Goal: Task Accomplishment & Management: Manage account settings

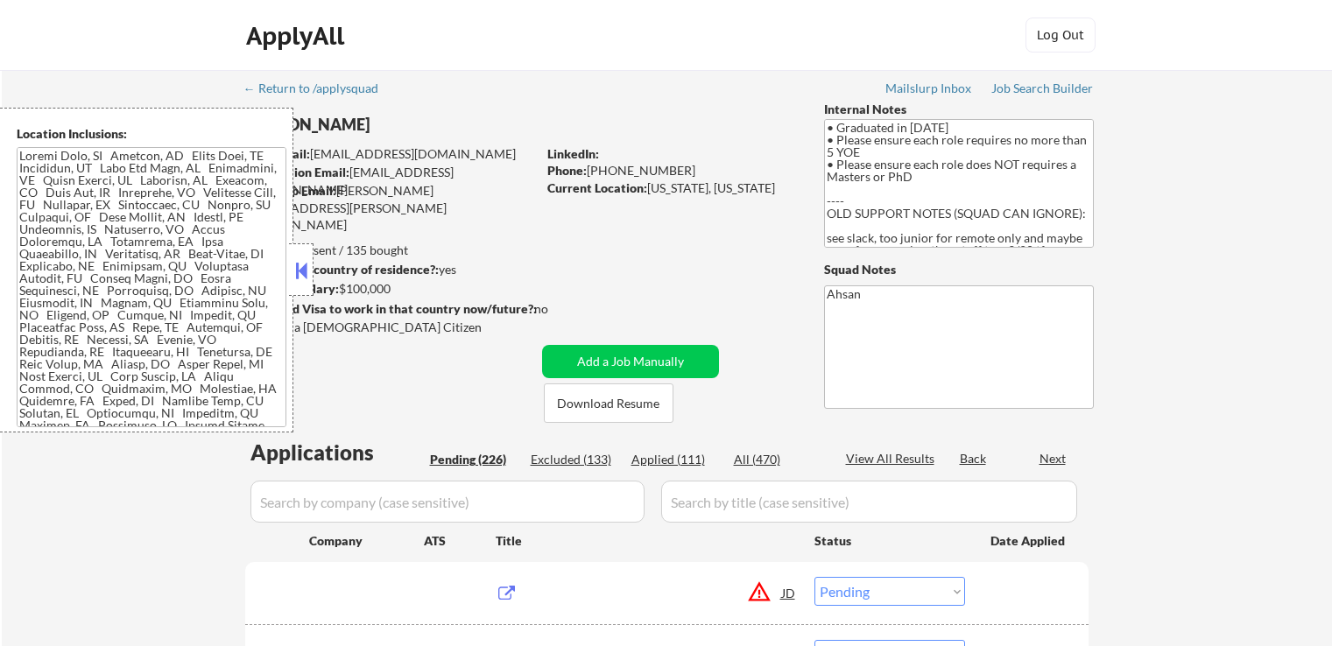
select select ""pending""
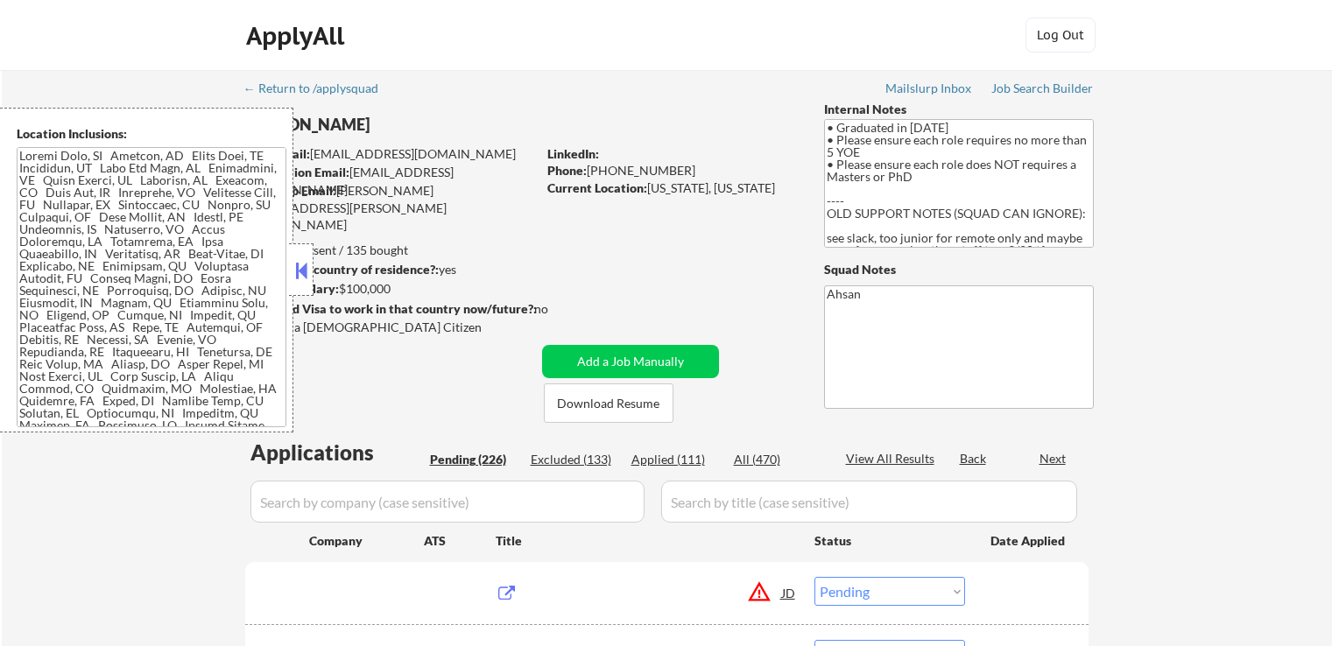
select select ""pending""
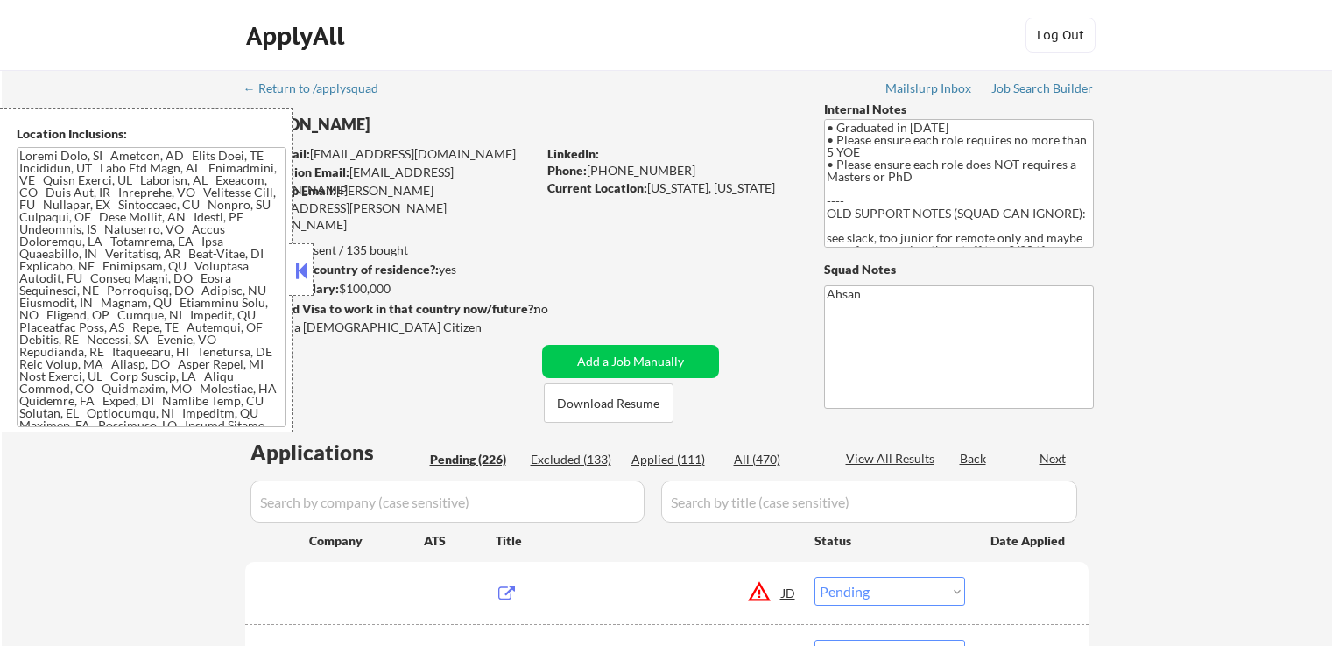
select select ""pending""
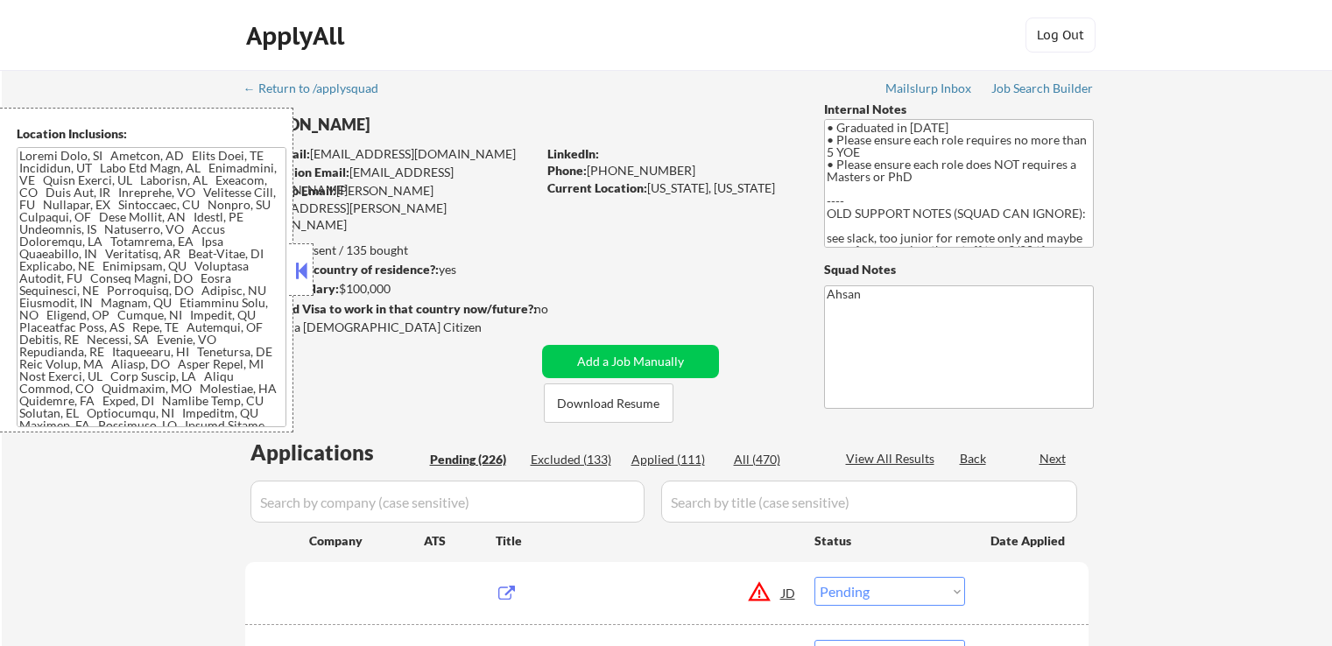
select select ""pending""
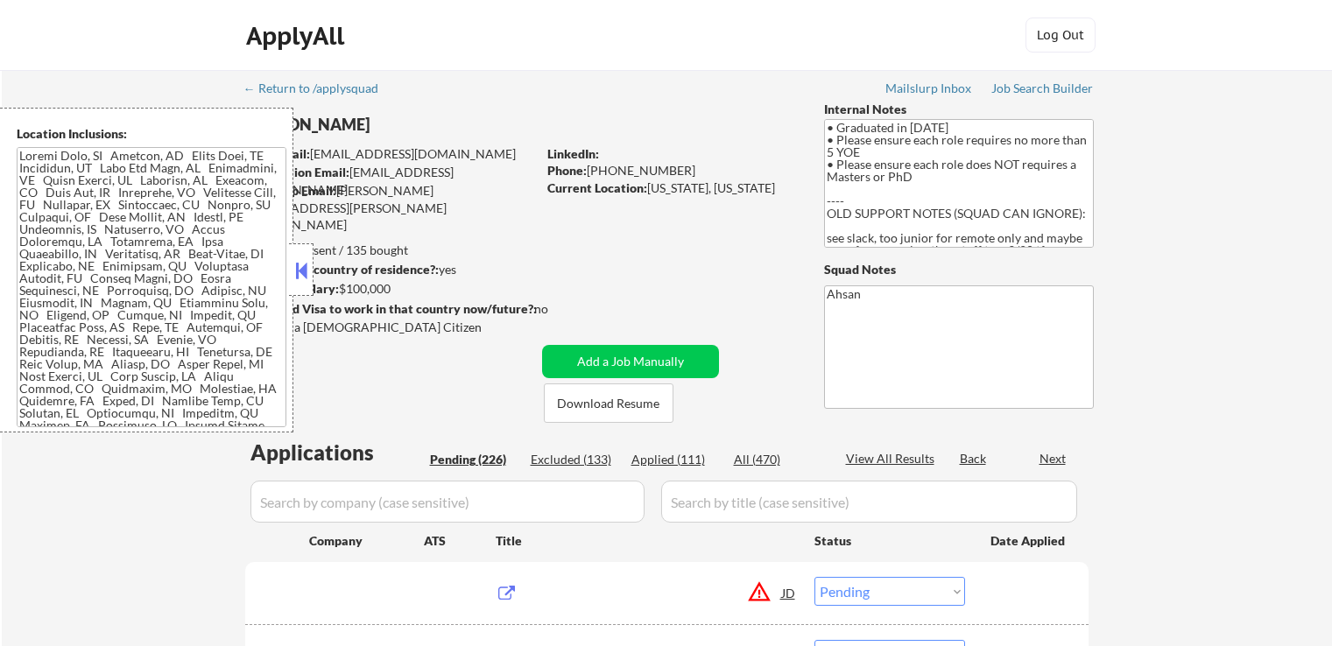
select select ""pending""
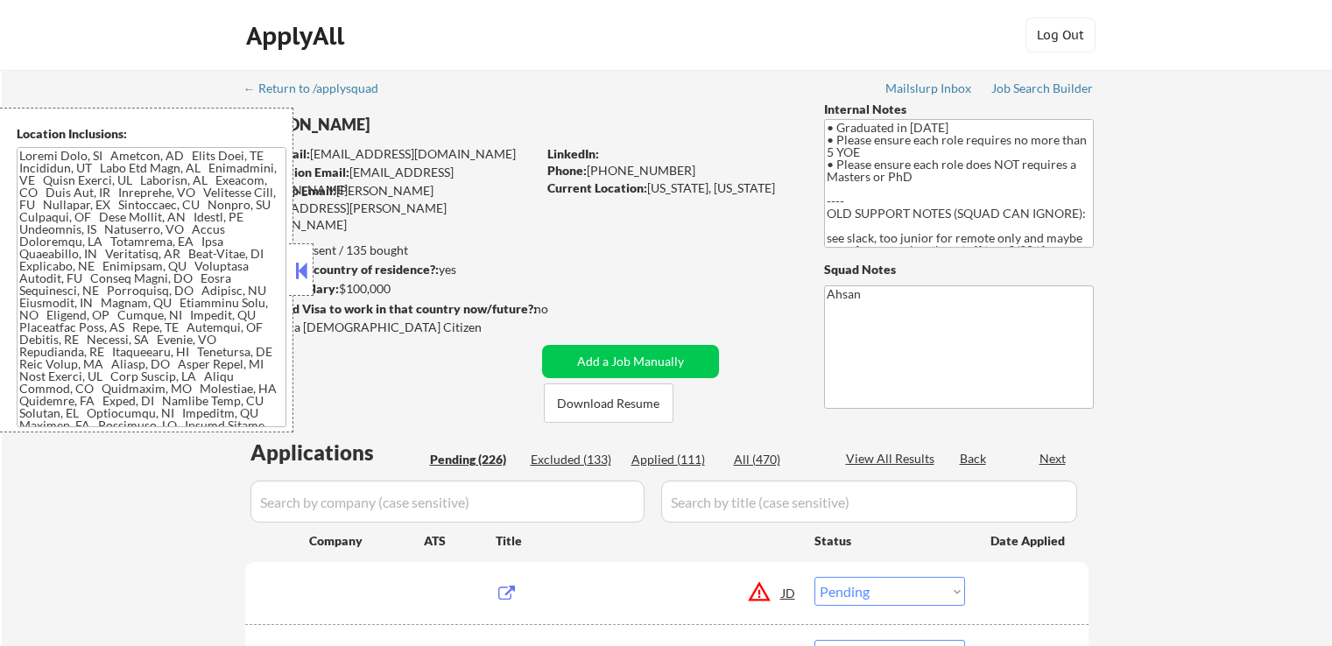
select select ""pending""
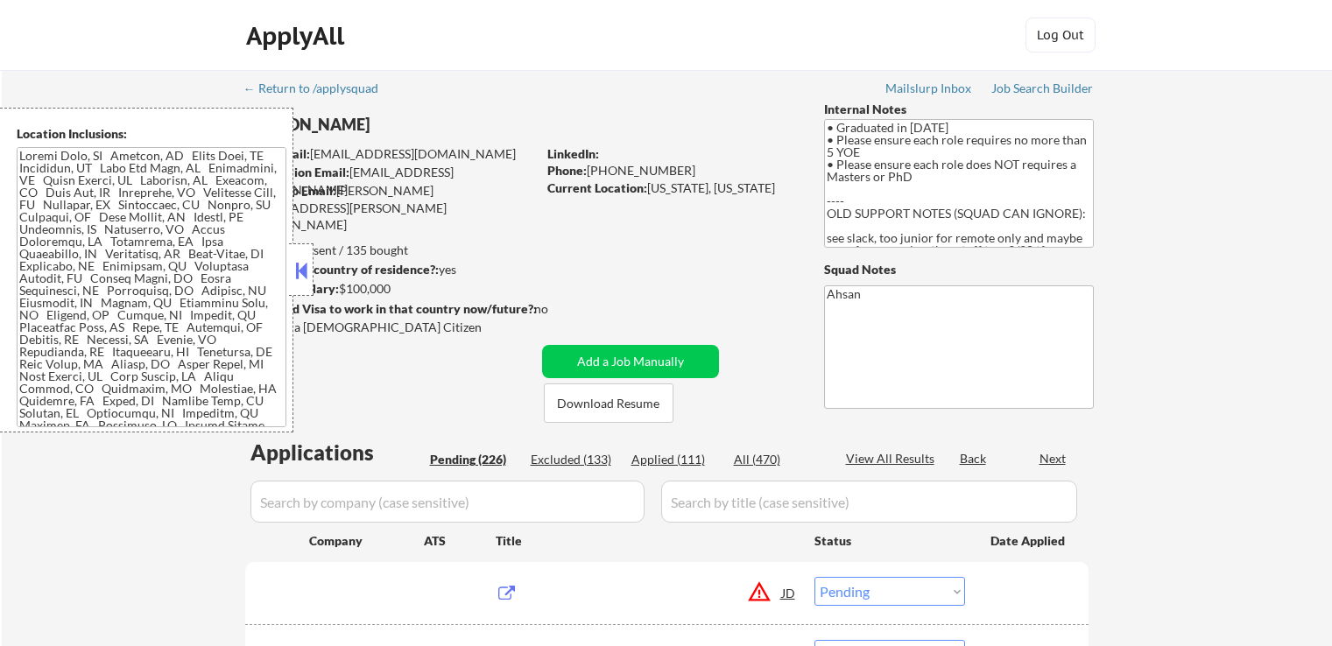
select select ""pending""
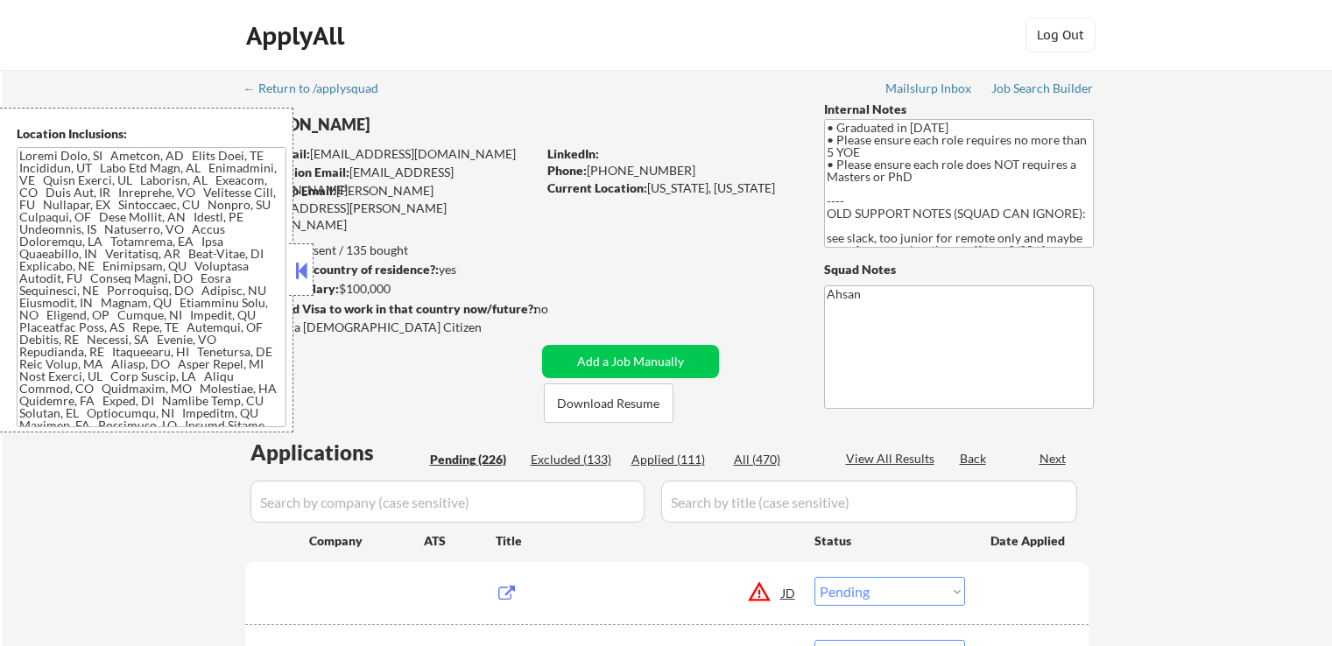
select select ""pending""
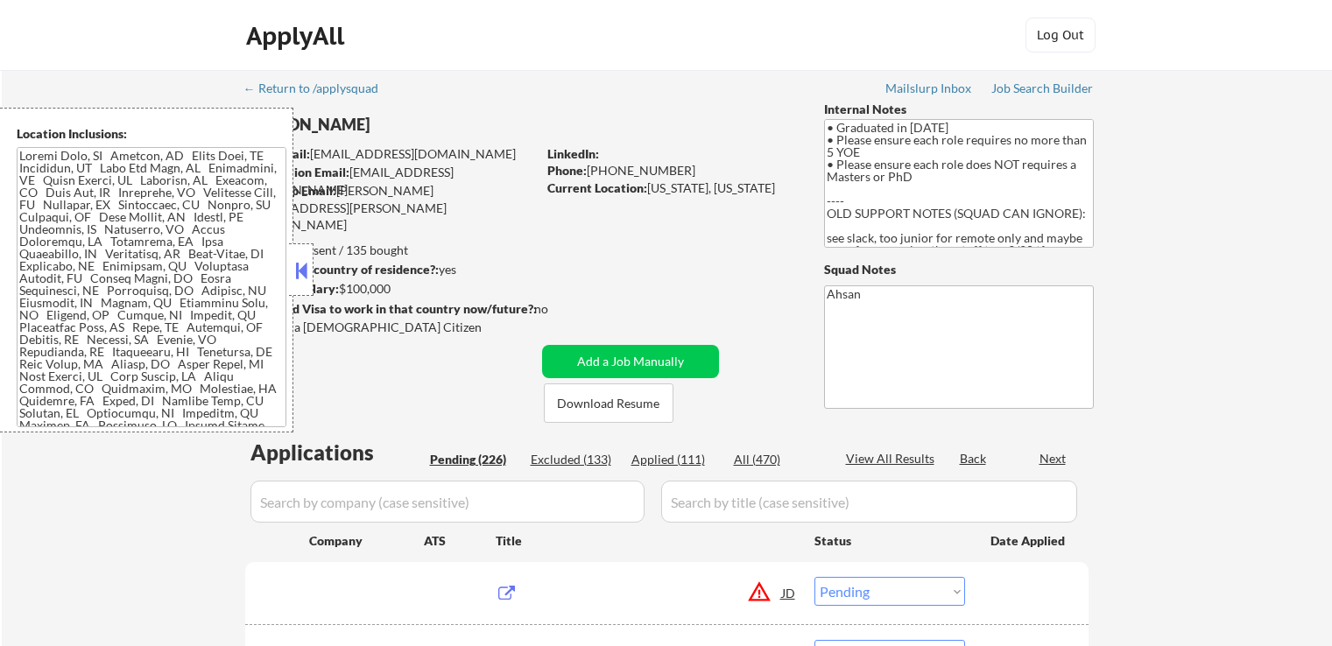
select select ""pending""
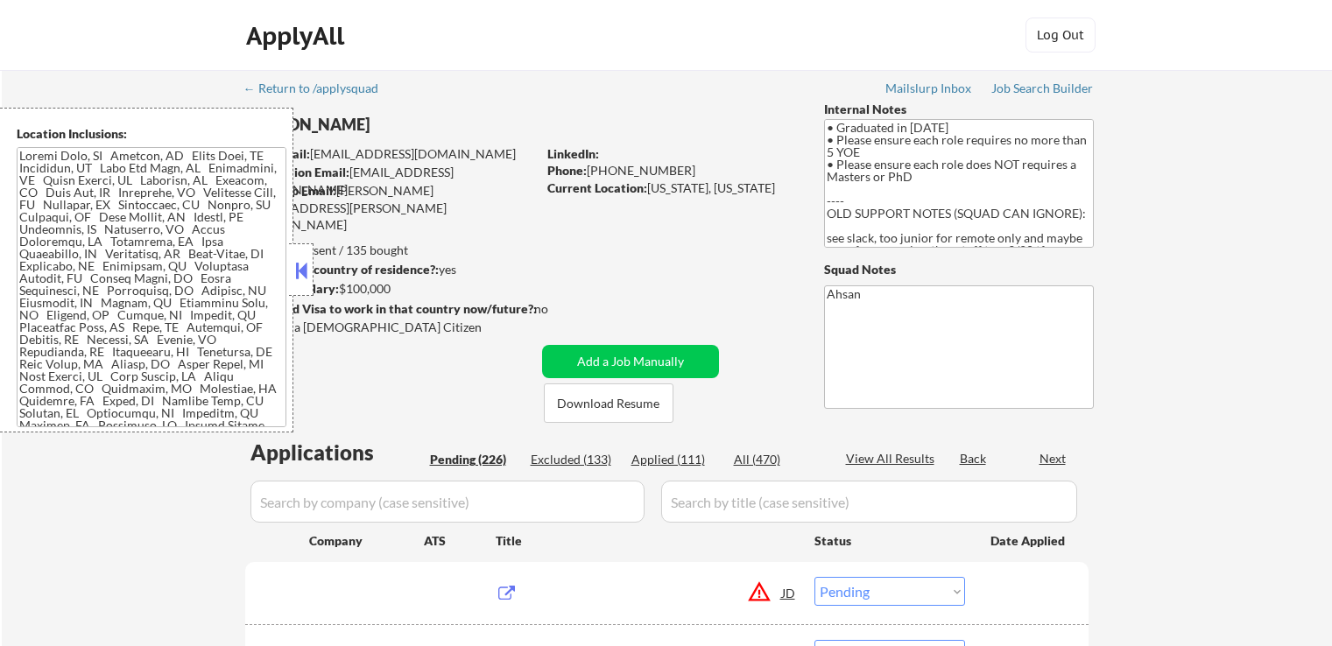
select select ""pending""
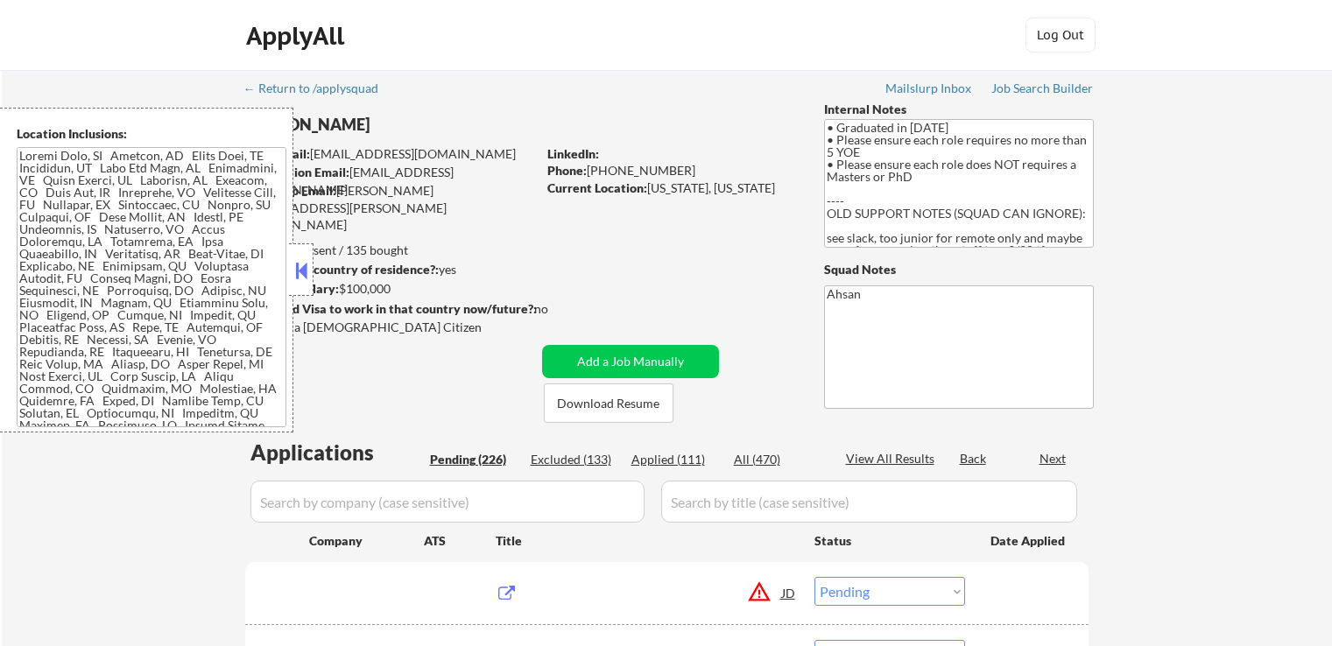
select select ""pending""
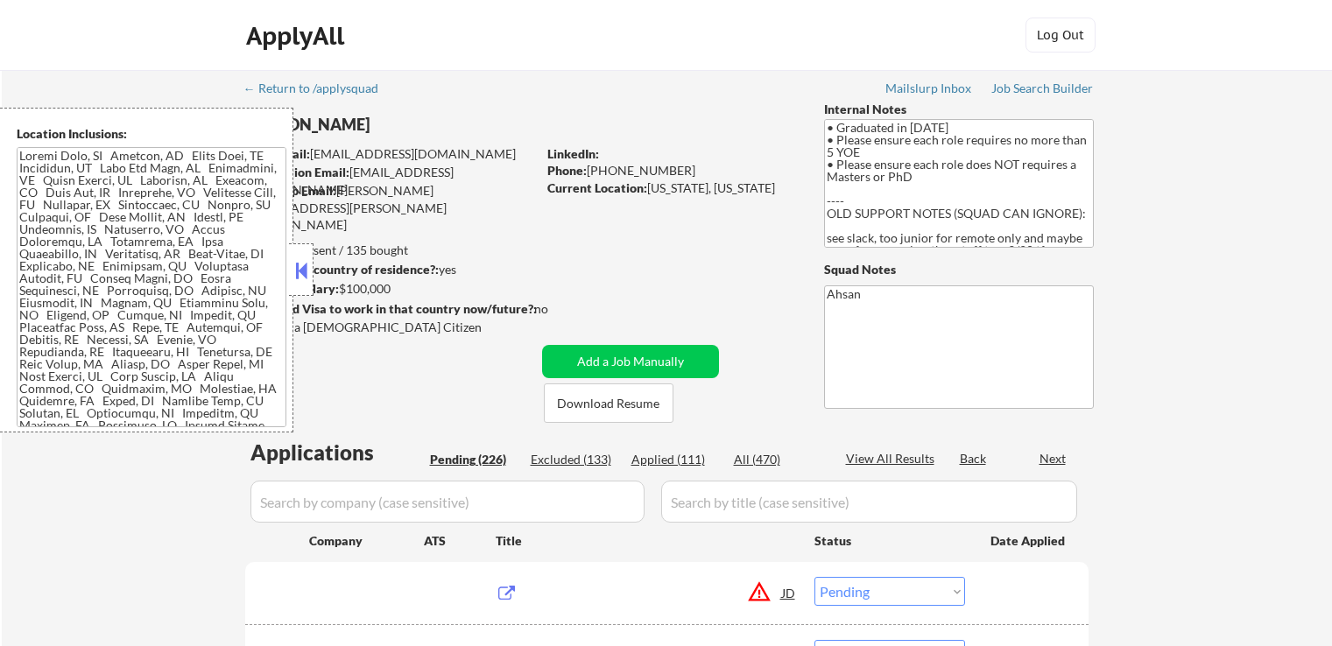
select select ""pending""
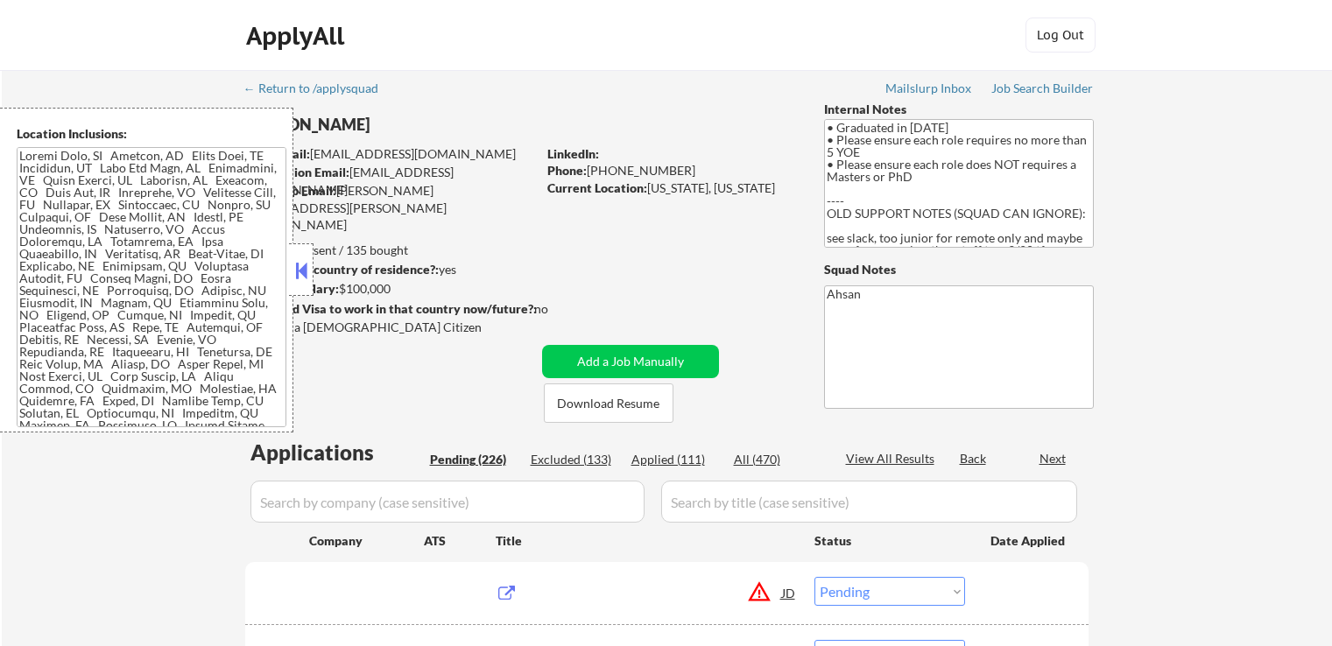
select select ""pending""
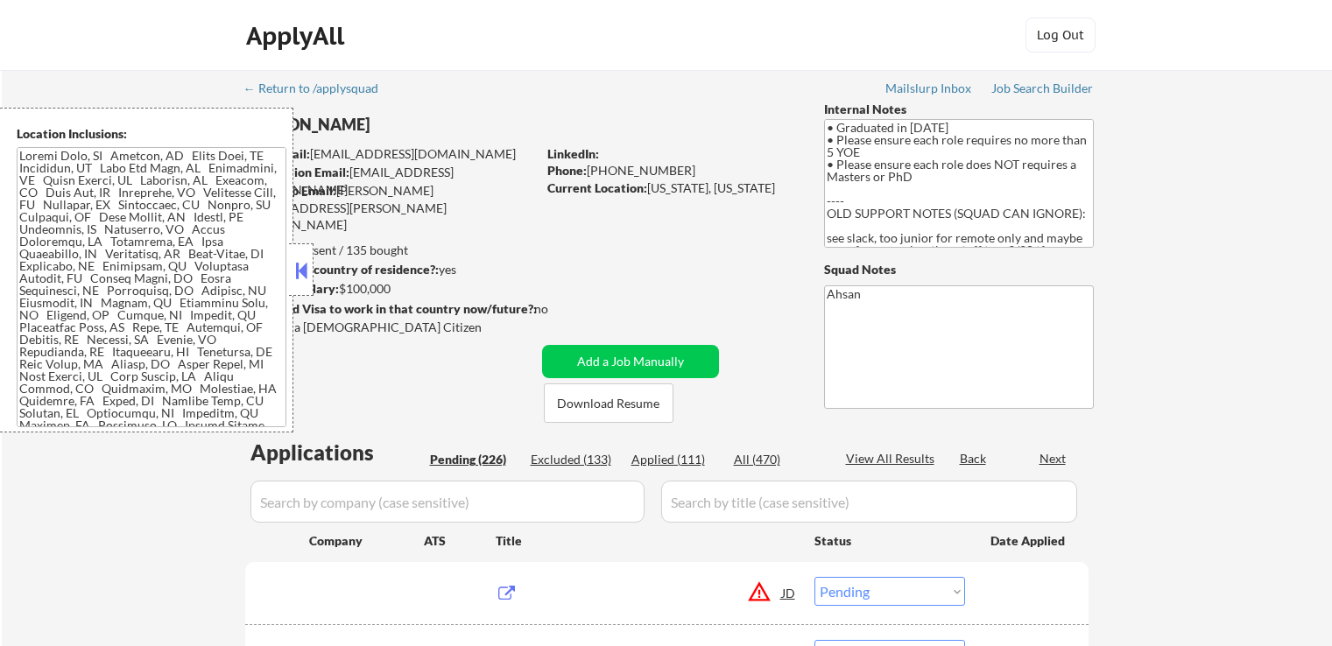
select select ""pending""
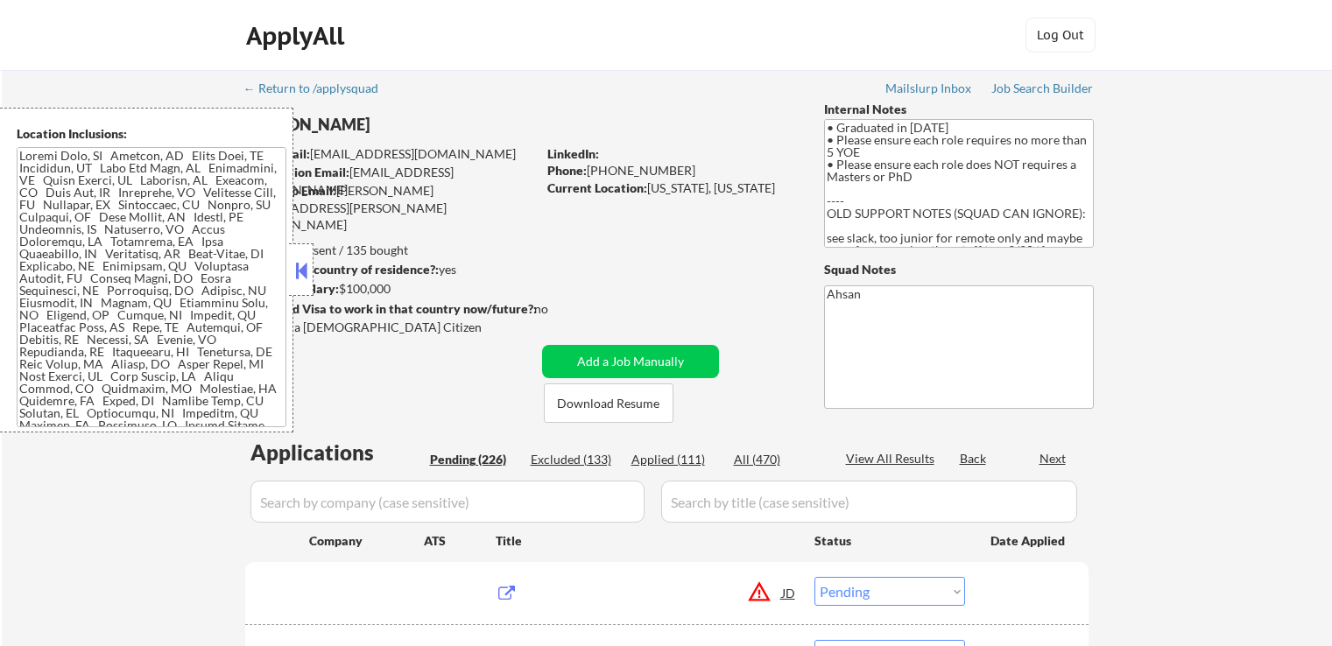
select select ""pending""
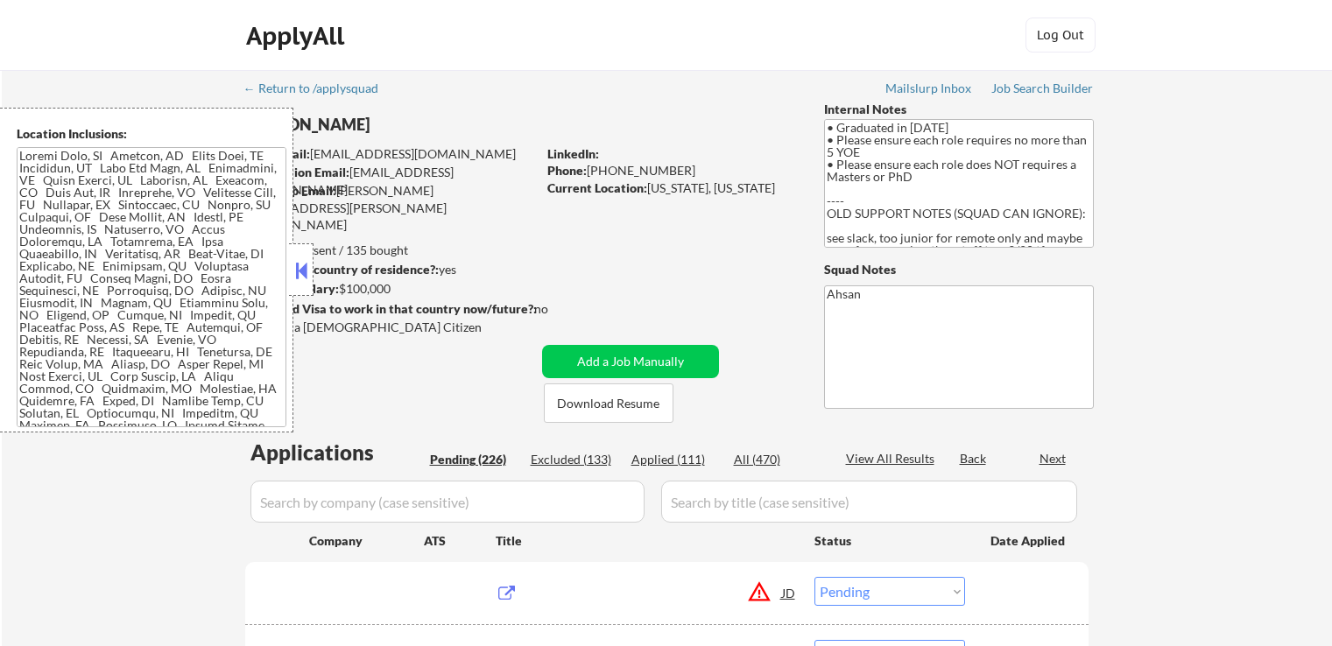
select select ""pending""
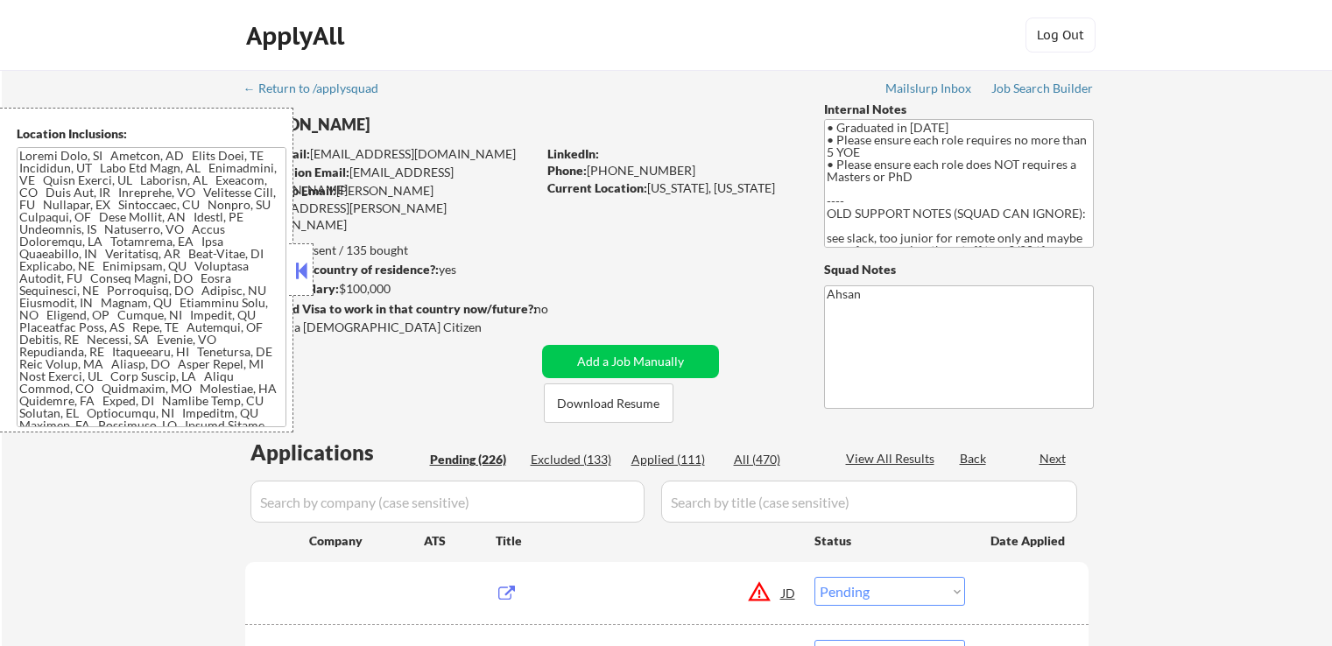
select select ""pending""
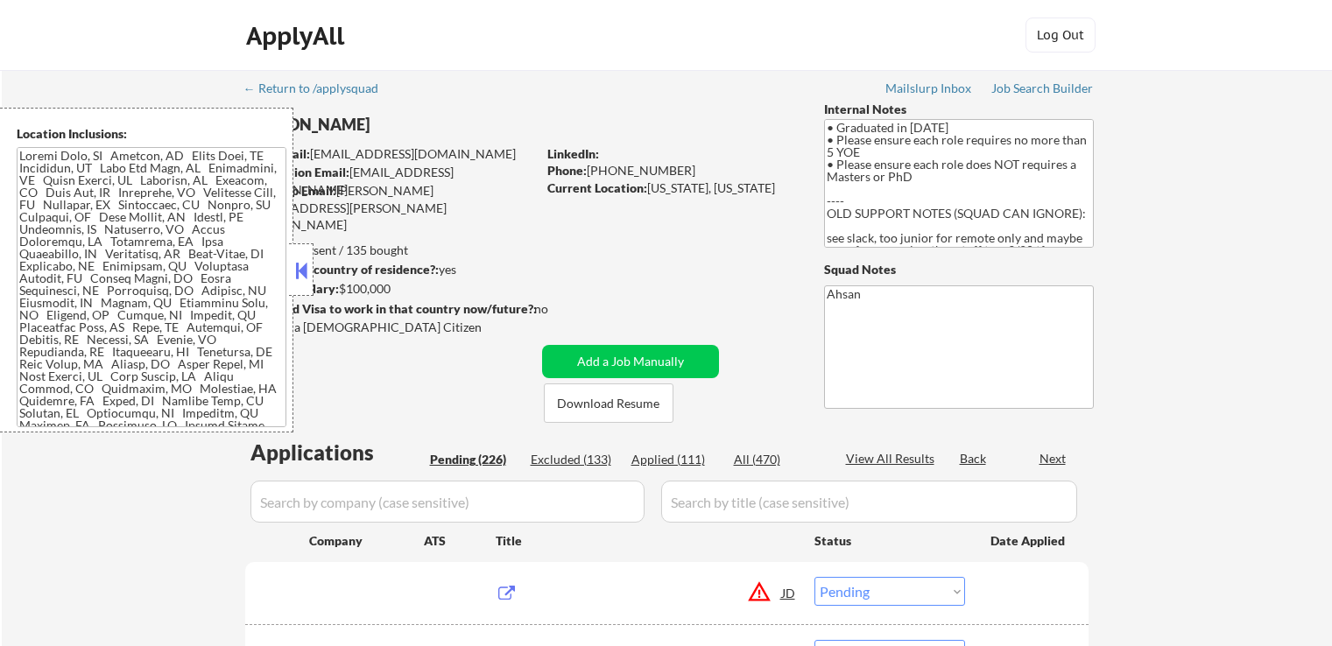
select select ""pending""
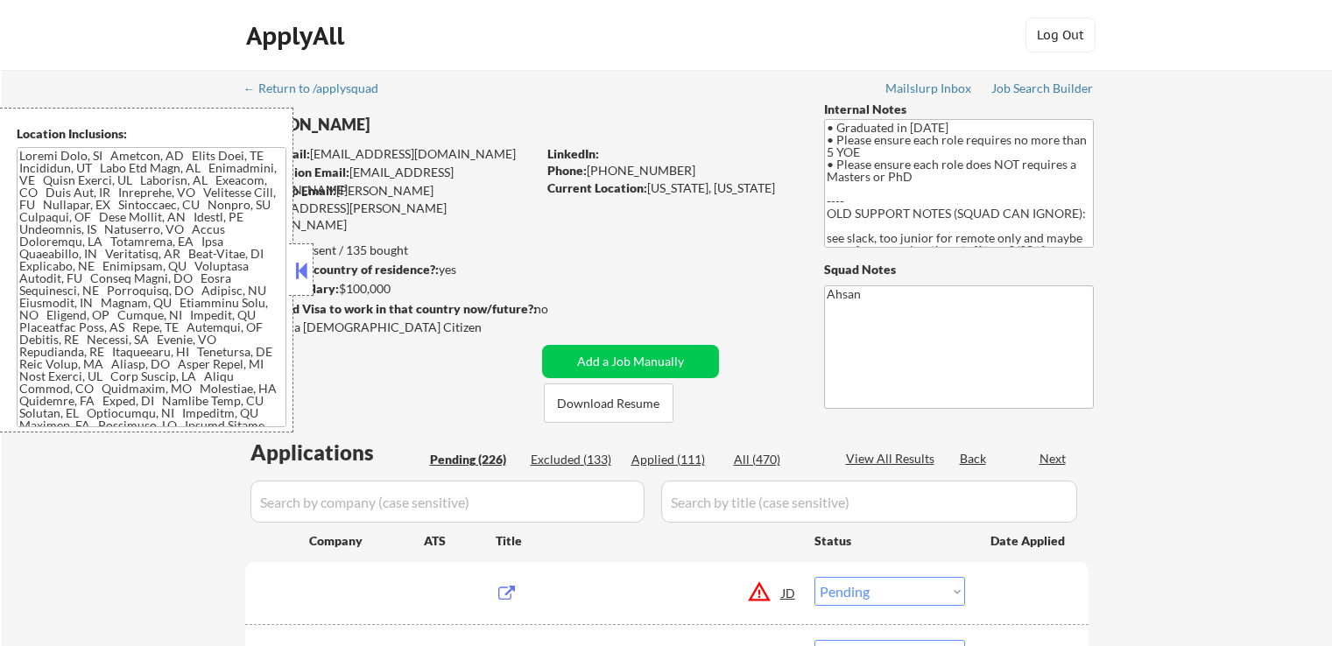
select select ""pending""
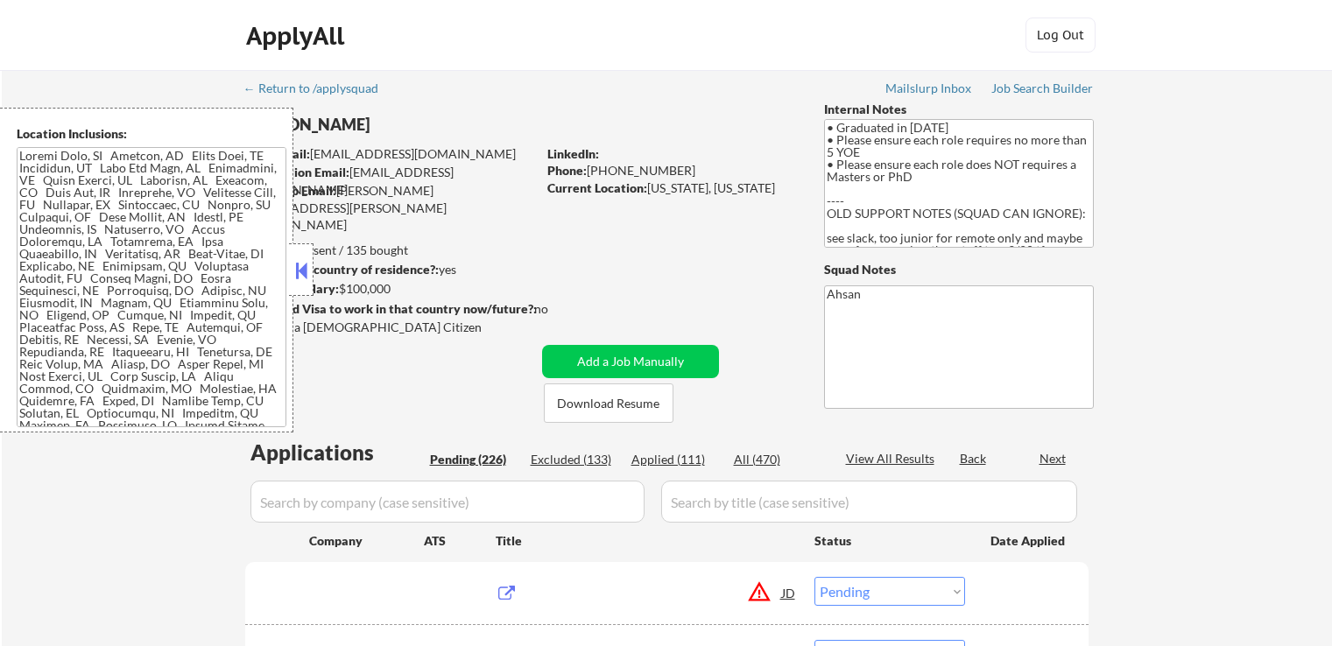
select select ""pending""
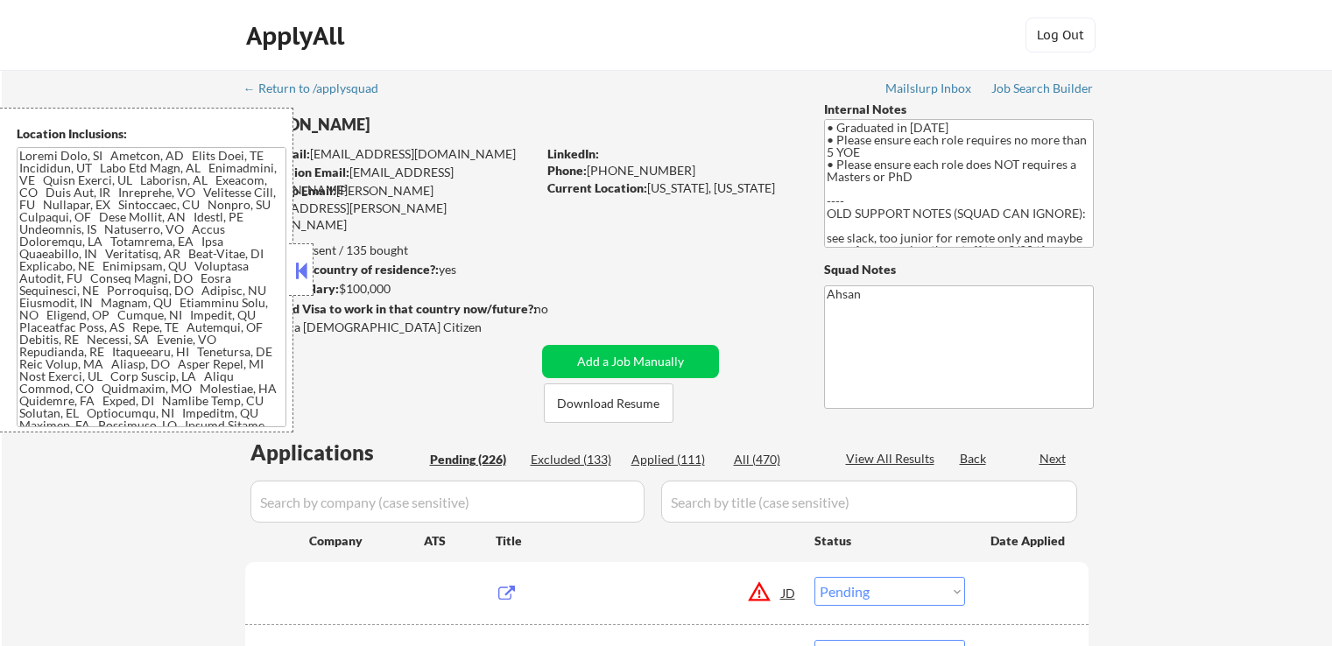
scroll to position [350, 0]
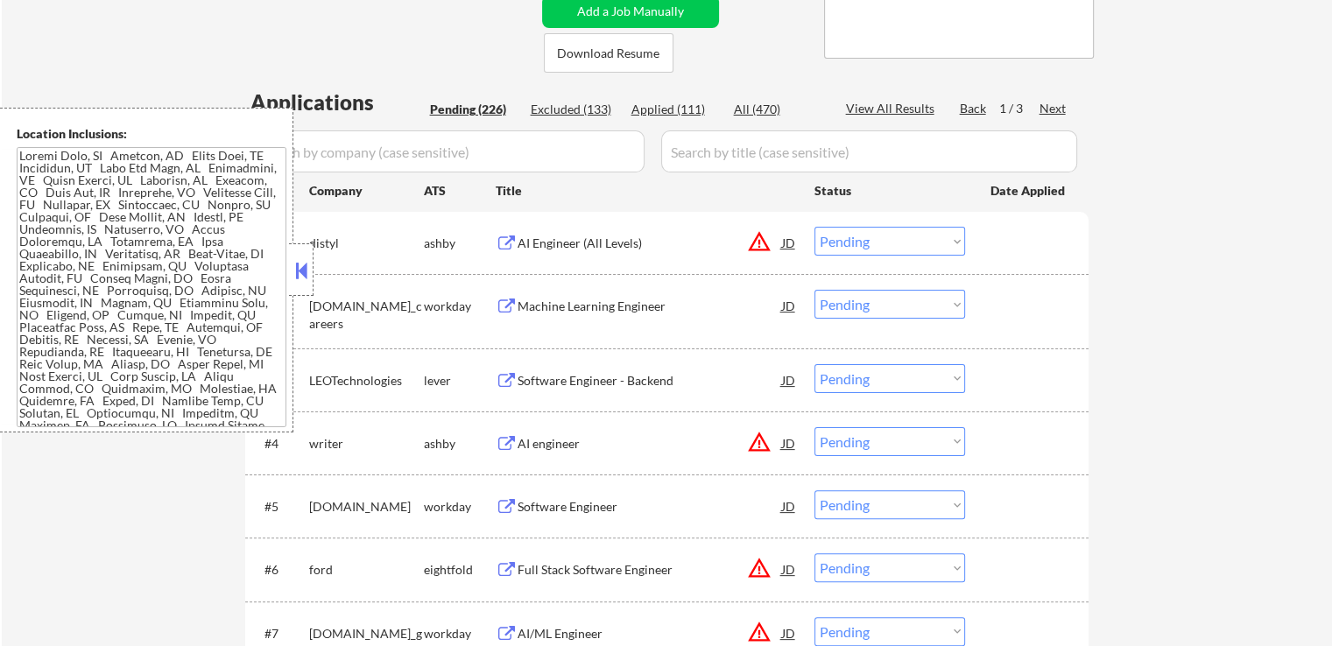
click at [224, 415] on span "Profile" at bounding box center [207, 421] width 33 height 13
click at [105, 563] on span "Edit" at bounding box center [95, 569] width 20 height 13
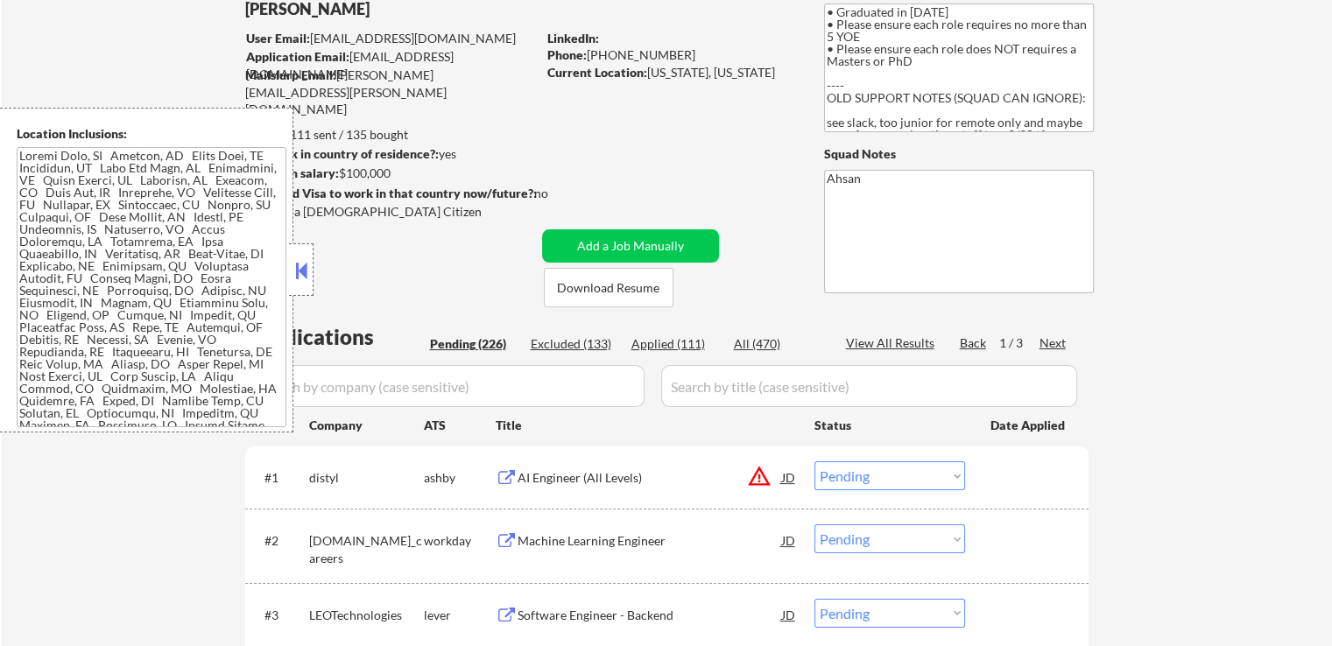
scroll to position [0, 0]
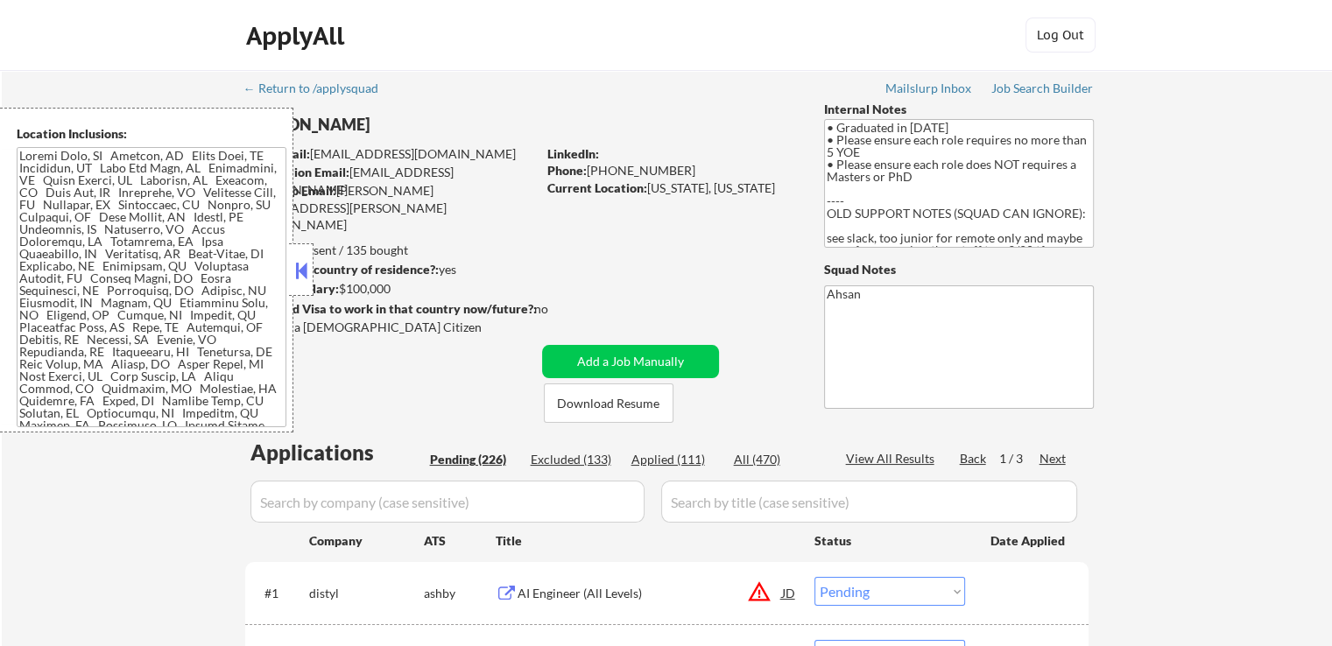
click at [303, 268] on button at bounding box center [301, 270] width 19 height 26
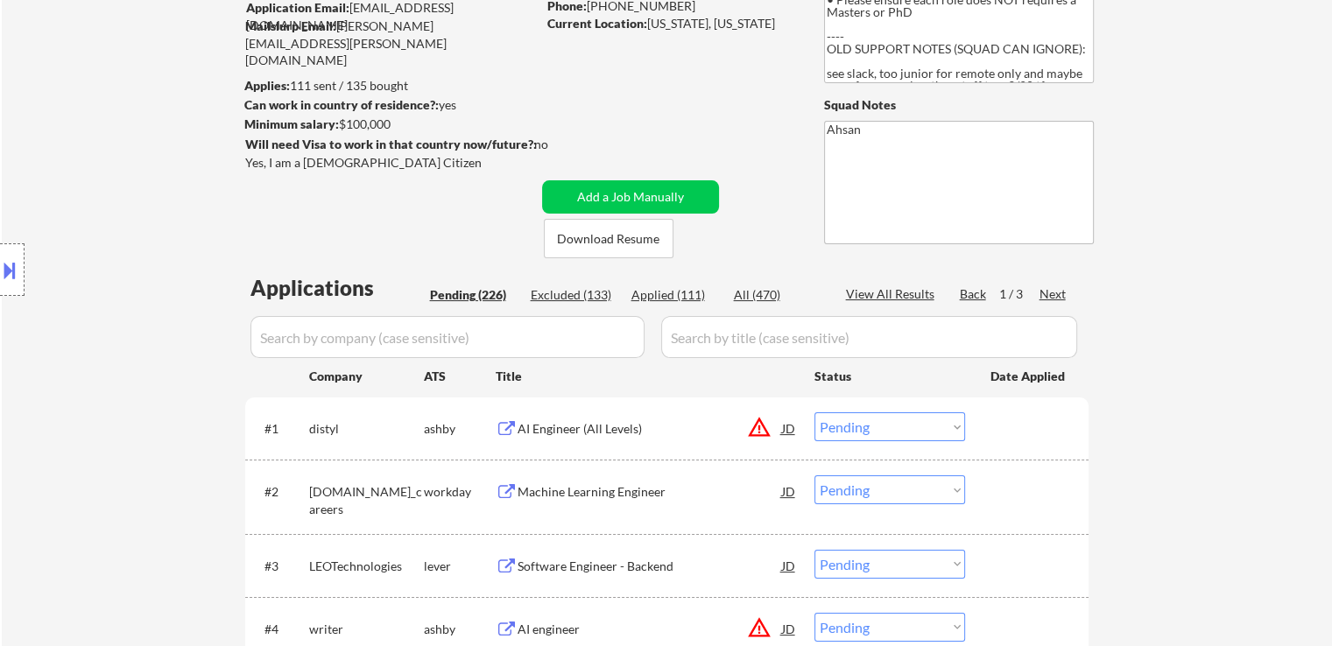
scroll to position [175, 0]
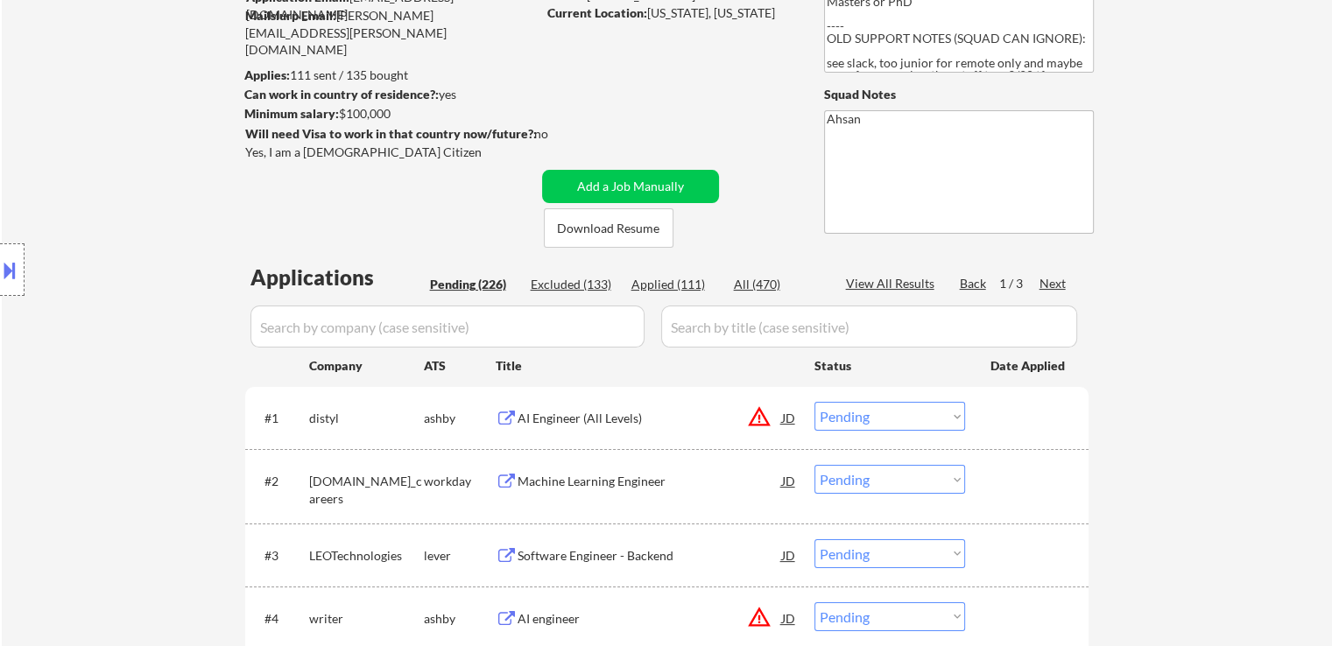
click at [84, 586] on icon "Close fill prompt" at bounding box center [79, 591] width 11 height 11
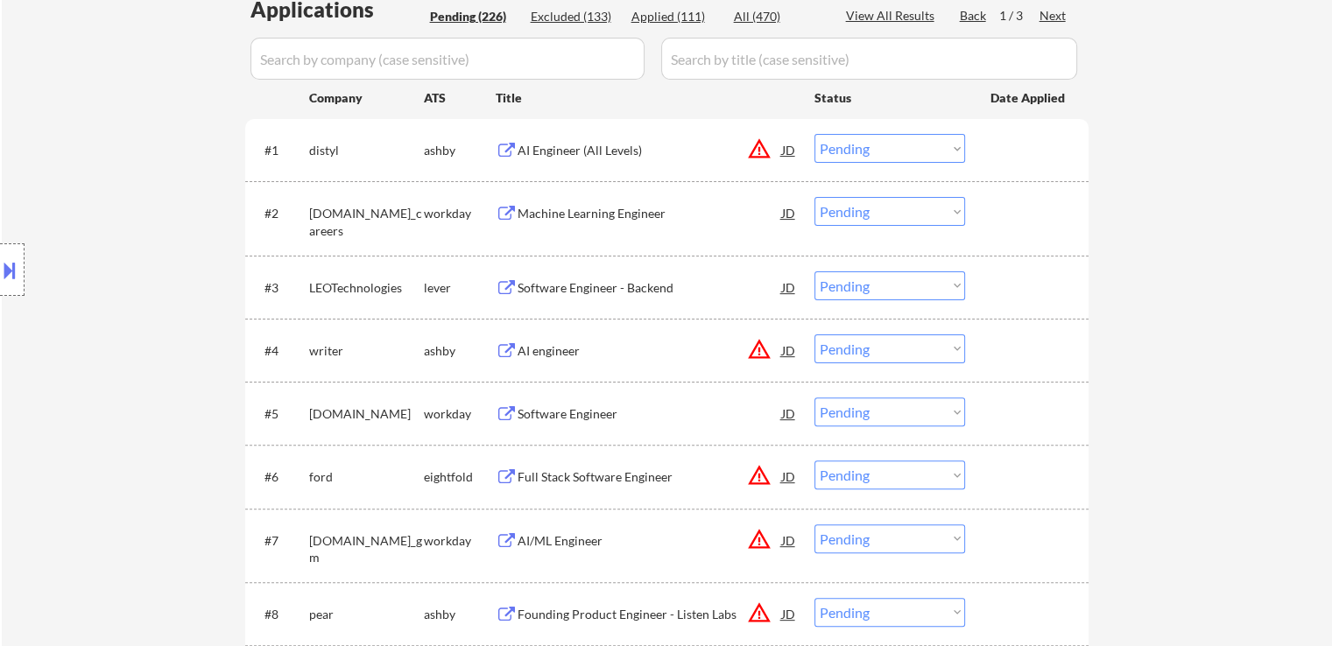
scroll to position [525, 0]
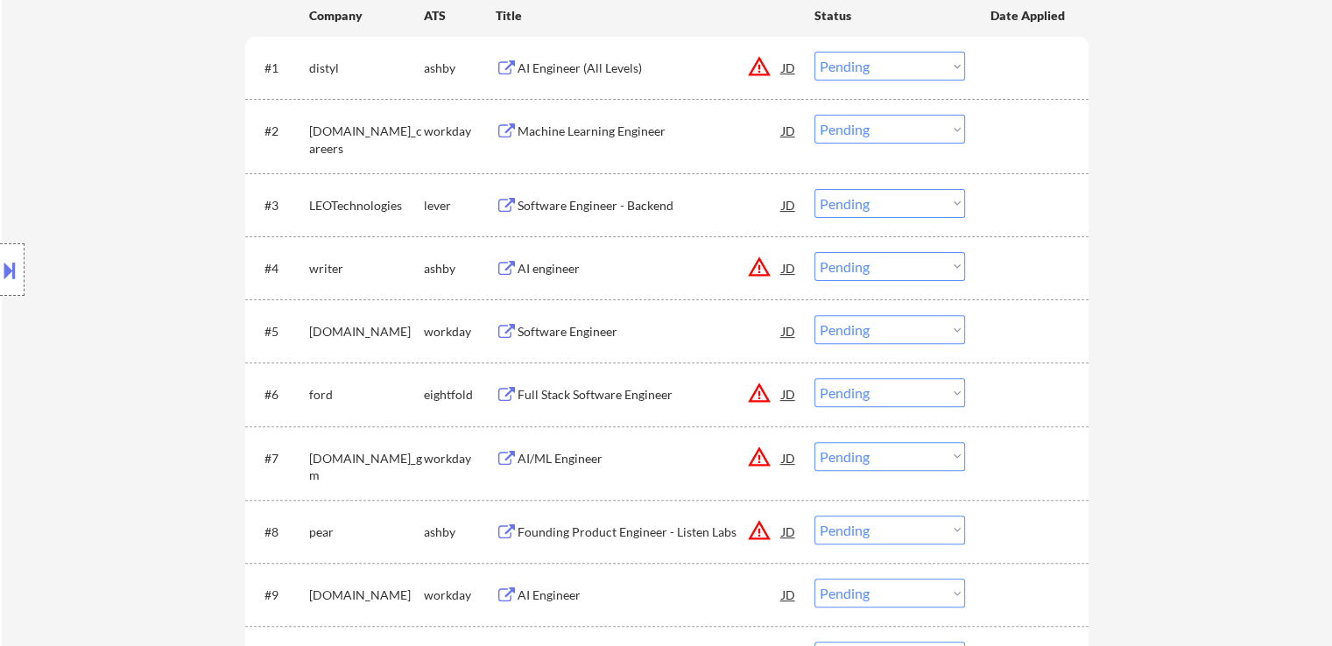
click at [572, 208] on div "Software Engineer - Backend" at bounding box center [649, 206] width 264 height 18
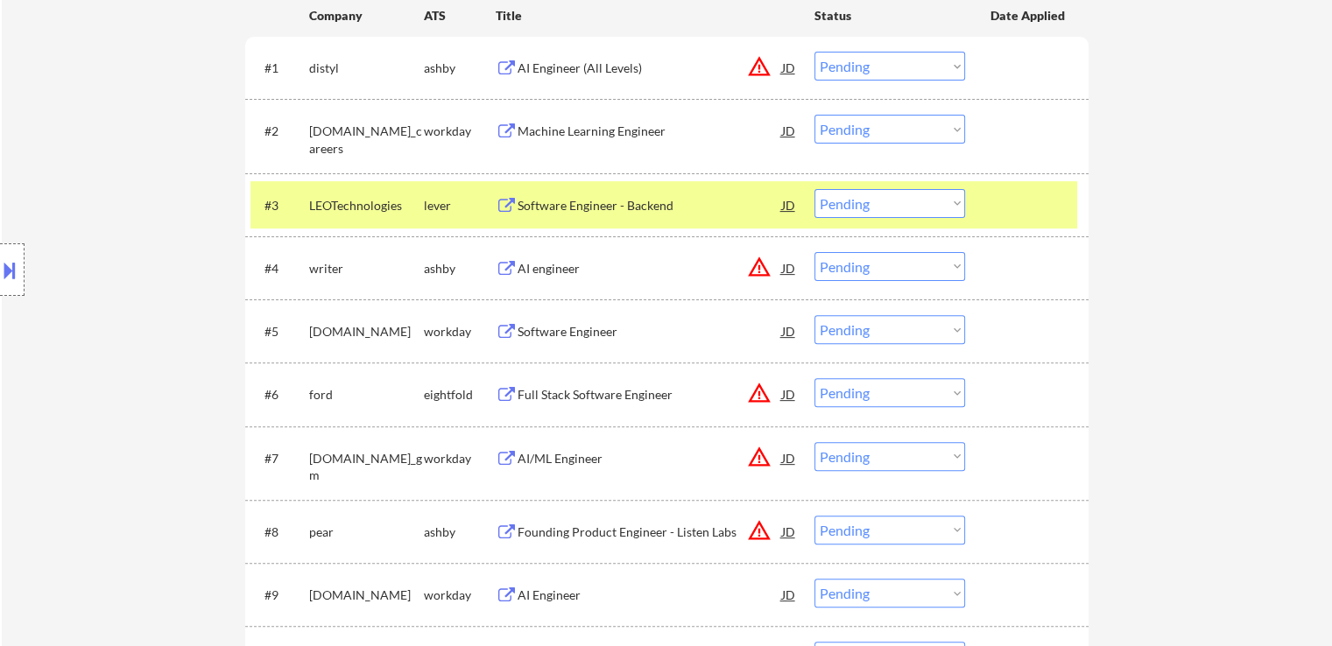
click at [2, 271] on button at bounding box center [9, 270] width 19 height 29
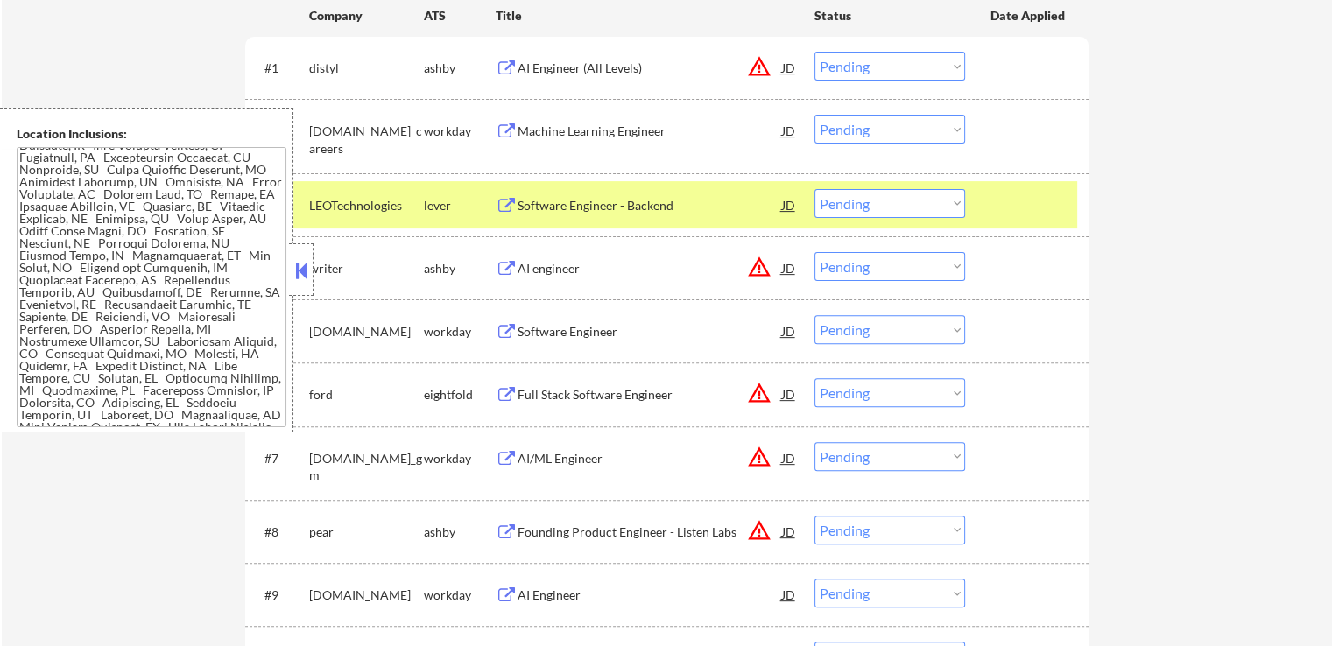
scroll to position [1244, 0]
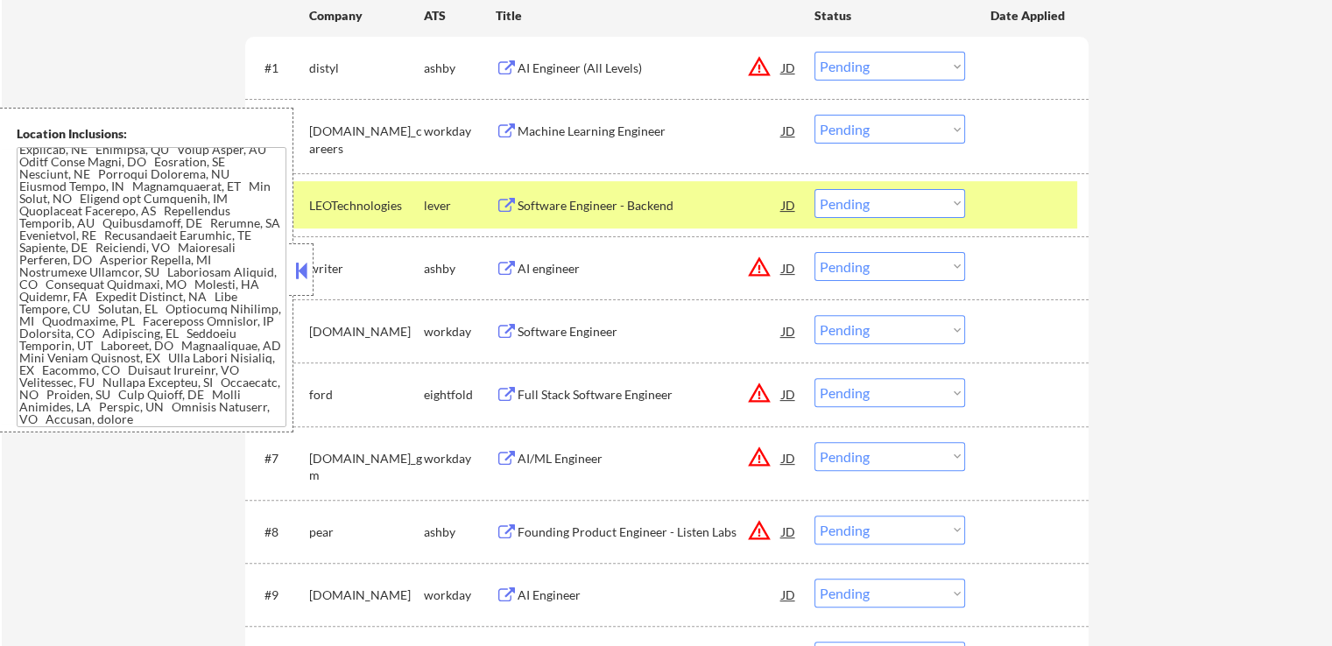
click at [294, 275] on button at bounding box center [301, 270] width 19 height 26
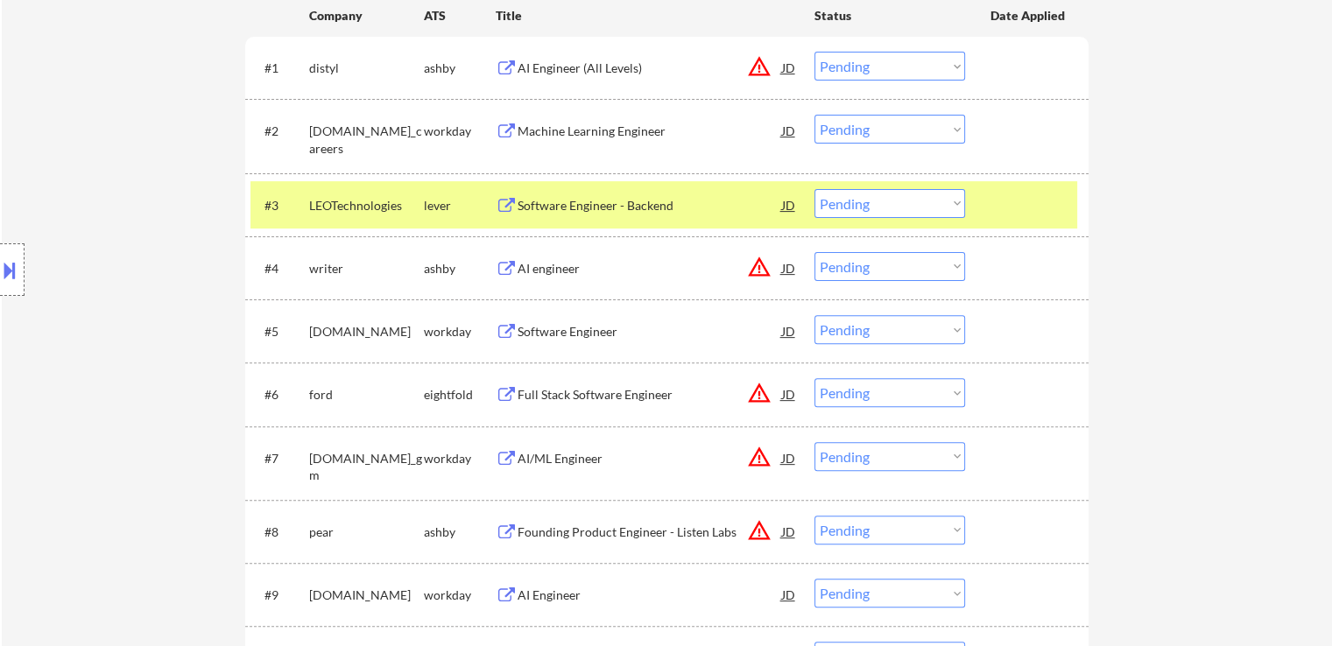
click at [909, 210] on select "Choose an option... Pending Applied Excluded (Questions) Excluded (Expired) Exc…" at bounding box center [889, 203] width 151 height 29
click at [814, 189] on select "Choose an option... Pending Applied Excluded (Questions) Excluded (Expired) Exc…" at bounding box center [889, 203] width 151 height 29
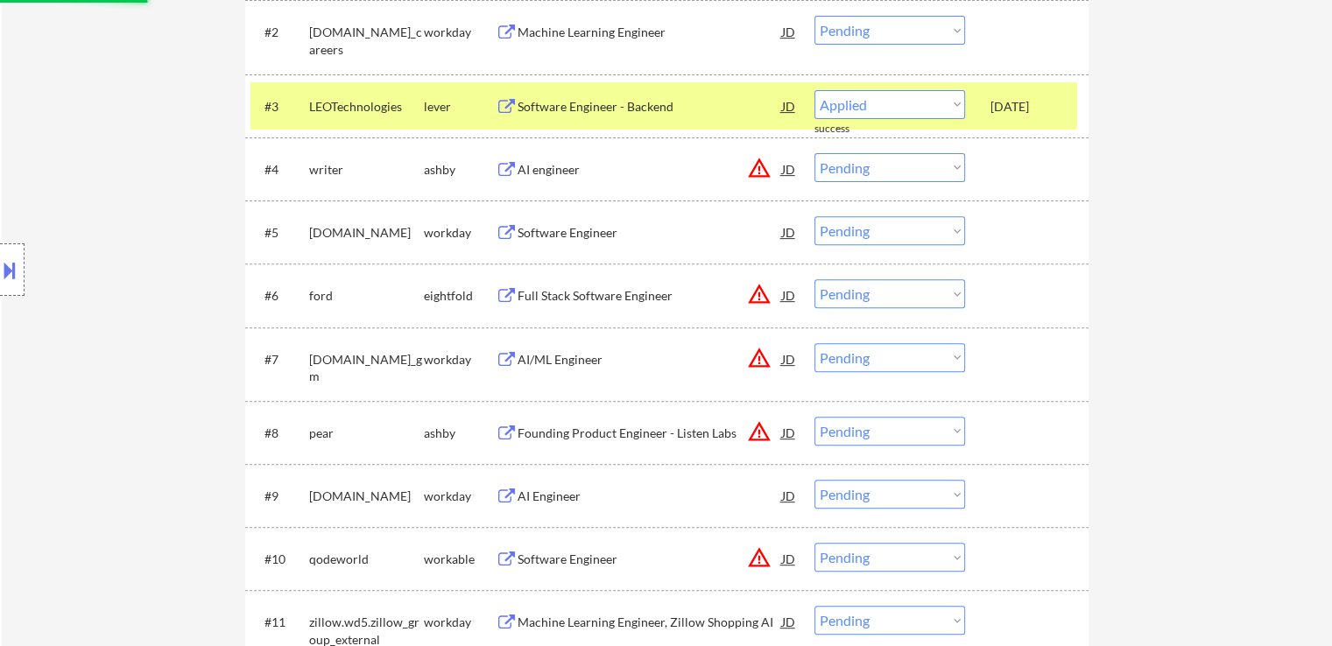
select select ""pending""
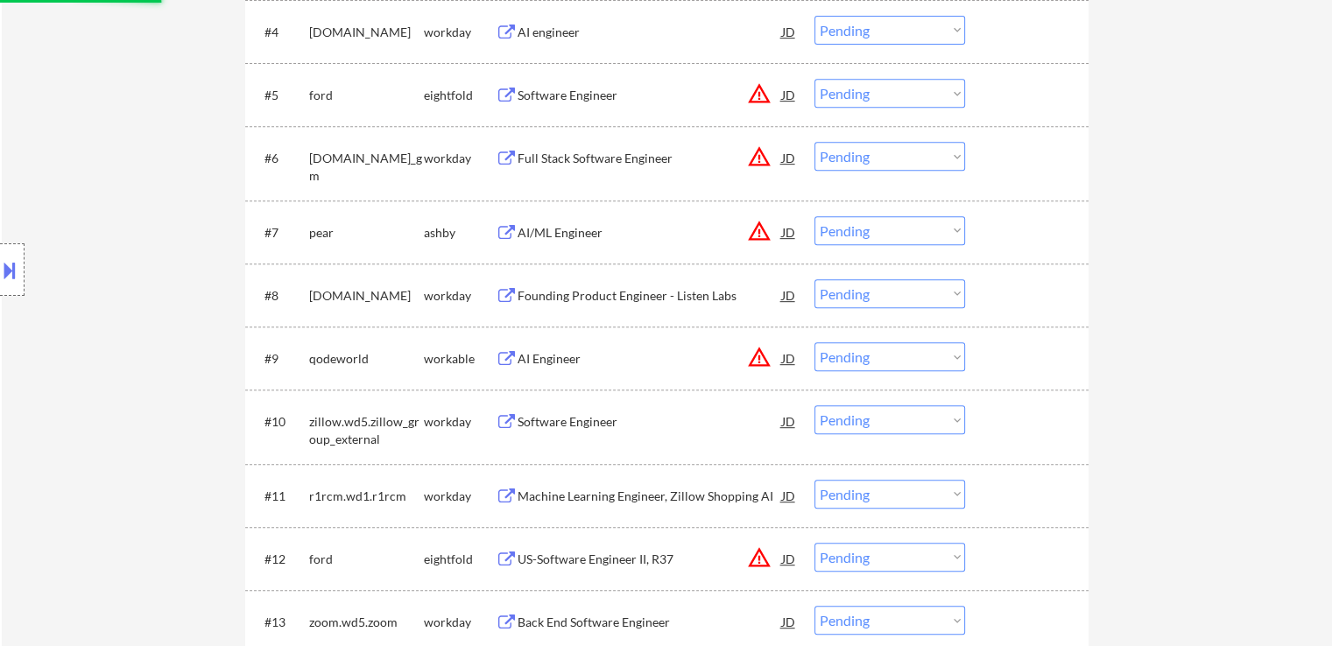
scroll to position [788, 0]
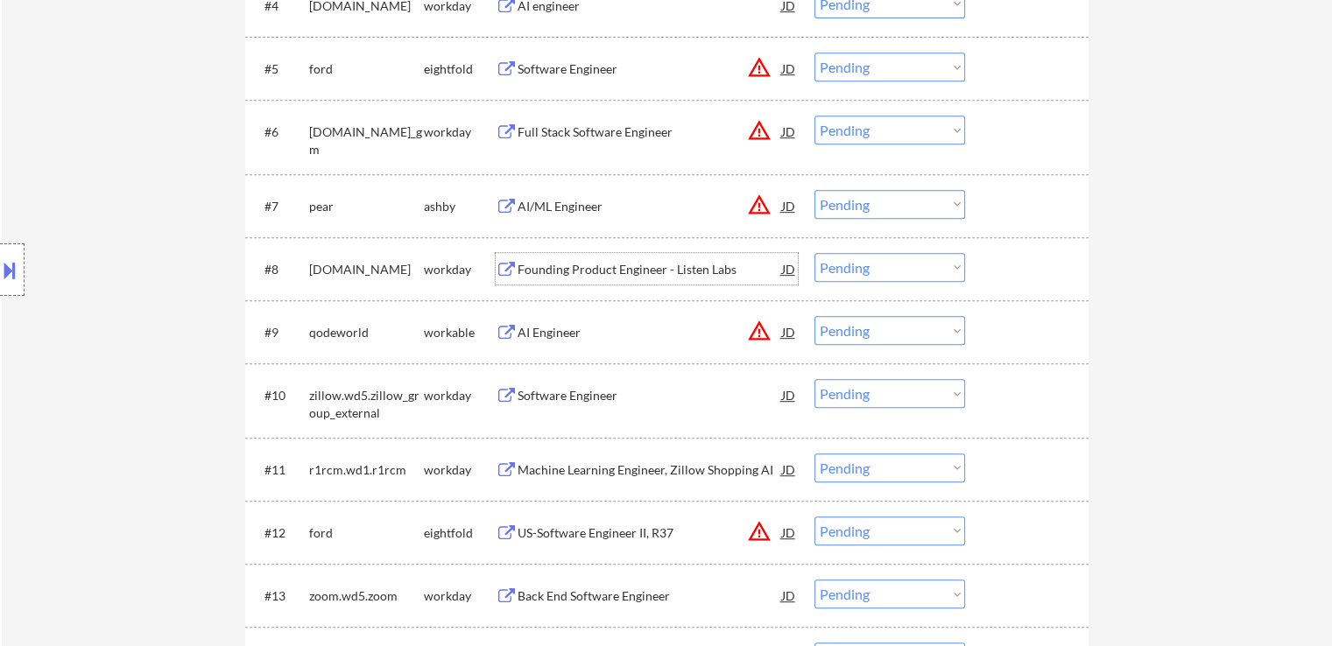
click at [606, 271] on div "Founding Product Engineer - Listen Labs" at bounding box center [649, 270] width 264 height 18
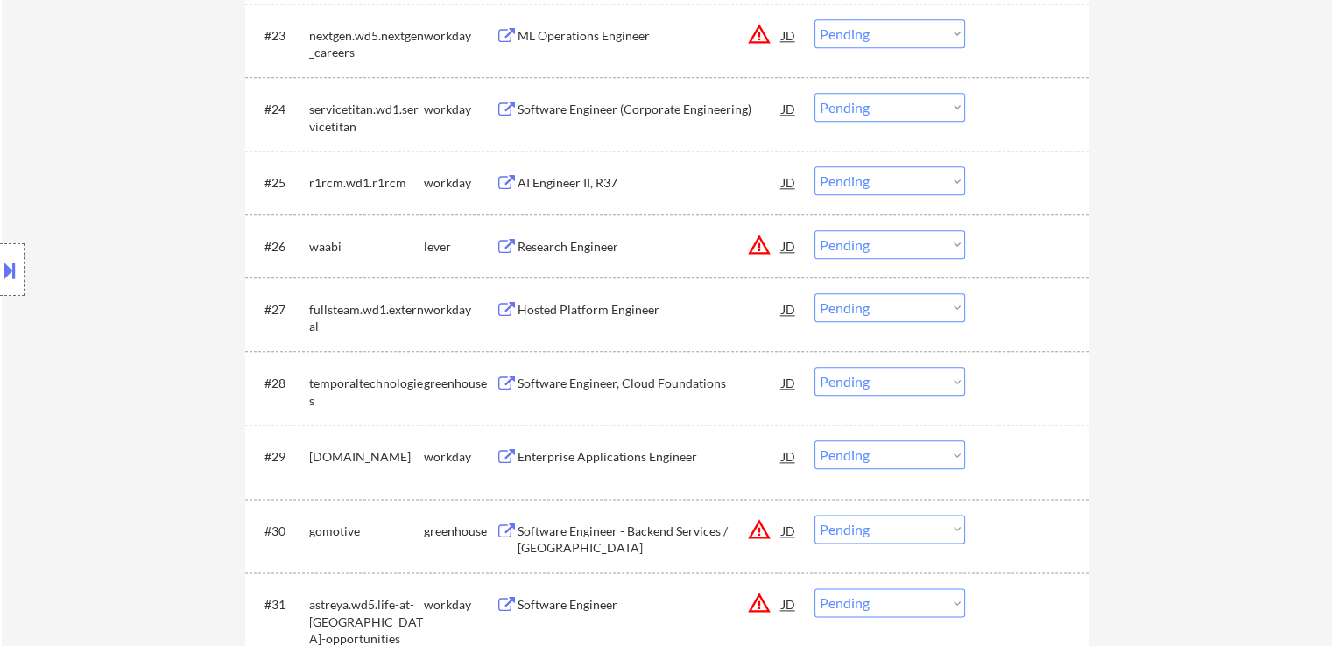
scroll to position [2014, 0]
click at [614, 383] on div "Software Engineer, Cloud Foundations" at bounding box center [649, 383] width 264 height 18
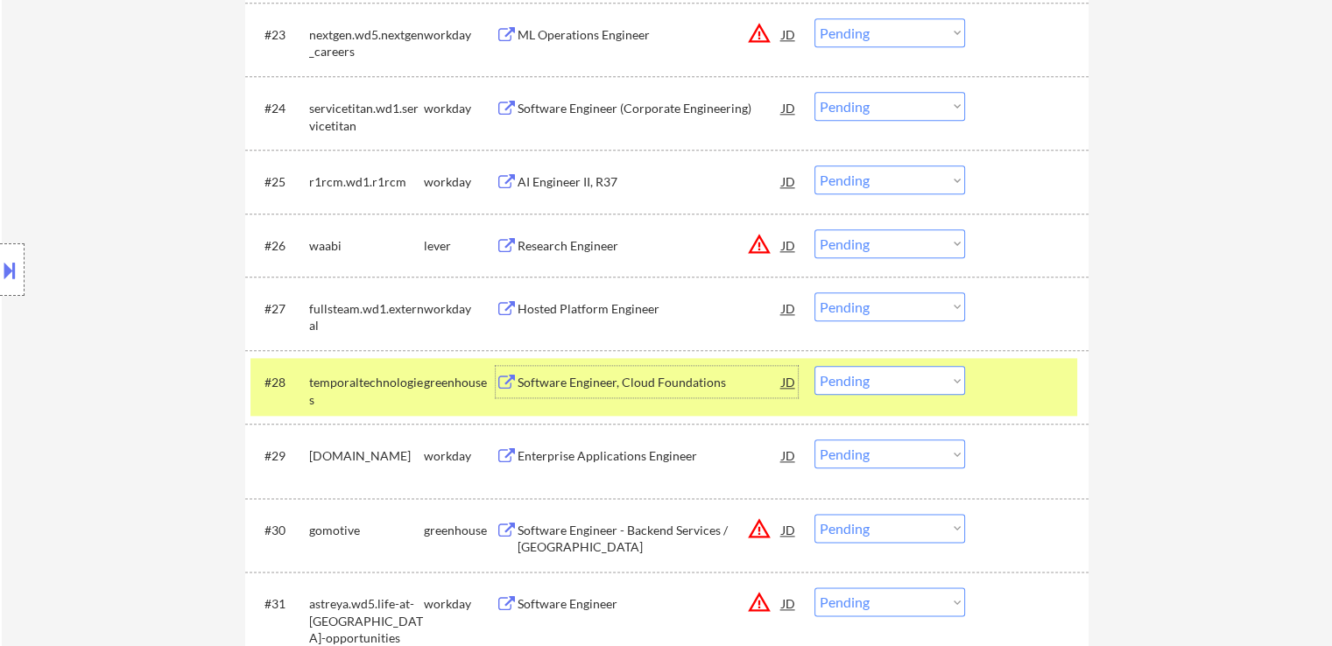
scroll to position [2101, 0]
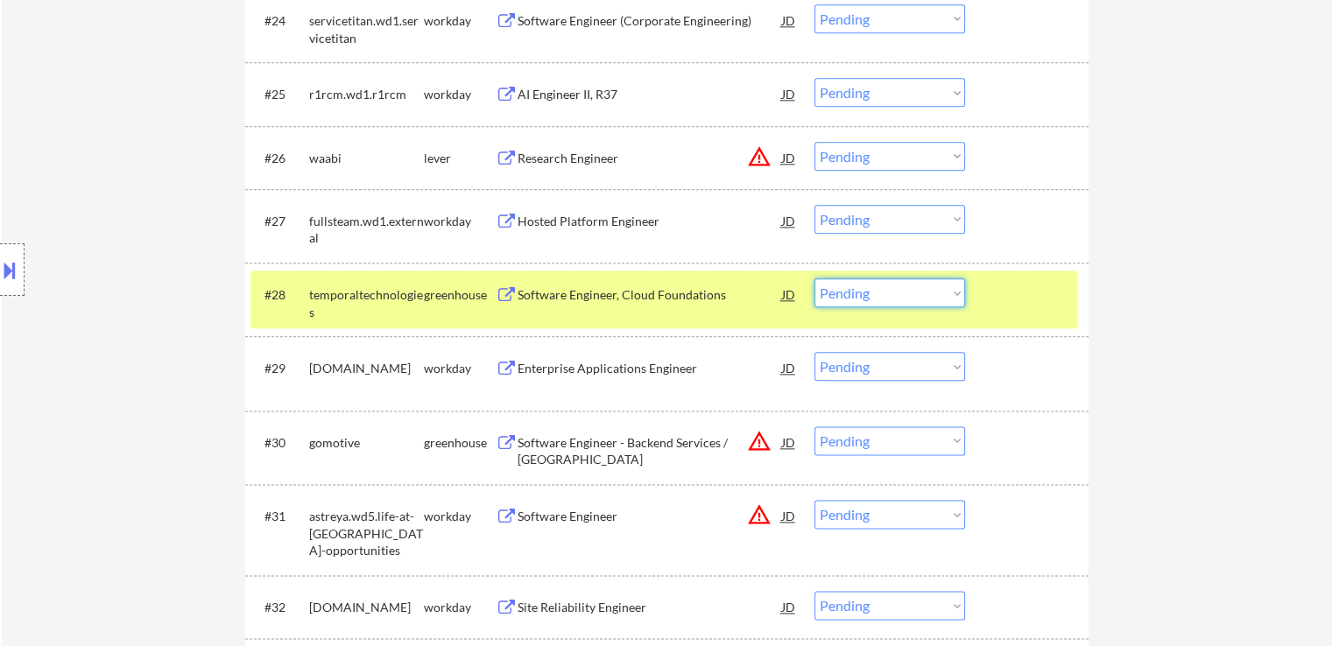
drag, startPoint x: 872, startPoint y: 285, endPoint x: 878, endPoint y: 310, distance: 26.1
click at [872, 285] on select "Choose an option... Pending Applied Excluded (Questions) Excluded (Expired) Exc…" at bounding box center [889, 292] width 151 height 29
click at [876, 299] on select "Choose an option... Pending Applied Excluded (Questions) Excluded (Expired) Exc…" at bounding box center [889, 292] width 151 height 29
click at [814, 278] on select "Choose an option... Pending Applied Excluded (Questions) Excluded (Expired) Exc…" at bounding box center [889, 292] width 151 height 29
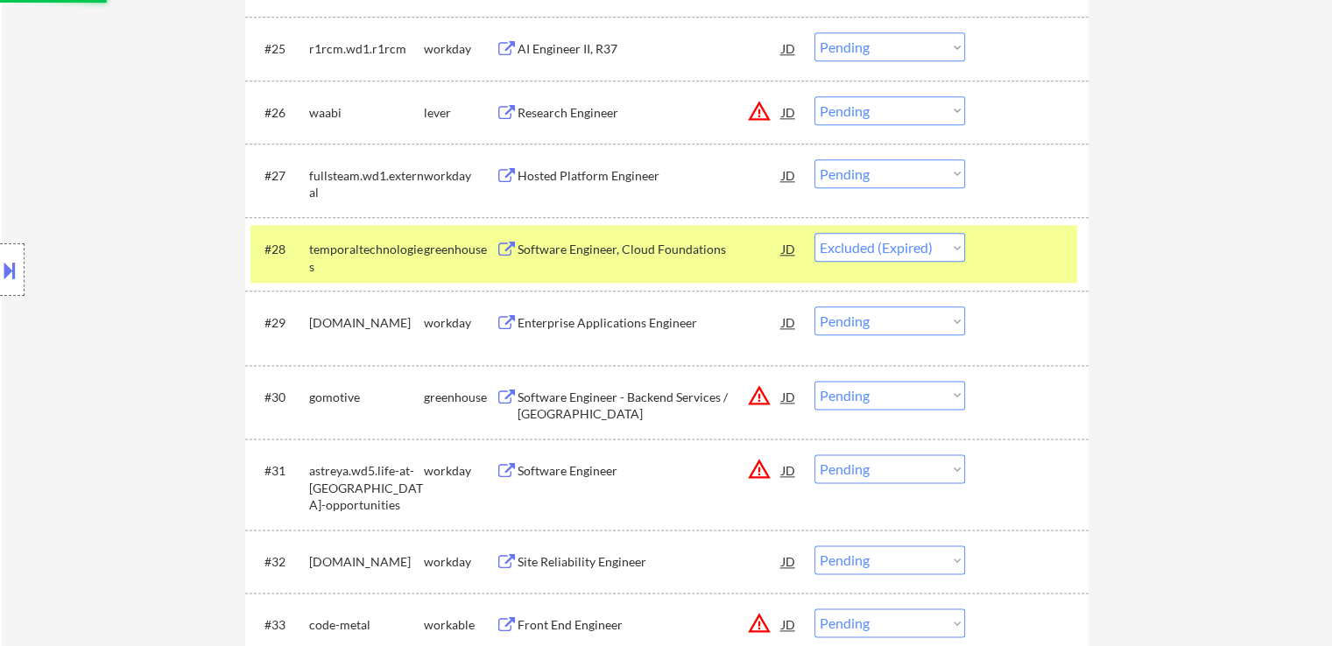
scroll to position [2189, 0]
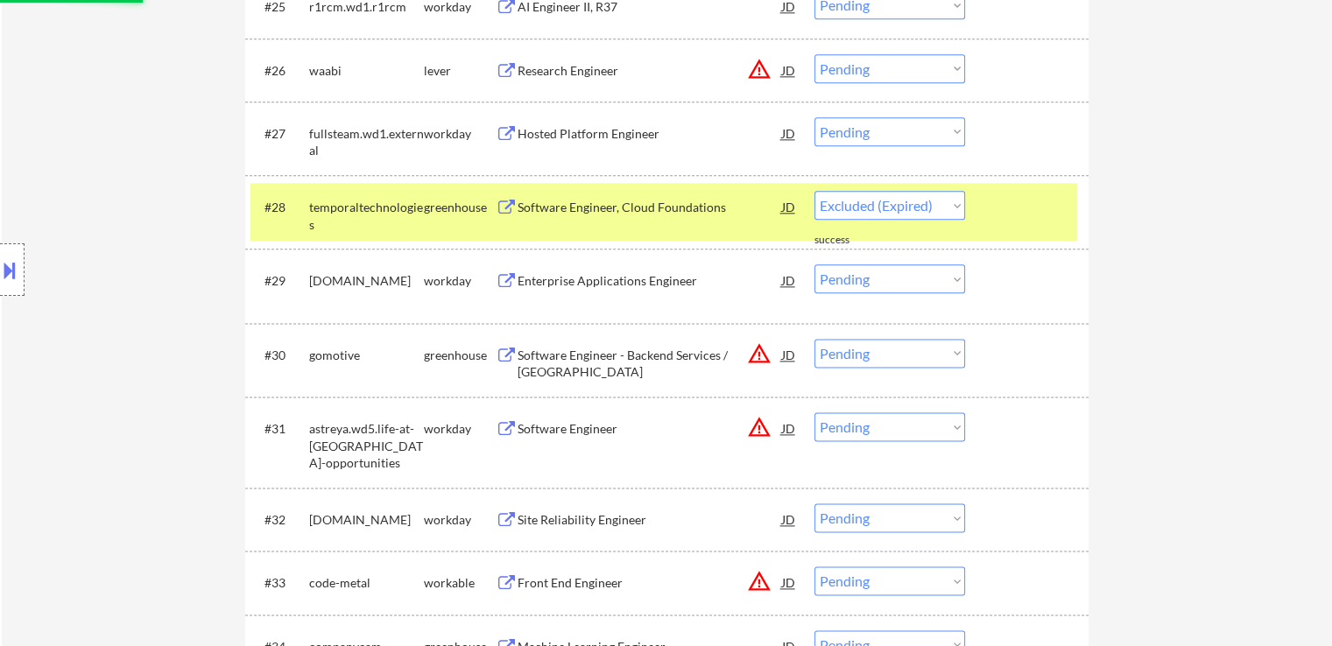
select select ""pending""
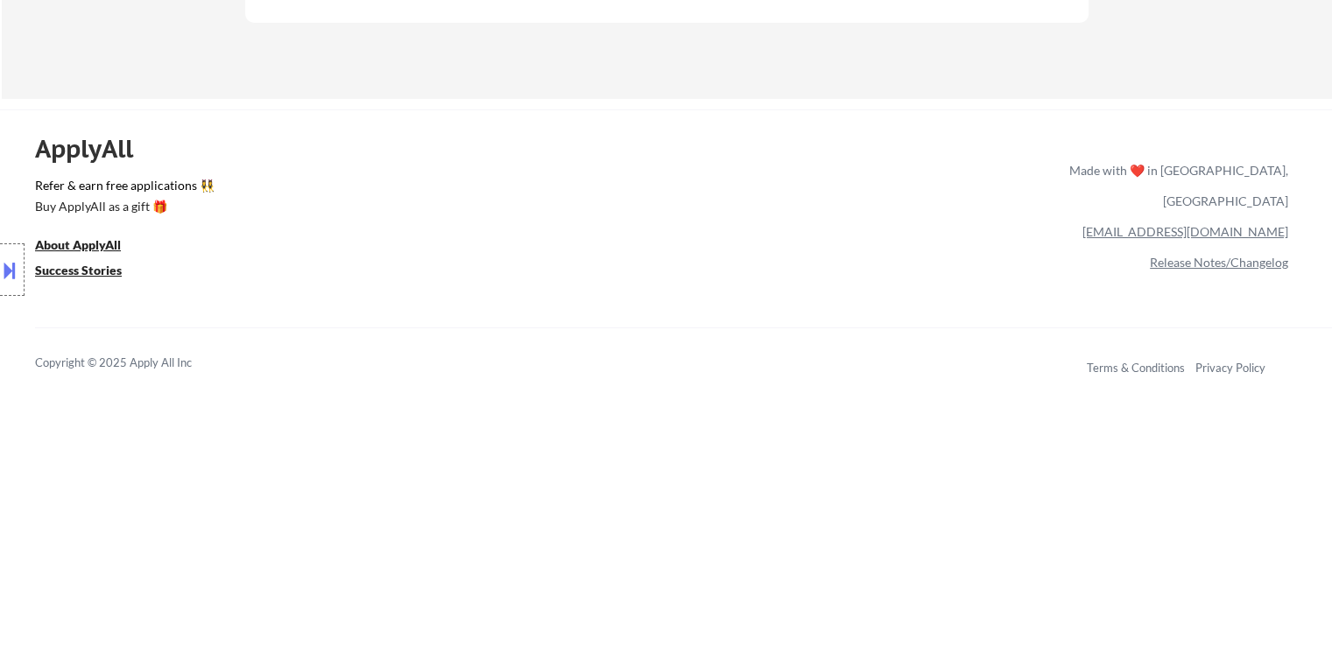
scroll to position [7002, 0]
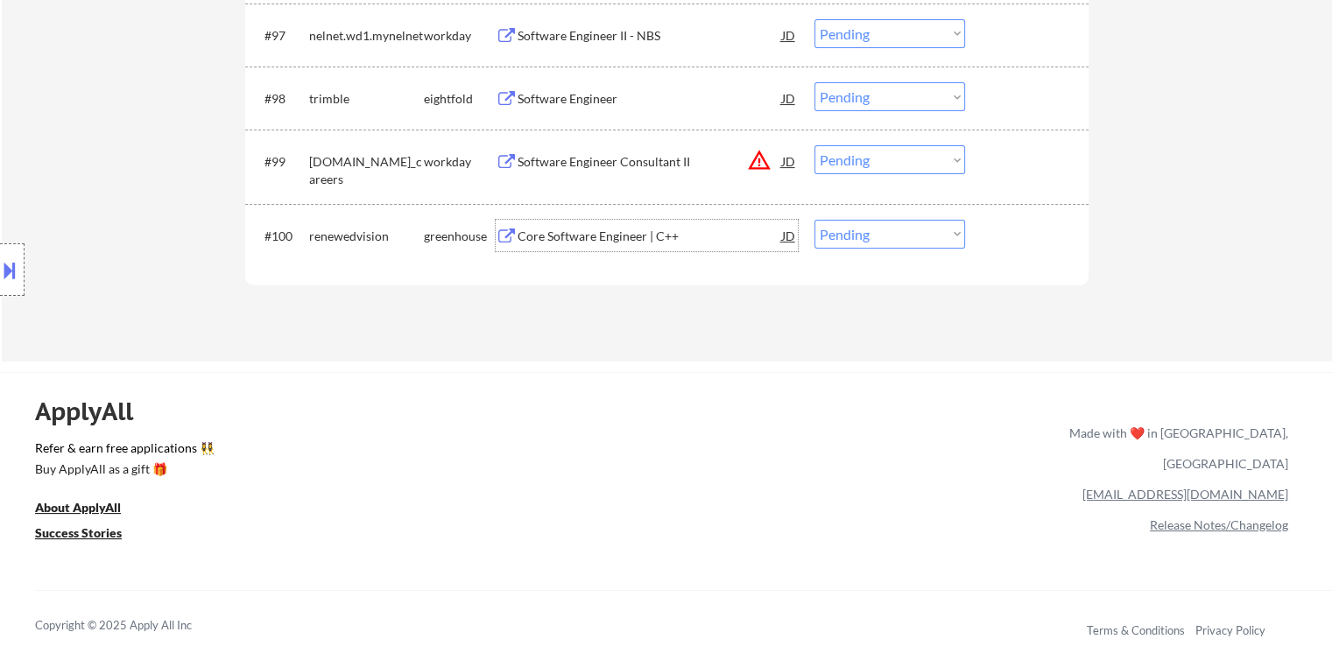
click at [622, 231] on div "Core Software Engineer | C++" at bounding box center [649, 237] width 264 height 18
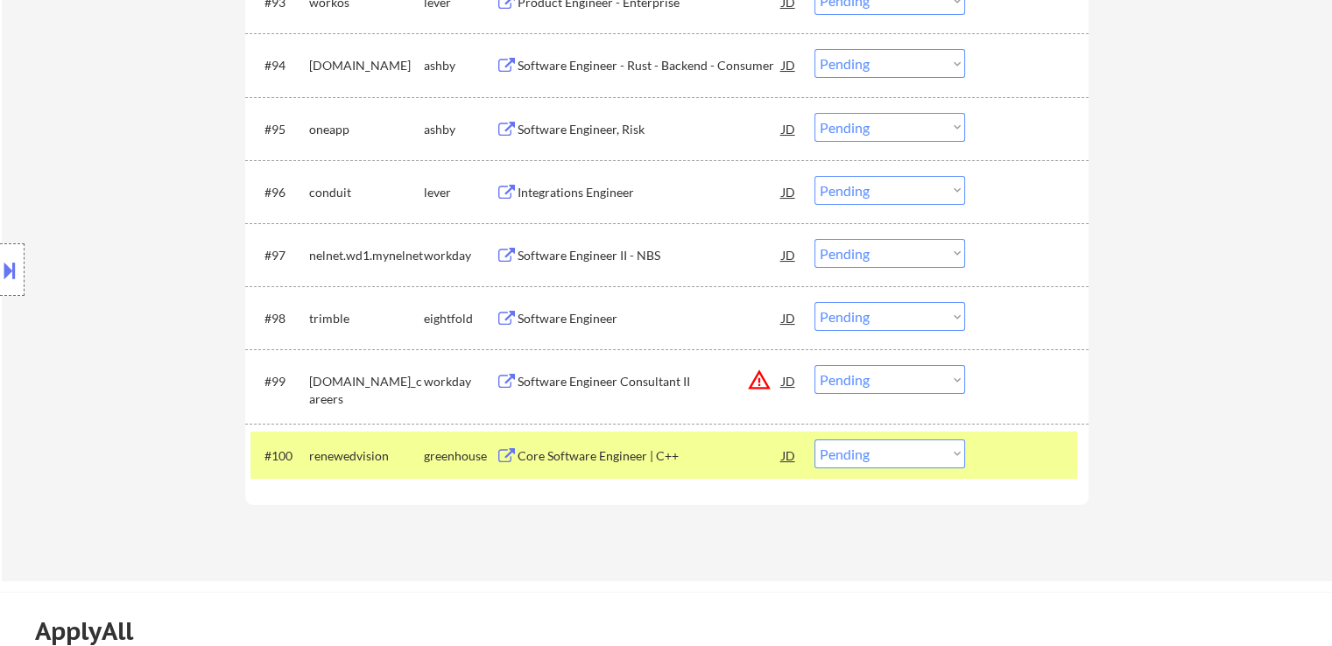
scroll to position [6739, 0]
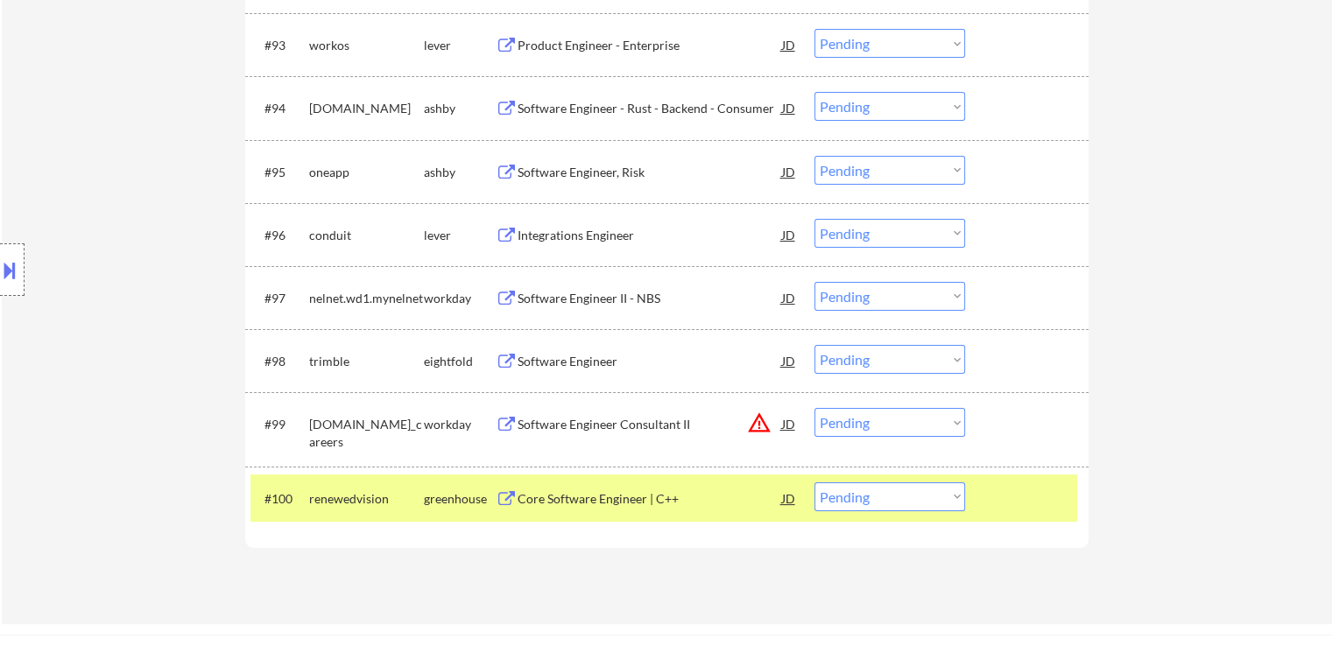
click at [627, 229] on div "Integrations Engineer" at bounding box center [649, 236] width 264 height 18
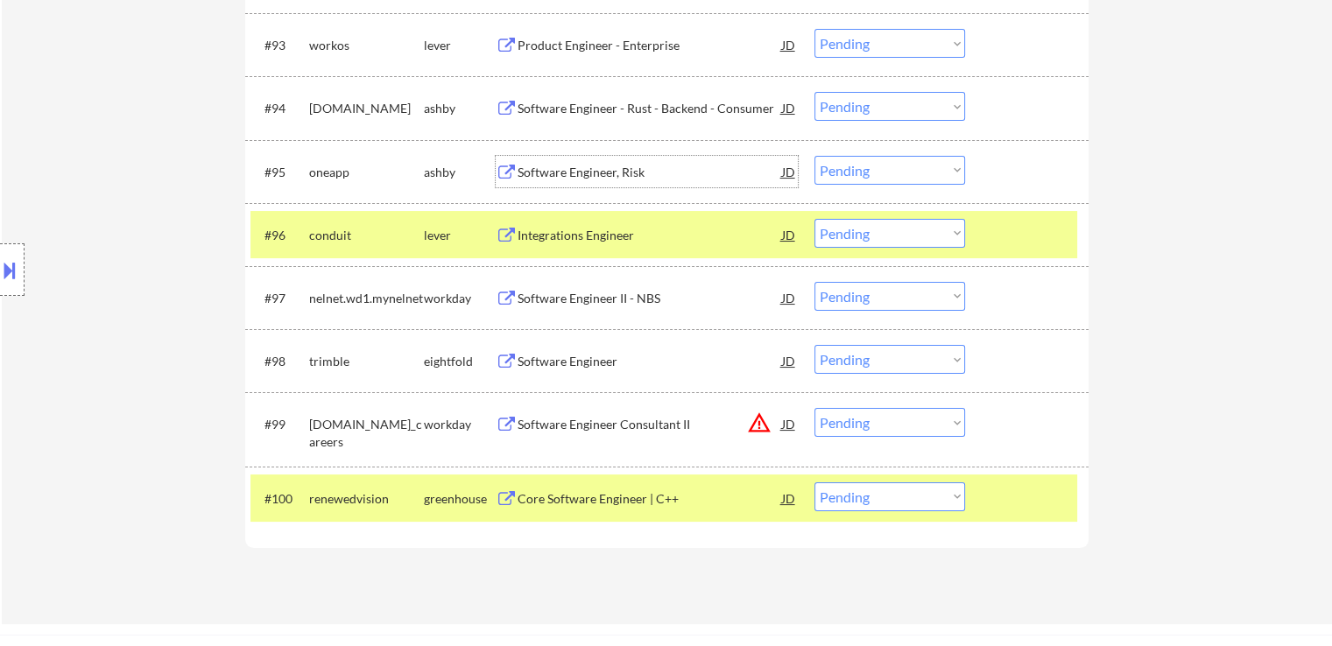
click at [628, 184] on div "Software Engineer, Risk" at bounding box center [649, 172] width 264 height 32
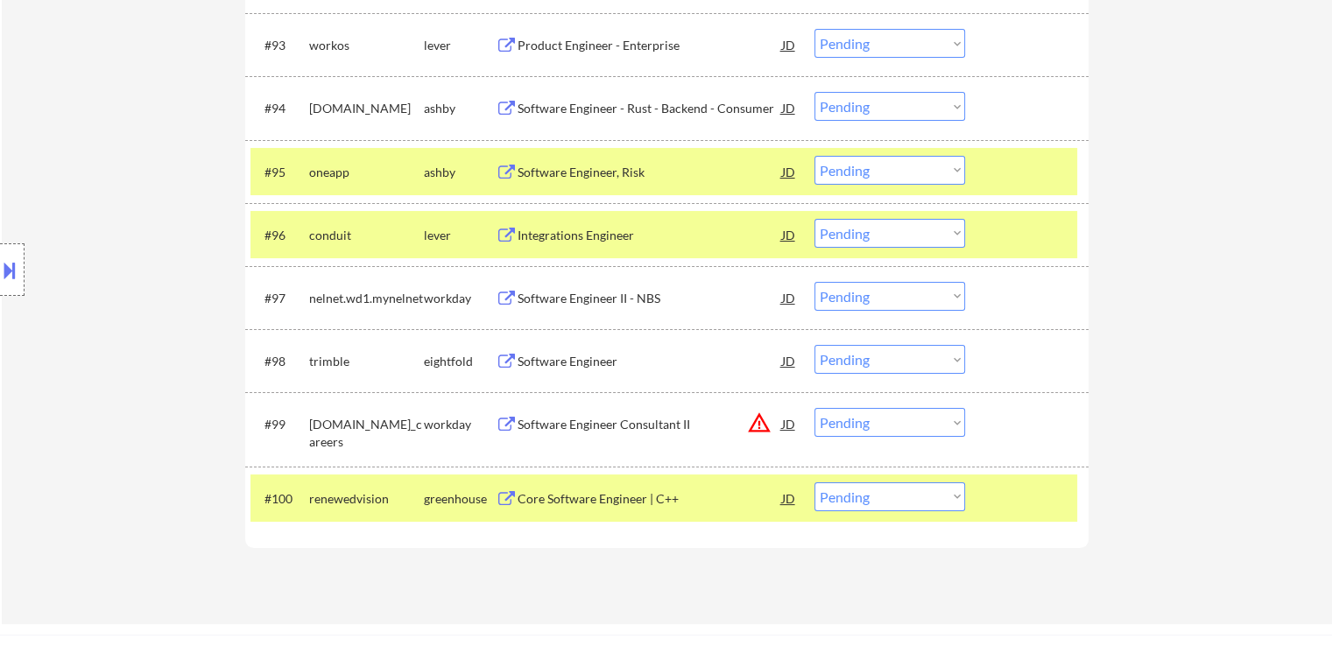
click at [640, 110] on div "Software Engineer - Rust - Backend - Consumer" at bounding box center [649, 109] width 264 height 18
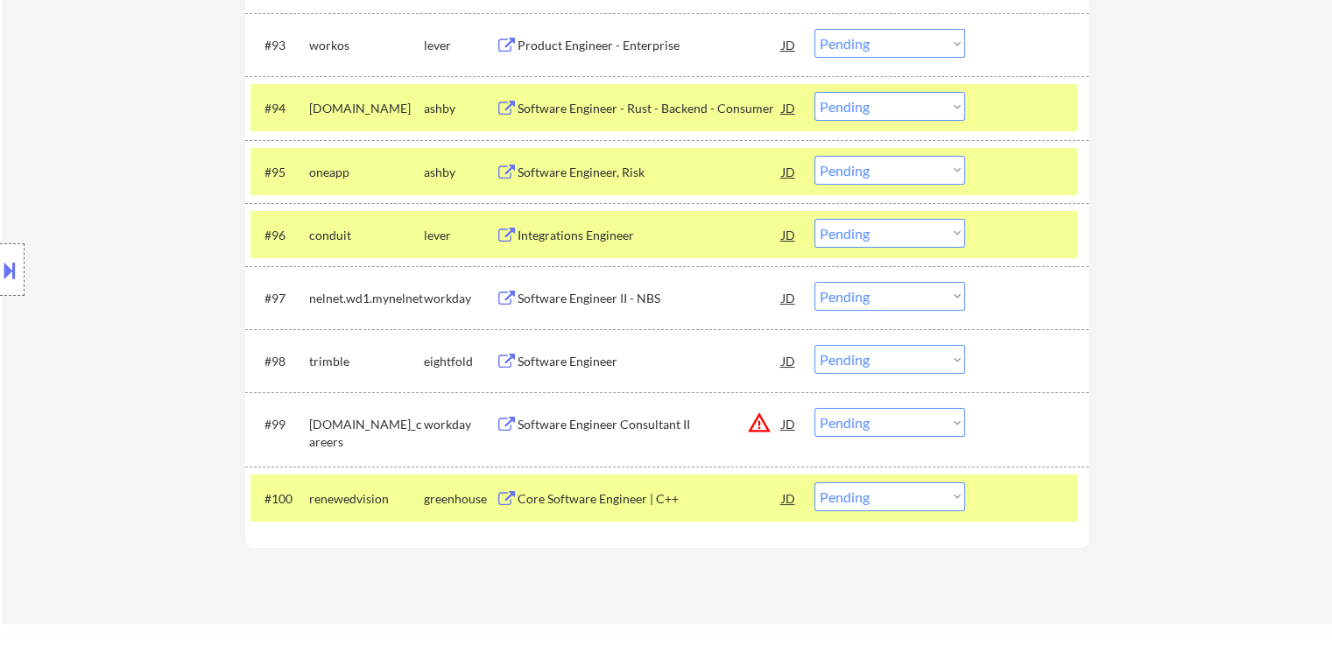
click at [630, 50] on div "Product Engineer - Enterprise" at bounding box center [649, 46] width 264 height 18
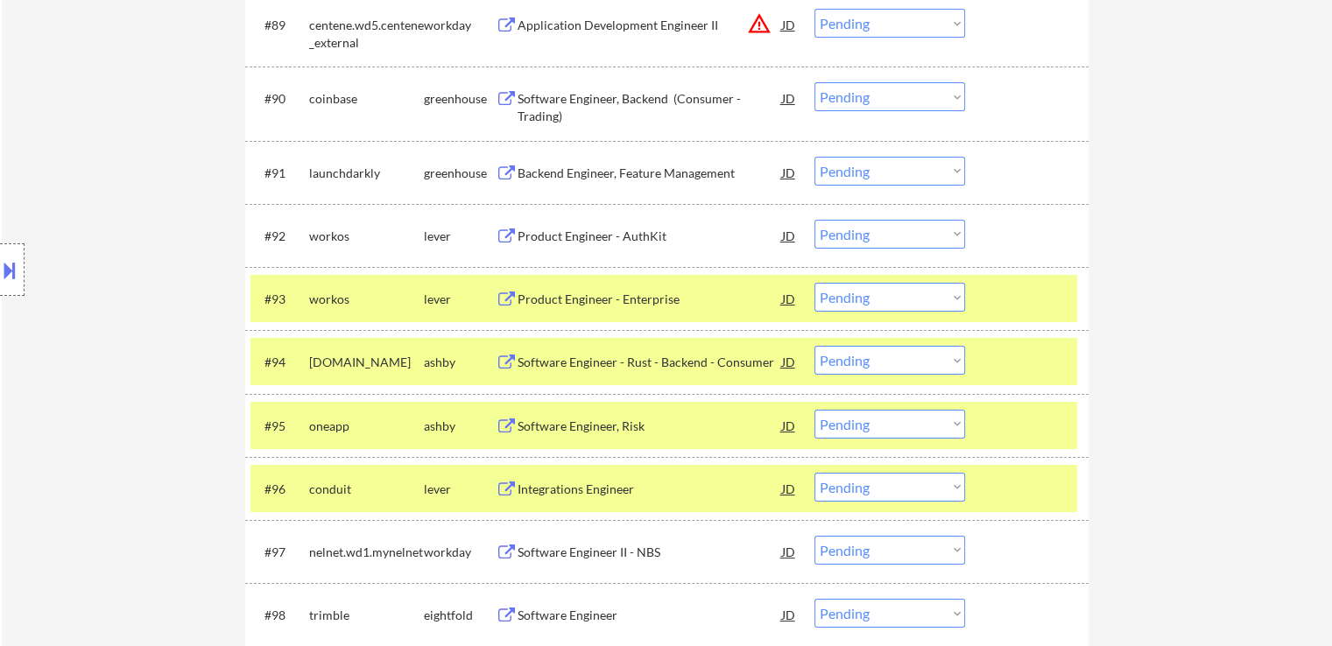
scroll to position [6477, 0]
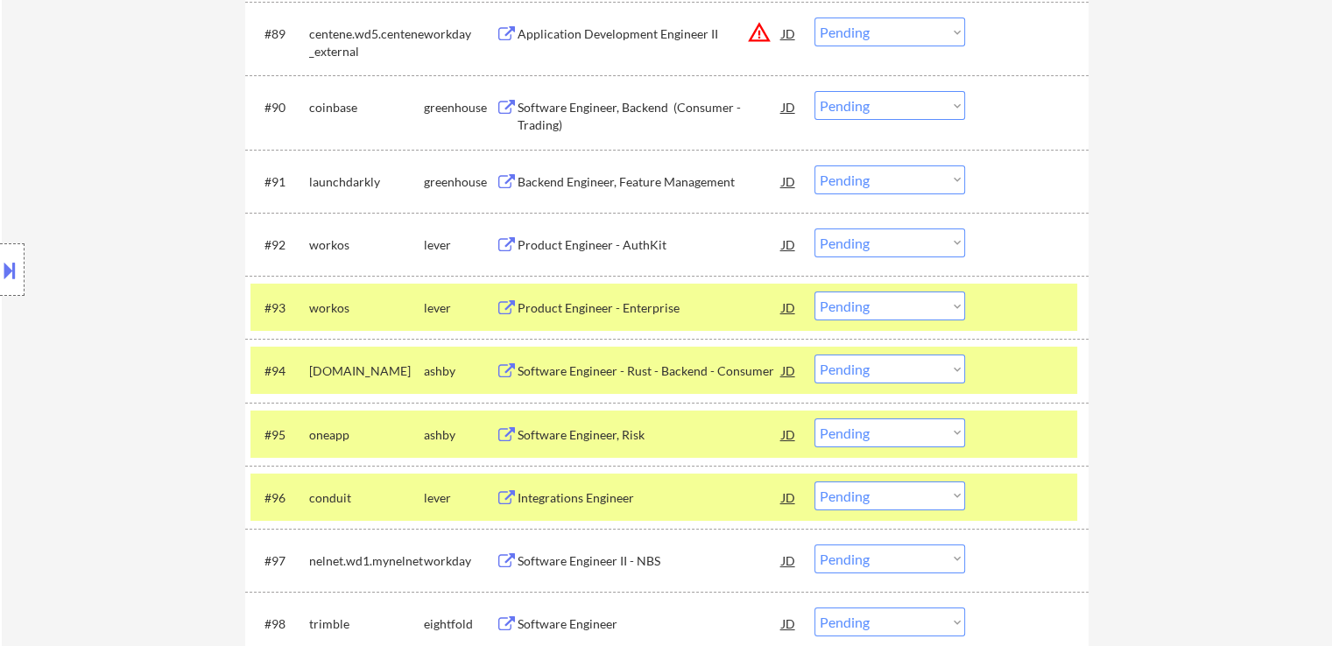
click at [620, 248] on div "Product Engineer - AuthKit" at bounding box center [649, 245] width 264 height 18
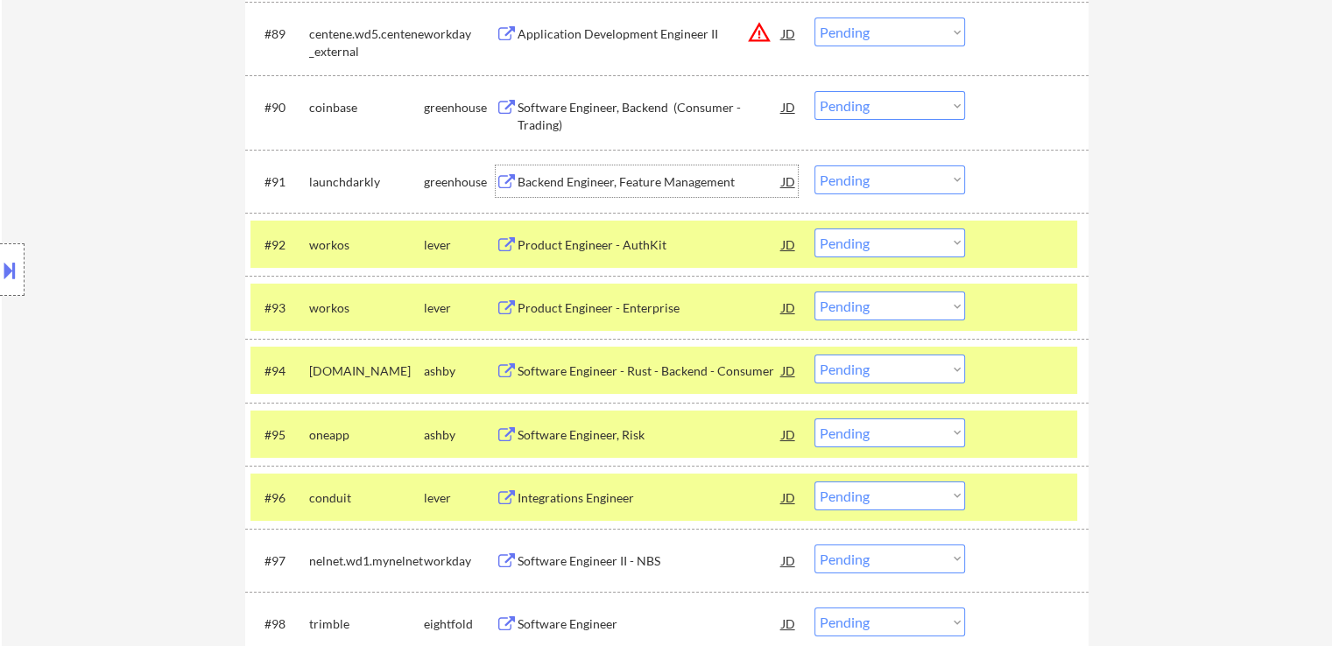
click at [644, 181] on div "Backend Engineer, Feature Management" at bounding box center [649, 182] width 264 height 18
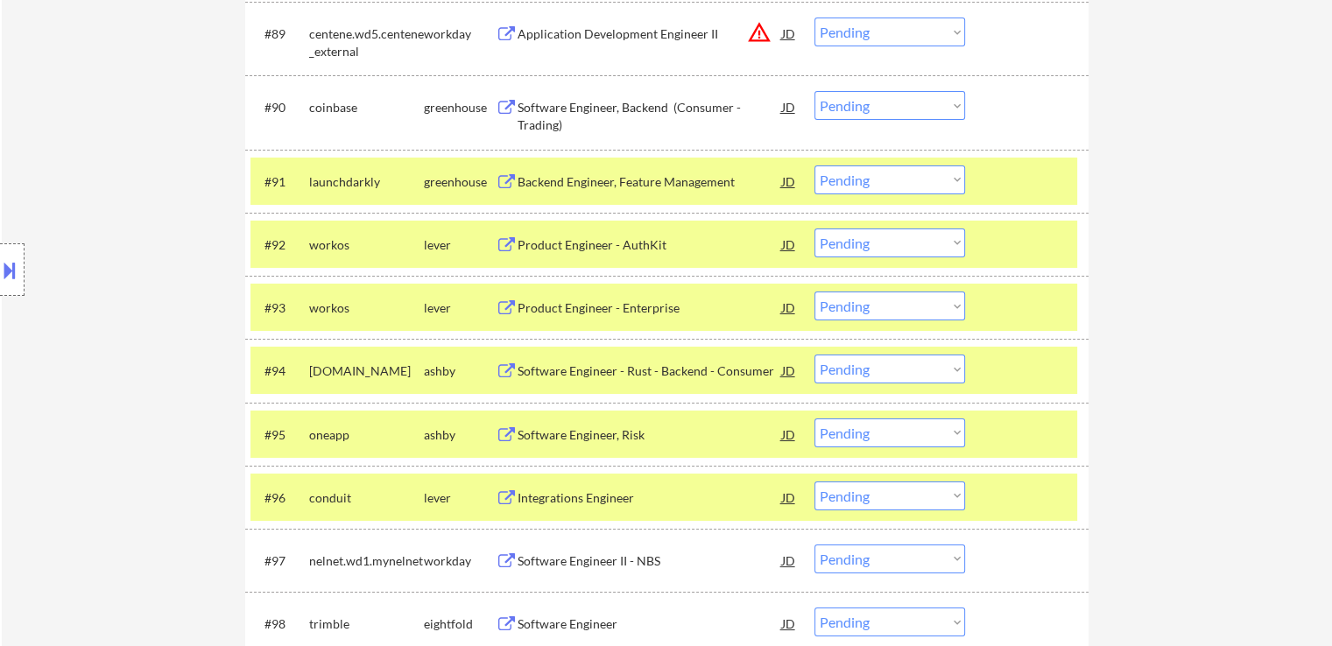
click at [643, 107] on div "Software Engineer, Backend (Consumer - Trading)" at bounding box center [649, 116] width 264 height 34
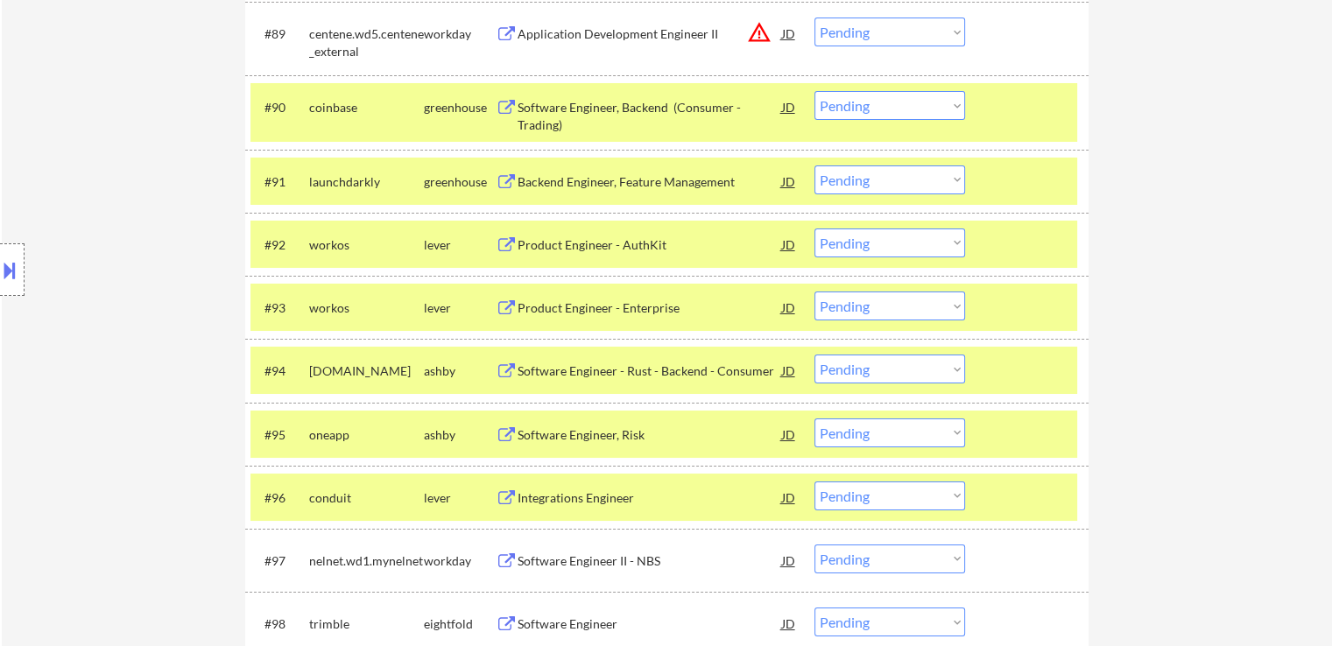
scroll to position [6915, 0]
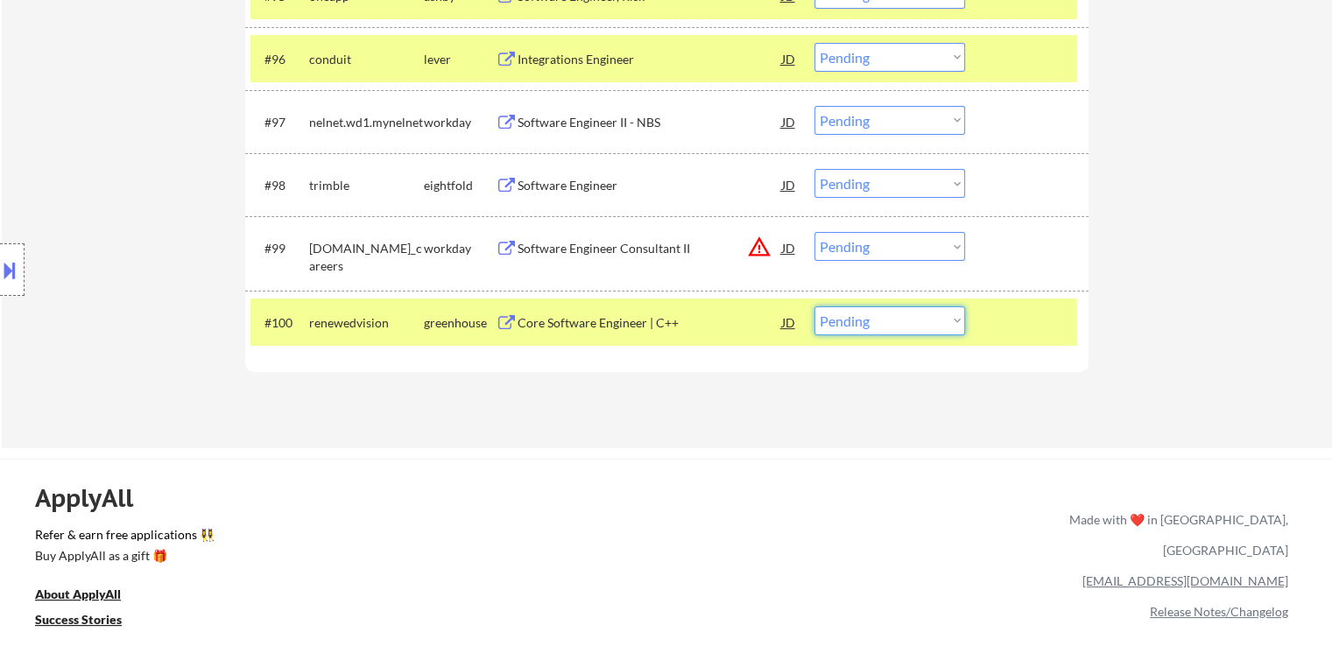
click at [827, 322] on select "Choose an option... Pending Applied Excluded (Questions) Excluded (Expired) Exc…" at bounding box center [889, 320] width 151 height 29
click at [814, 306] on select "Choose an option... Pending Applied Excluded (Questions) Excluded (Expired) Exc…" at bounding box center [889, 320] width 151 height 29
select select ""pending""
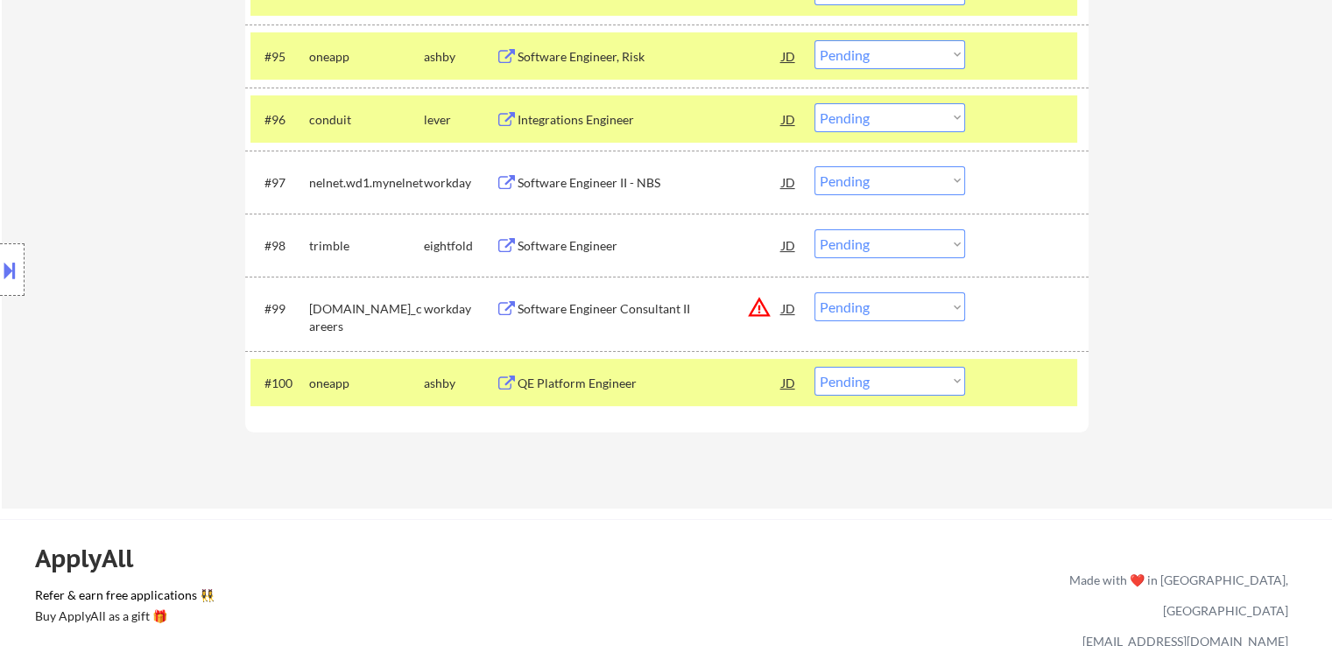
scroll to position [6828, 0]
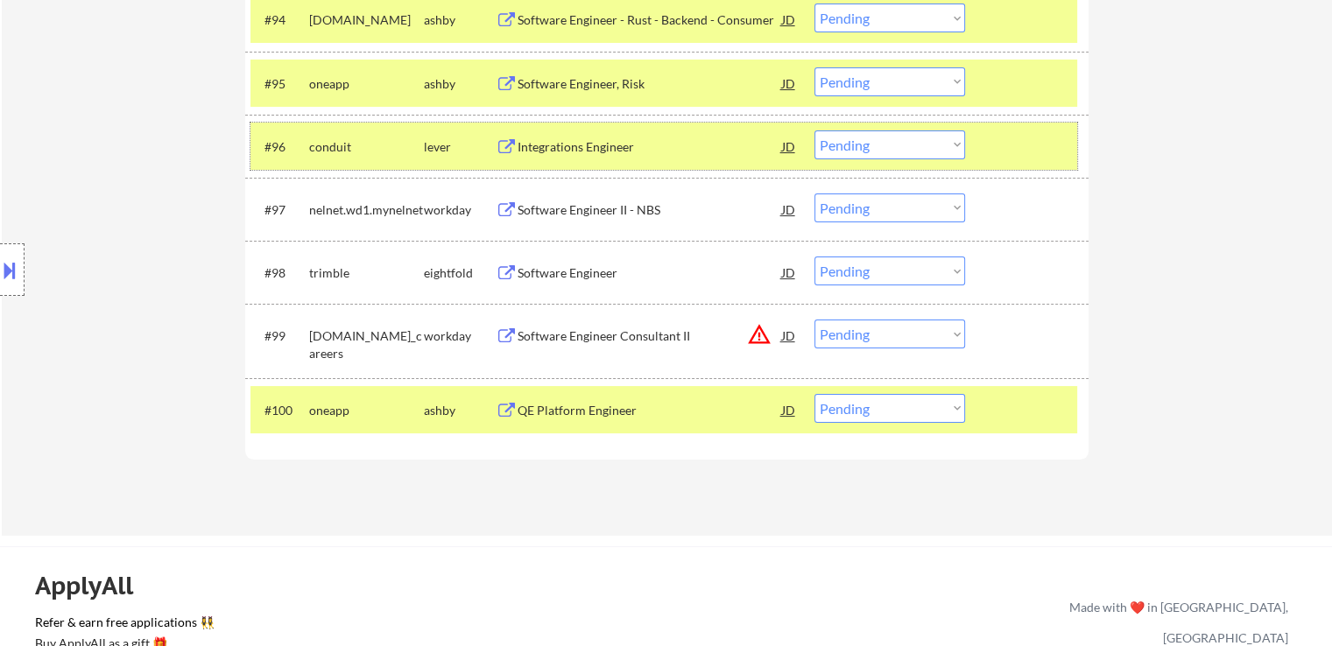
drag, startPoint x: 890, startPoint y: 159, endPoint x: 879, endPoint y: 166, distance: 12.6
click at [886, 156] on div "#96 conduit lever Integrations Engineer JD Choose an option... Pending Applied …" at bounding box center [663, 146] width 827 height 47
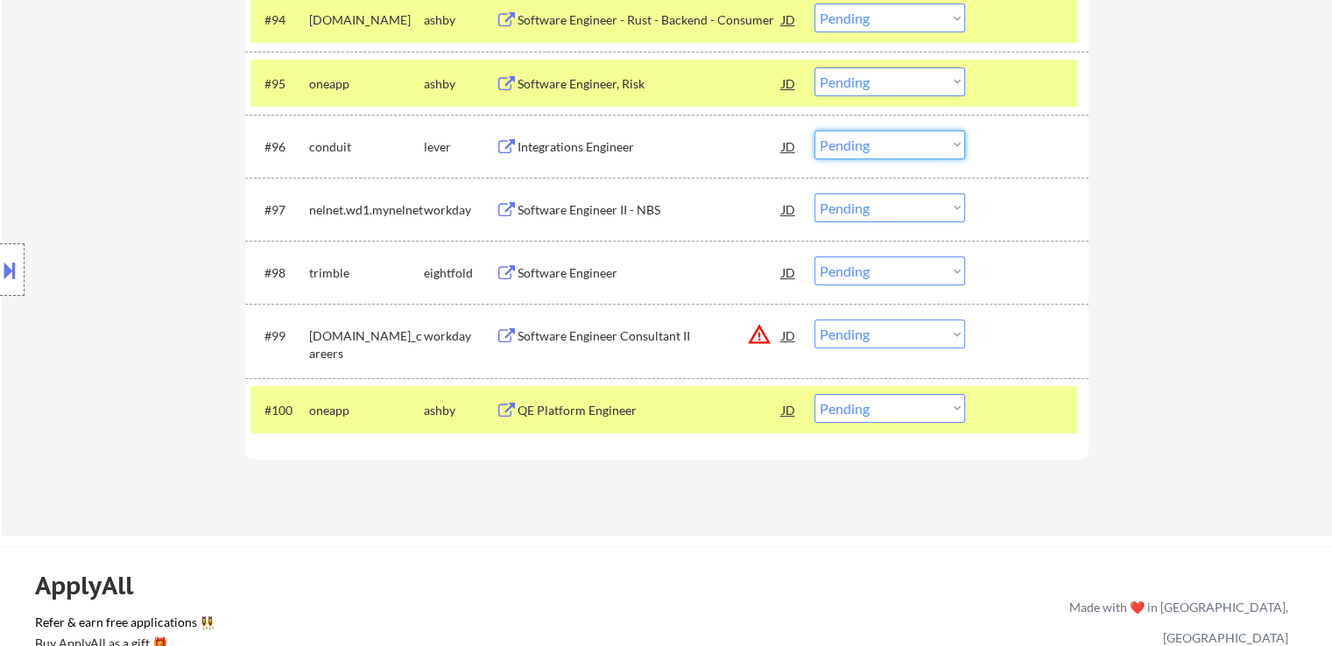
click at [854, 143] on select "Choose an option... Pending Applied Excluded (Questions) Excluded (Expired) Exc…" at bounding box center [889, 144] width 151 height 29
click at [814, 130] on select "Choose an option... Pending Applied Excluded (Questions) Excluded (Expired) Exc…" at bounding box center [889, 144] width 151 height 29
select select ""pending""
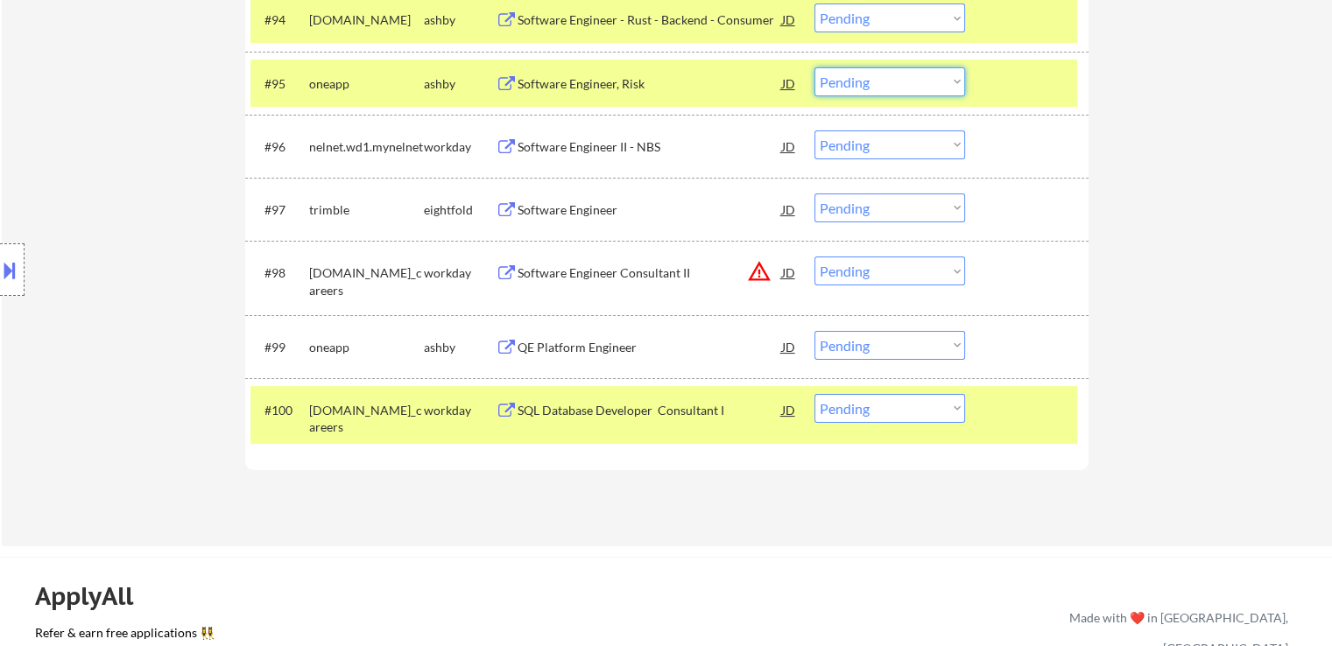
click at [868, 89] on select "Choose an option... Pending Applied Excluded (Questions) Excluded (Expired) Exc…" at bounding box center [889, 81] width 151 height 29
click at [814, 67] on select "Choose an option... Pending Applied Excluded (Questions) Excluded (Expired) Exc…" at bounding box center [889, 81] width 151 height 29
select select ""pending""
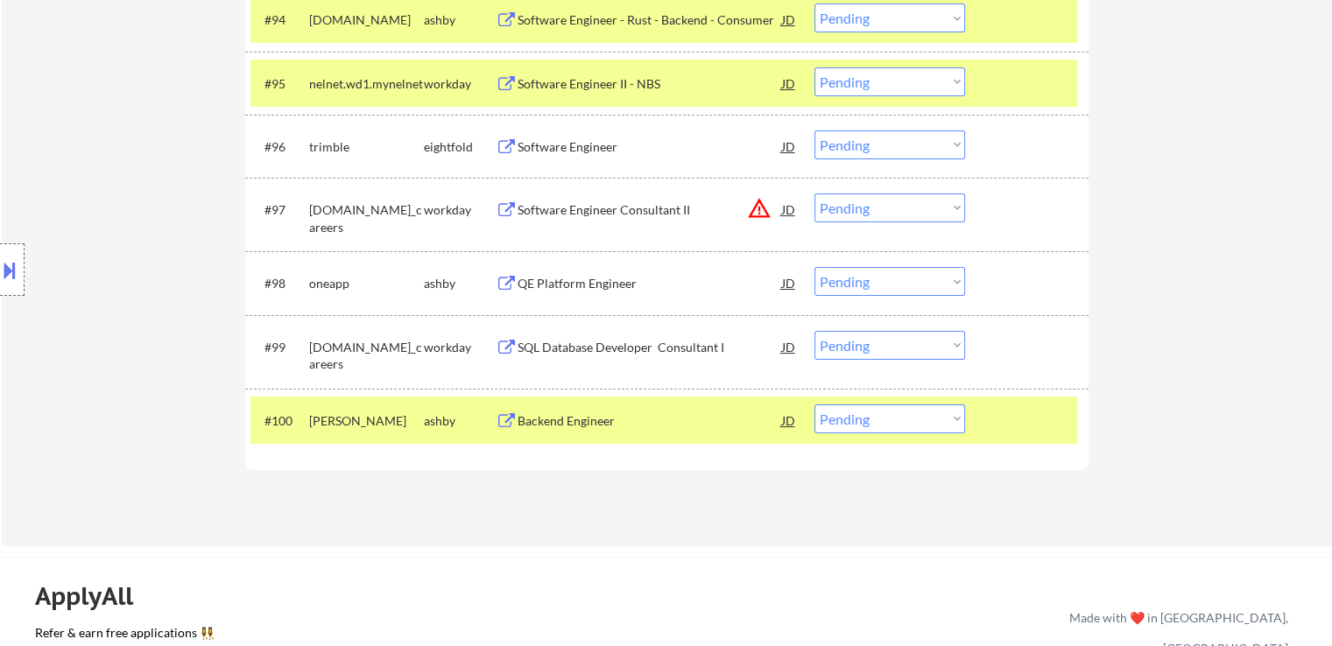
click at [613, 282] on div "QE Platform Engineer" at bounding box center [649, 284] width 264 height 18
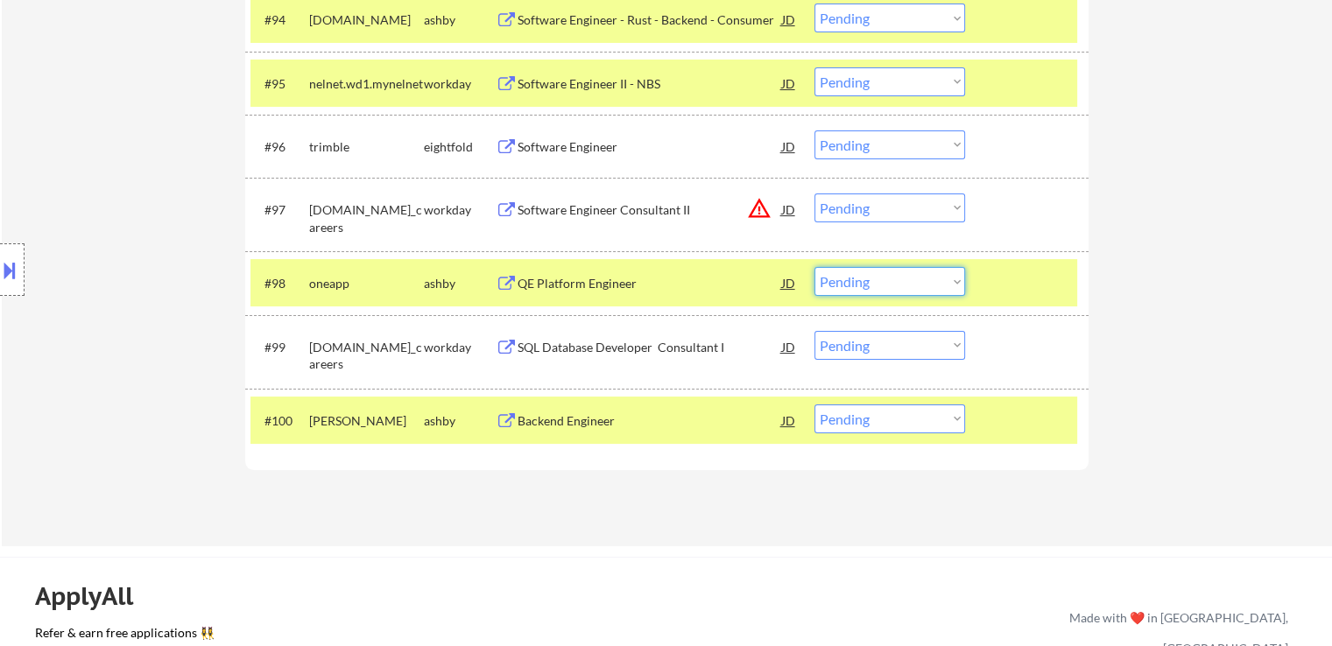
click at [830, 283] on select "Choose an option... Pending Applied Excluded (Questions) Excluded (Expired) Exc…" at bounding box center [889, 281] width 151 height 29
click at [814, 267] on select "Choose an option... Pending Applied Excluded (Questions) Excluded (Expired) Exc…" at bounding box center [889, 281] width 151 height 29
select select ""pending""
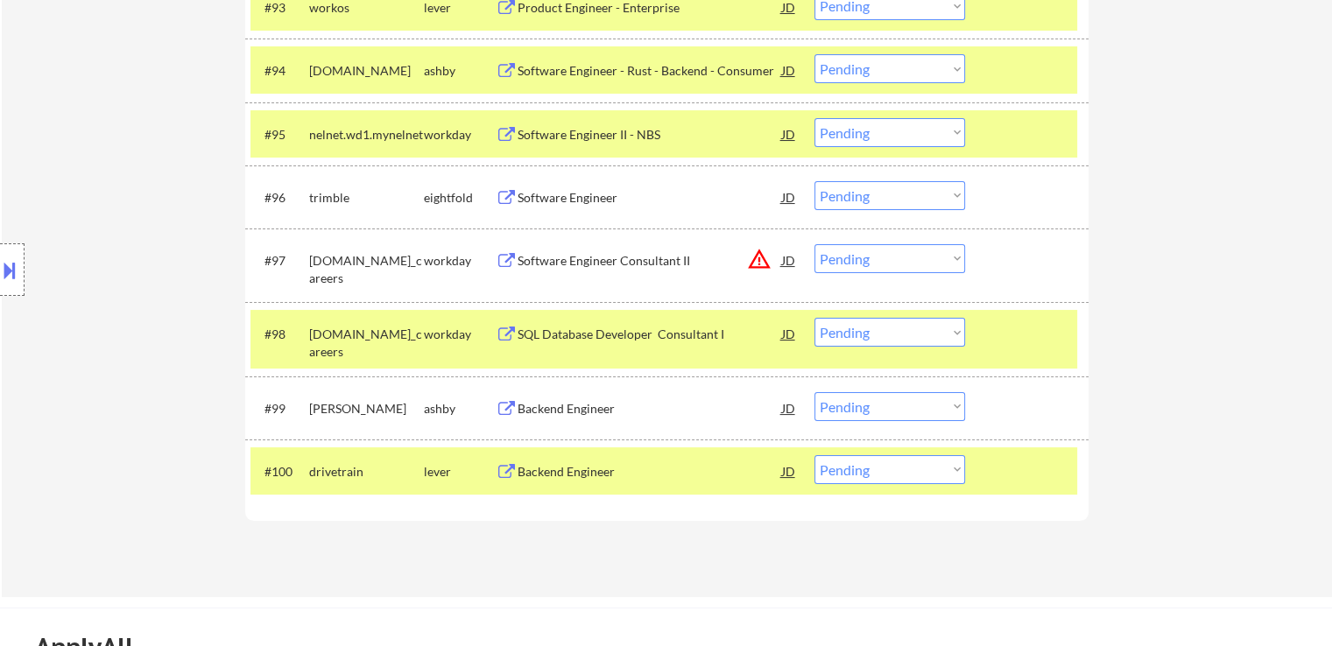
scroll to position [6740, 0]
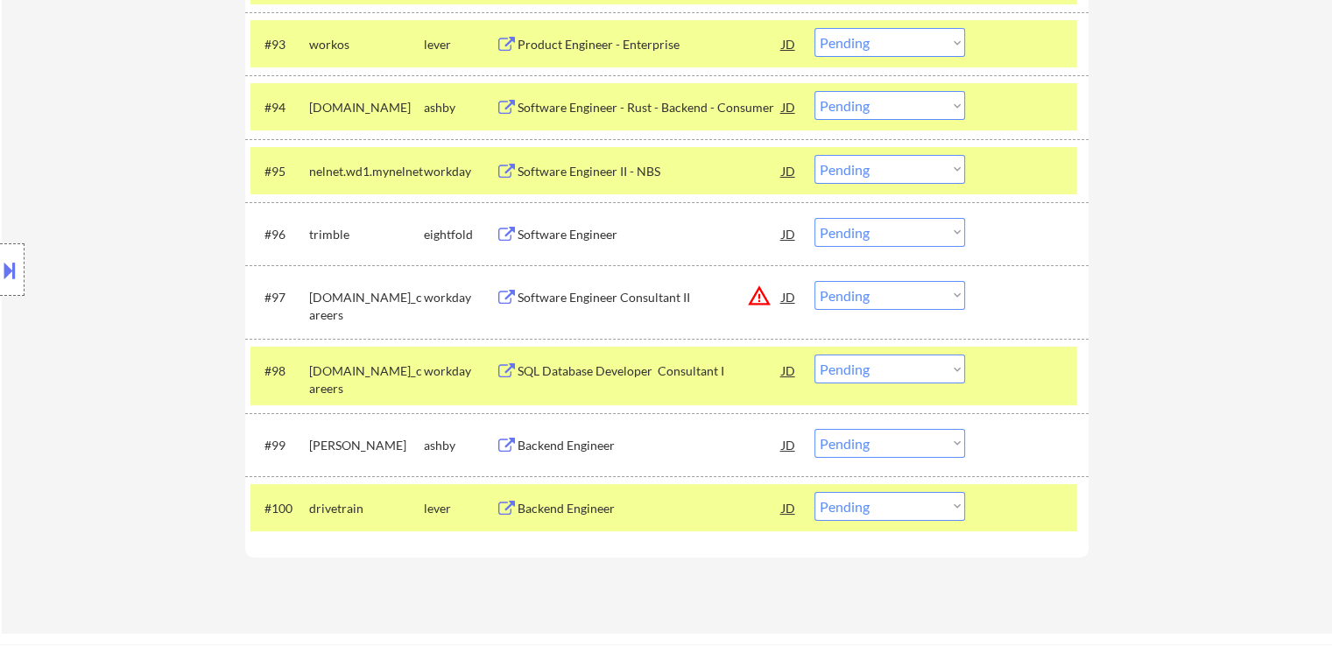
click at [856, 101] on select "Choose an option... Pending Applied Excluded (Questions) Excluded (Expired) Exc…" at bounding box center [889, 105] width 151 height 29
click at [814, 91] on select "Choose an option... Pending Applied Excluded (Questions) Excluded (Expired) Exc…" at bounding box center [889, 105] width 151 height 29
select select ""pending""
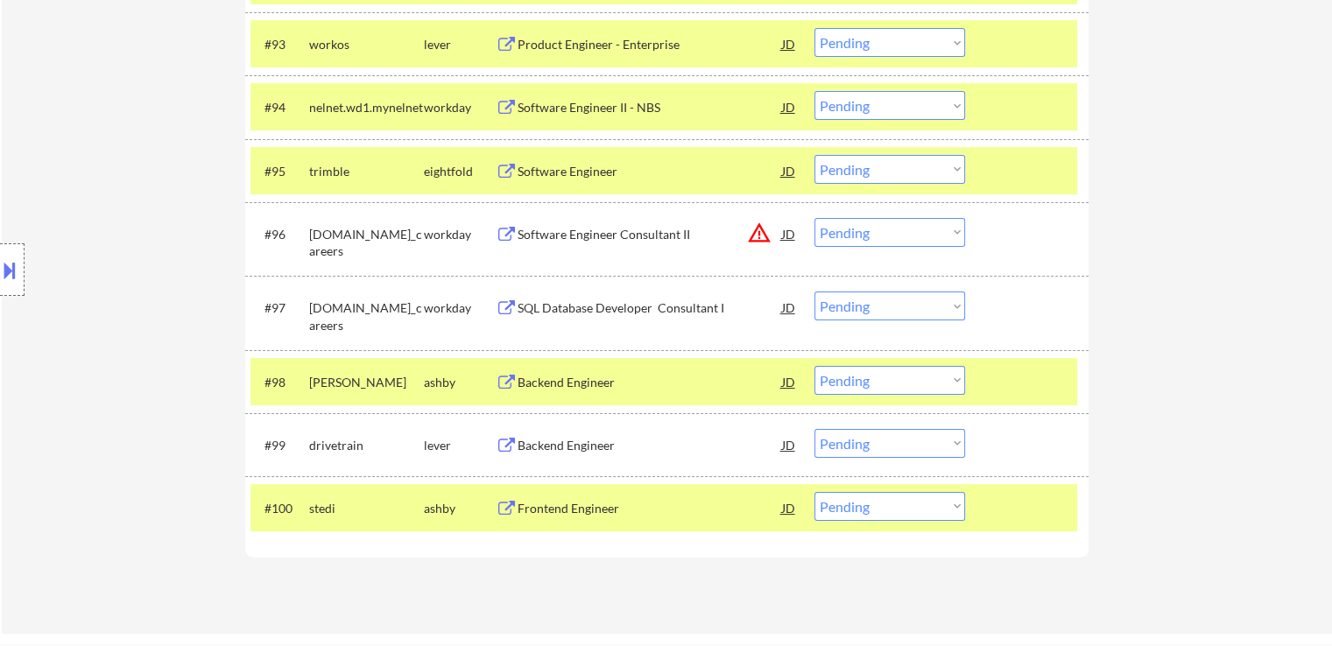
click at [0, 278] on button at bounding box center [9, 270] width 19 height 29
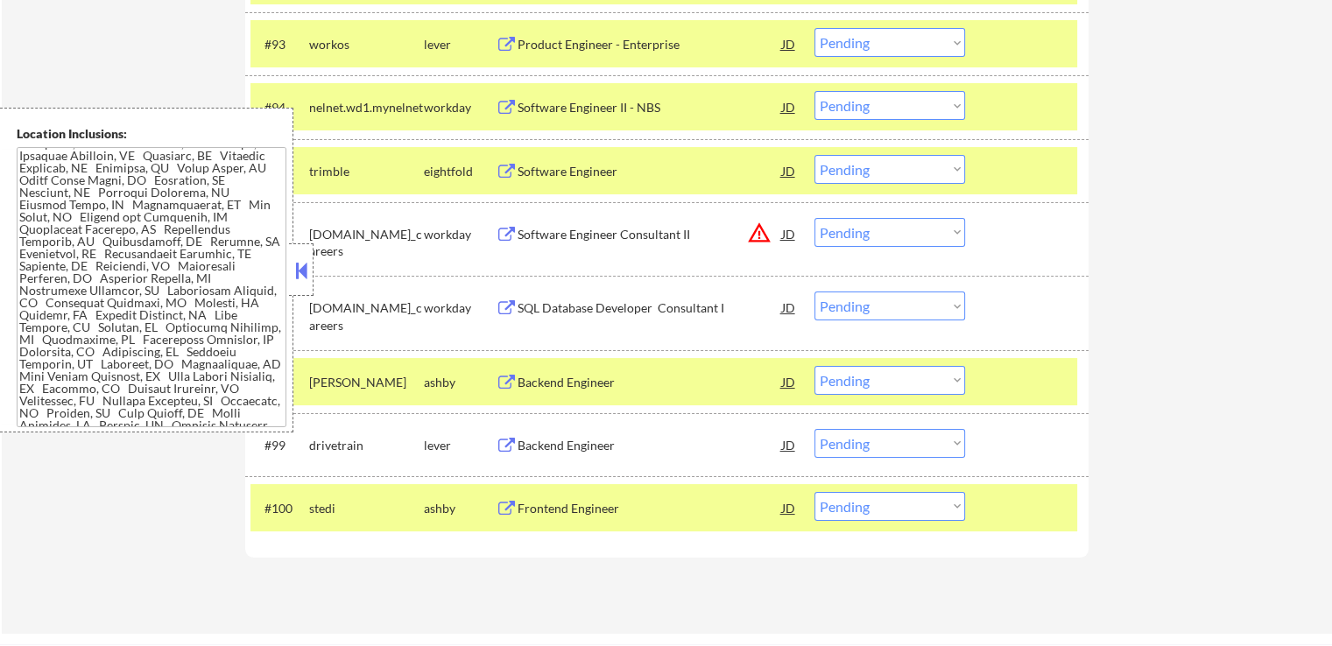
scroll to position [1244, 0]
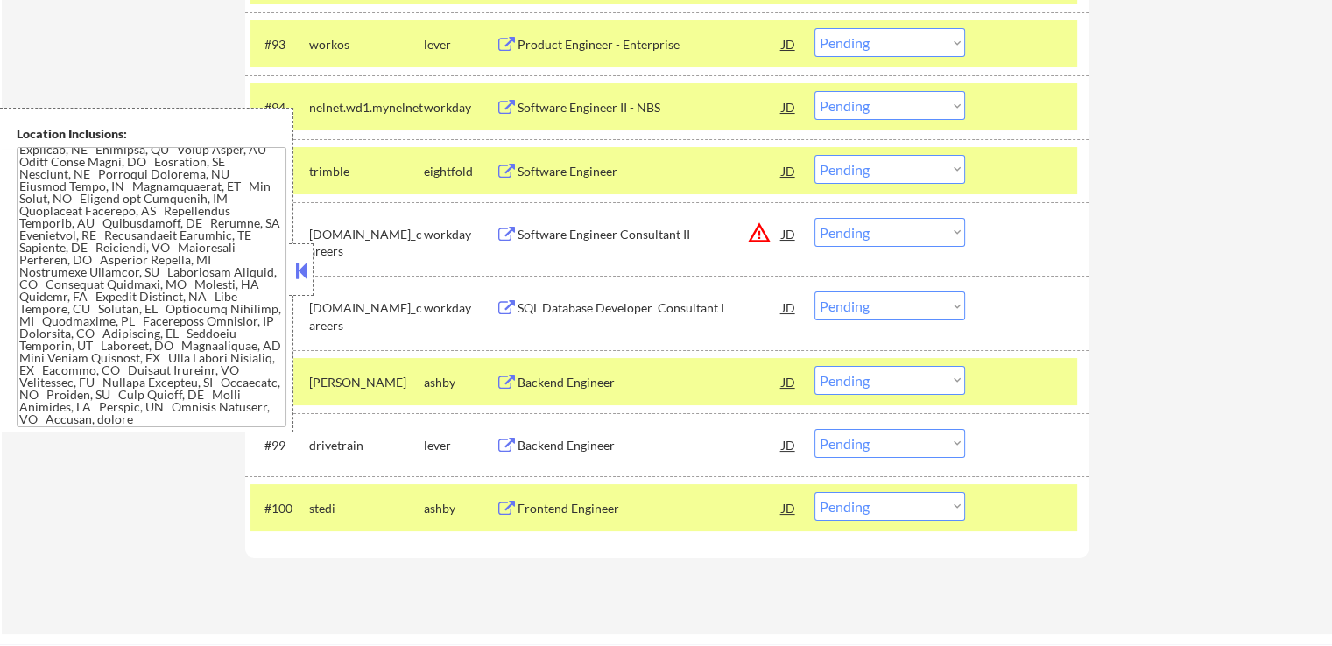
click at [313, 264] on div "#96 [DOMAIN_NAME]_careers workday Software Engineer Consultant II JD warning_am…" at bounding box center [663, 239] width 827 height 58
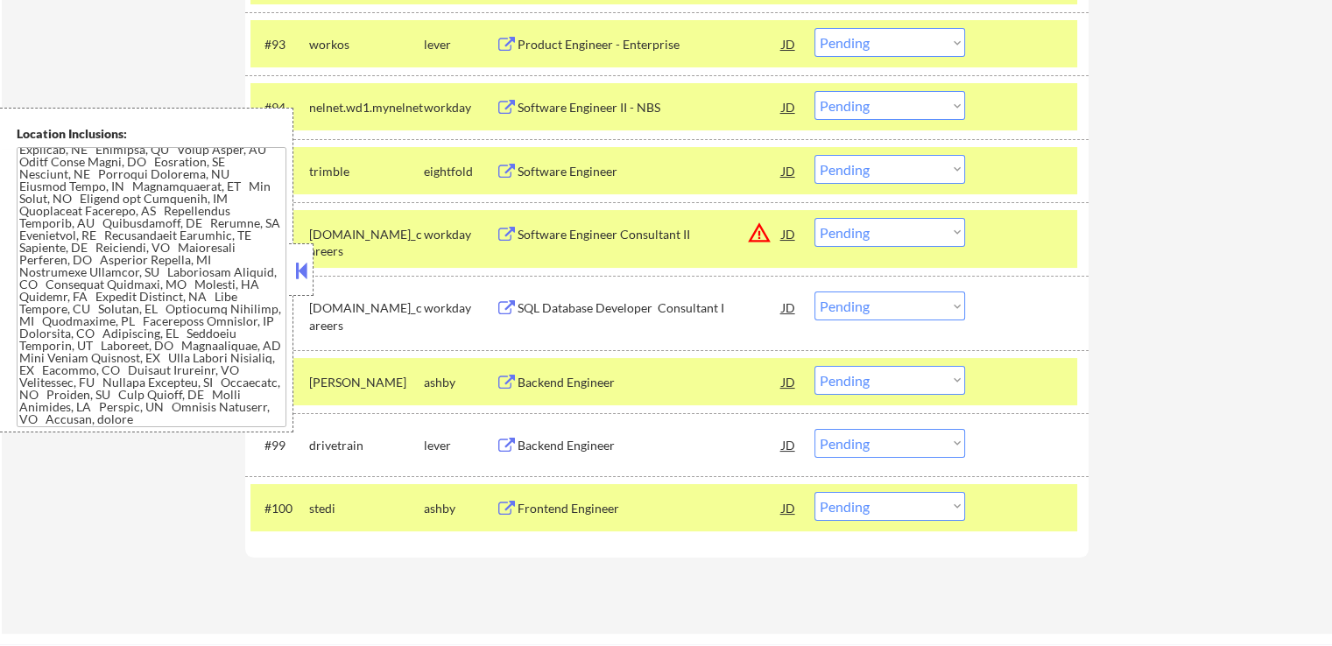
click at [304, 270] on button at bounding box center [301, 270] width 19 height 26
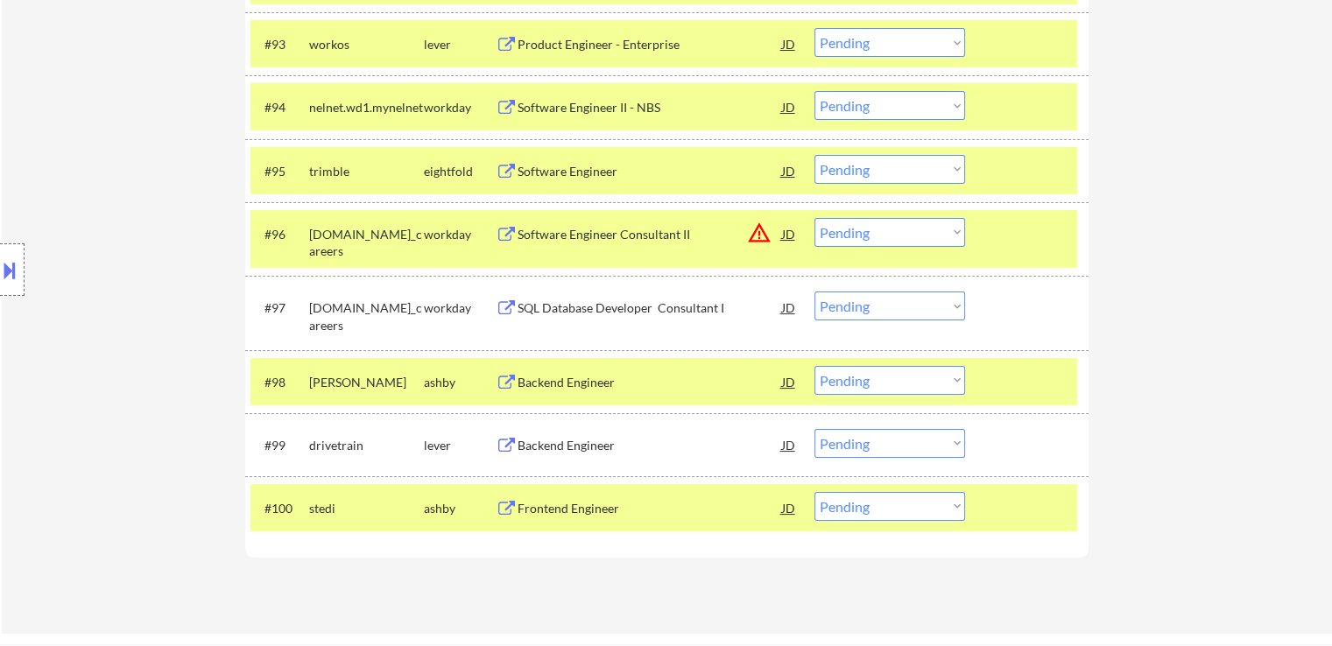
scroll to position [6653, 0]
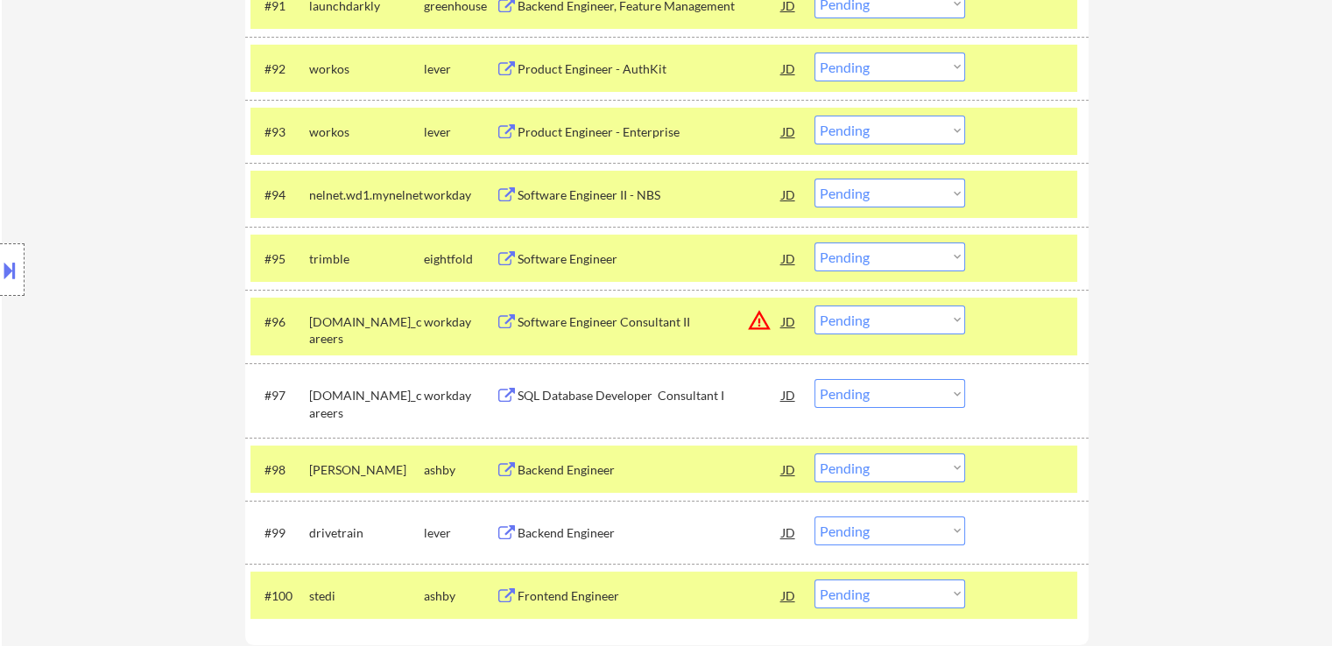
click at [858, 134] on select "Choose an option... Pending Applied Excluded (Questions) Excluded (Expired) Exc…" at bounding box center [889, 130] width 151 height 29
click at [814, 116] on select "Choose an option... Pending Applied Excluded (Questions) Excluded (Expired) Exc…" at bounding box center [889, 130] width 151 height 29
select select ""pending""
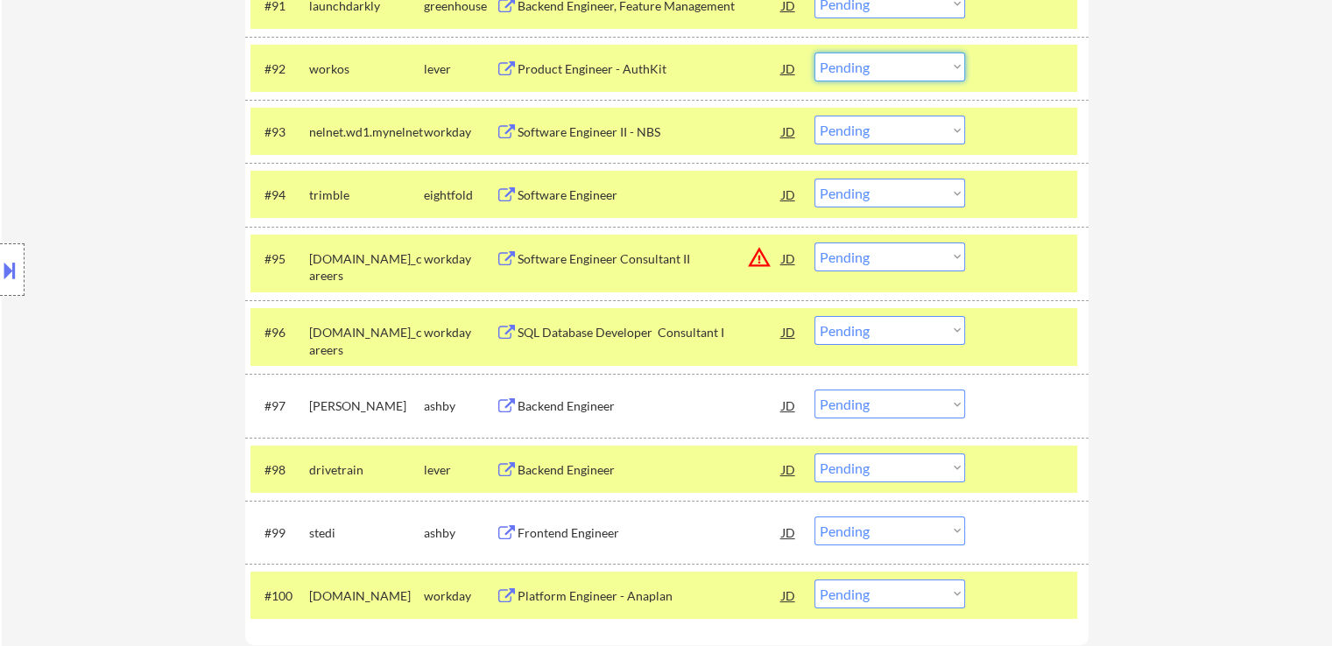
click at [840, 67] on select "Choose an option... Pending Applied Excluded (Questions) Excluded (Expired) Exc…" at bounding box center [889, 67] width 151 height 29
click at [814, 53] on select "Choose an option... Pending Applied Excluded (Questions) Excluded (Expired) Exc…" at bounding box center [889, 67] width 151 height 29
select select ""pending""
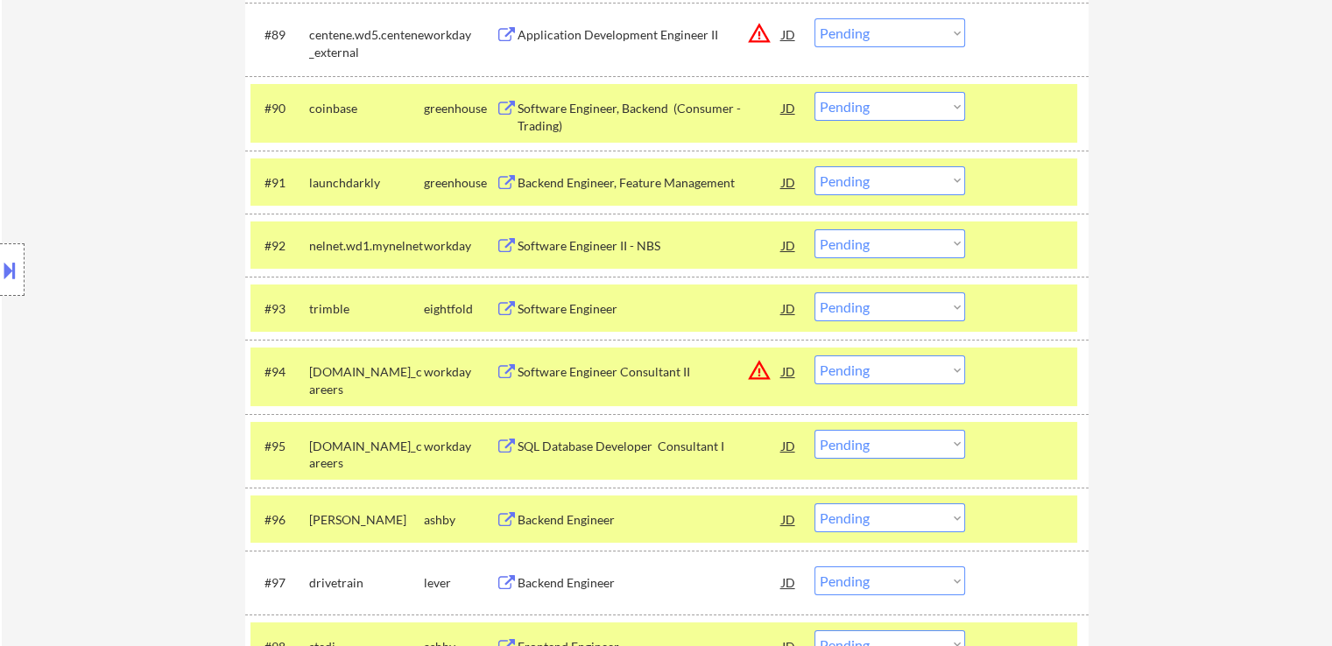
scroll to position [6476, 0]
click at [838, 188] on select "Choose an option... Pending Applied Excluded (Questions) Excluded (Expired) Exc…" at bounding box center [889, 180] width 151 height 29
click at [814, 166] on select "Choose an option... Pending Applied Excluded (Questions) Excluded (Expired) Exc…" at bounding box center [889, 180] width 151 height 29
select select ""pending""
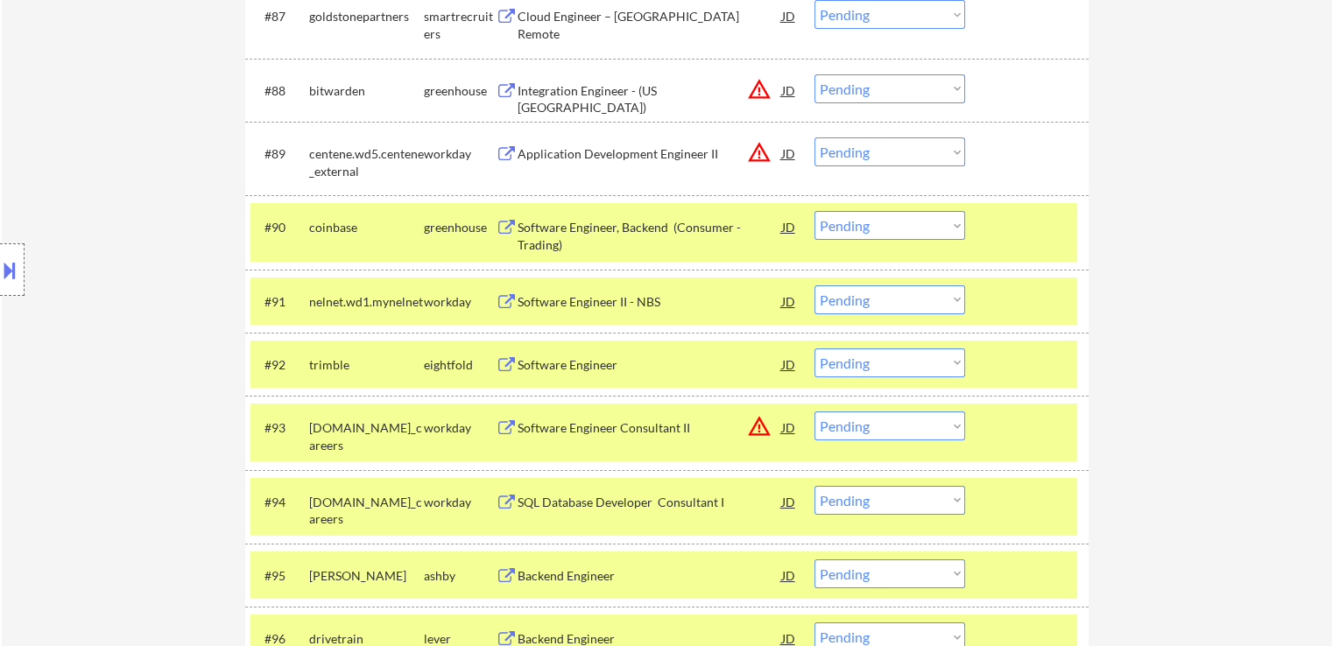
scroll to position [6301, 0]
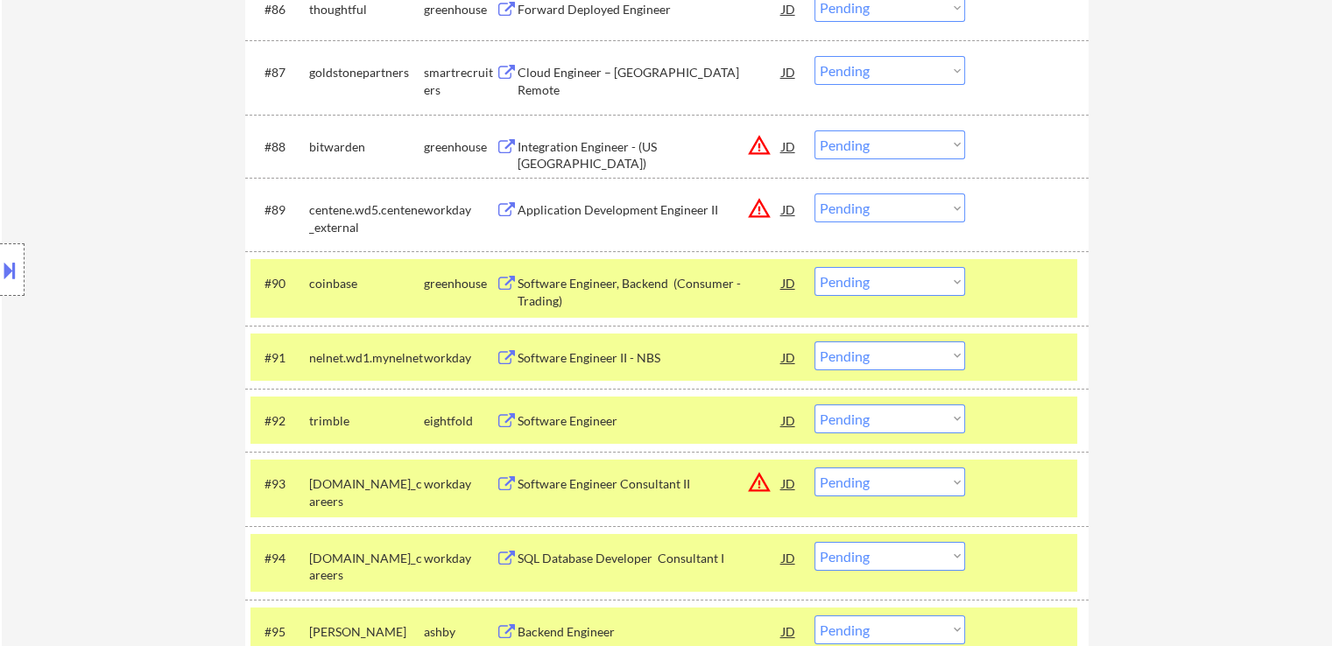
click at [849, 283] on select "Choose an option... Pending Applied Excluded (Questions) Excluded (Expired) Exc…" at bounding box center [889, 281] width 151 height 29
click at [814, 268] on select "Choose an option... Pending Applied Excluded (Questions) Excluded (Expired) Exc…" at bounding box center [889, 281] width 151 height 29
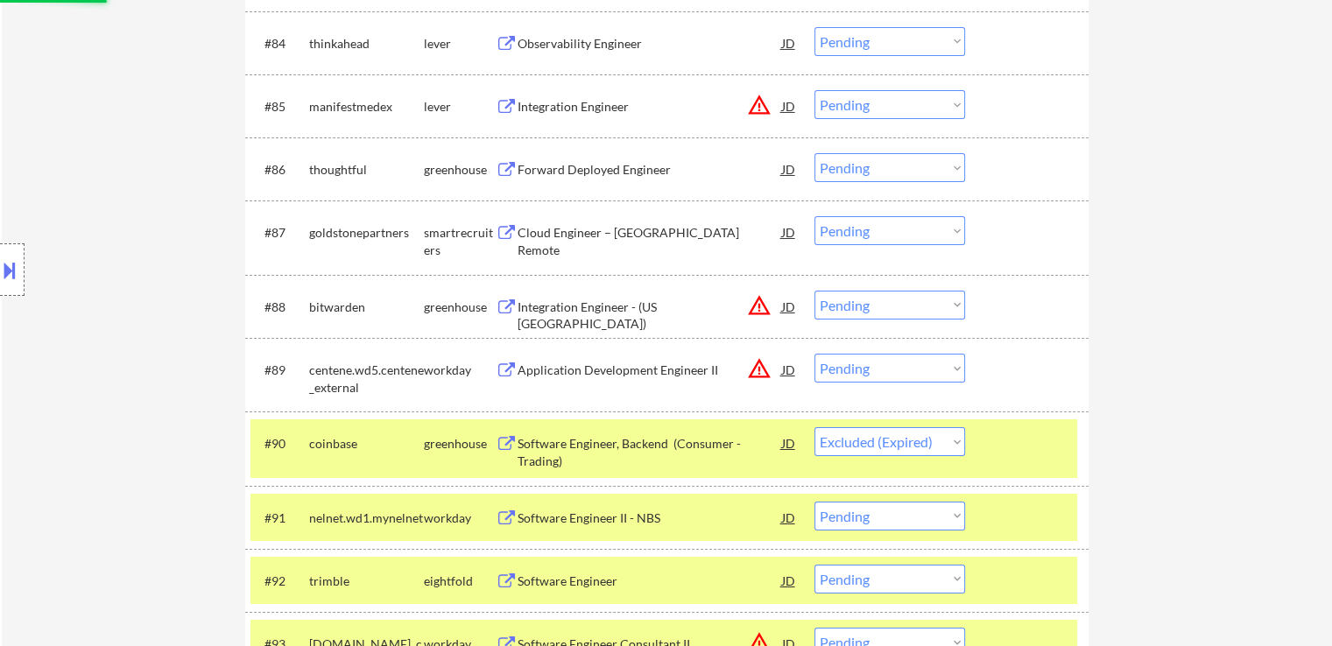
scroll to position [6126, 0]
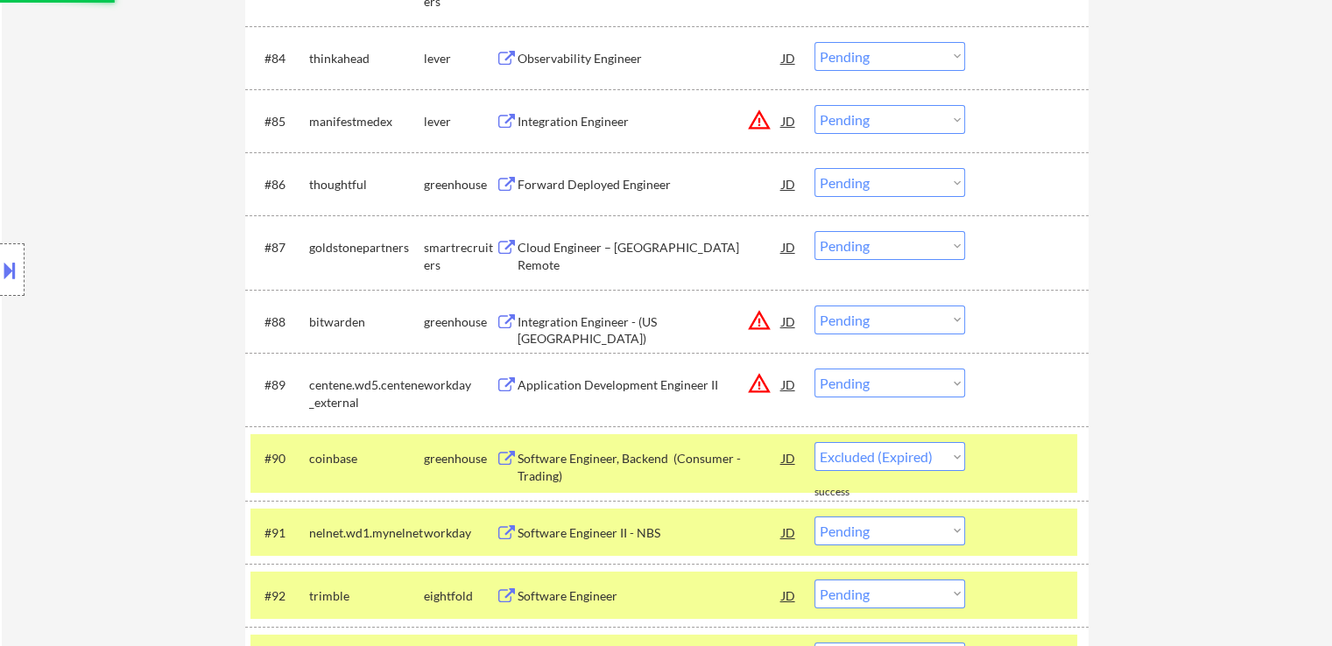
select select ""pending""
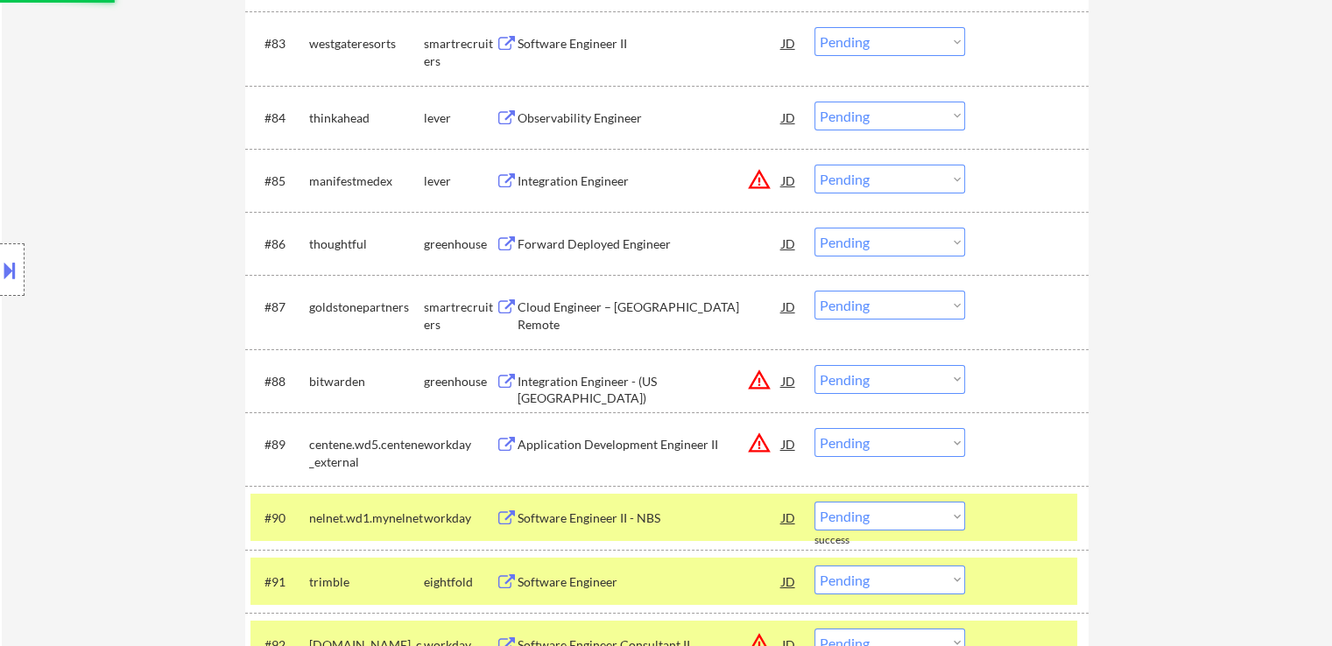
scroll to position [6038, 0]
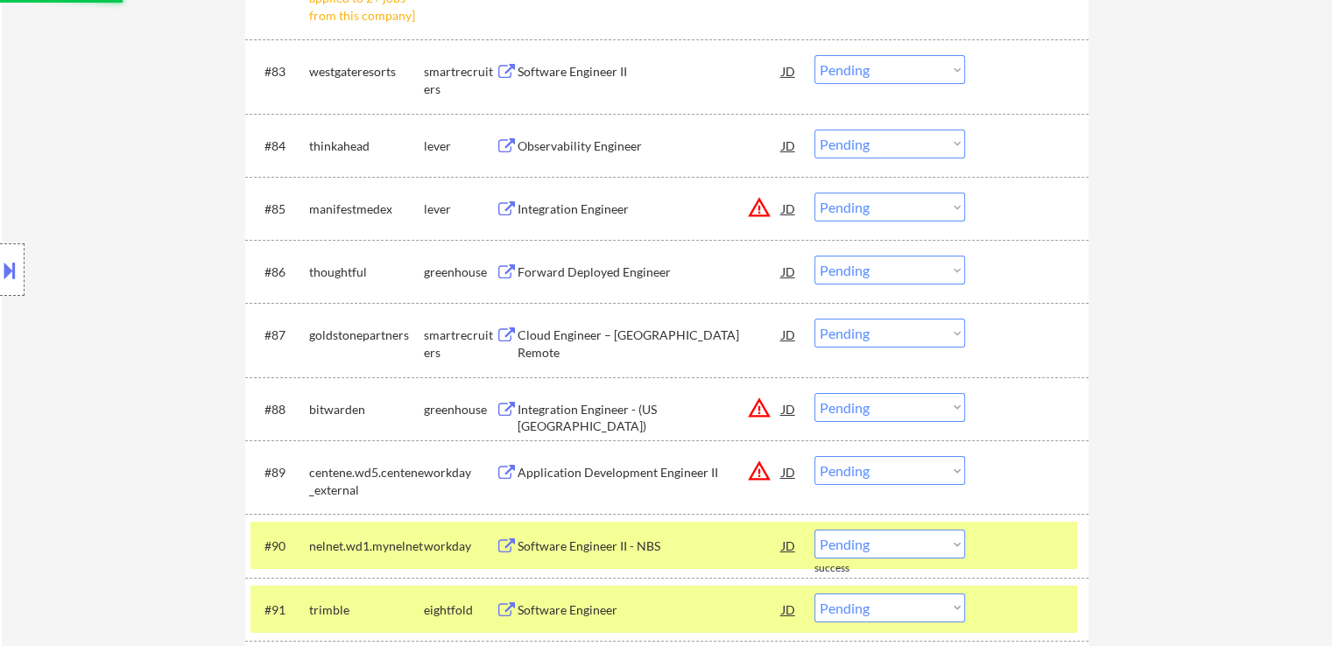
click at [595, 335] on div "Cloud Engineer – [GEOGRAPHIC_DATA] Remote" at bounding box center [649, 344] width 264 height 34
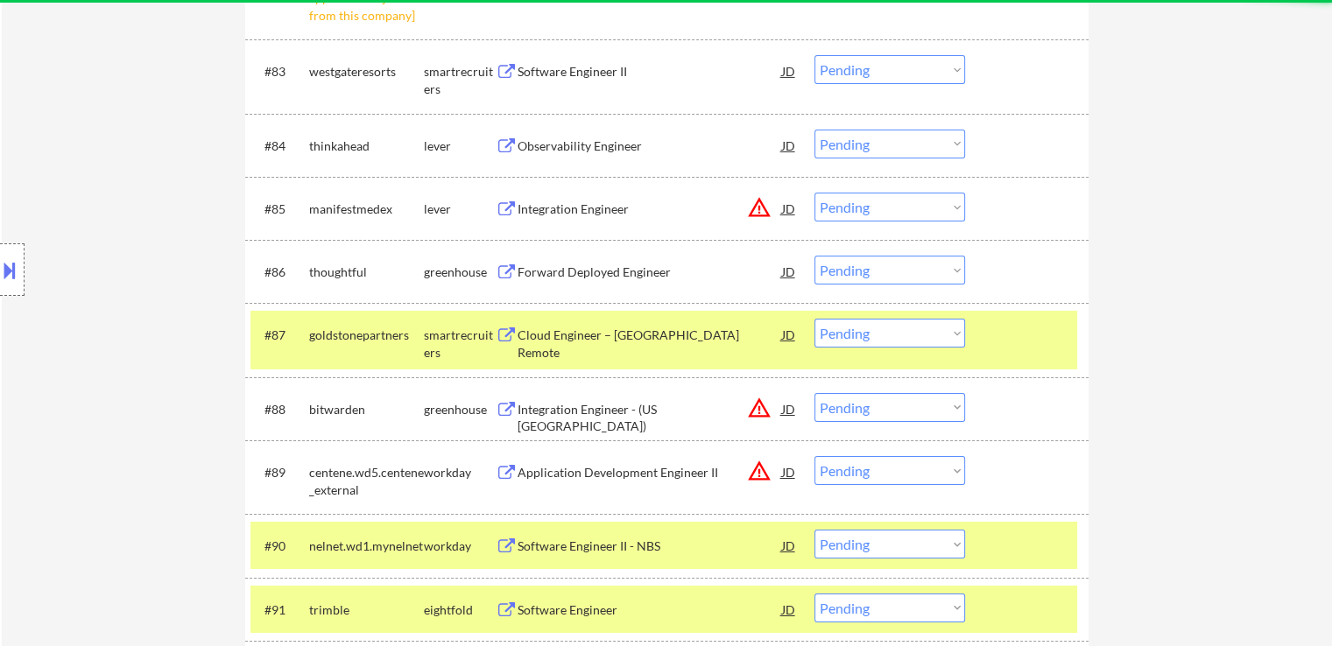
click at [623, 277] on div "Forward Deployed Engineer" at bounding box center [649, 273] width 264 height 18
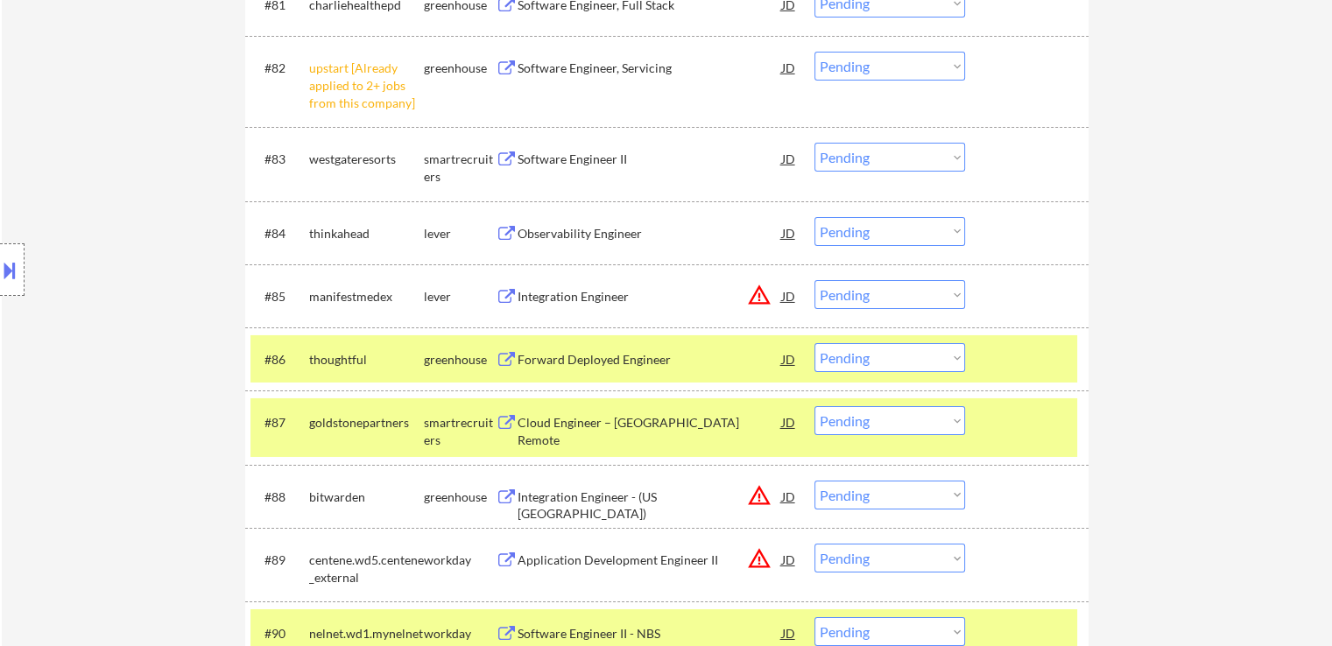
scroll to position [5950, 0]
click at [603, 239] on div "Observability Engineer" at bounding box center [649, 234] width 264 height 18
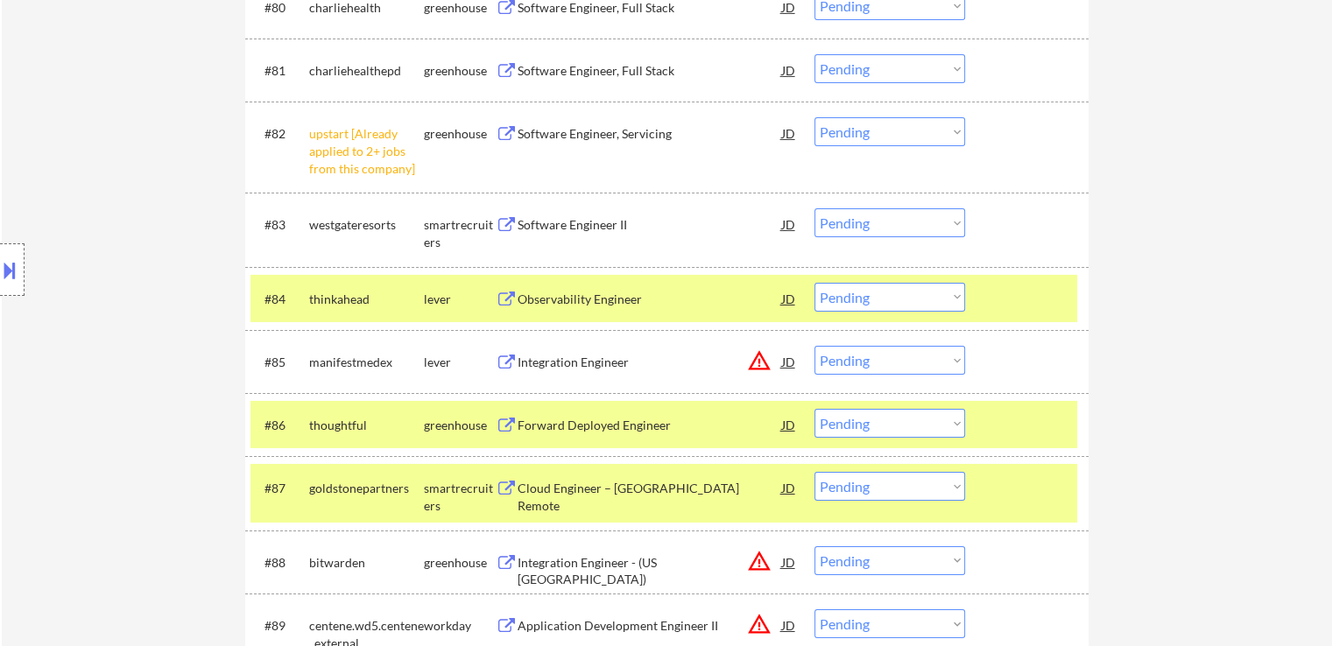
scroll to position [5863, 0]
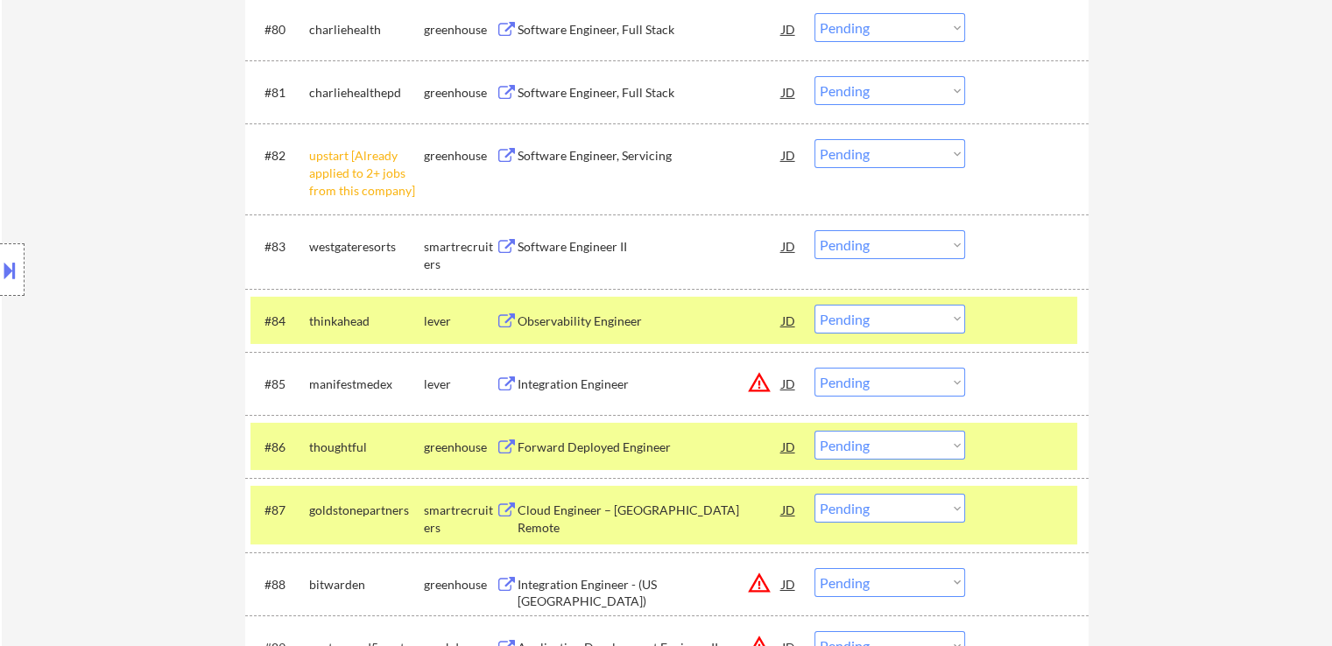
click at [579, 250] on div "Software Engineer II" at bounding box center [649, 247] width 264 height 18
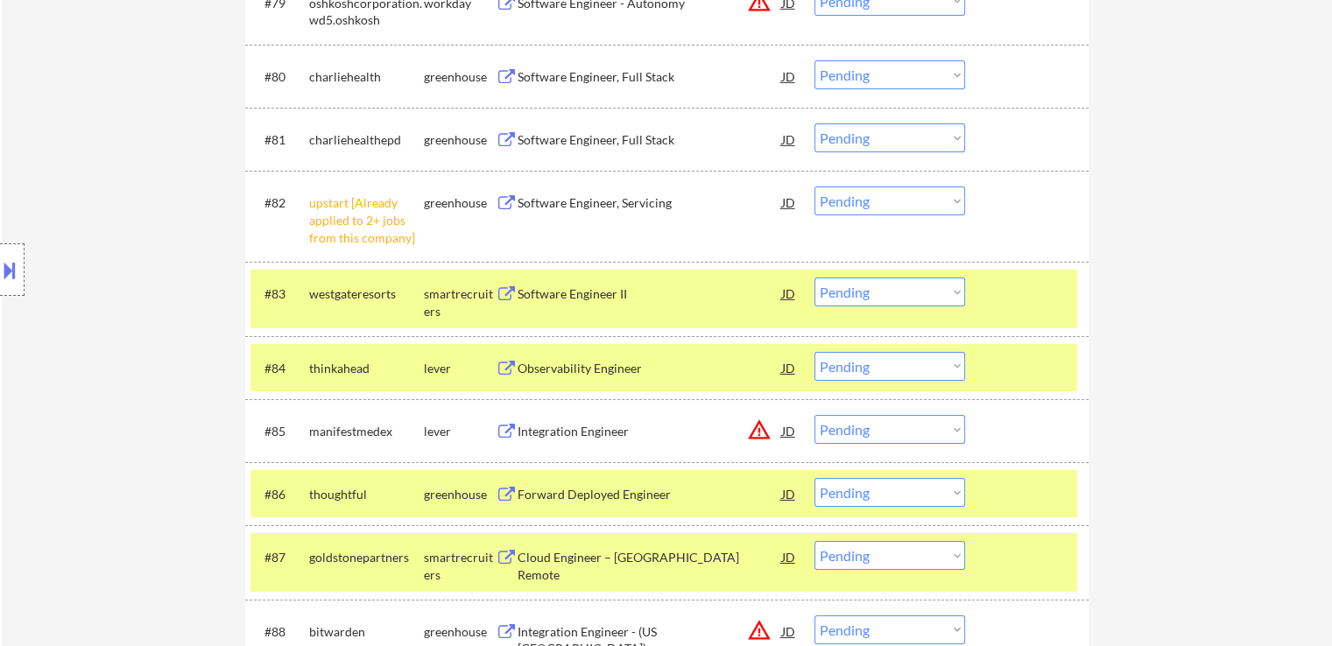
scroll to position [5775, 0]
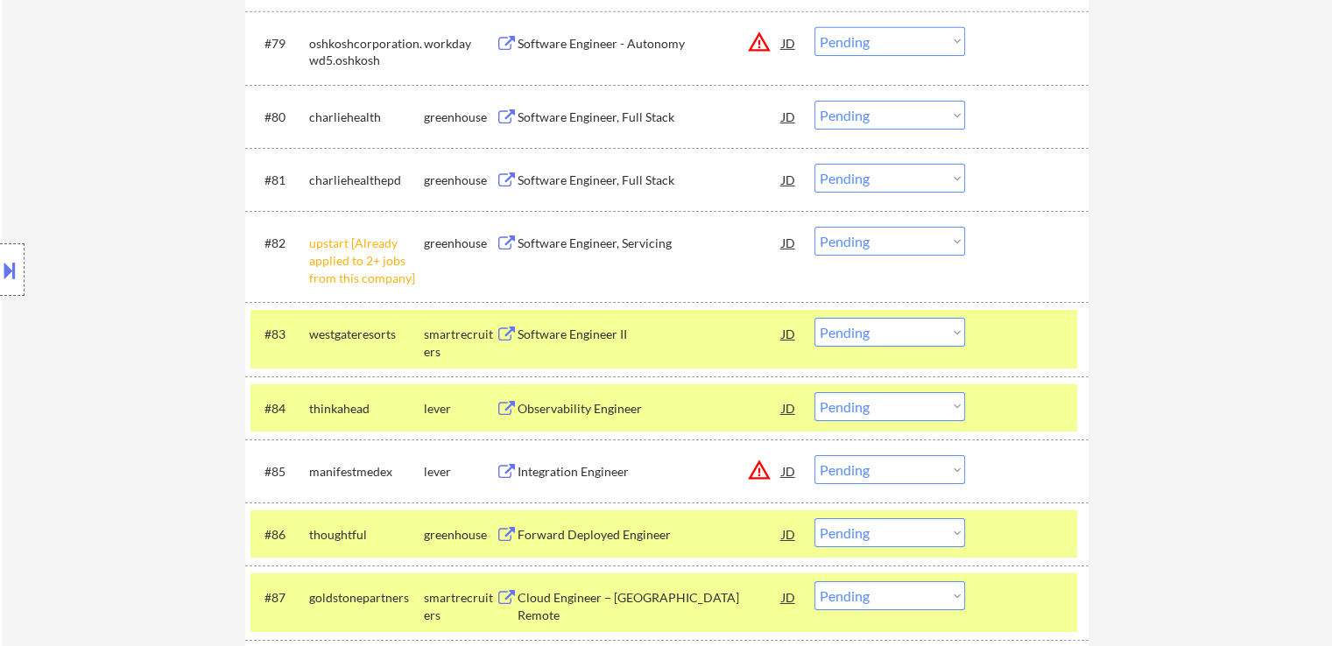
click at [862, 243] on select "Choose an option... Pending Applied Excluded (Questions) Excluded (Expired) Exc…" at bounding box center [889, 241] width 151 height 29
click at [814, 228] on select "Choose an option... Pending Applied Excluded (Questions) Excluded (Expired) Exc…" at bounding box center [889, 241] width 151 height 29
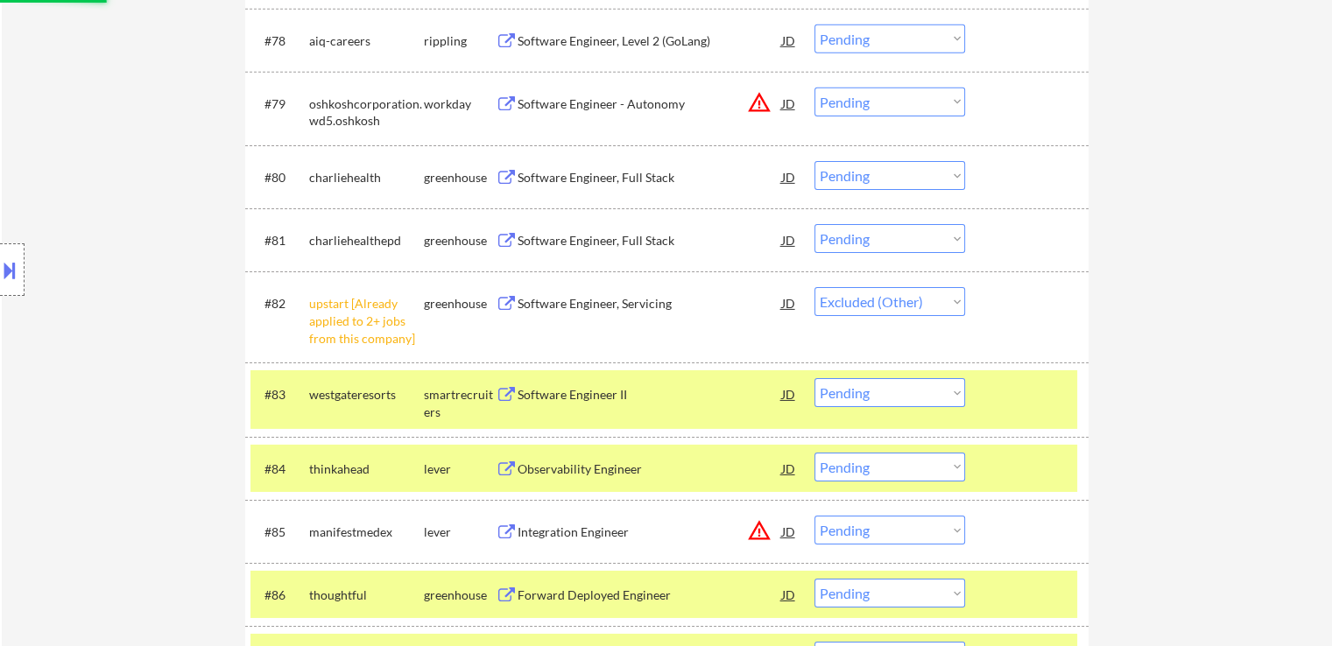
scroll to position [5688, 0]
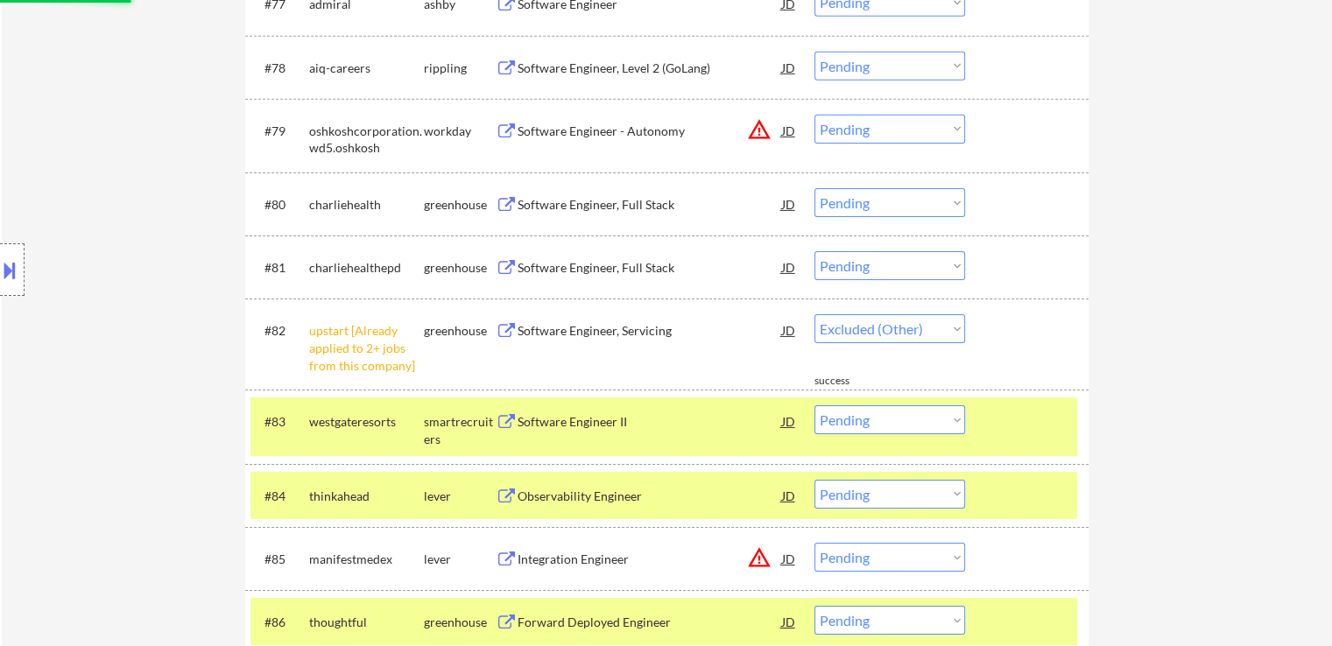
select select ""pending""
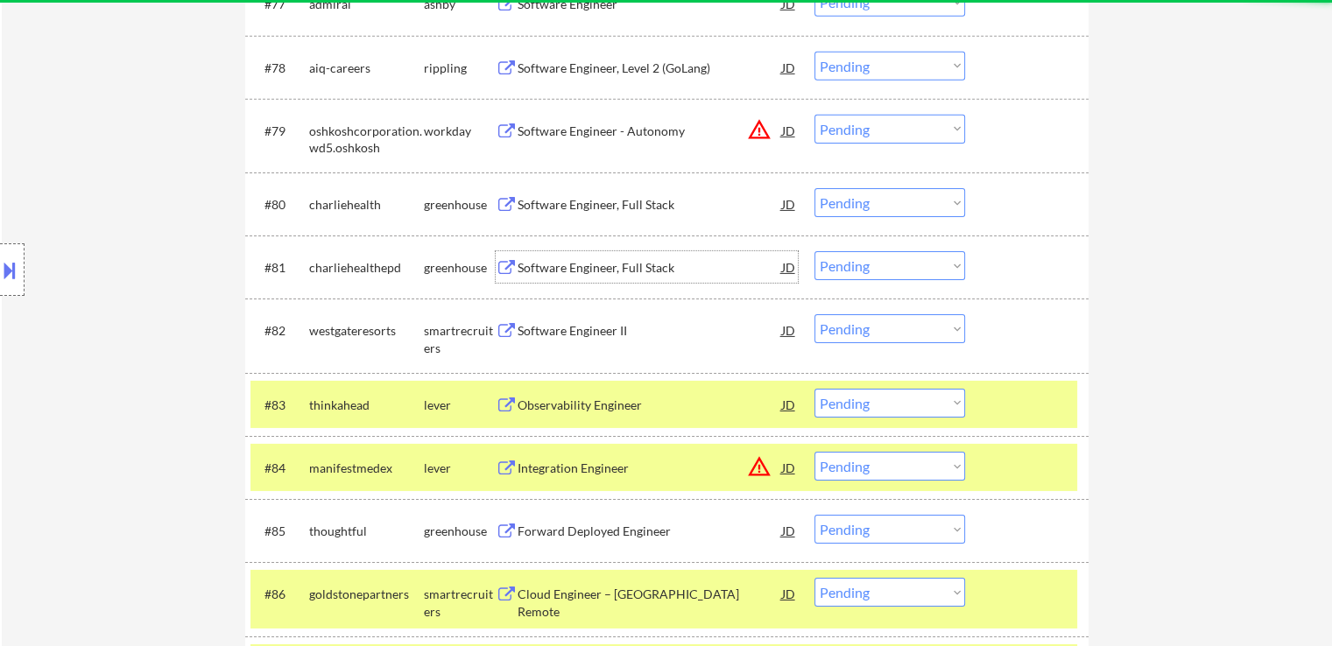
click at [567, 267] on div "Software Engineer, Full Stack" at bounding box center [649, 268] width 264 height 18
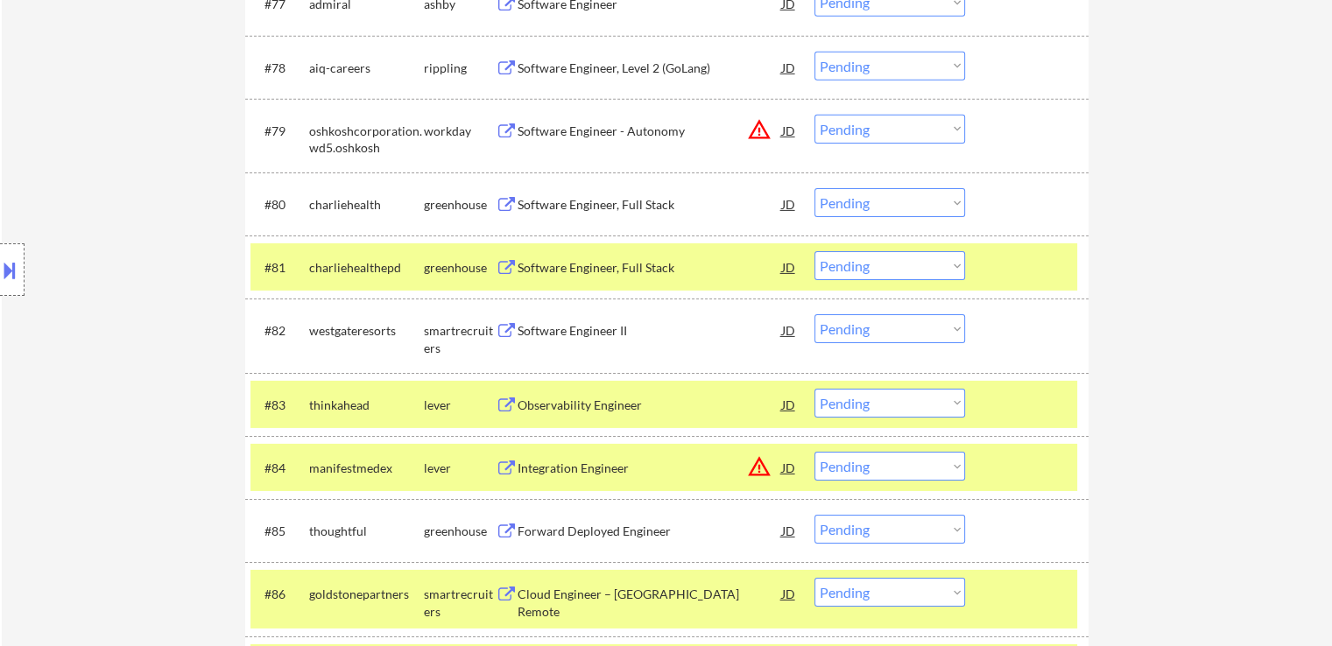
click at [579, 201] on div "Software Engineer, Full Stack" at bounding box center [649, 205] width 264 height 18
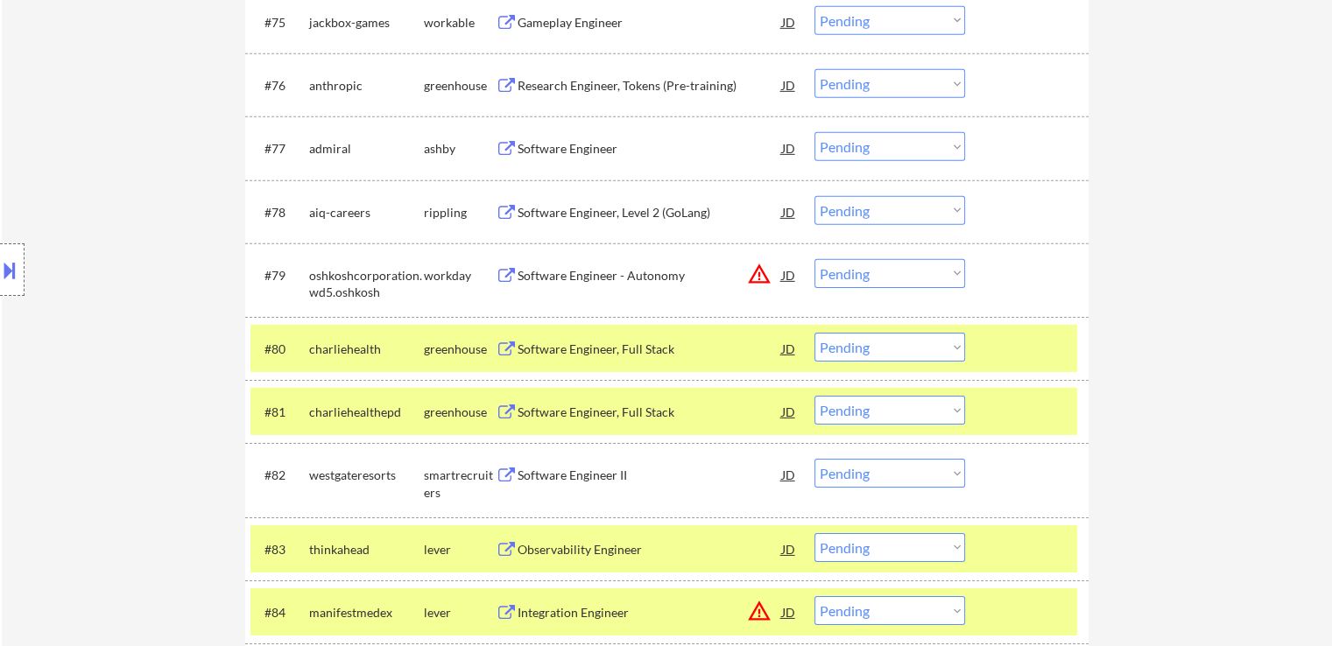
scroll to position [5513, 0]
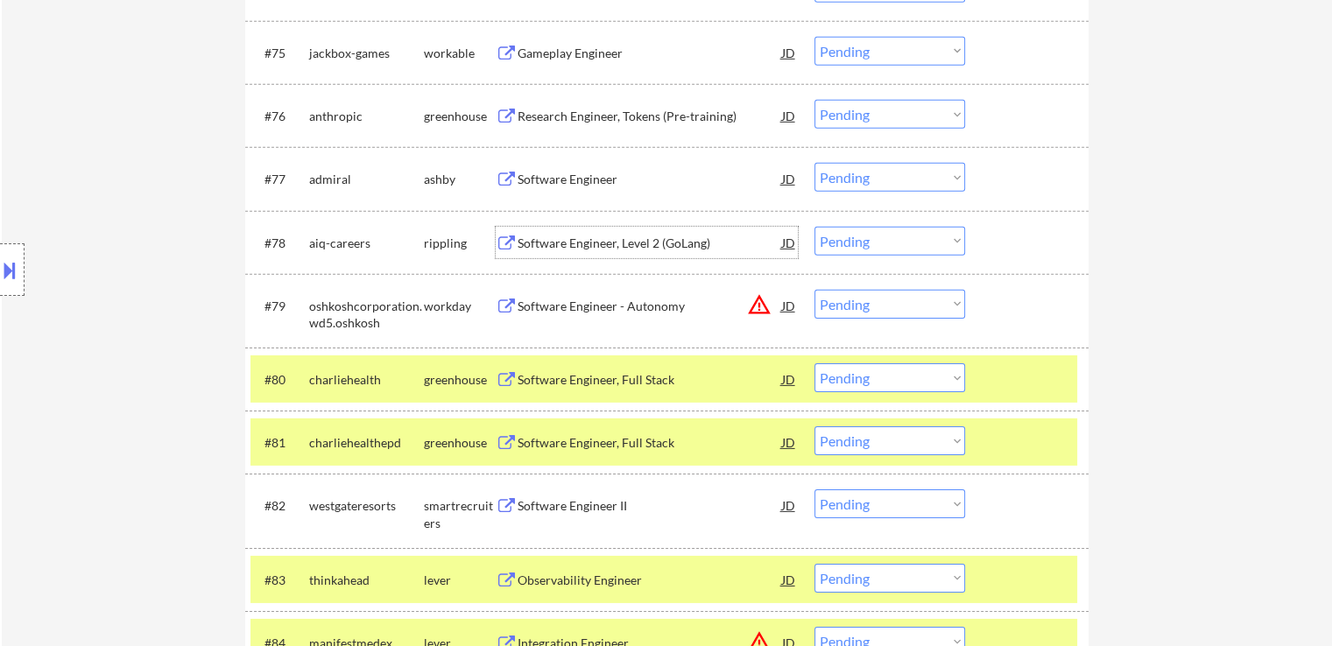
click at [563, 234] on div "Software Engineer, Level 2 (GoLang)" at bounding box center [649, 243] width 264 height 32
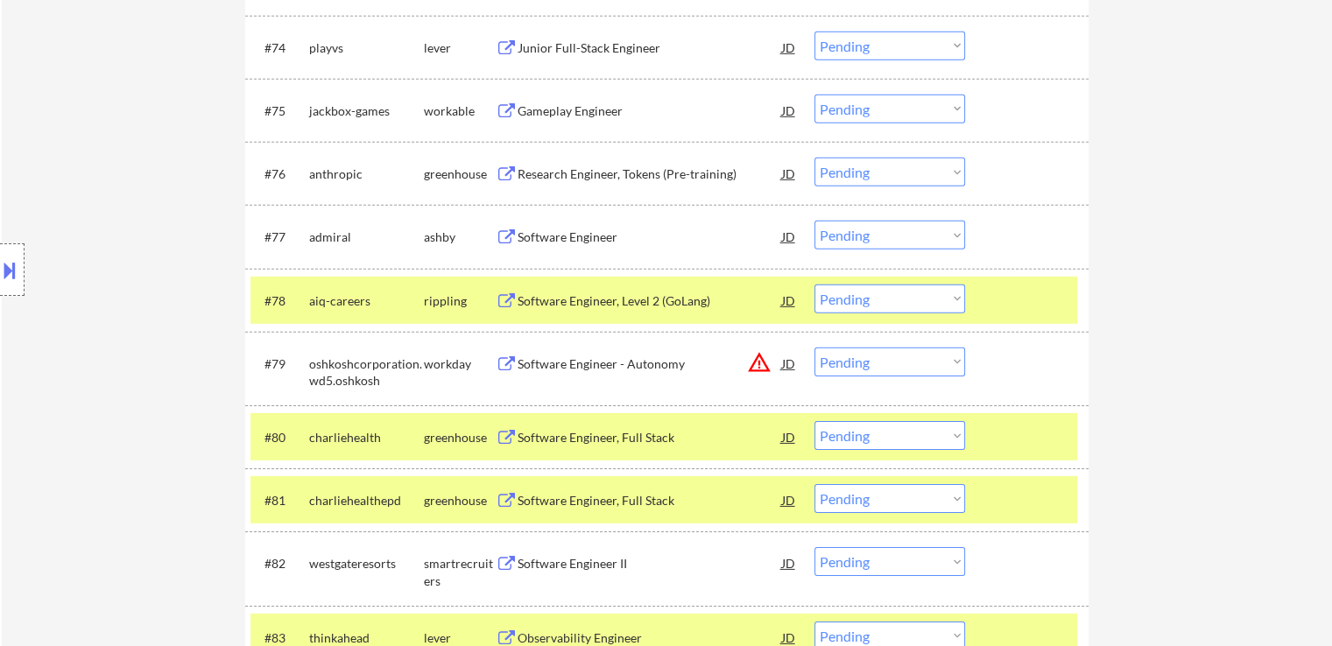
scroll to position [5425, 0]
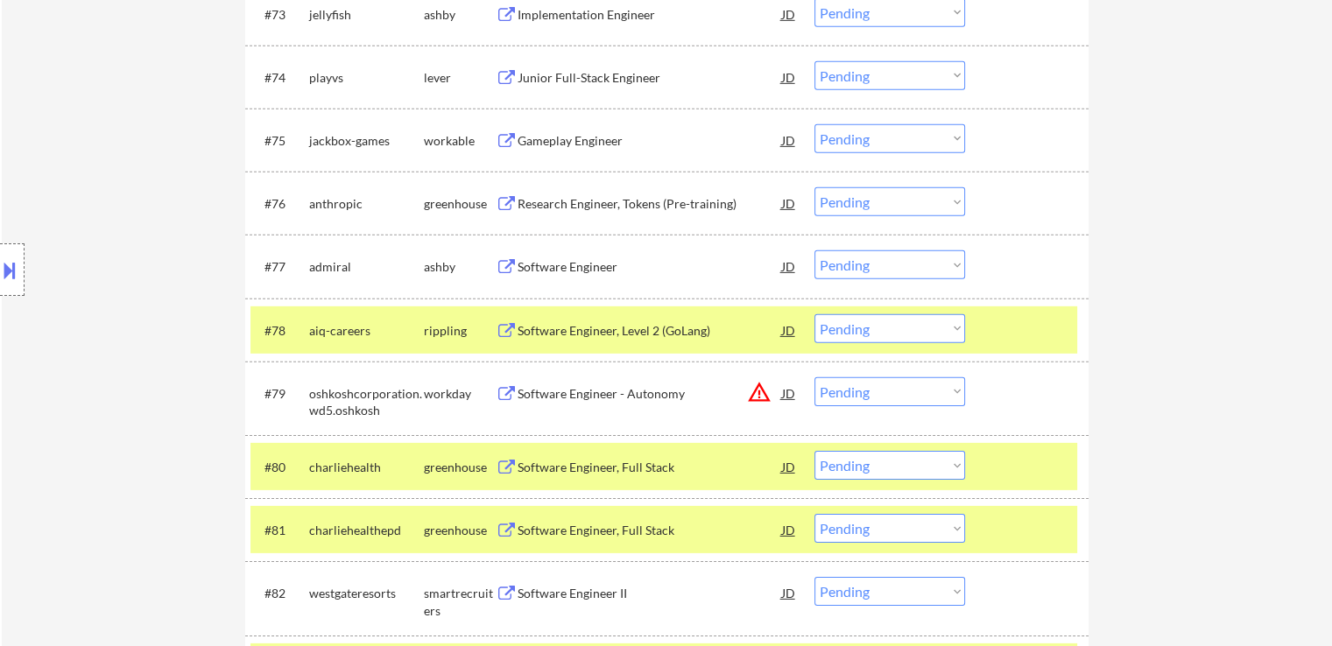
click at [570, 257] on div "Software Engineer" at bounding box center [649, 266] width 264 height 32
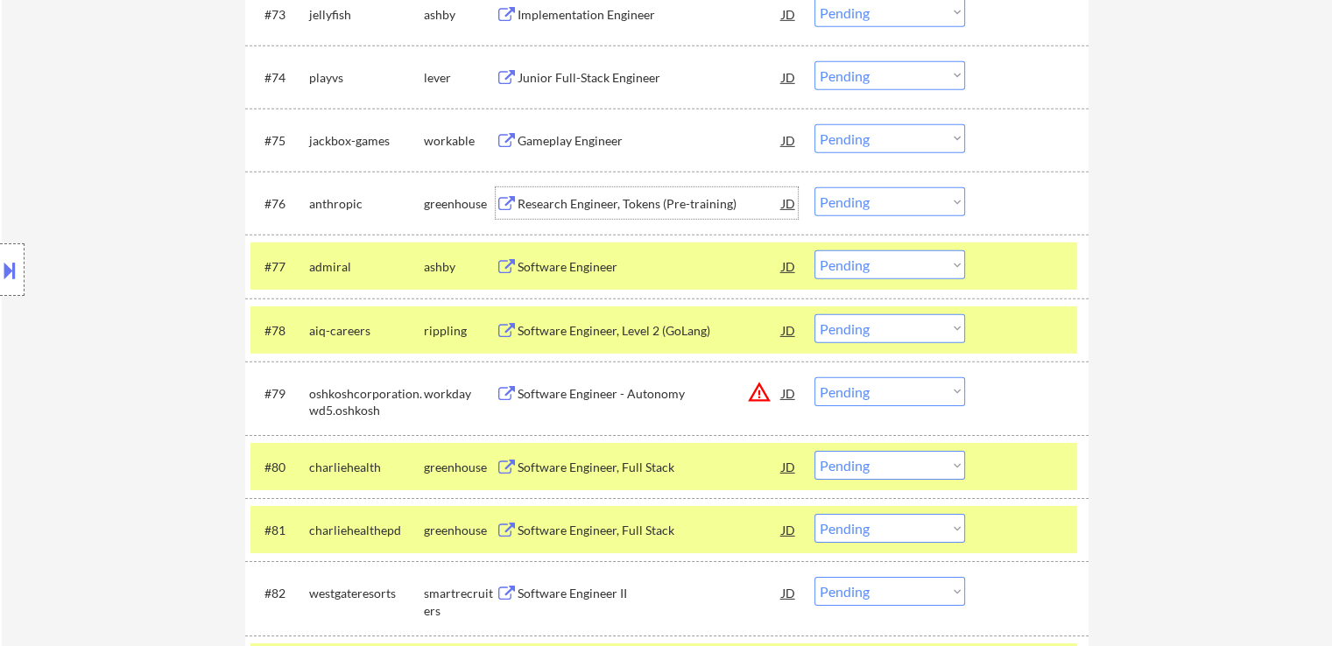
click at [595, 207] on div "Research Engineer, Tokens (Pre-training)" at bounding box center [649, 204] width 264 height 18
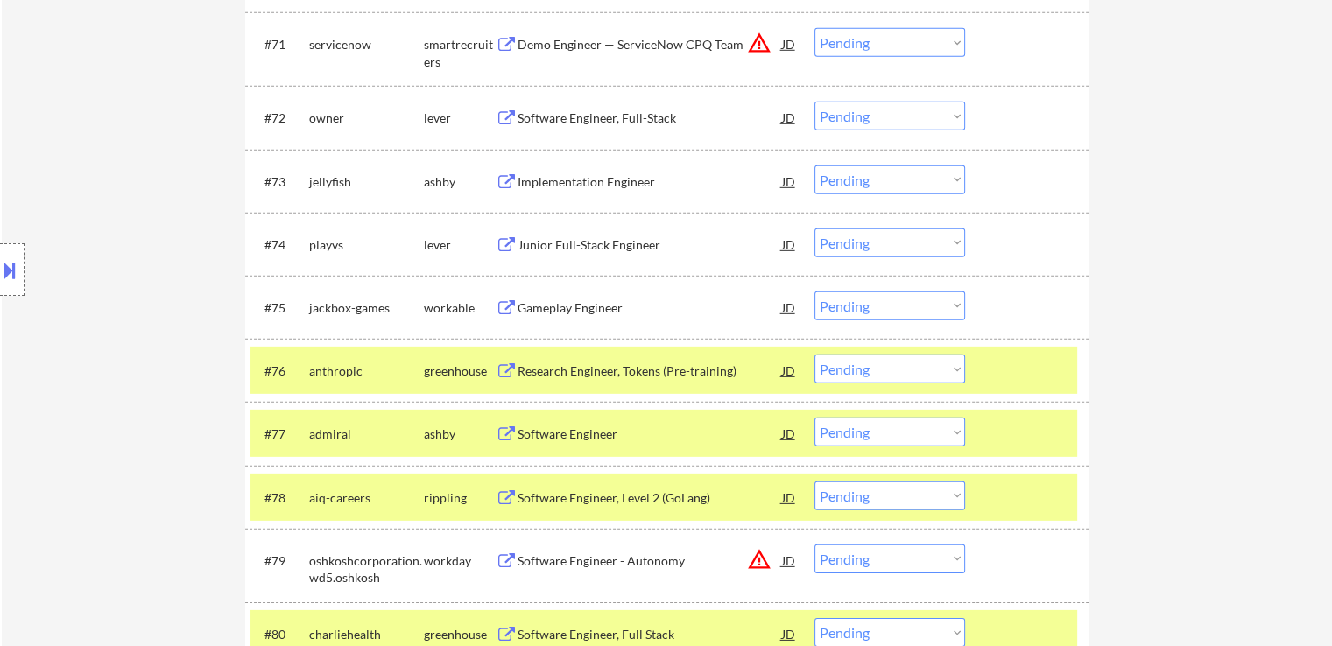
scroll to position [5250, 0]
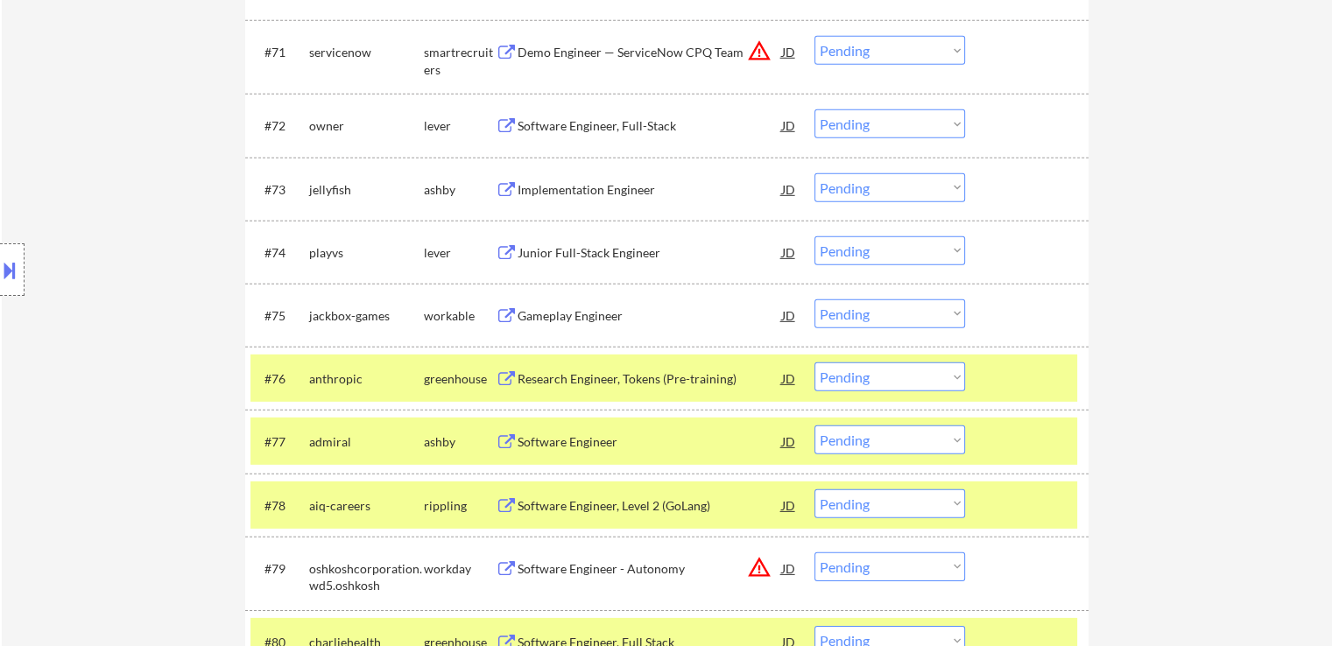
click at [552, 322] on div "Gameplay Engineer" at bounding box center [649, 316] width 264 height 18
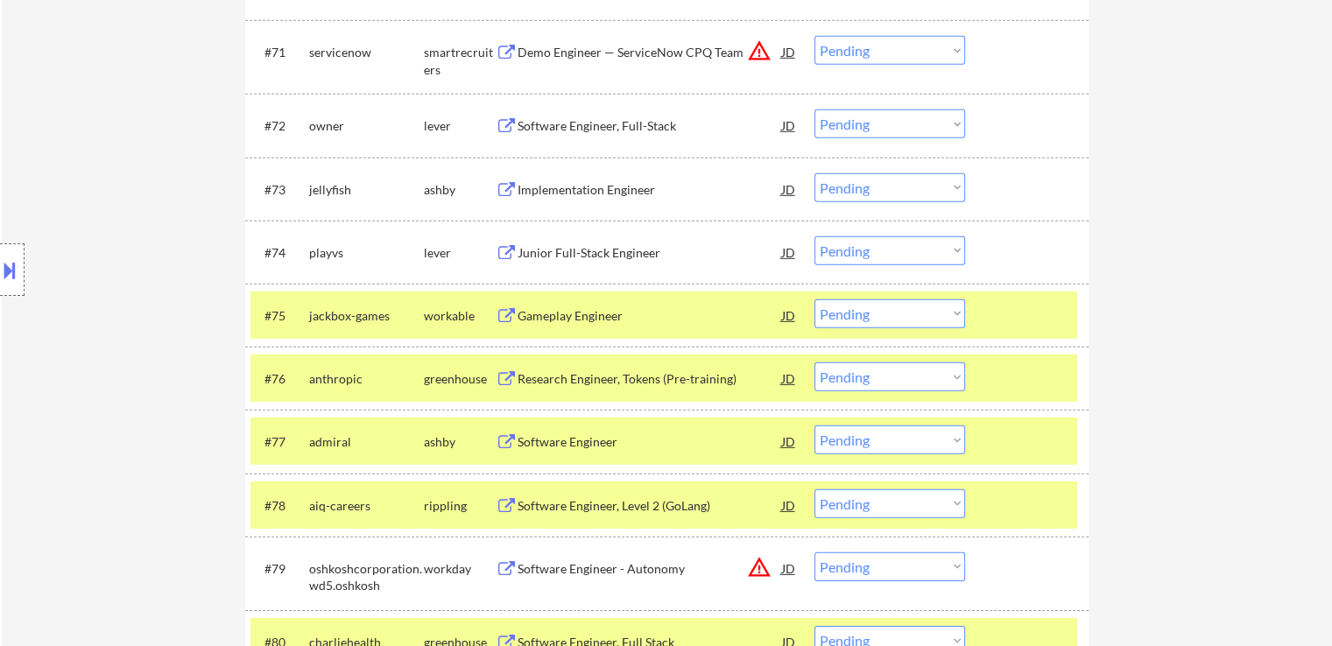
click at [559, 252] on div "Junior Full-Stack Engineer" at bounding box center [649, 253] width 264 height 18
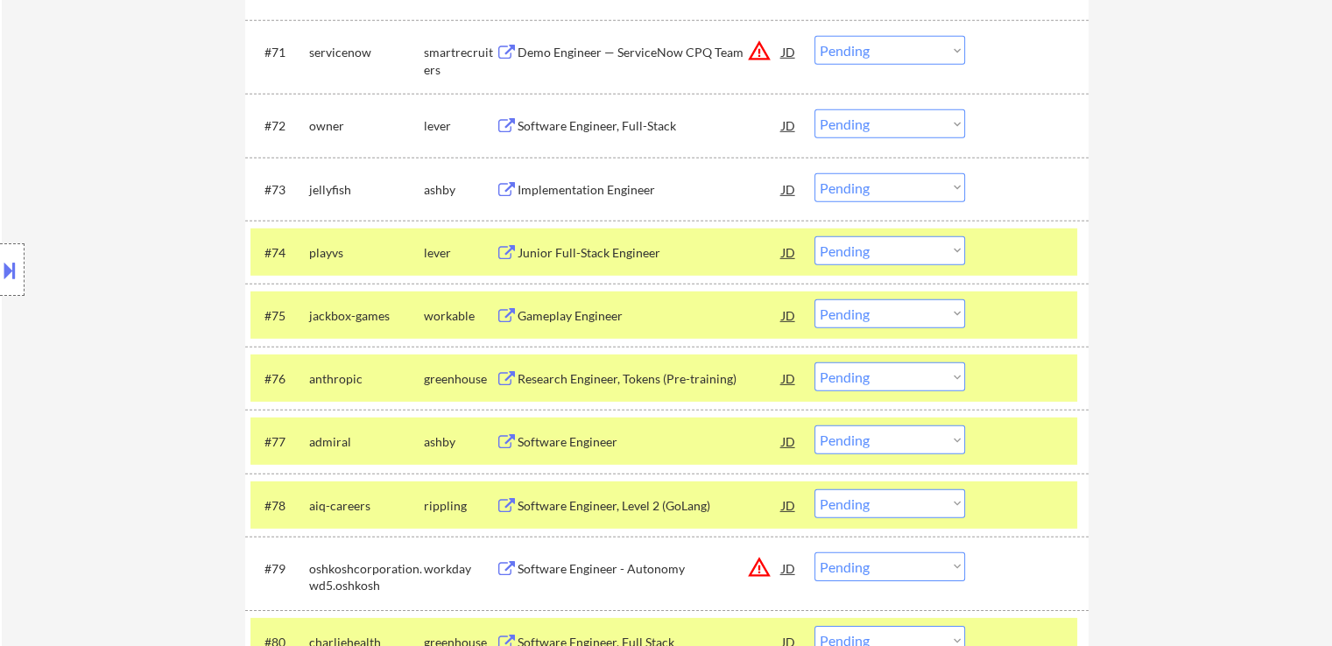
click at [560, 202] on div "Implementation Engineer" at bounding box center [649, 189] width 264 height 32
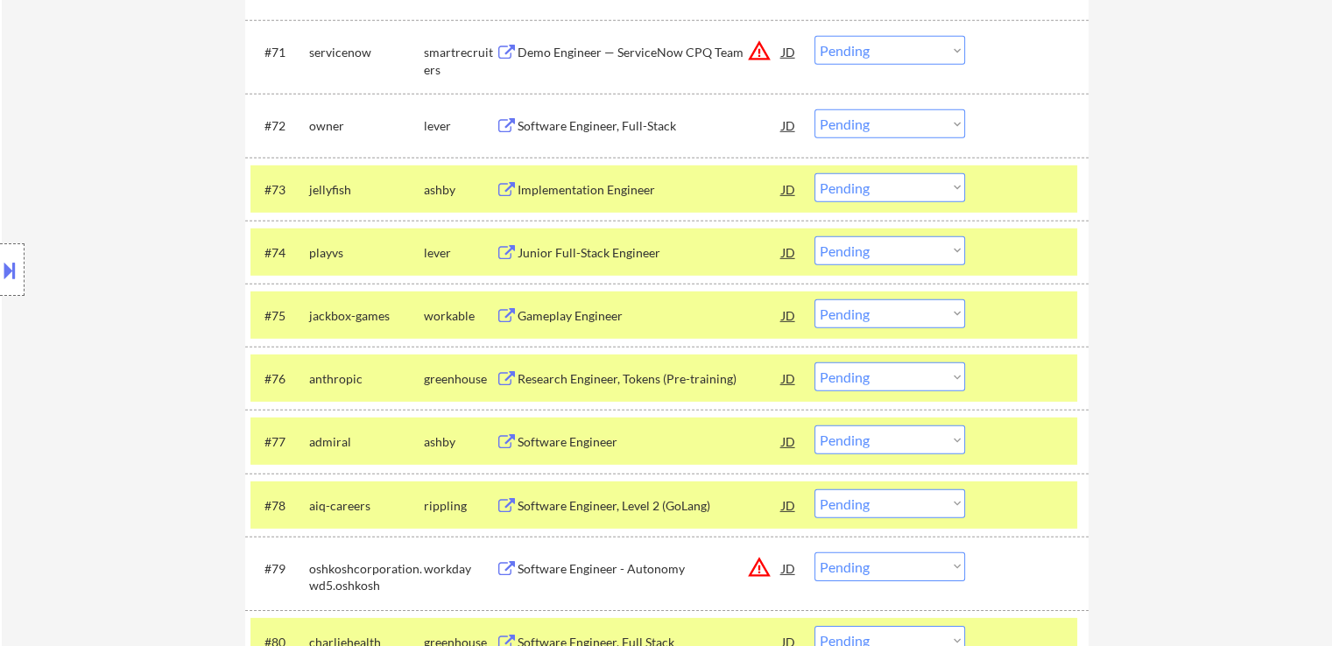
click at [579, 133] on div "Software Engineer, Full-Stack" at bounding box center [649, 126] width 264 height 18
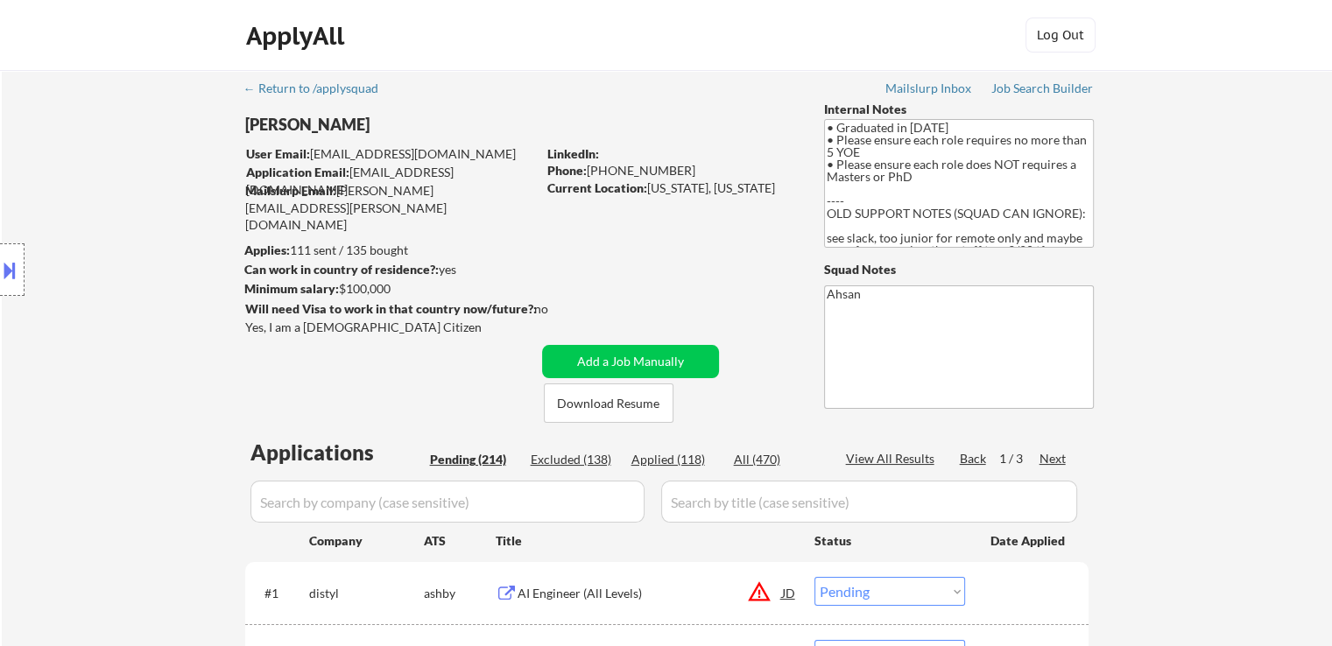
scroll to position [5959, 0]
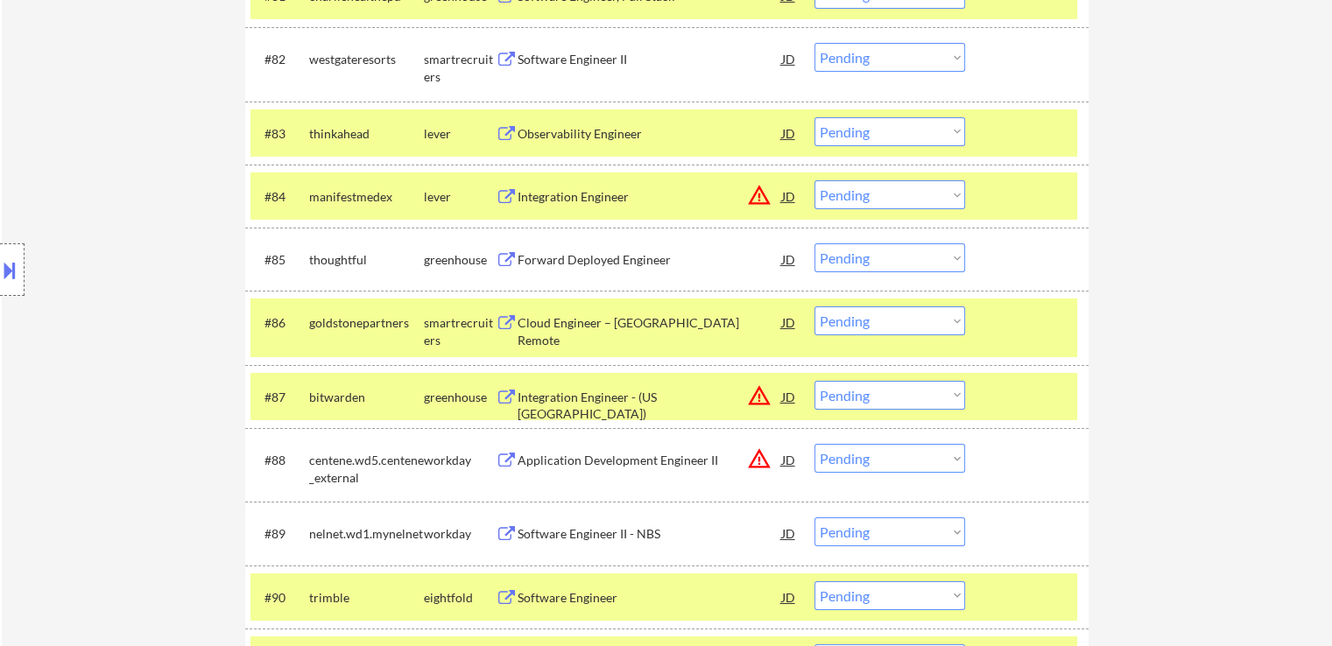
click at [866, 328] on select "Choose an option... Pending Applied Excluded (Questions) Excluded (Expired) Exc…" at bounding box center [889, 320] width 151 height 29
click at [814, 306] on select "Choose an option... Pending Applied Excluded (Questions) Excluded (Expired) Exc…" at bounding box center [889, 320] width 151 height 29
select select ""pending""
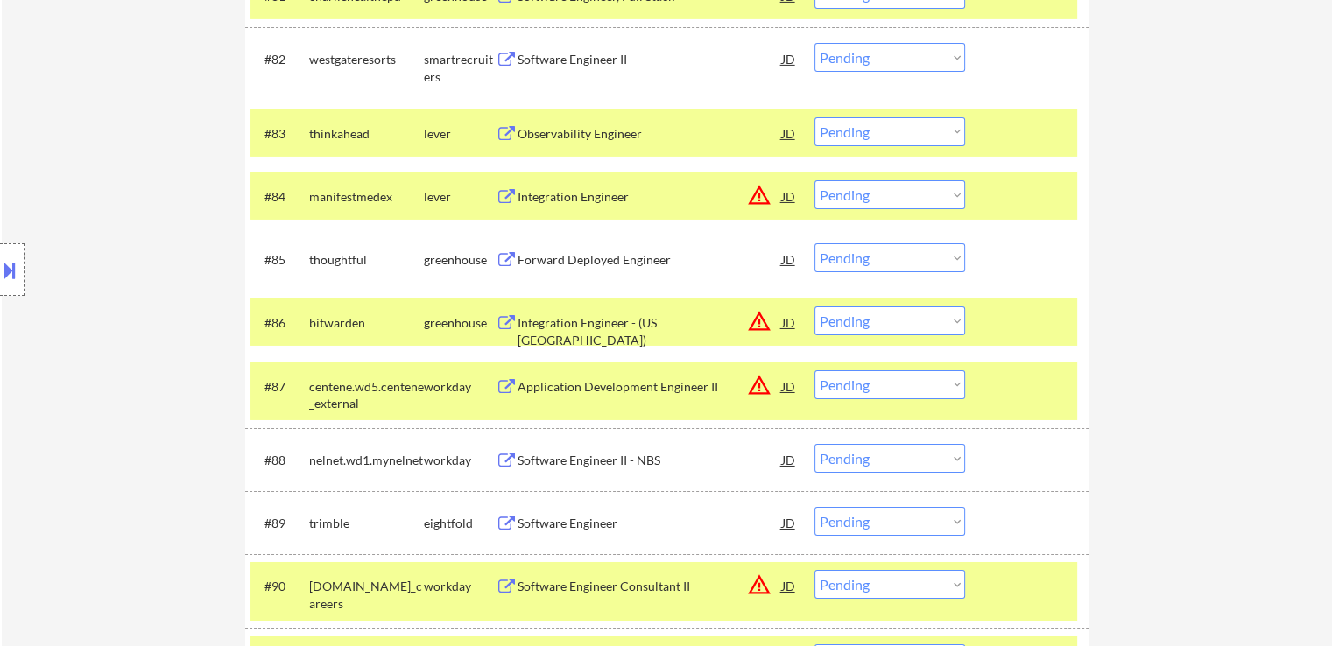
click at [838, 260] on select "Choose an option... Pending Applied Excluded (Questions) Excluded (Expired) Exc…" at bounding box center [889, 257] width 151 height 29
click at [814, 243] on select "Choose an option... Pending Applied Excluded (Questions) Excluded (Expired) Exc…" at bounding box center [889, 257] width 151 height 29
select select ""pending""
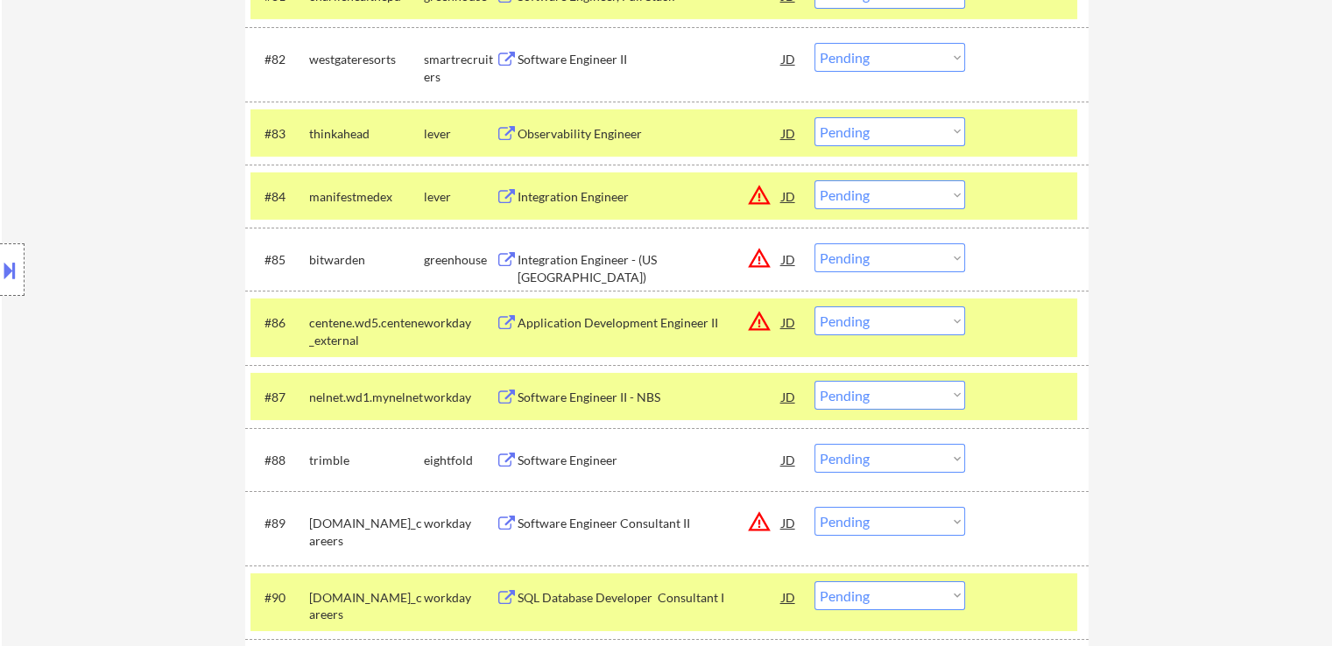
click at [883, 142] on select "Choose an option... Pending Applied Excluded (Questions) Excluded (Expired) Exc…" at bounding box center [889, 131] width 151 height 29
click at [814, 117] on select "Choose an option... Pending Applied Excluded (Questions) Excluded (Expired) Exc…" at bounding box center [889, 131] width 151 height 29
select select ""pending""
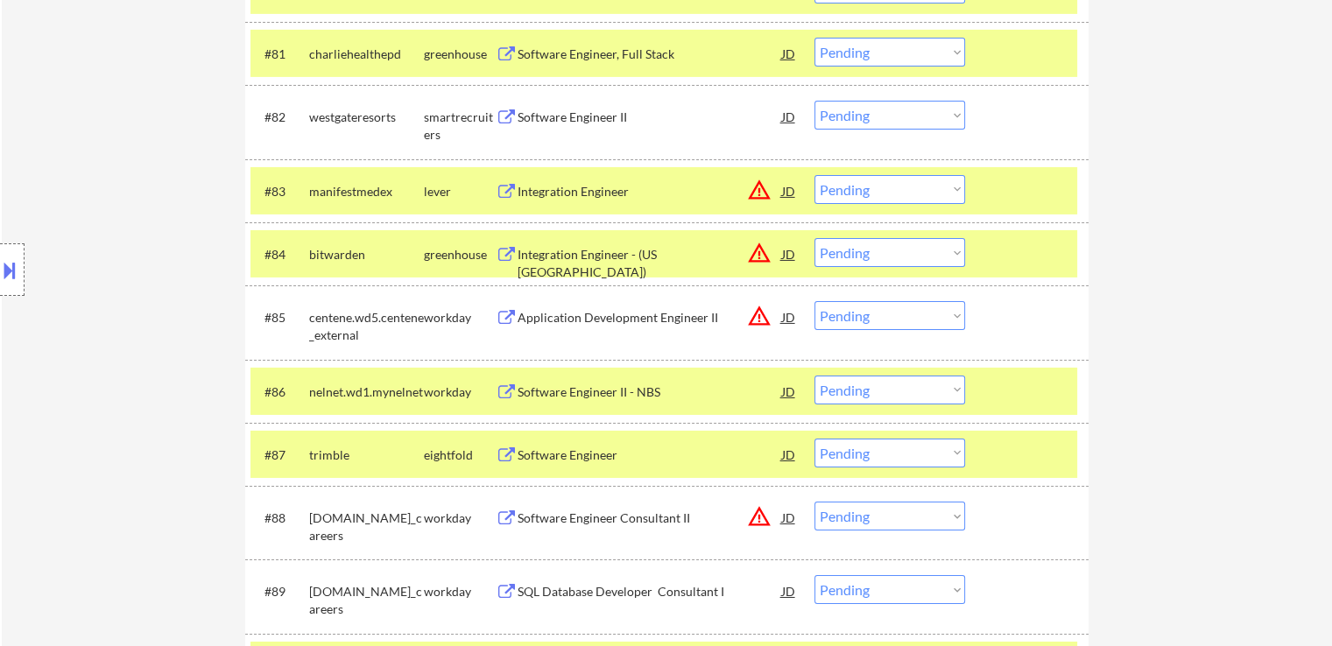
scroll to position [5872, 0]
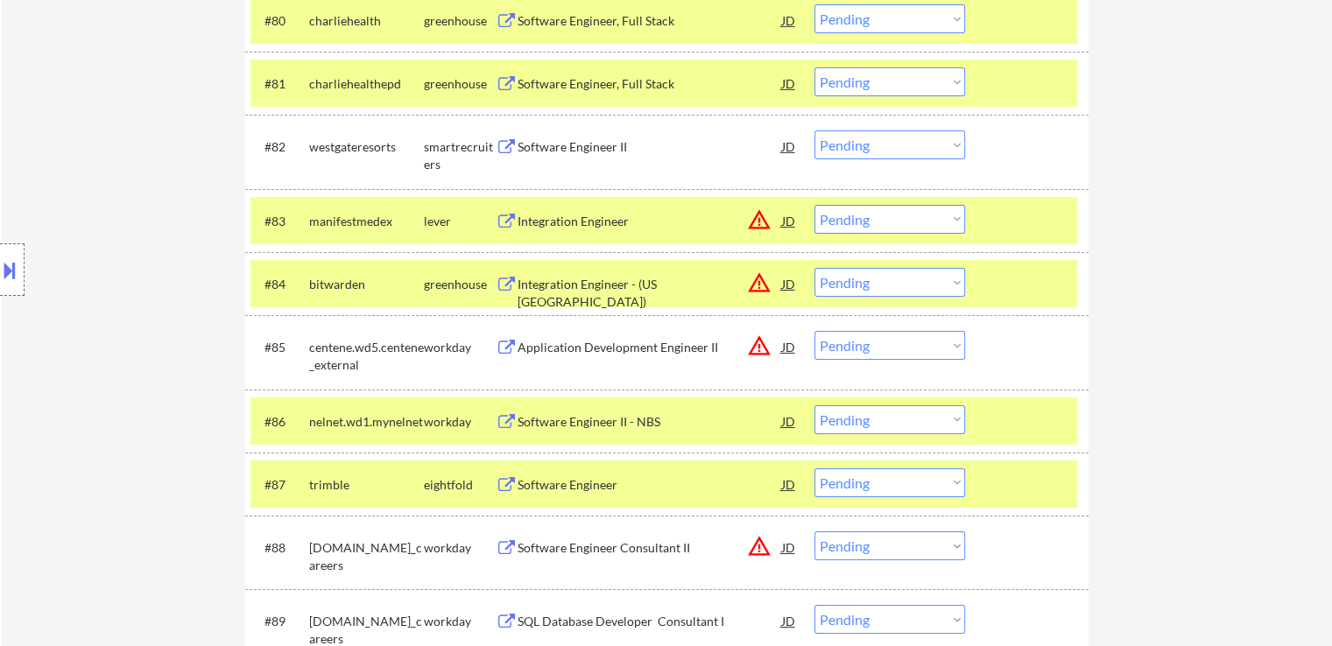
click at [842, 140] on select "Choose an option... Pending Applied Excluded (Questions) Excluded (Expired) Exc…" at bounding box center [889, 144] width 151 height 29
click at [814, 130] on select "Choose an option... Pending Applied Excluded (Questions) Excluded (Expired) Exc…" at bounding box center [889, 144] width 151 height 29
select select ""pending""
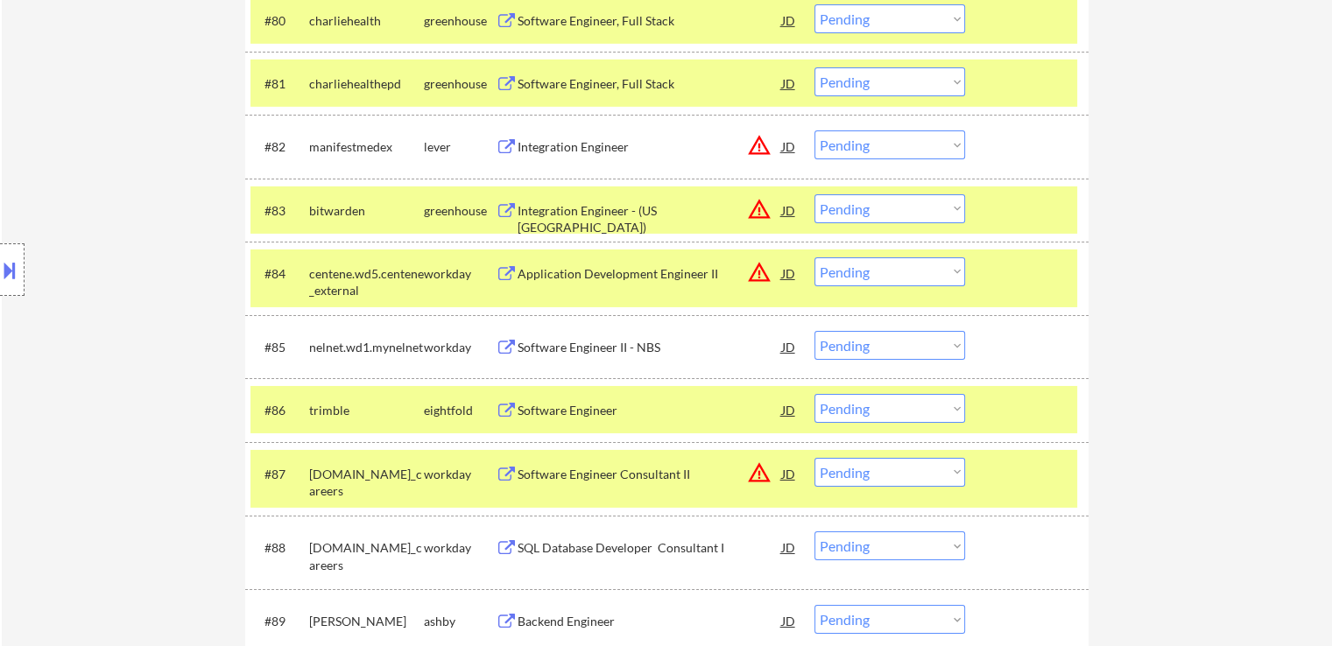
click at [874, 75] on select "Choose an option... Pending Applied Excluded (Questions) Excluded (Expired) Exc…" at bounding box center [889, 81] width 151 height 29
click at [814, 67] on select "Choose an option... Pending Applied Excluded (Questions) Excluded (Expired) Exc…" at bounding box center [889, 81] width 151 height 29
select select ""pending""
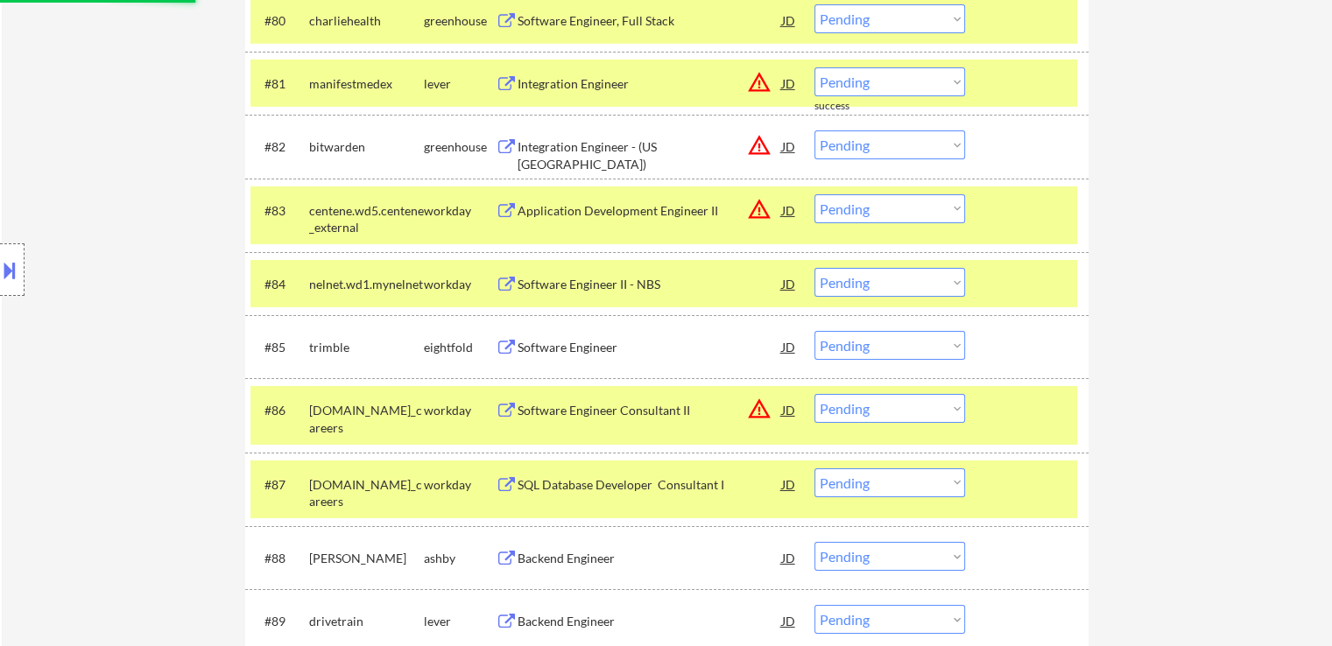
scroll to position [5784, 0]
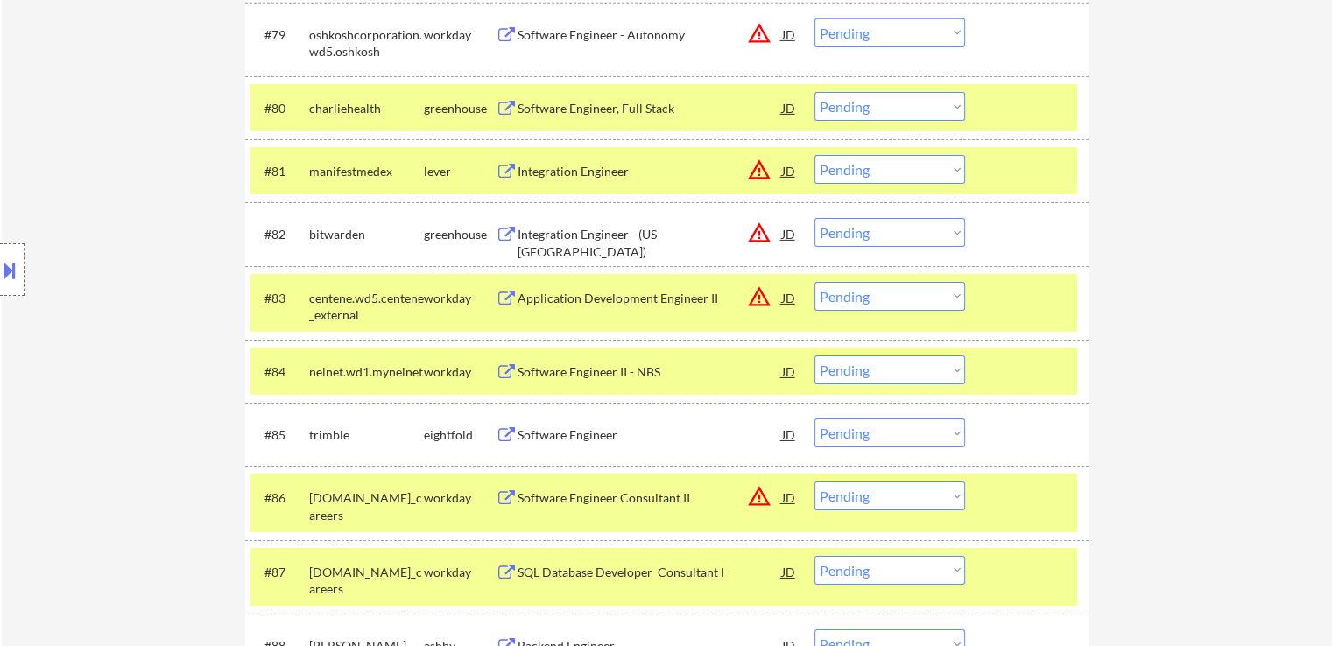
click at [834, 116] on select "Choose an option... Pending Applied Excluded (Questions) Excluded (Expired) Exc…" at bounding box center [889, 106] width 151 height 29
click at [814, 92] on select "Choose an option... Pending Applied Excluded (Questions) Excluded (Expired) Exc…" at bounding box center [889, 106] width 151 height 29
select select ""pending""
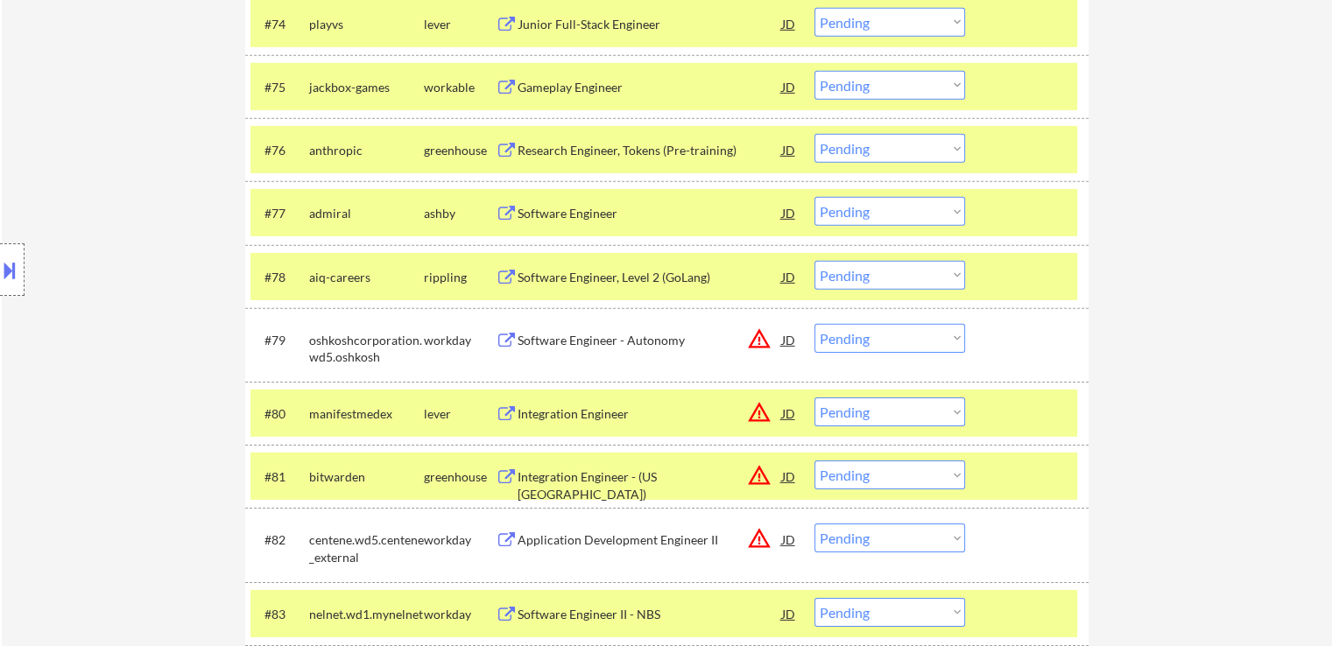
scroll to position [5520, 0]
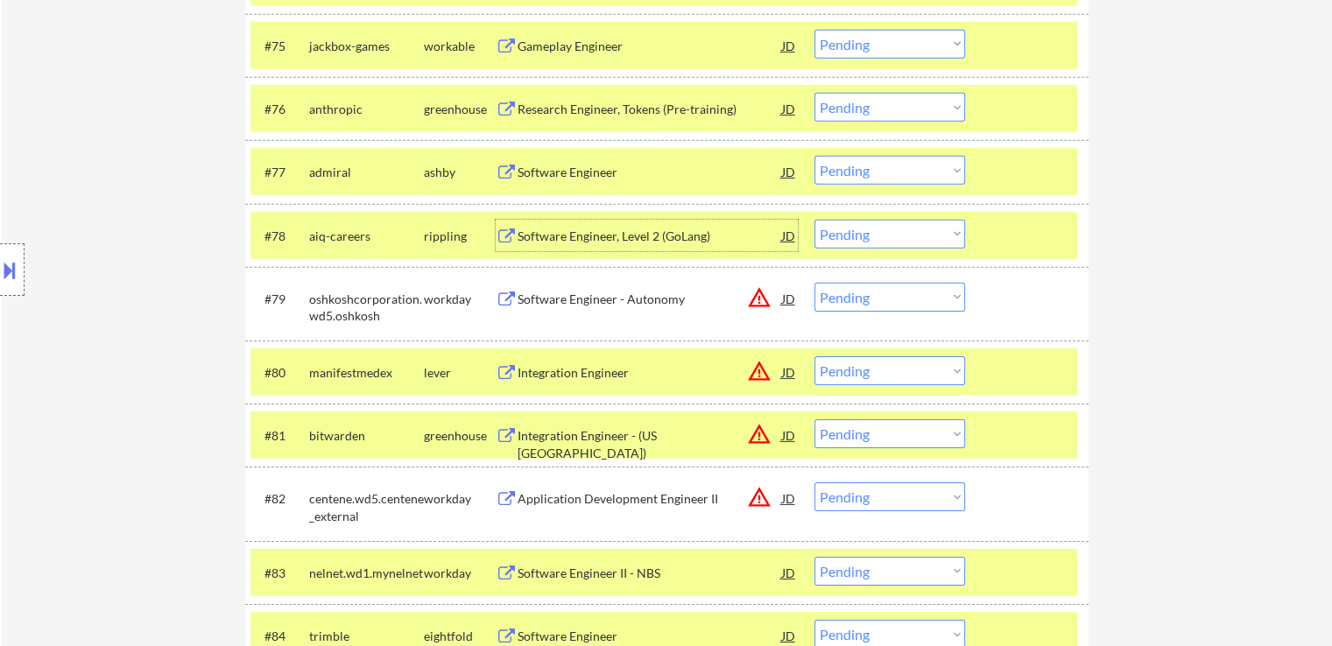
click at [586, 242] on div "Software Engineer, Level 2 (GoLang)" at bounding box center [649, 237] width 264 height 18
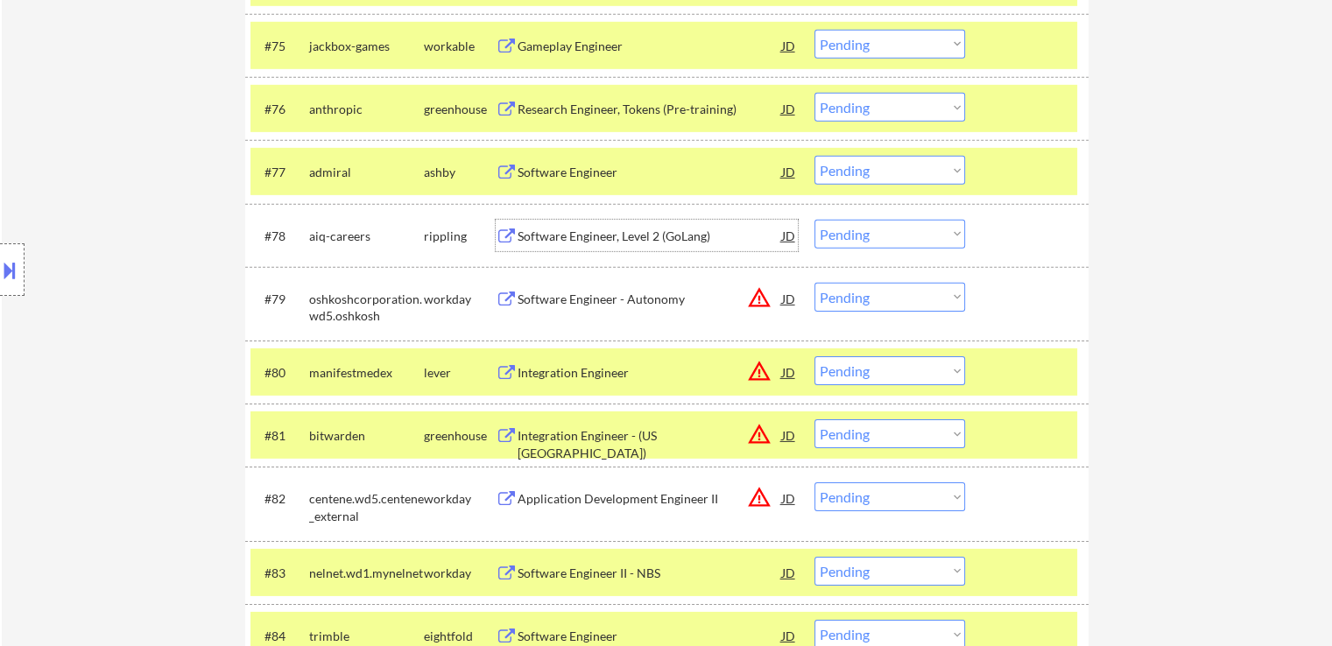
drag, startPoint x: 834, startPoint y: 231, endPoint x: 835, endPoint y: 246, distance: 15.0
click at [834, 231] on select "Choose an option... Pending Applied Excluded (Questions) Excluded (Expired) Exc…" at bounding box center [889, 234] width 151 height 29
click at [814, 220] on select "Choose an option... Pending Applied Excluded (Questions) Excluded (Expired) Exc…" at bounding box center [889, 234] width 151 height 29
select select ""pending""
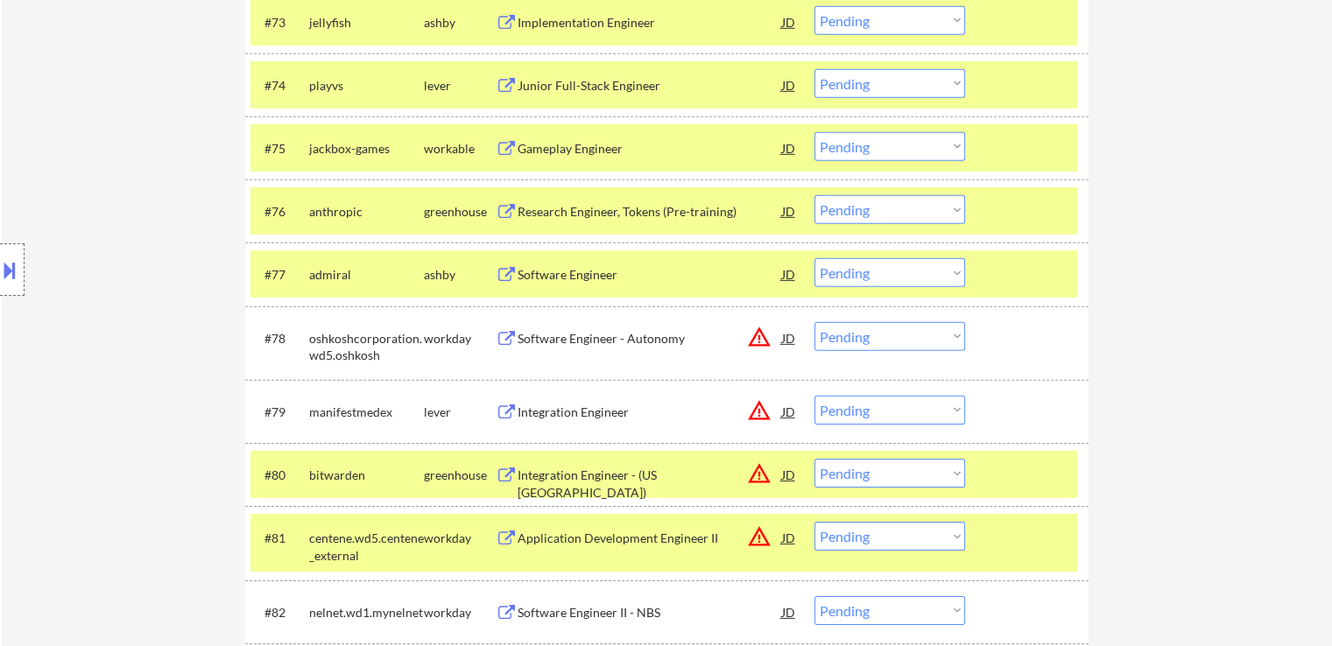
scroll to position [5457, 0]
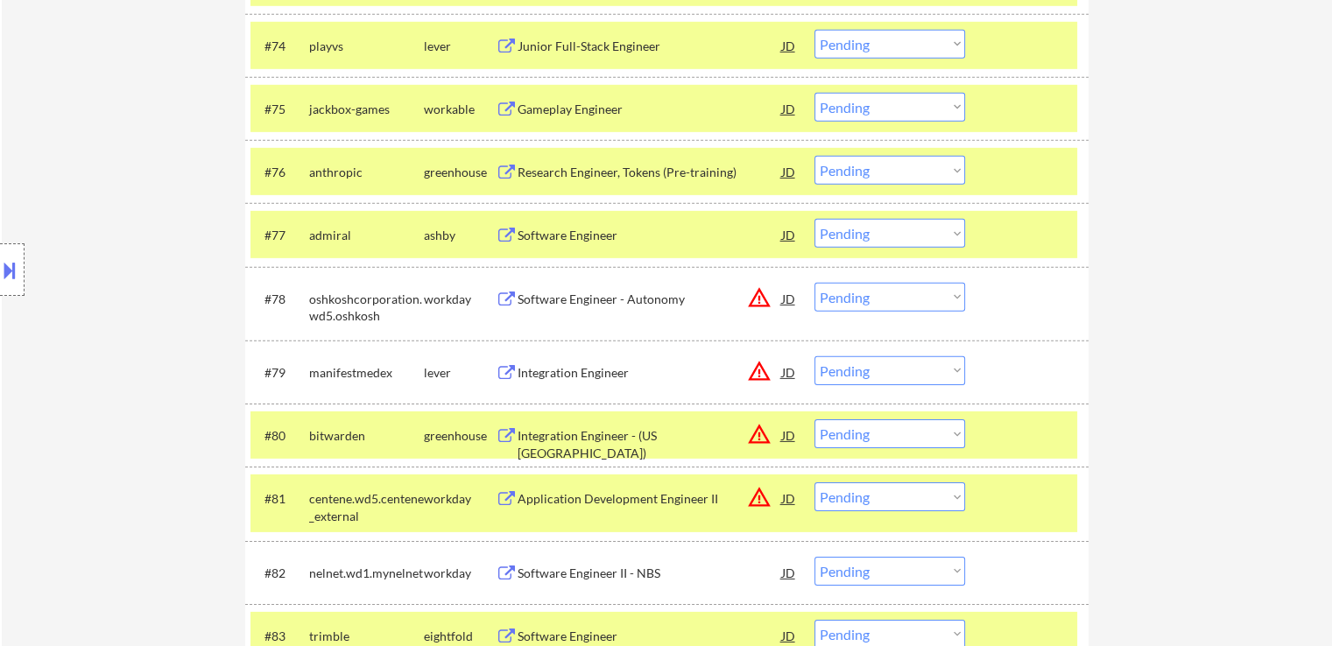
click at [837, 230] on select "Choose an option... Pending Applied Excluded (Questions) Excluded (Expired) Exc…" at bounding box center [889, 233] width 151 height 29
click at [814, 219] on select "Choose an option... Pending Applied Excluded (Questions) Excluded (Expired) Exc…" at bounding box center [889, 233] width 151 height 29
select select ""pending""
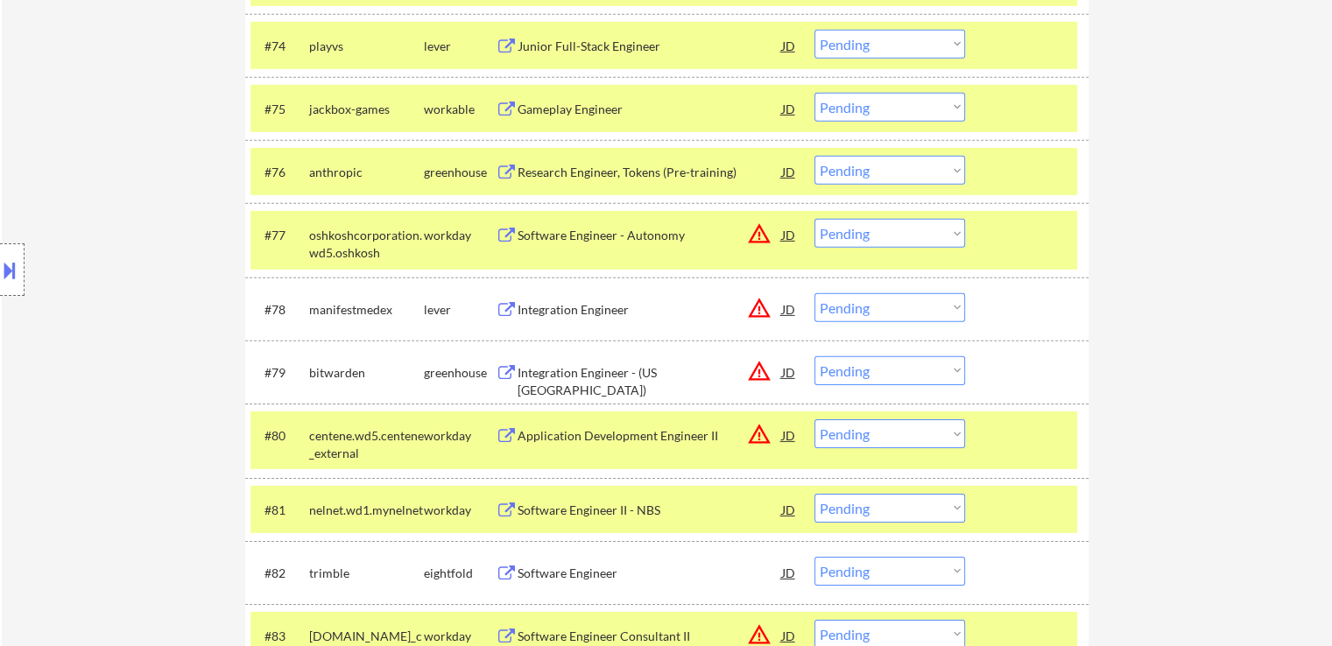
click at [851, 165] on select "Choose an option... Pending Applied Excluded (Questions) Excluded (Expired) Exc…" at bounding box center [889, 170] width 151 height 29
click at [814, 156] on select "Choose an option... Pending Applied Excluded (Questions) Excluded (Expired) Exc…" at bounding box center [889, 170] width 151 height 29
select select ""pending""
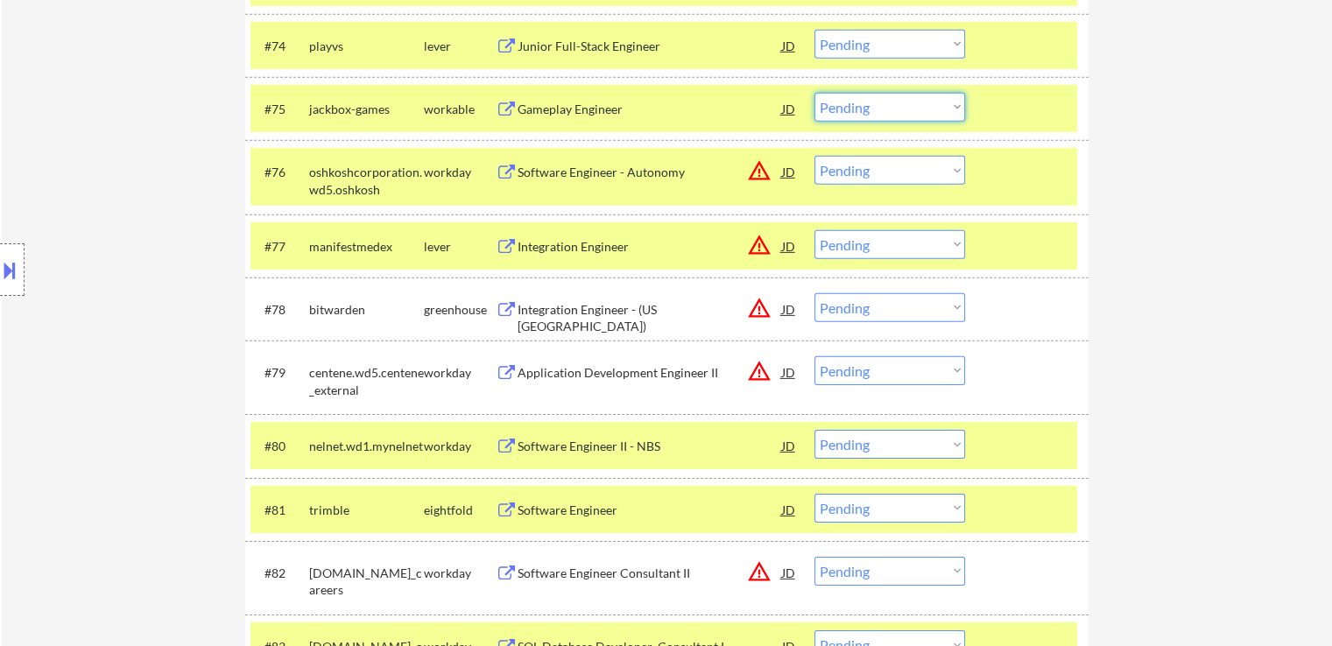
drag, startPoint x: 861, startPoint y: 106, endPoint x: 864, endPoint y: 119, distance: 13.6
click at [861, 106] on select "Choose an option... Pending Applied Excluded (Questions) Excluded (Expired) Exc…" at bounding box center [889, 107] width 151 height 29
click at [814, 93] on select "Choose an option... Pending Applied Excluded (Questions) Excluded (Expired) Exc…" at bounding box center [889, 107] width 151 height 29
select select ""pending""
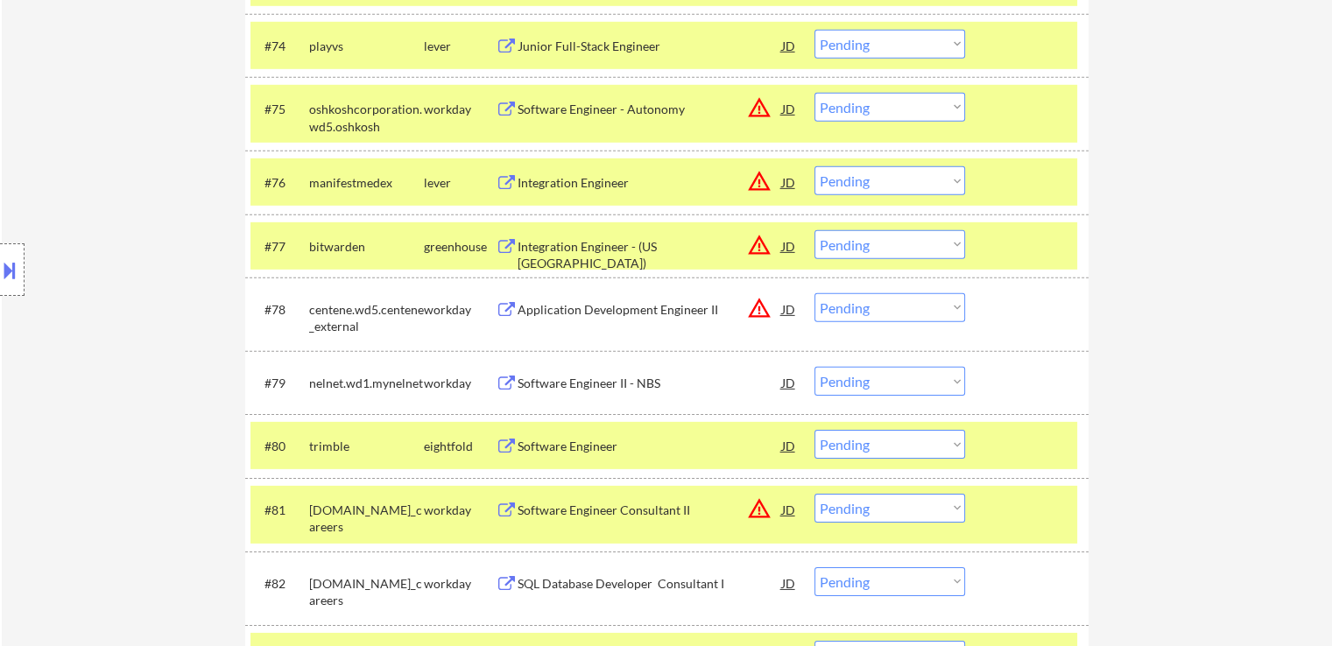
scroll to position [5369, 0]
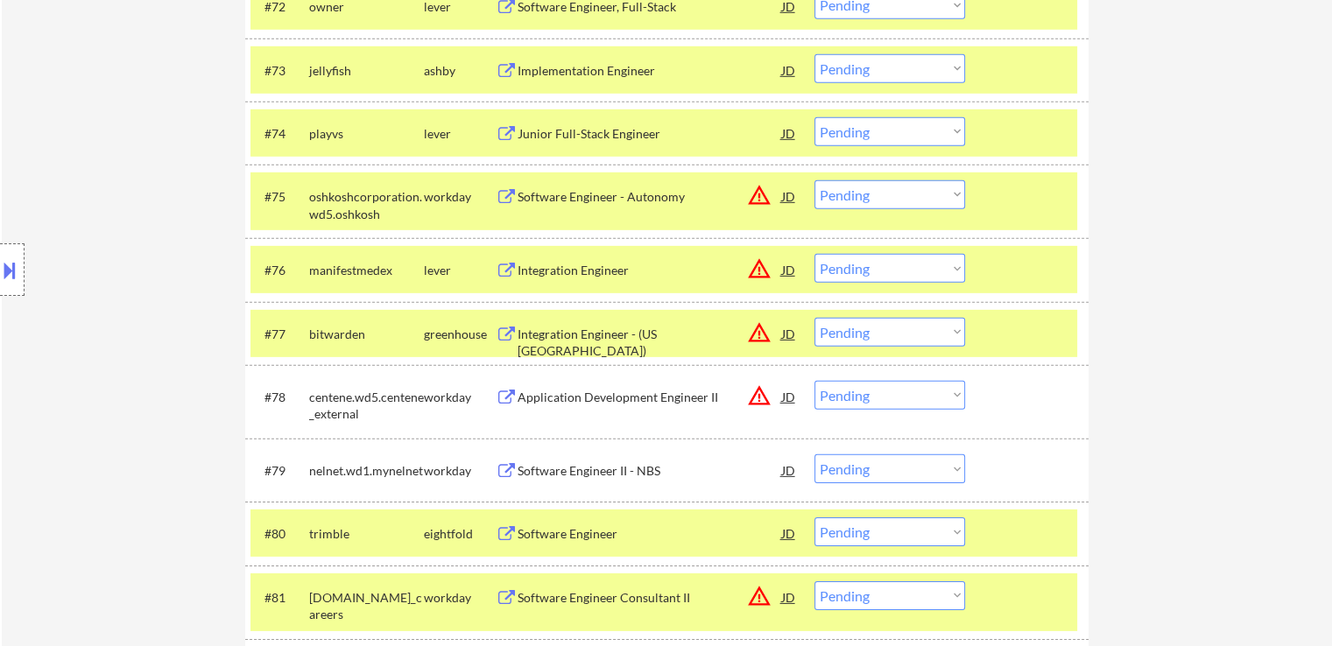
click at [863, 130] on select "Choose an option... Pending Applied Excluded (Questions) Excluded (Expired) Exc…" at bounding box center [889, 131] width 151 height 29
click at [814, 117] on select "Choose an option... Pending Applied Excluded (Questions) Excluded (Expired) Exc…" at bounding box center [889, 131] width 151 height 29
select select ""pending""
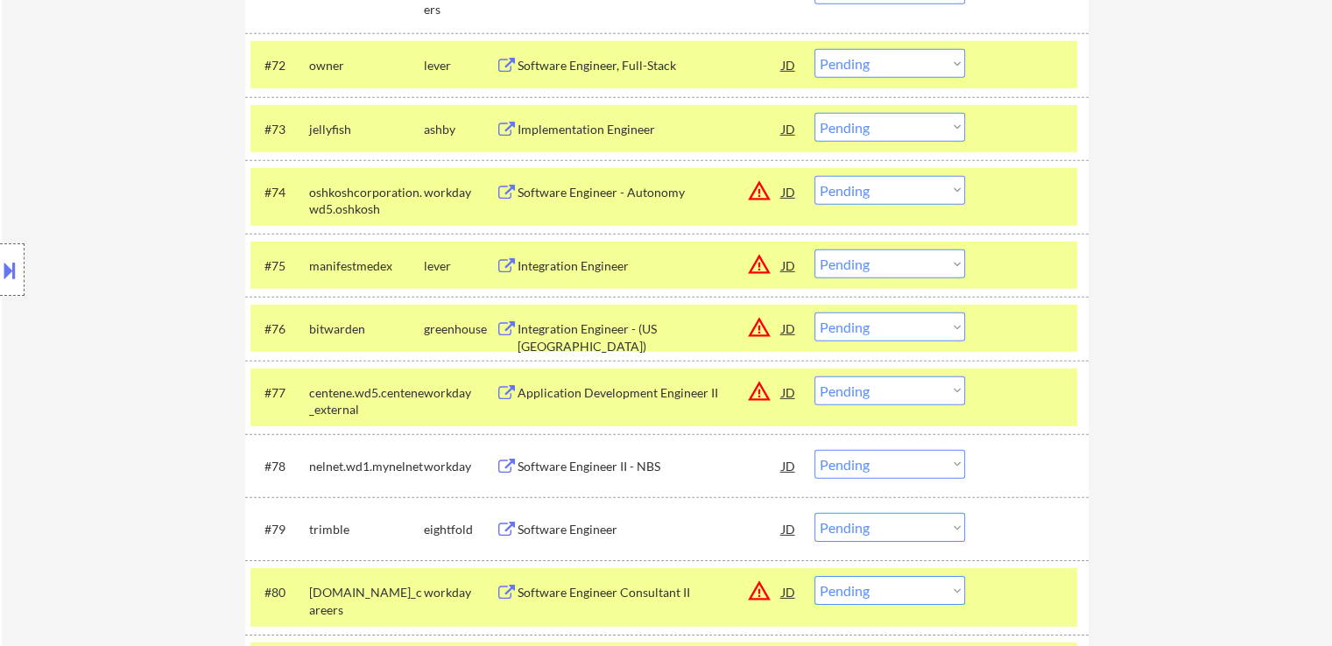
scroll to position [5281, 0]
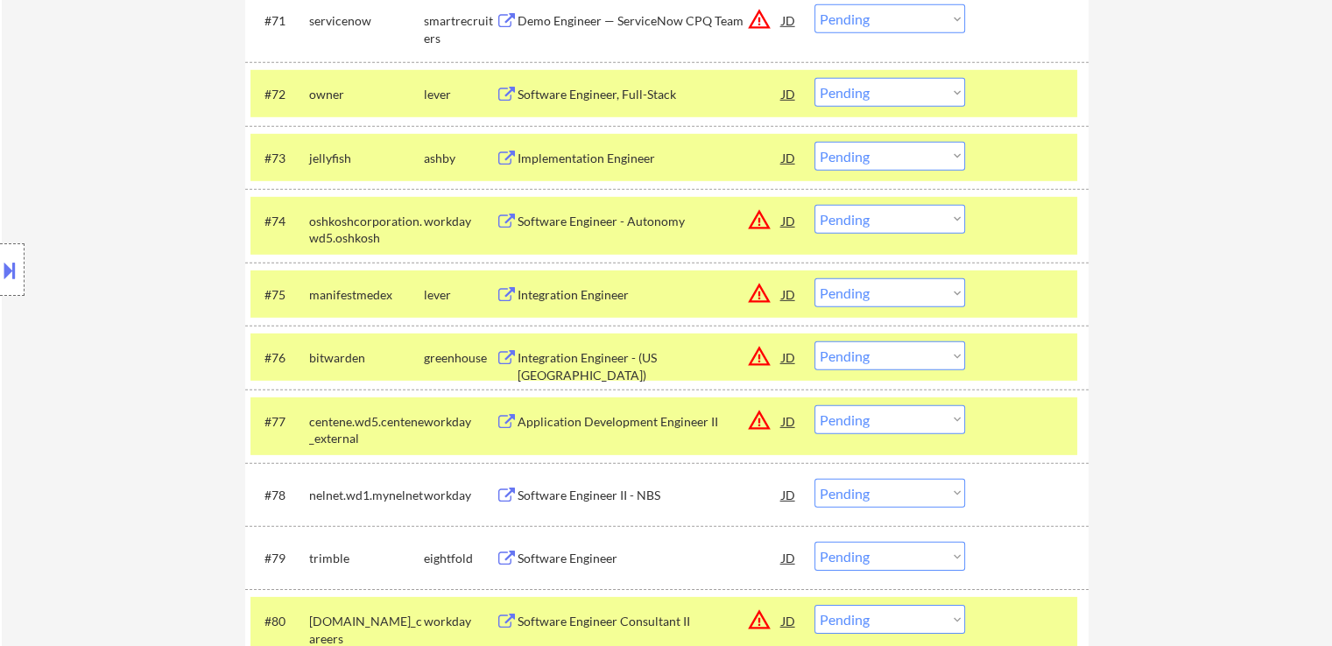
click at [845, 157] on select "Choose an option... Pending Applied Excluded (Questions) Excluded (Expired) Exc…" at bounding box center [889, 156] width 151 height 29
click at [814, 142] on select "Choose an option... Pending Applied Excluded (Questions) Excluded (Expired) Exc…" at bounding box center [889, 156] width 151 height 29
select select ""pending""
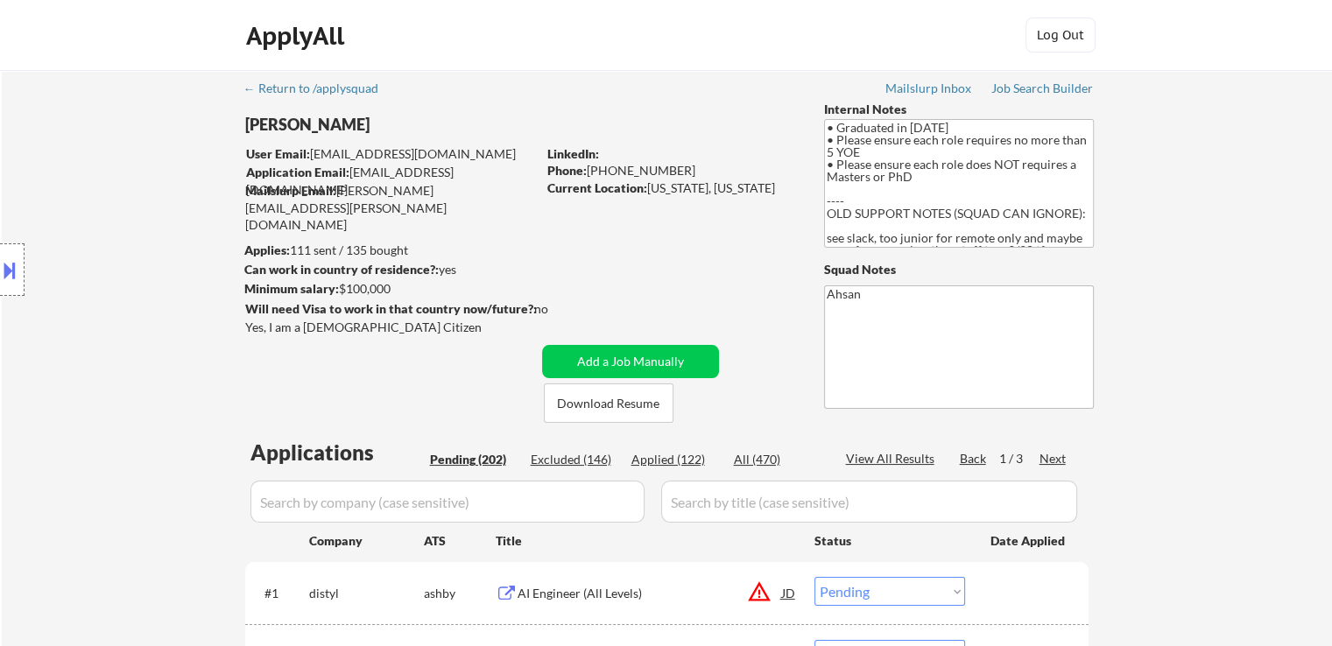
scroll to position [5053, 0]
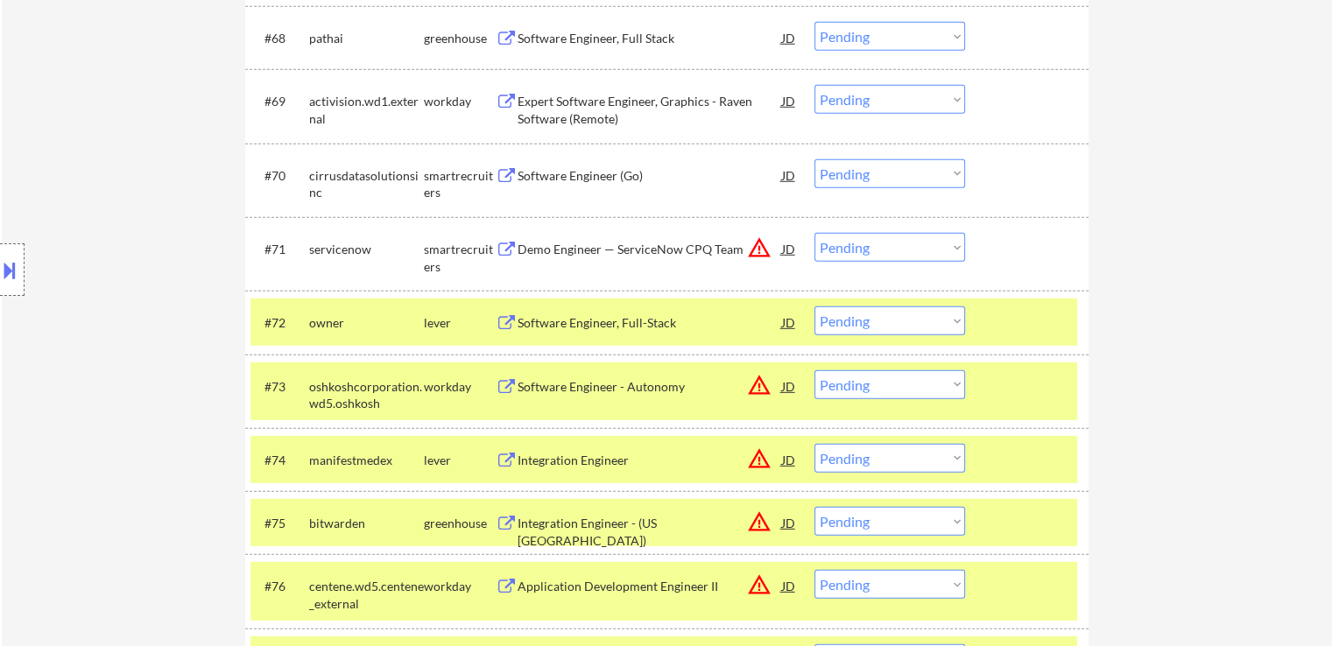
click at [897, 322] on select "Choose an option... Pending Applied Excluded (Questions) Excluded (Expired) Exc…" at bounding box center [889, 320] width 151 height 29
click at [814, 306] on select "Choose an option... Pending Applied Excluded (Questions) Excluded (Expired) Exc…" at bounding box center [889, 320] width 151 height 29
select select ""pending""
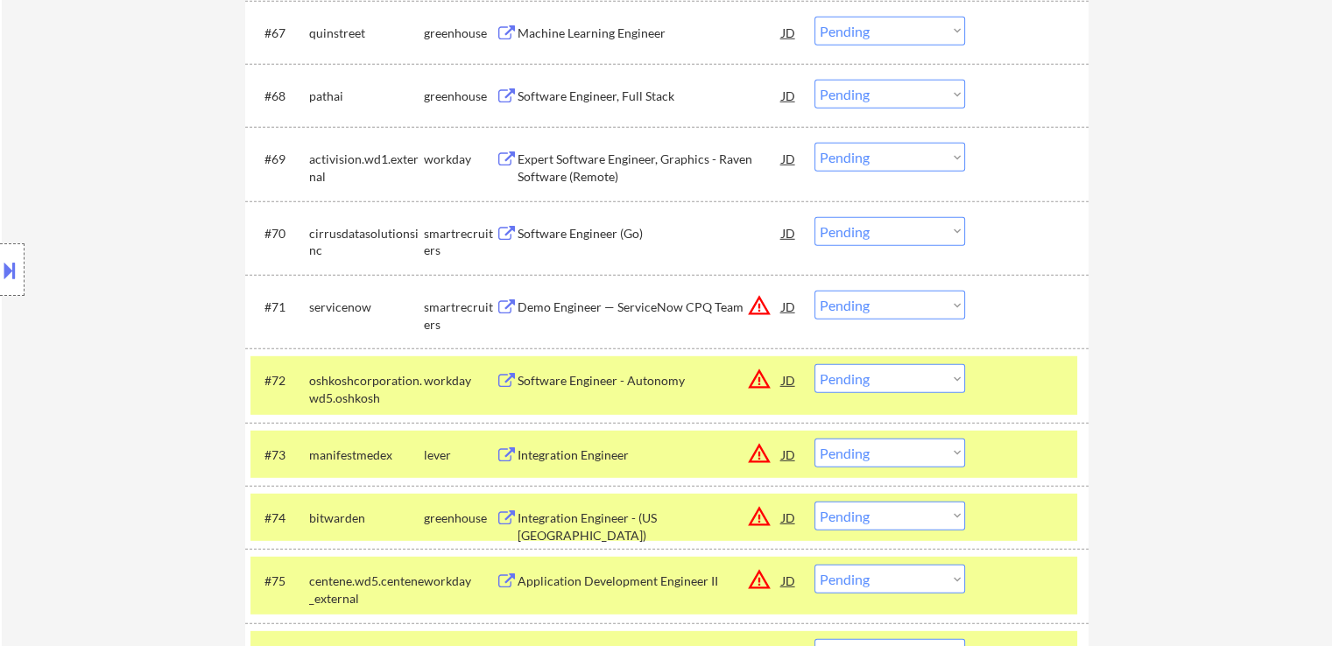
scroll to position [4965, 0]
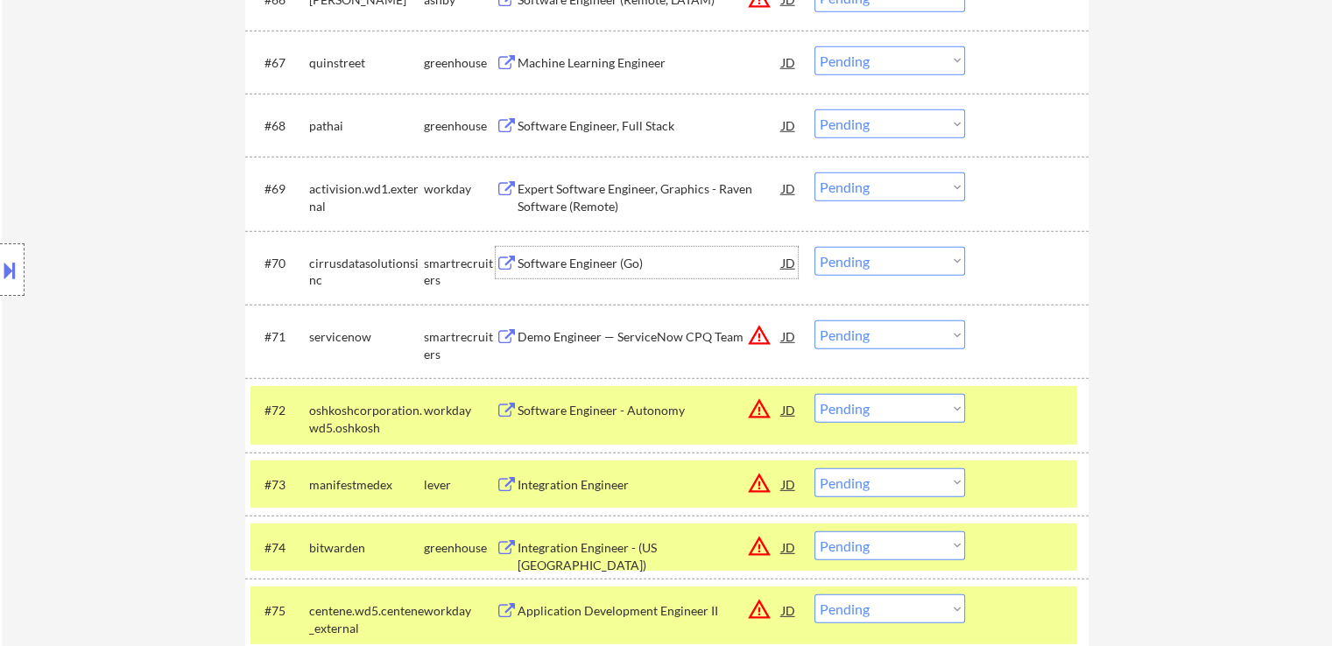
click at [572, 261] on div "Software Engineer (Go)" at bounding box center [649, 264] width 264 height 18
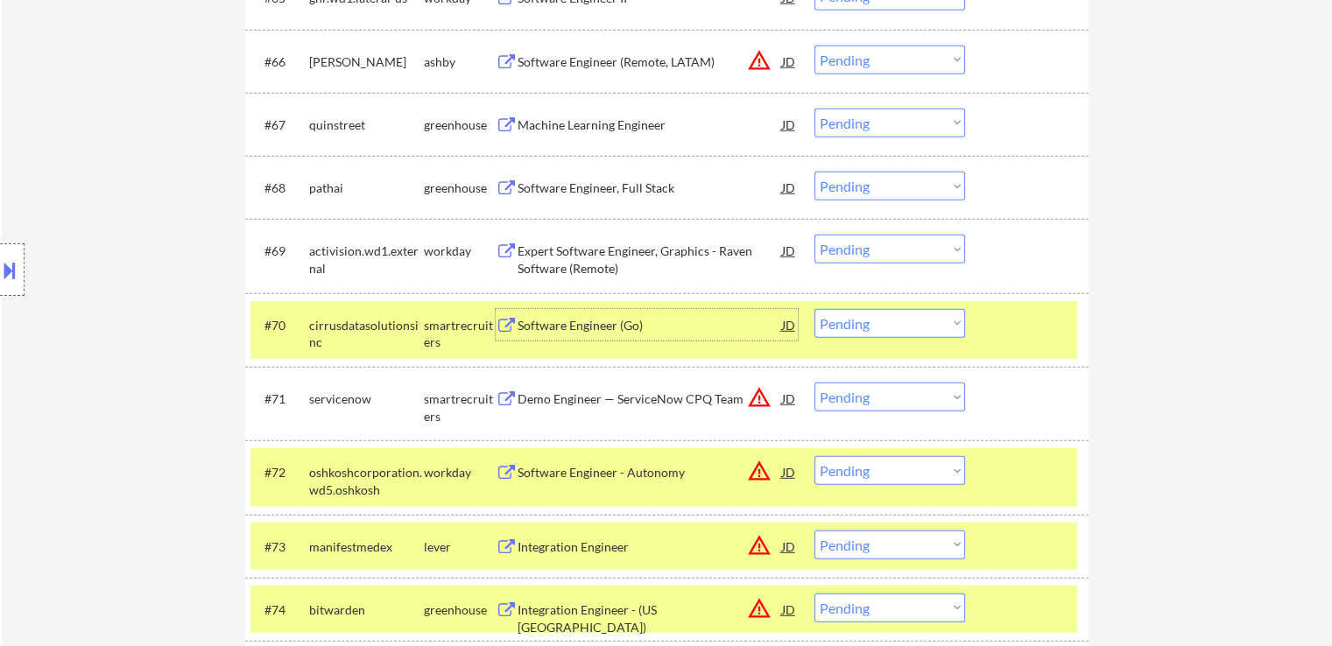
scroll to position [4878, 0]
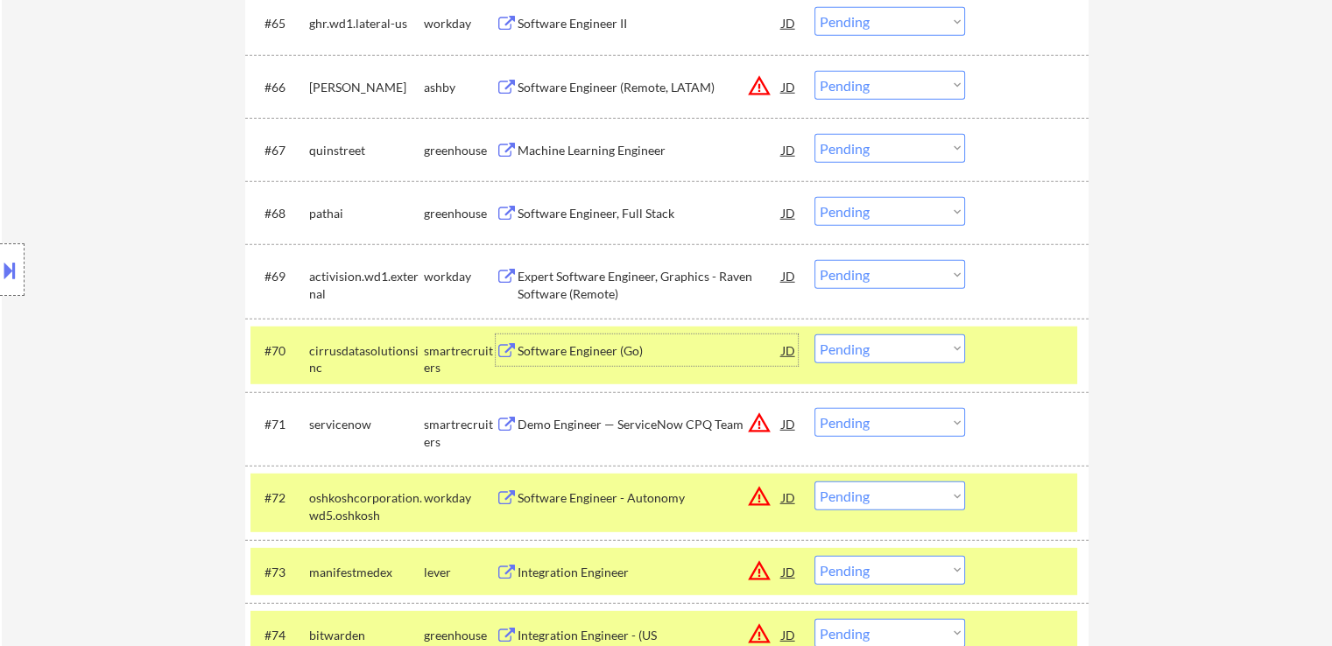
click at [567, 215] on div "Software Engineer, Full Stack" at bounding box center [649, 214] width 264 height 18
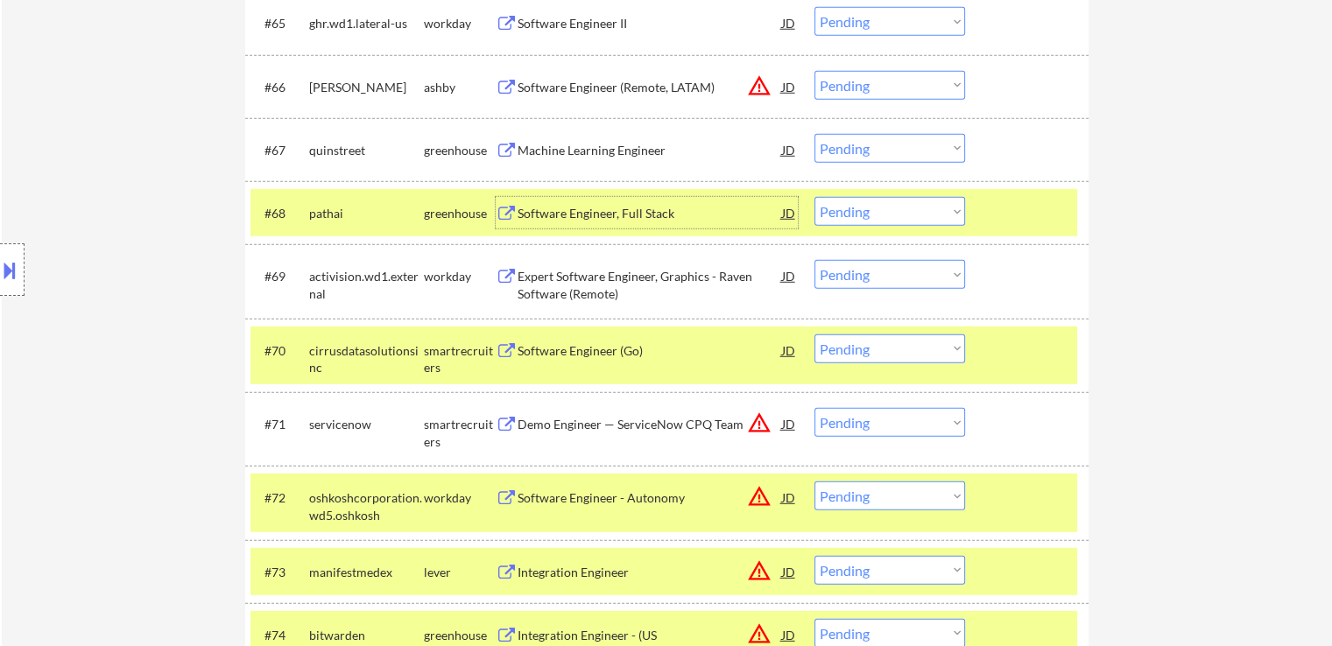
scroll to position [4790, 0]
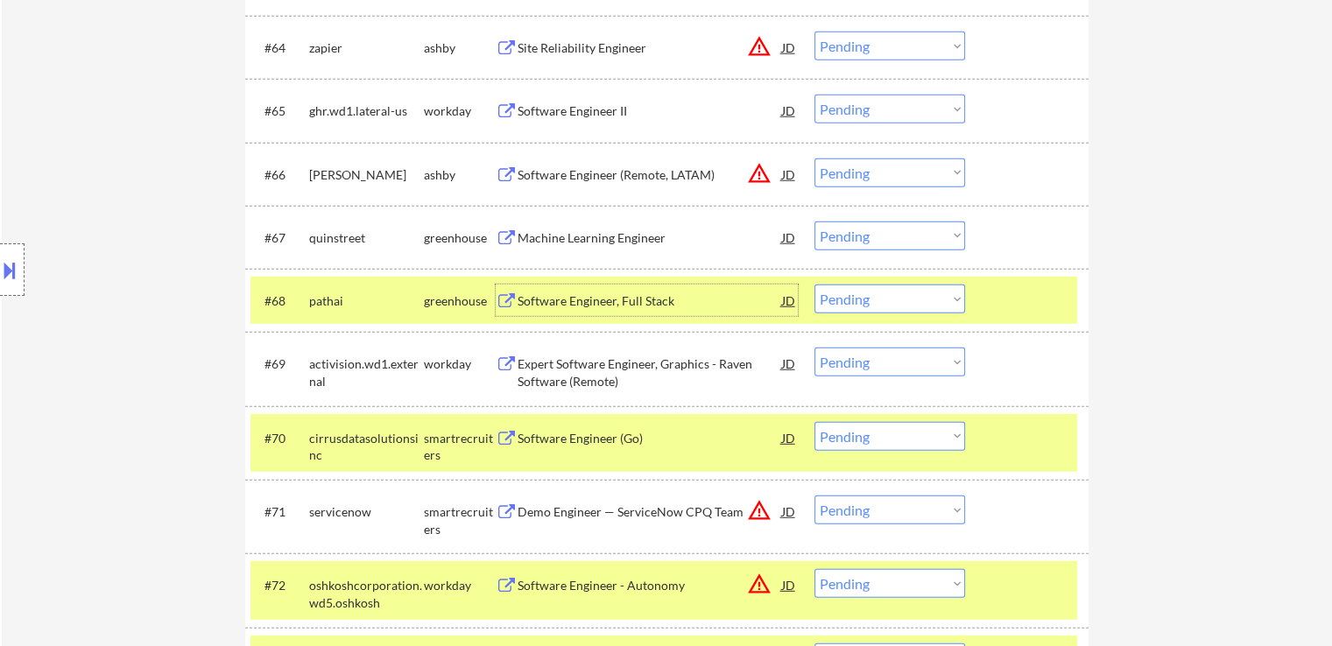
click at [566, 232] on div "Machine Learning Engineer" at bounding box center [649, 238] width 264 height 18
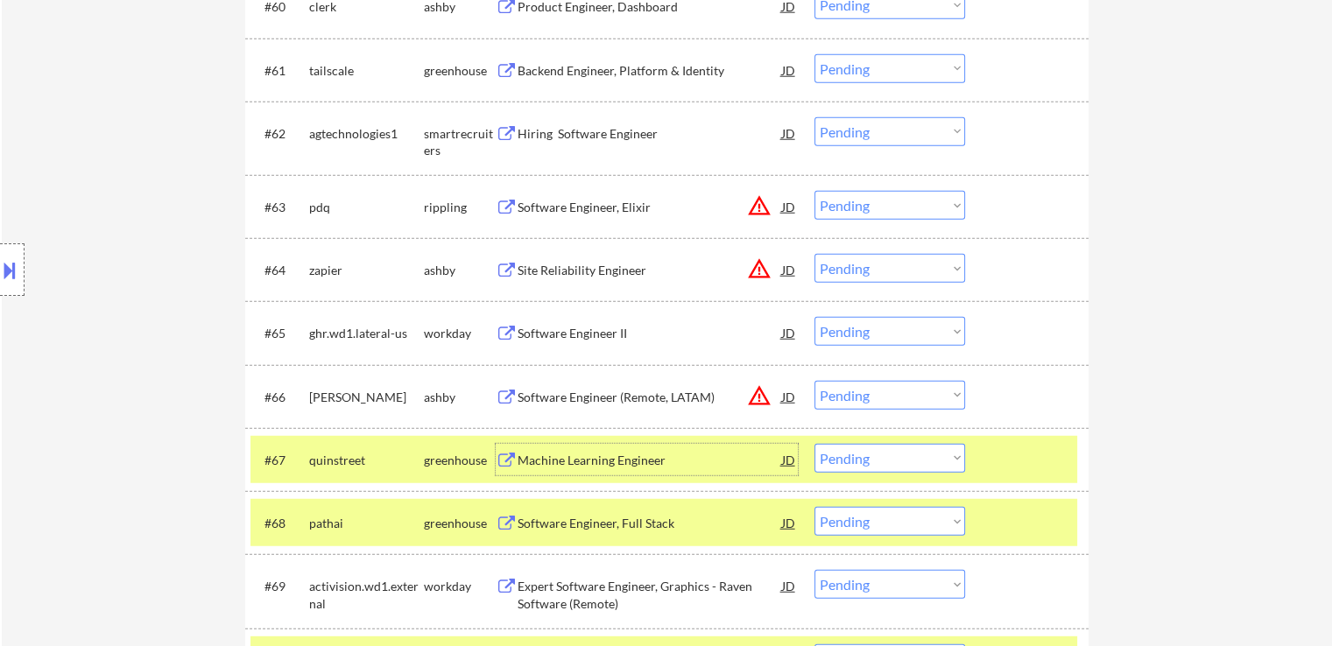
scroll to position [4528, 0]
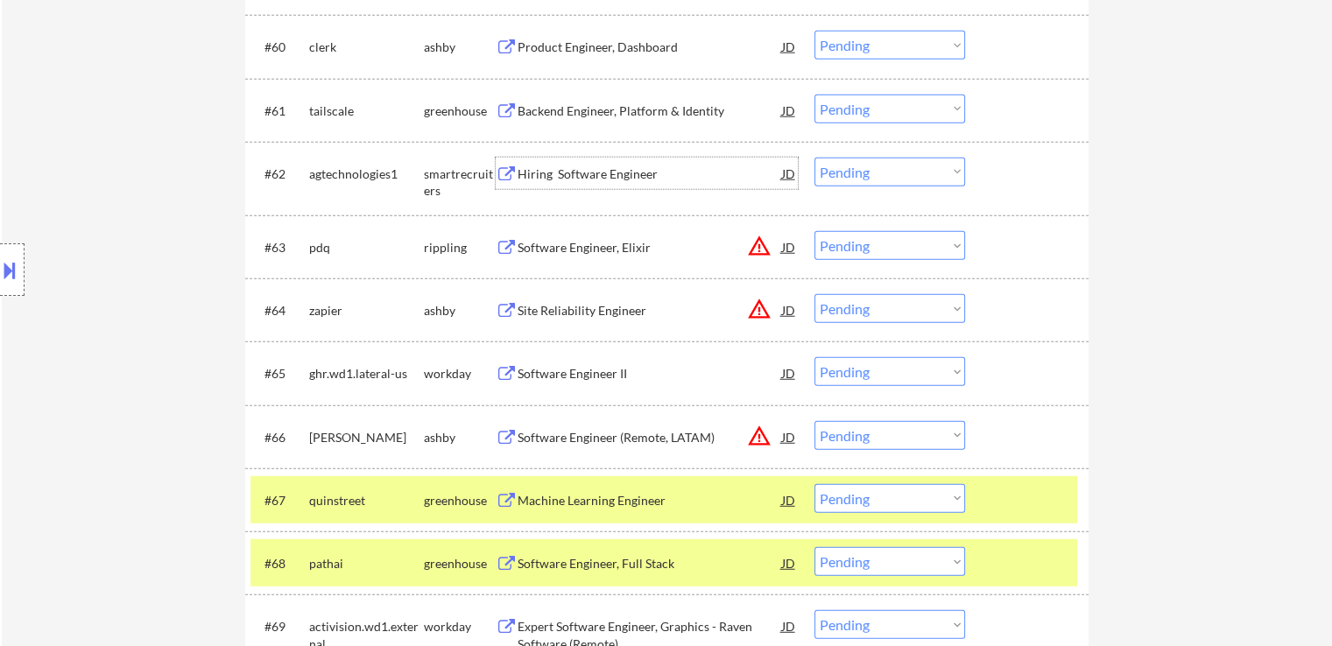
click at [579, 176] on div "Hiring Software Engineer" at bounding box center [649, 174] width 264 height 18
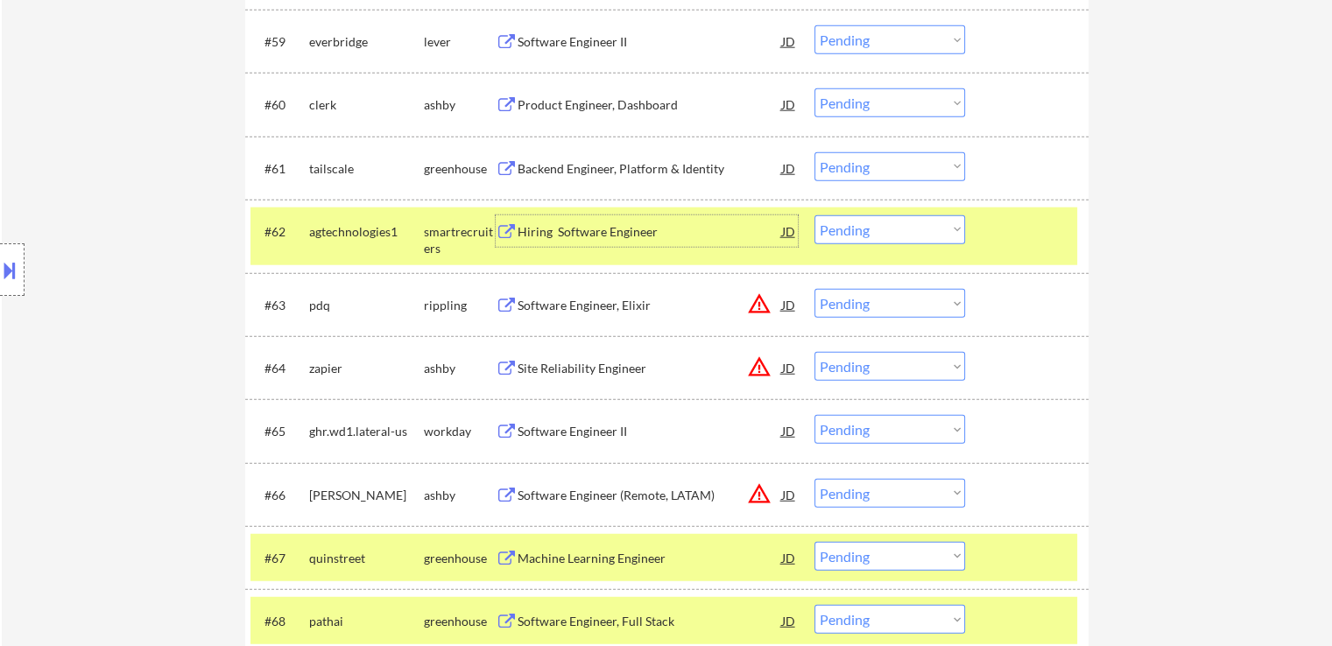
scroll to position [4440, 0]
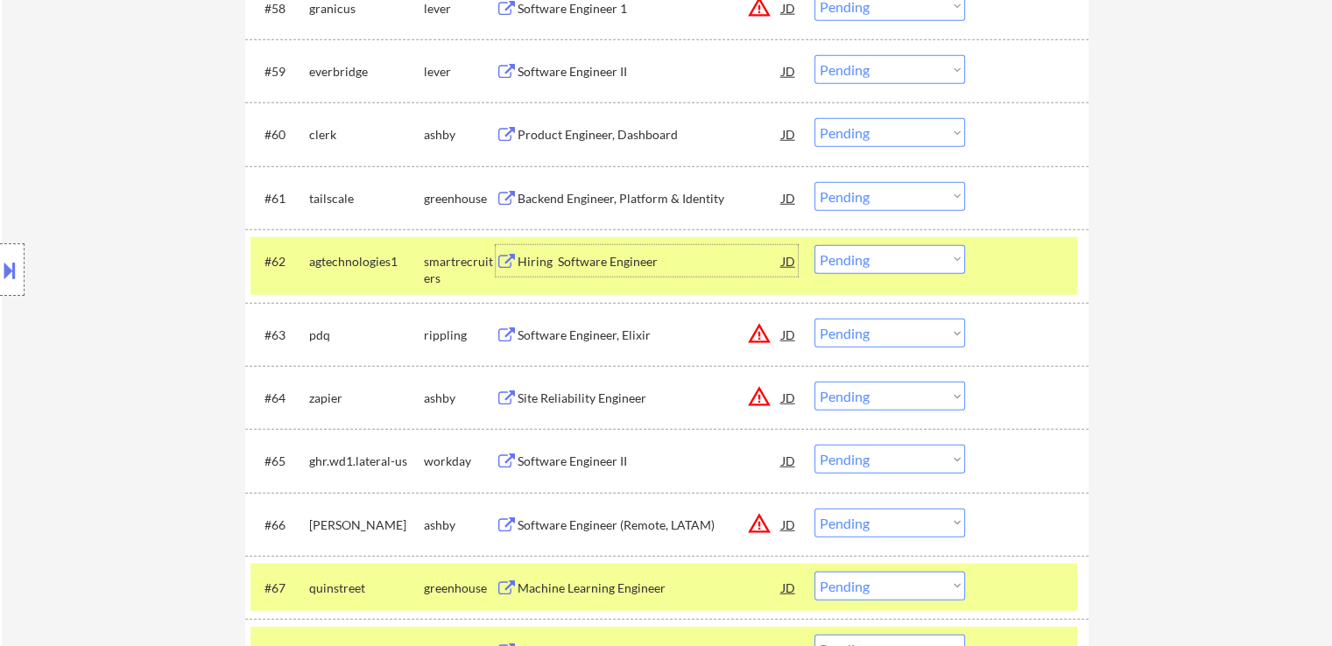
click at [552, 200] on div "Backend Engineer, Platform & Identity" at bounding box center [649, 199] width 264 height 18
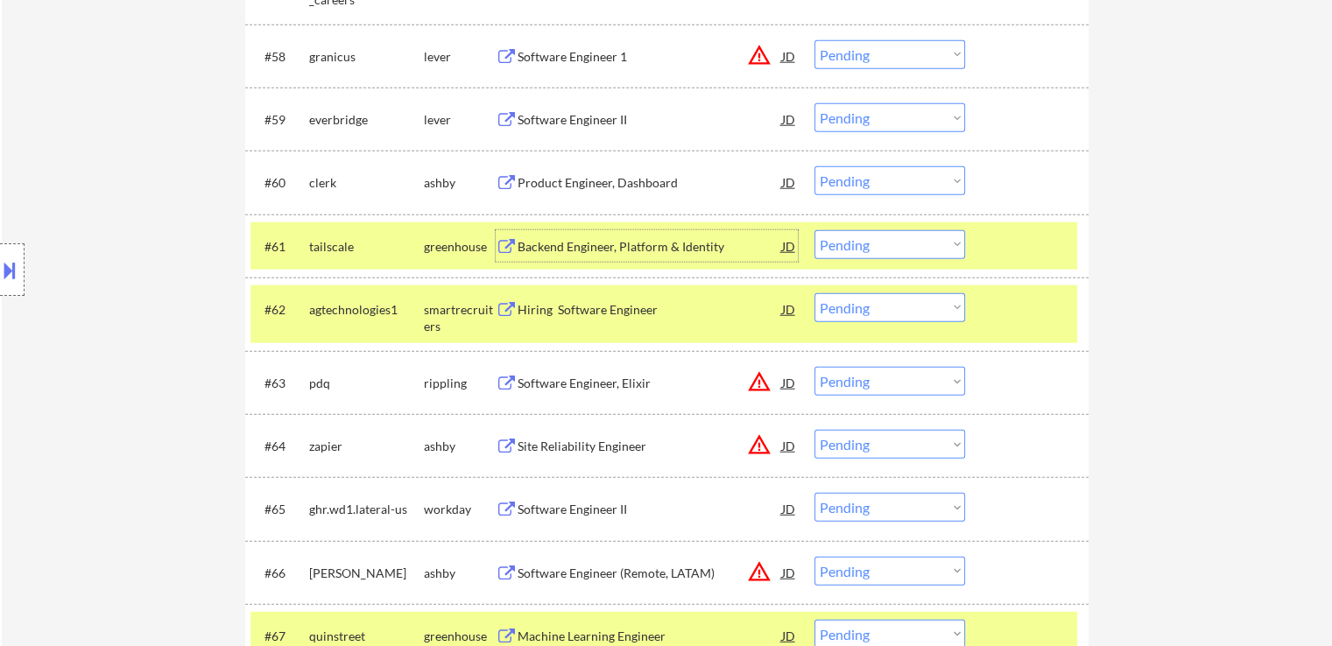
scroll to position [4352, 0]
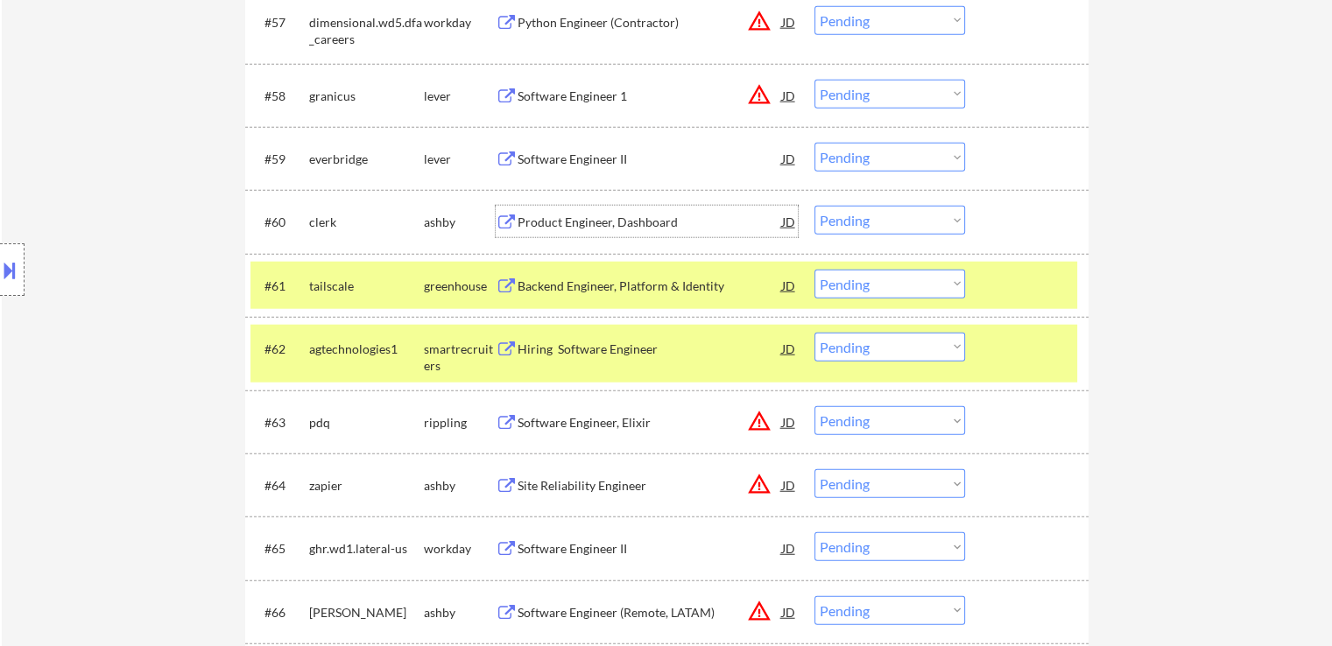
click at [542, 228] on div "Product Engineer, Dashboard" at bounding box center [649, 223] width 264 height 18
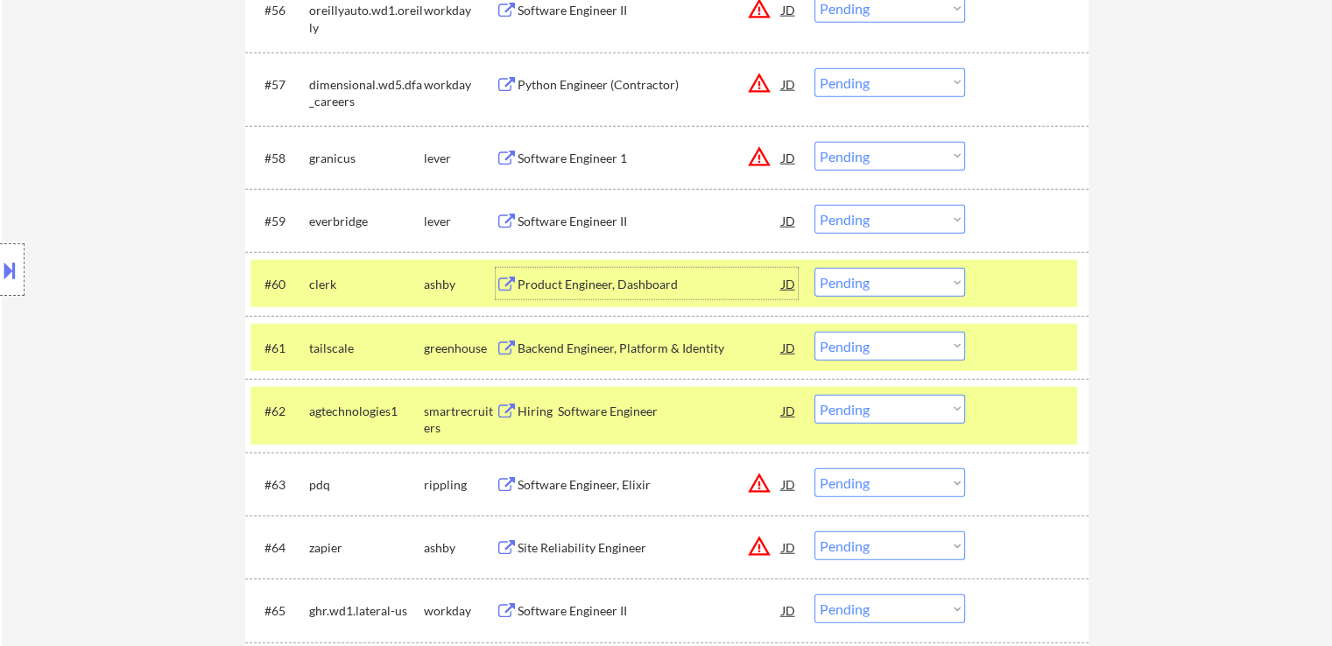
scroll to position [4265, 0]
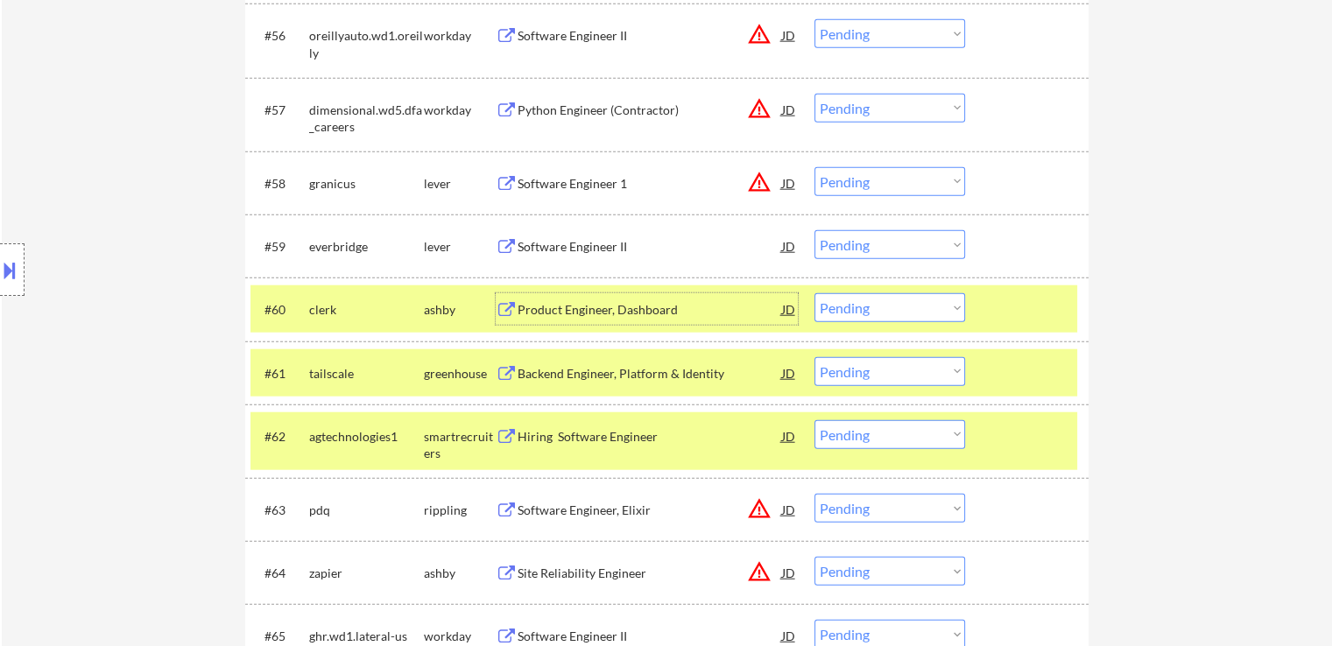
click at [532, 238] on div "Software Engineer II" at bounding box center [649, 247] width 264 height 18
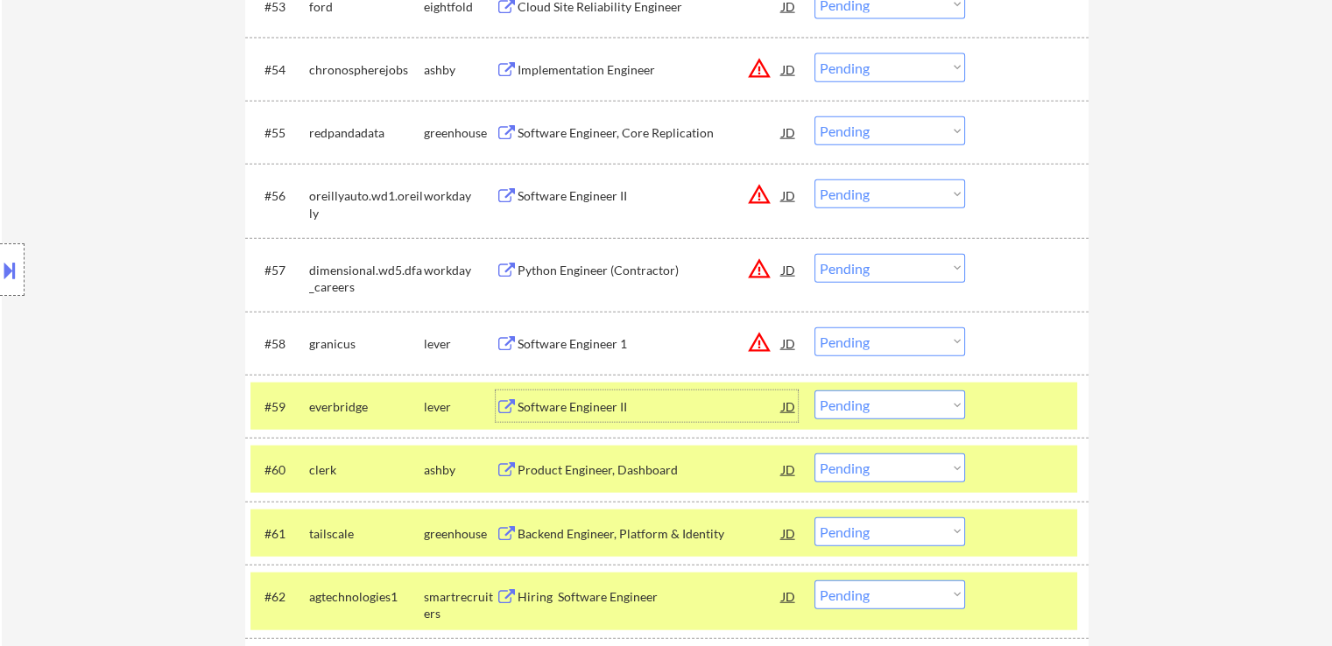
scroll to position [4090, 0]
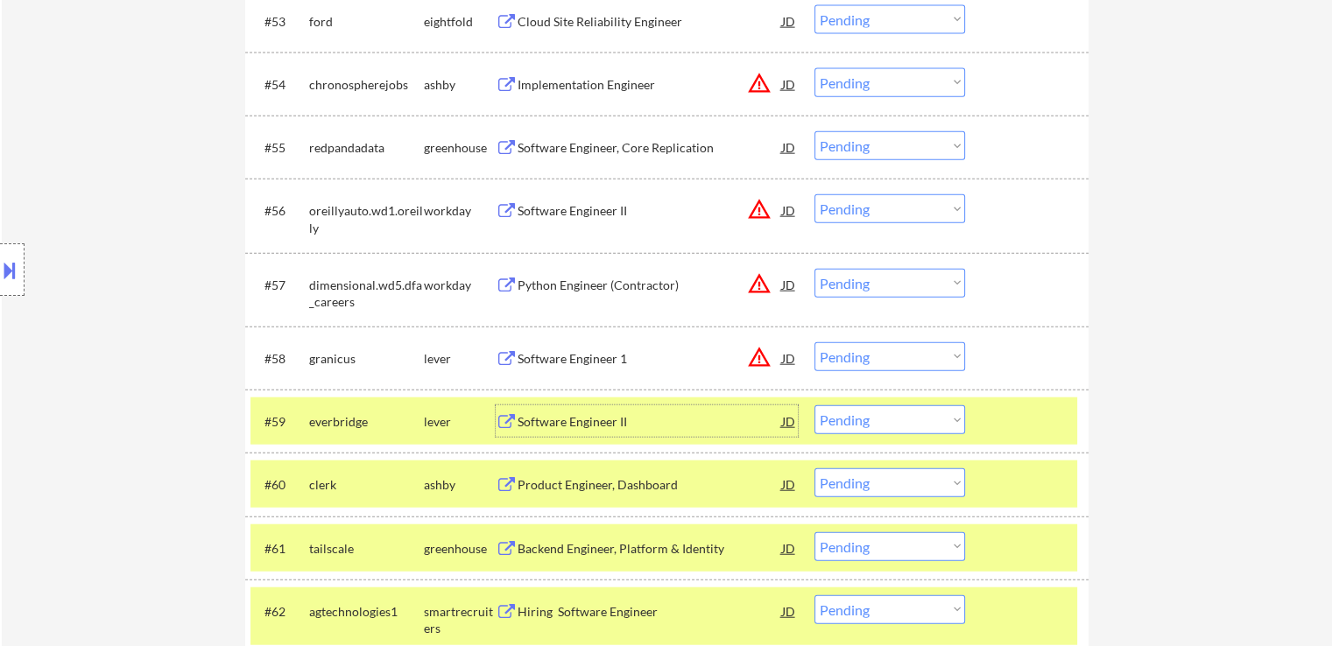
click at [531, 157] on div "Software Engineer, Core Replication" at bounding box center [649, 147] width 264 height 32
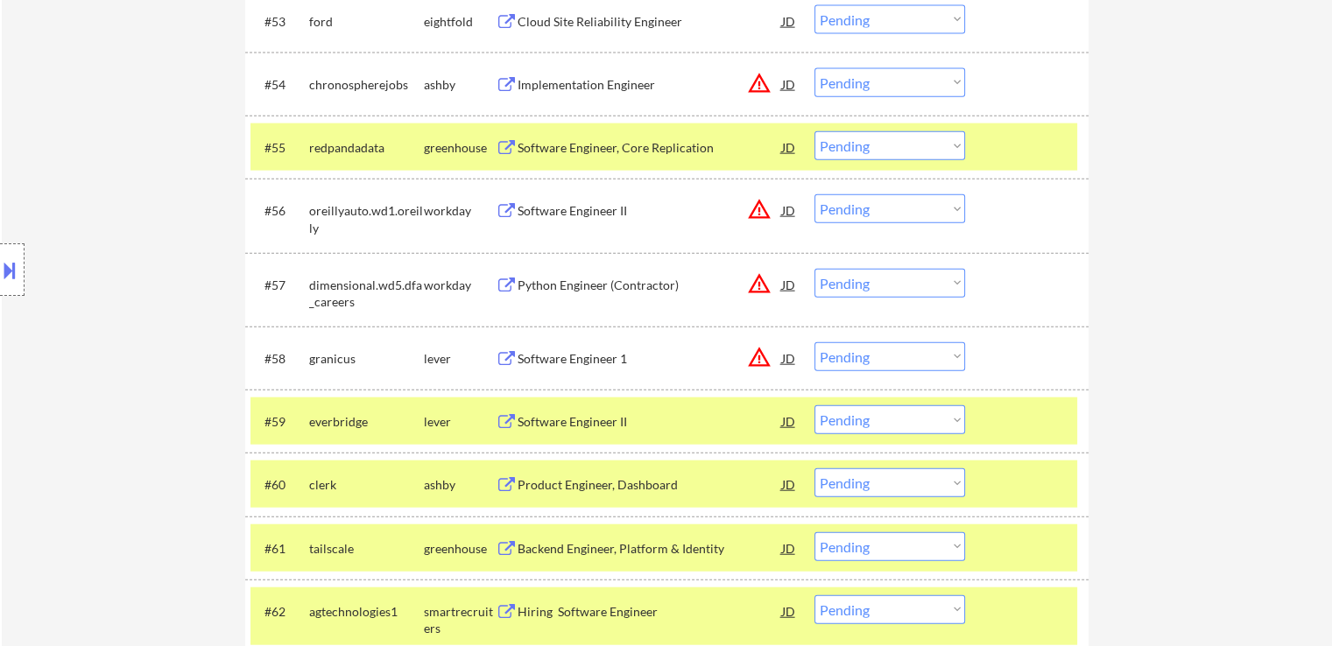
scroll to position [4177, 0]
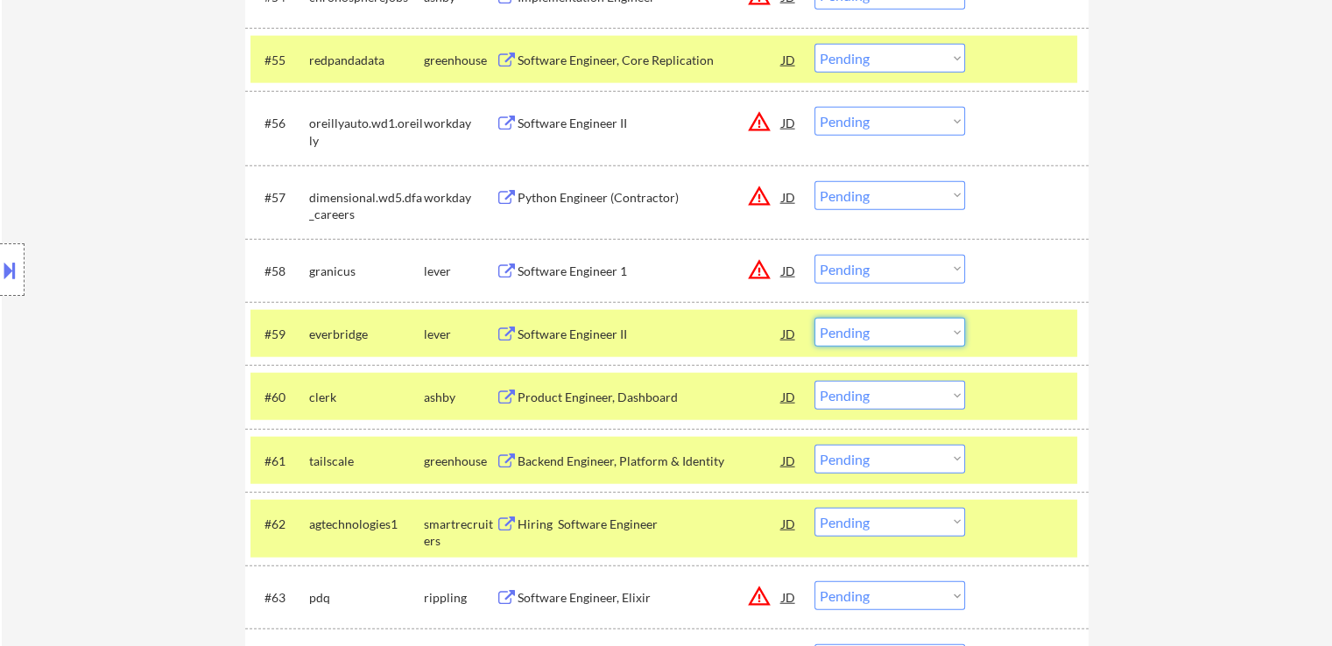
drag, startPoint x: 884, startPoint y: 334, endPoint x: 742, endPoint y: 334, distance: 142.7
click at [773, 334] on div "#59 everbridge lever Software Engineer II JD warning_amber Choose an option... …" at bounding box center [663, 334] width 827 height 32
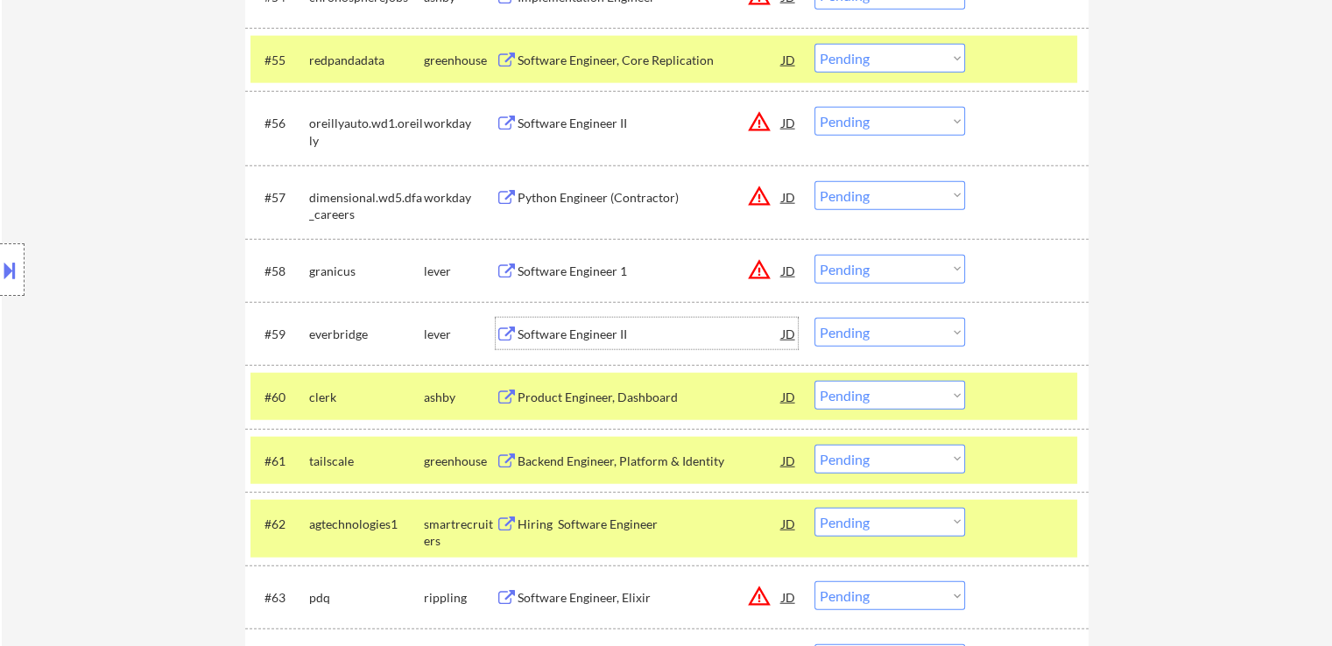
click at [581, 338] on div "Software Engineer II" at bounding box center [649, 335] width 264 height 18
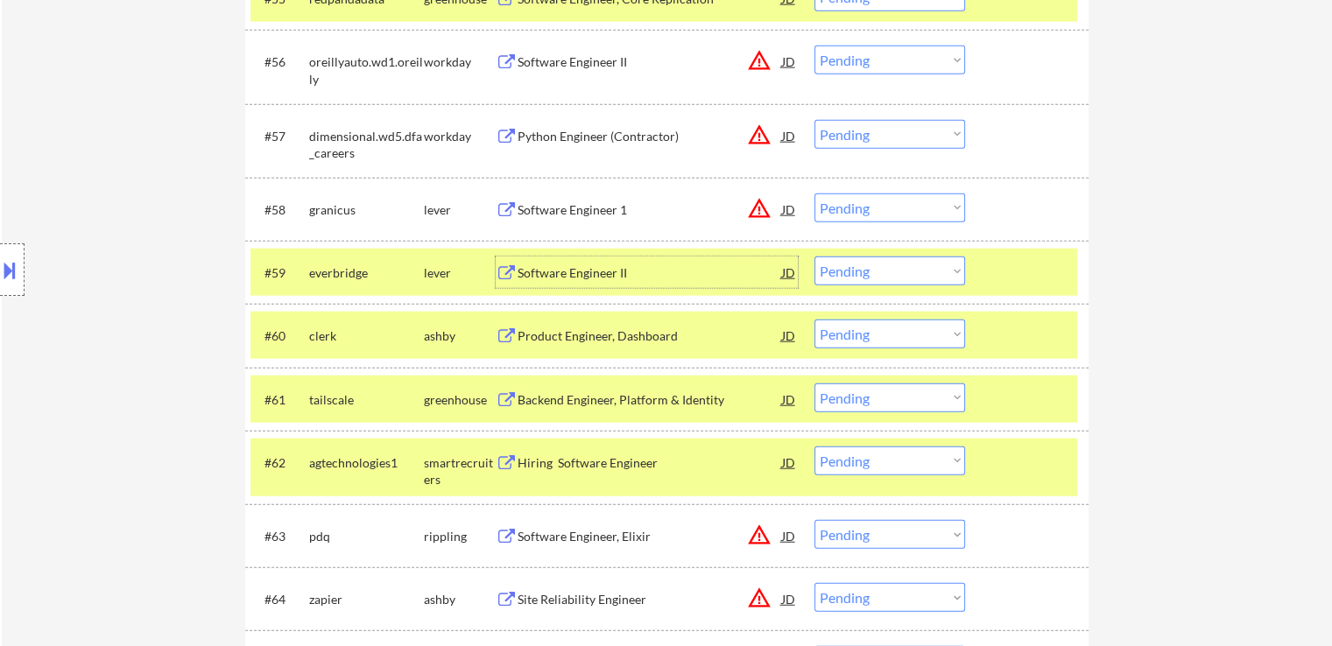
scroll to position [4265, 0]
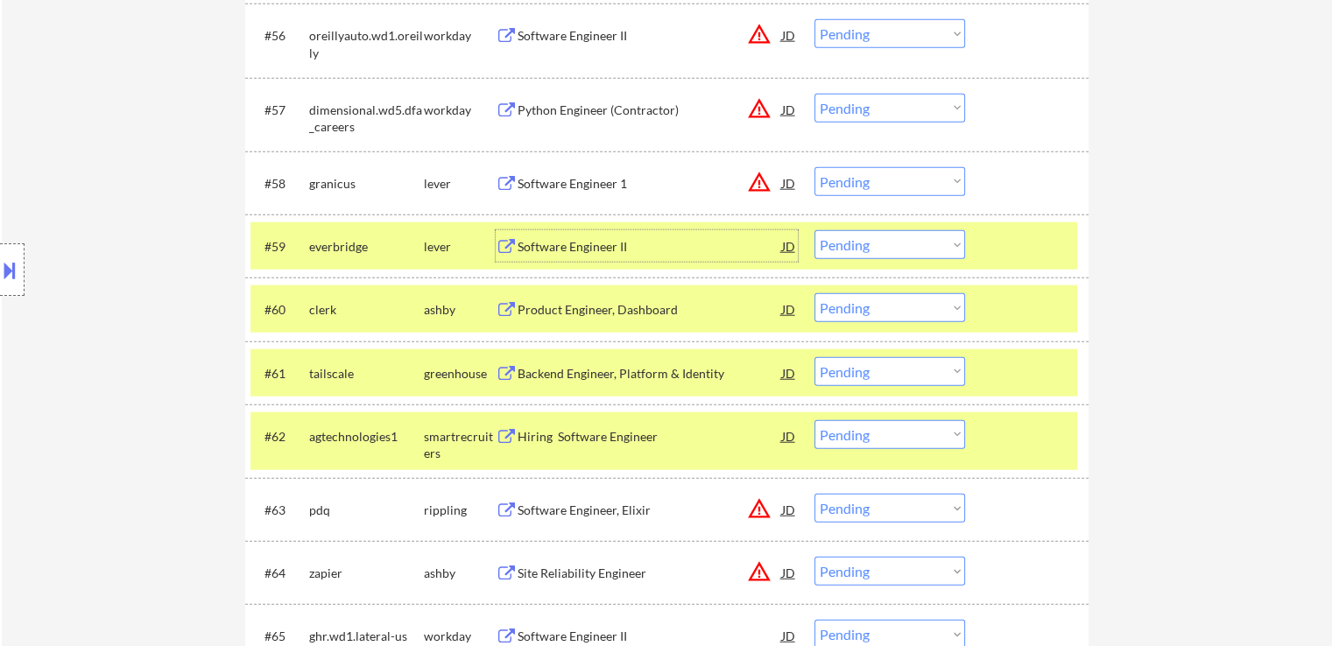
click at [862, 246] on select "Choose an option... Pending Applied Excluded (Questions) Excluded (Expired) Exc…" at bounding box center [889, 244] width 151 height 29
click at [814, 230] on select "Choose an option... Pending Applied Excluded (Questions) Excluded (Expired) Exc…" at bounding box center [889, 244] width 151 height 29
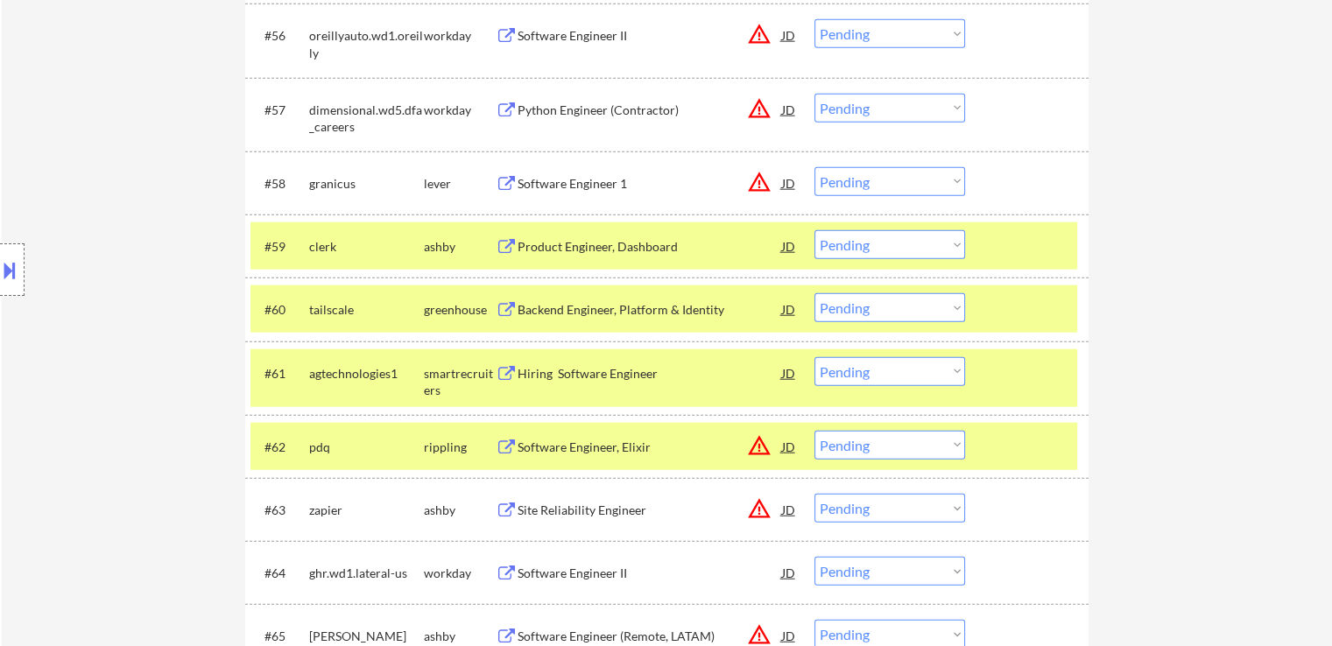
click at [841, 253] on select "Choose an option... Pending Applied Excluded (Questions) Excluded (Expired) Exc…" at bounding box center [889, 244] width 151 height 29
click at [814, 230] on select "Choose an option... Pending Applied Excluded (Questions) Excluded (Expired) Exc…" at bounding box center [889, 244] width 151 height 29
select select ""pending""
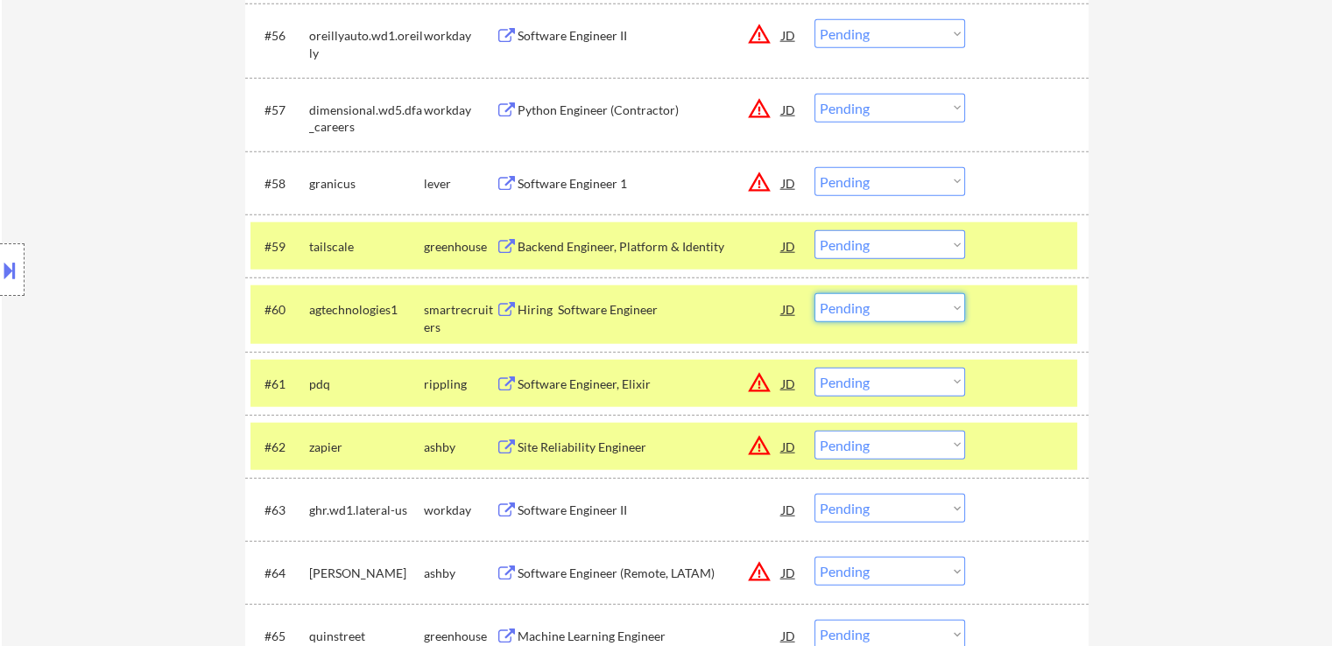
drag, startPoint x: 886, startPoint y: 309, endPoint x: 880, endPoint y: 320, distance: 12.2
click at [886, 309] on select "Choose an option... Pending Applied Excluded (Questions) Excluded (Expired) Exc…" at bounding box center [889, 307] width 151 height 29
click at [814, 293] on select "Choose an option... Pending Applied Excluded (Questions) Excluded (Expired) Exc…" at bounding box center [889, 307] width 151 height 29
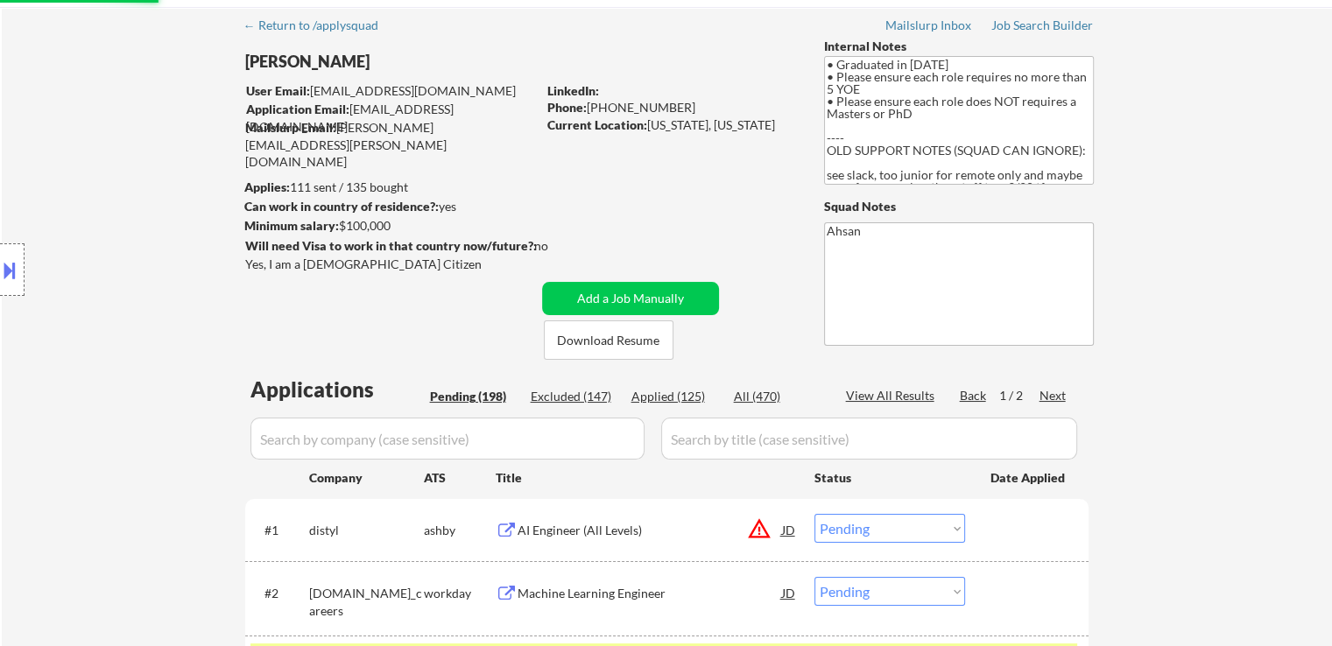
scroll to position [0, 0]
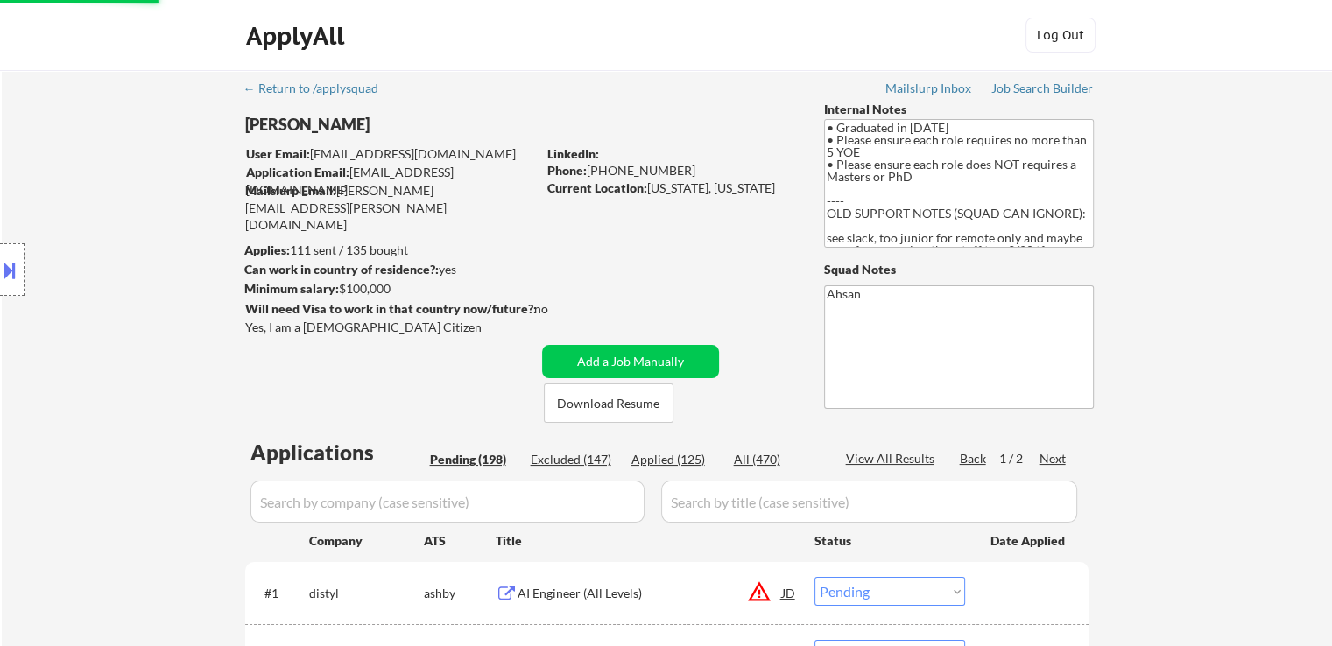
select select ""pending""
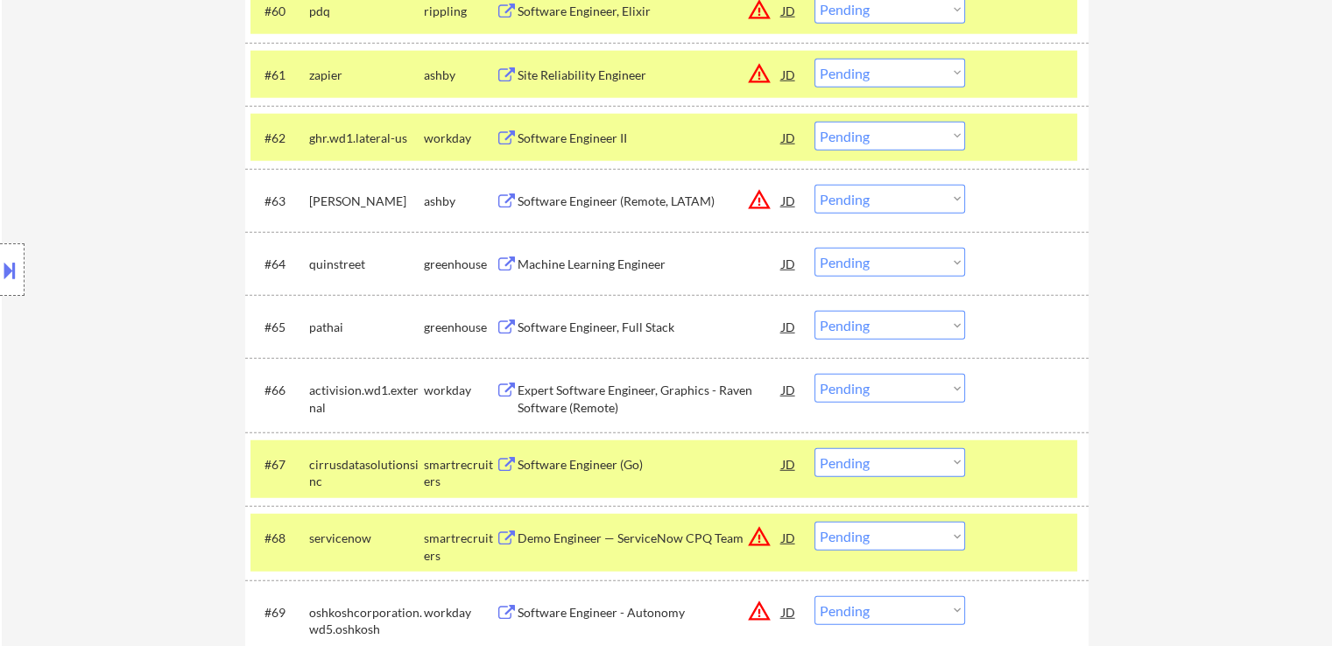
scroll to position [4592, 0]
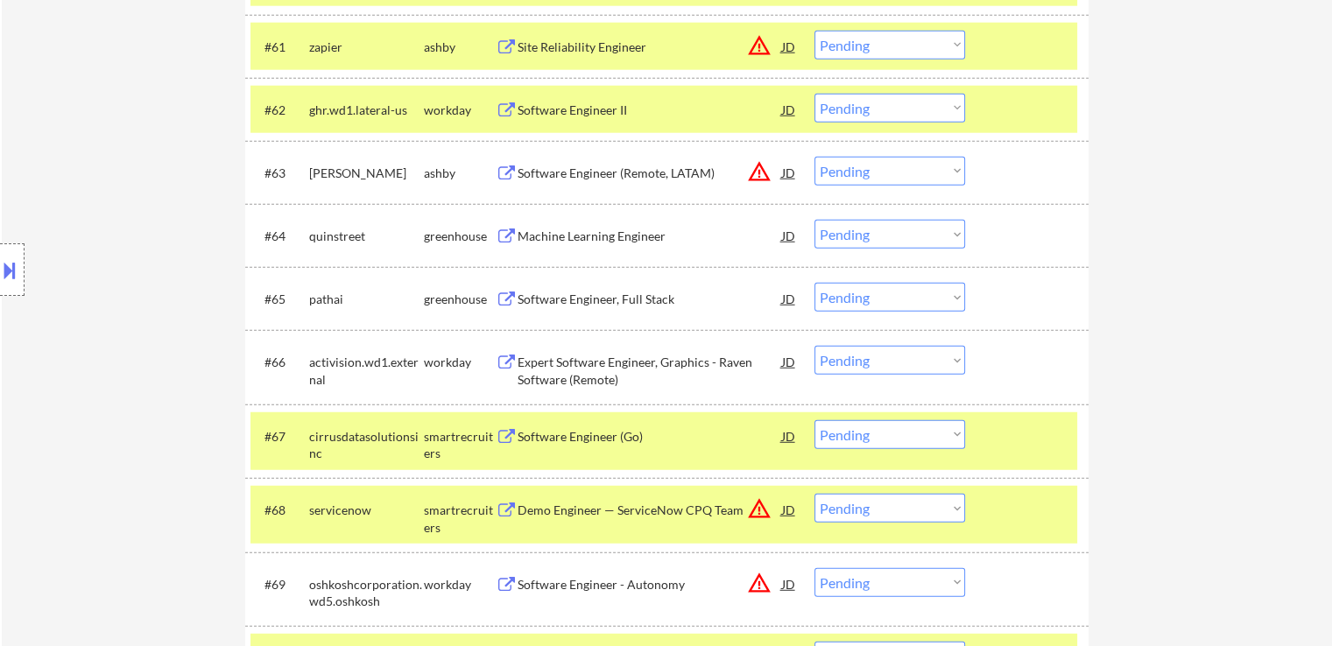
click at [838, 234] on select "Choose an option... Pending Applied Excluded (Questions) Excluded (Expired) Exc…" at bounding box center [889, 234] width 151 height 29
click at [814, 220] on select "Choose an option... Pending Applied Excluded (Questions) Excluded (Expired) Exc…" at bounding box center [889, 234] width 151 height 29
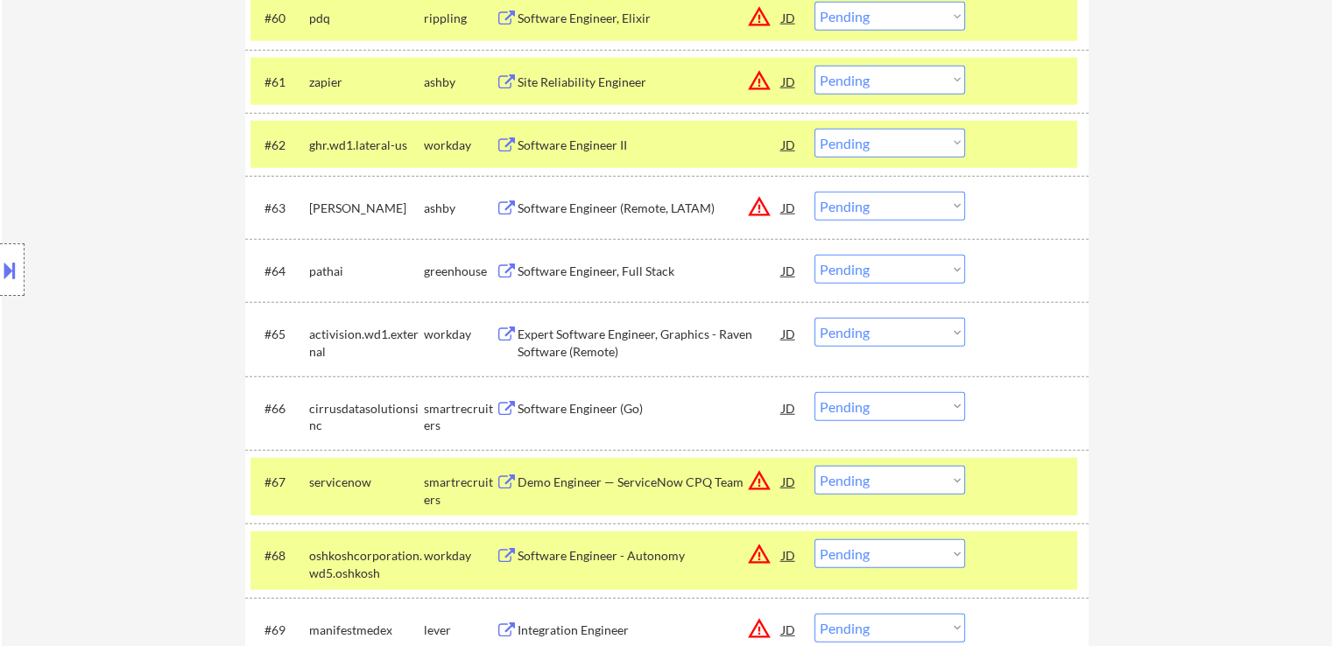
scroll to position [4504, 0]
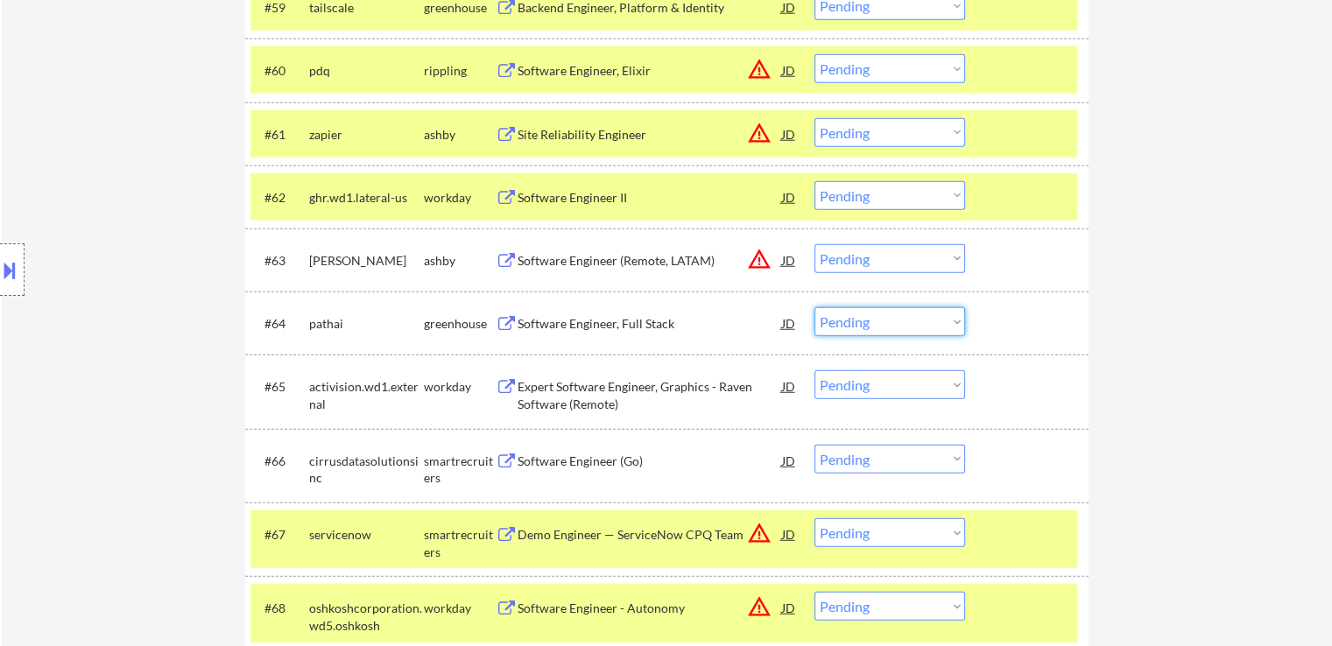
click at [841, 310] on select "Choose an option... Pending Applied Excluded (Questions) Excluded (Expired) Exc…" at bounding box center [889, 321] width 151 height 29
click at [814, 307] on select "Choose an option... Pending Applied Excluded (Questions) Excluded (Expired) Exc…" at bounding box center [889, 321] width 151 height 29
select select ""pending""
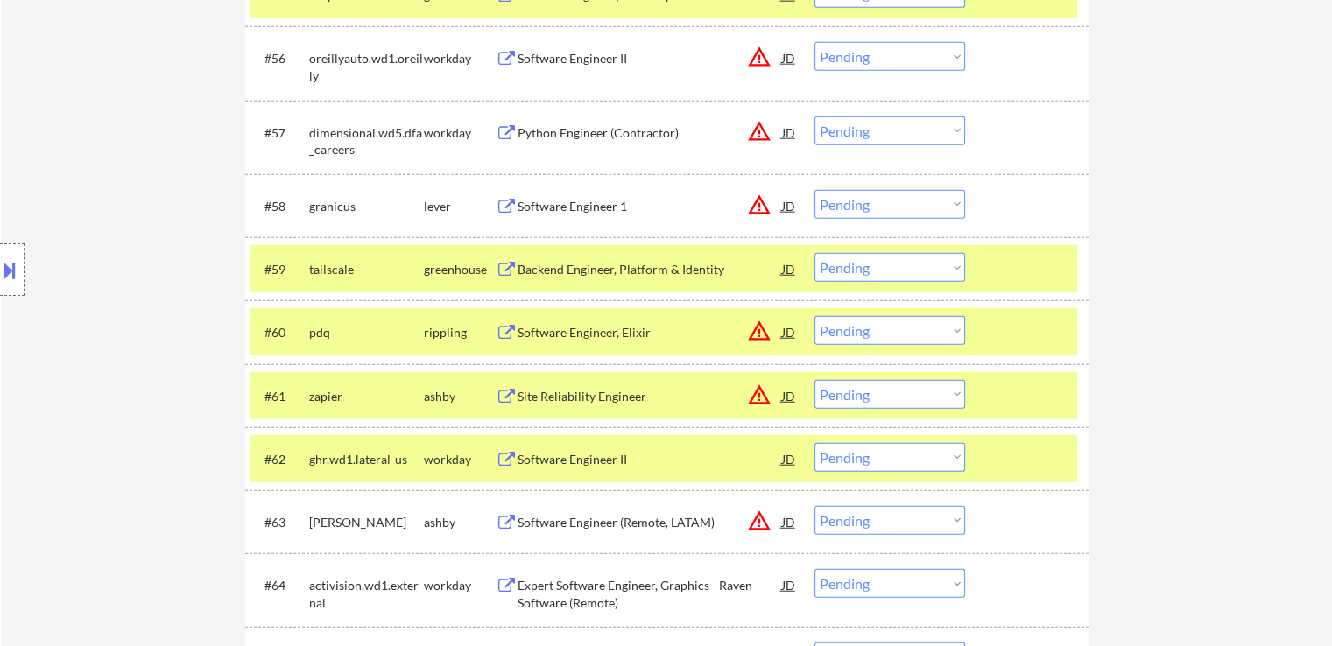
scroll to position [4241, 0]
click at [599, 268] on div "Backend Engineer, Platform & Identity" at bounding box center [649, 271] width 264 height 18
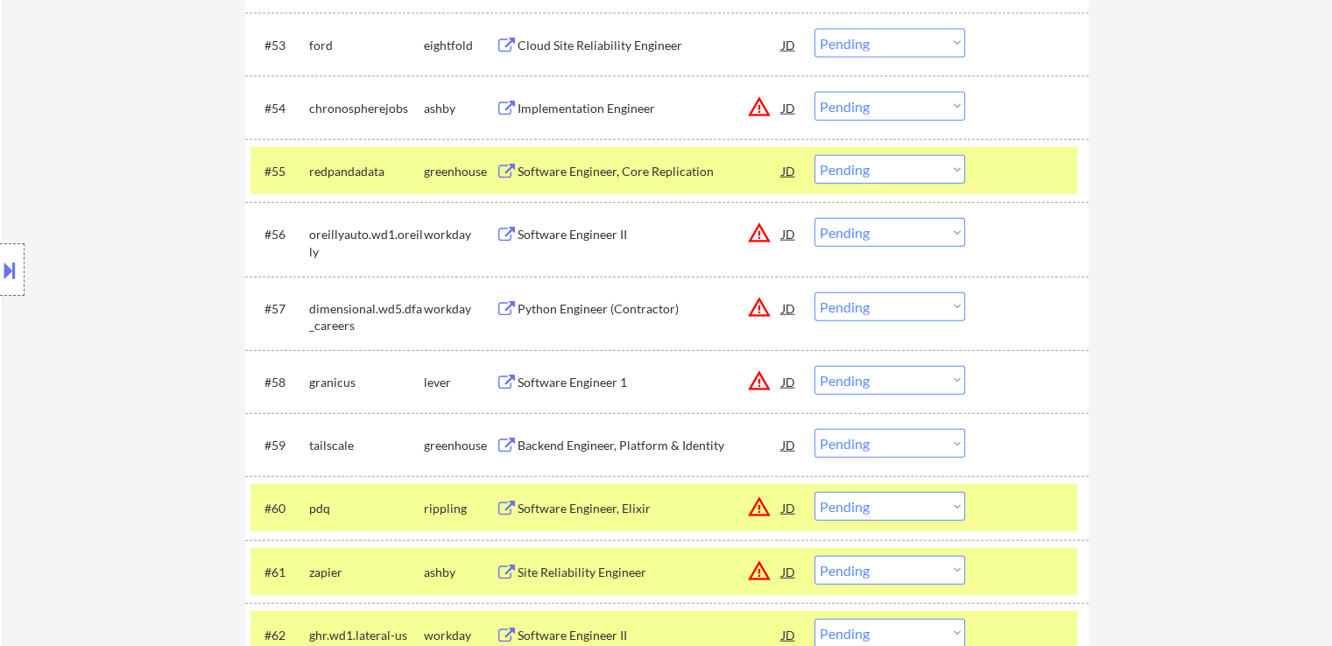
scroll to position [3979, 0]
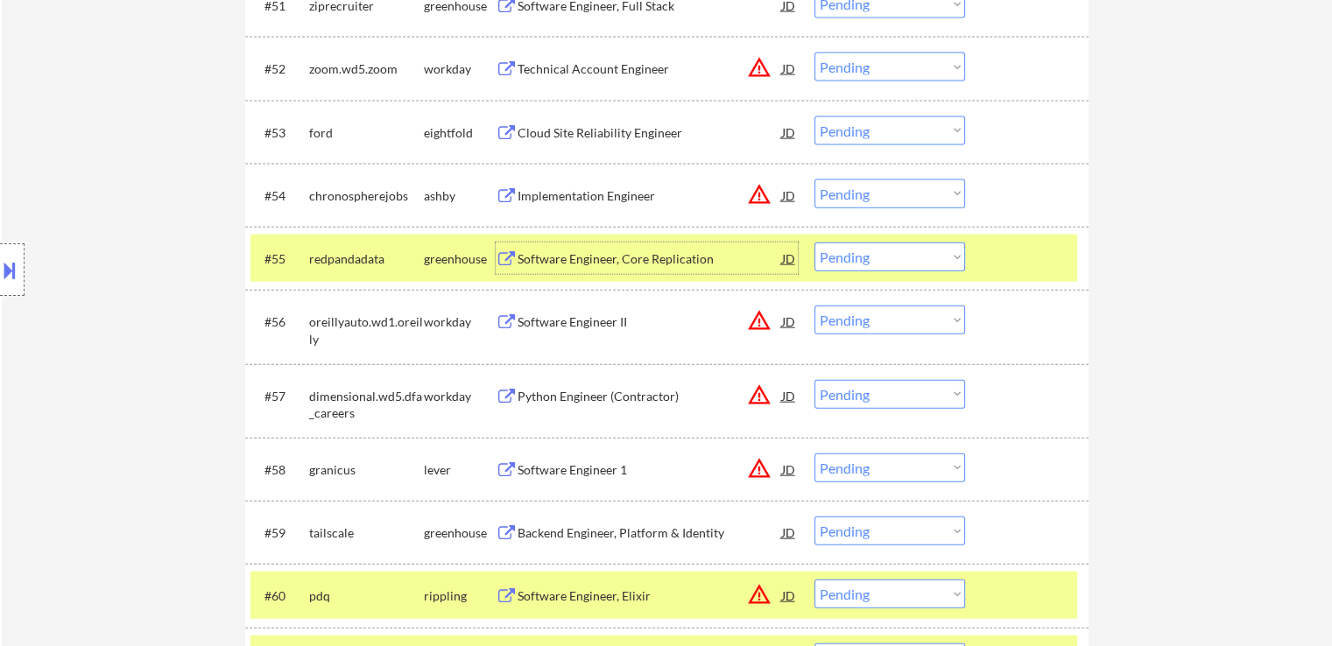
click at [585, 251] on div "Software Engineer, Core Replication" at bounding box center [649, 259] width 264 height 18
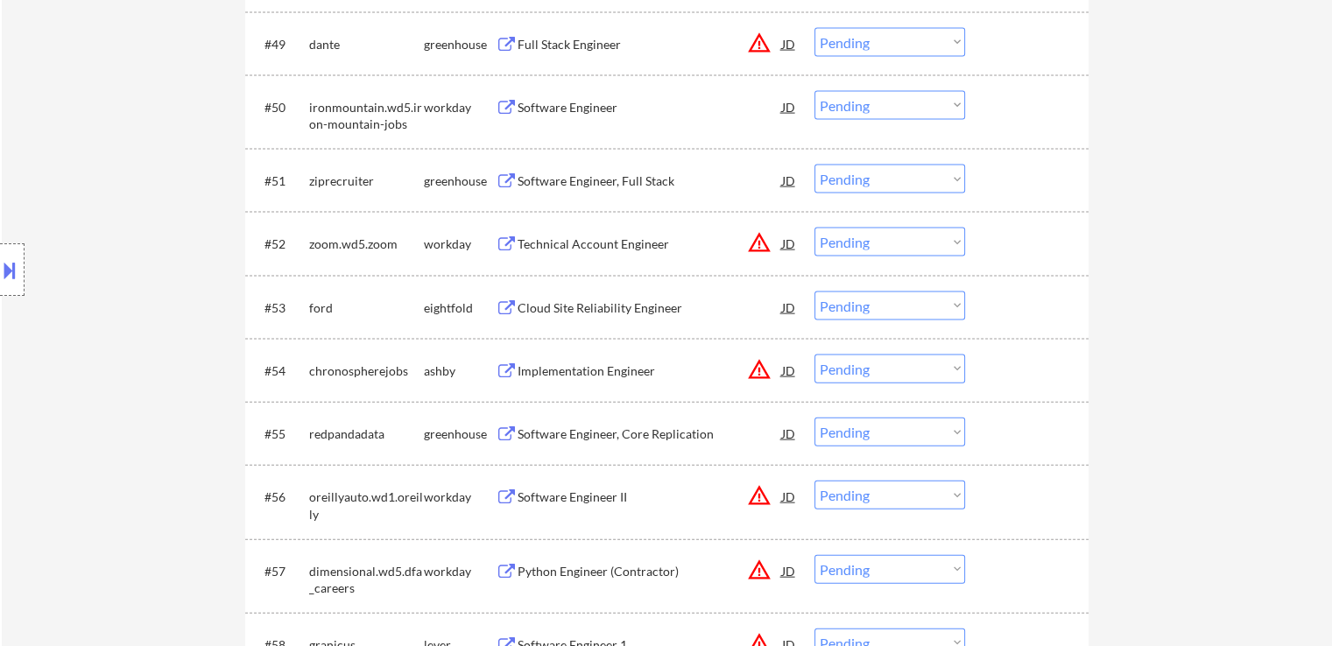
scroll to position [3716, 0]
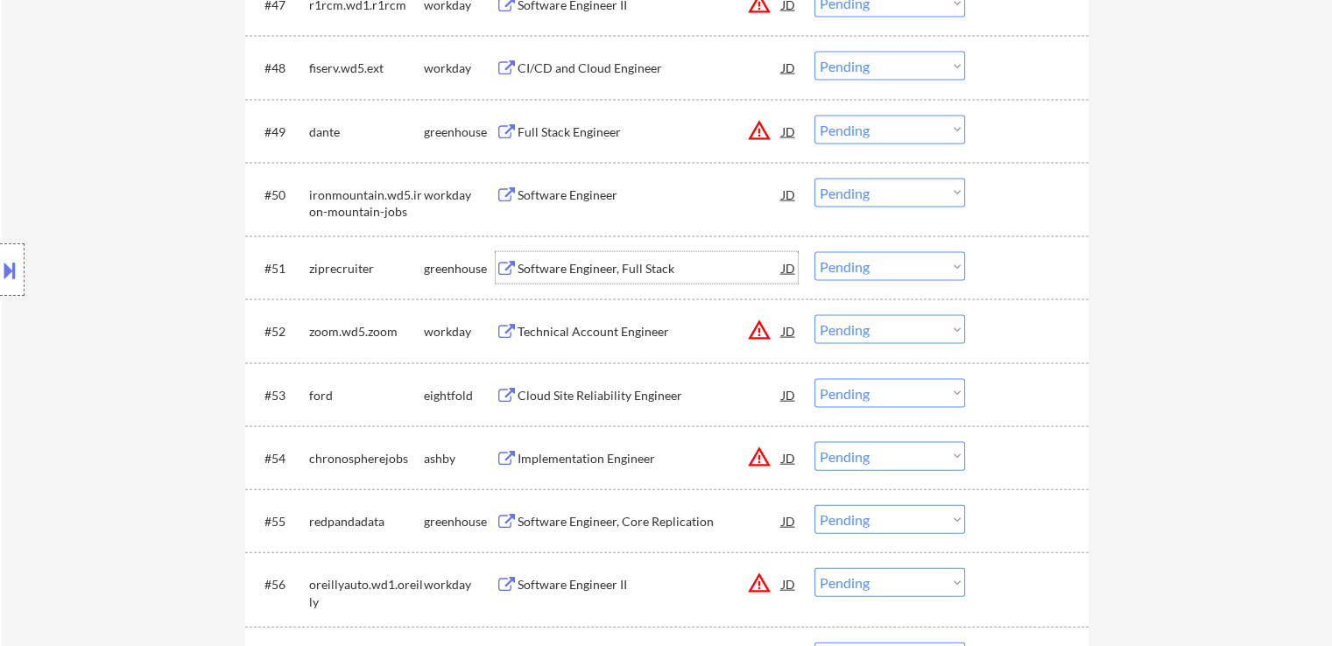
click at [568, 265] on div "Software Engineer, Full Stack" at bounding box center [649, 269] width 264 height 18
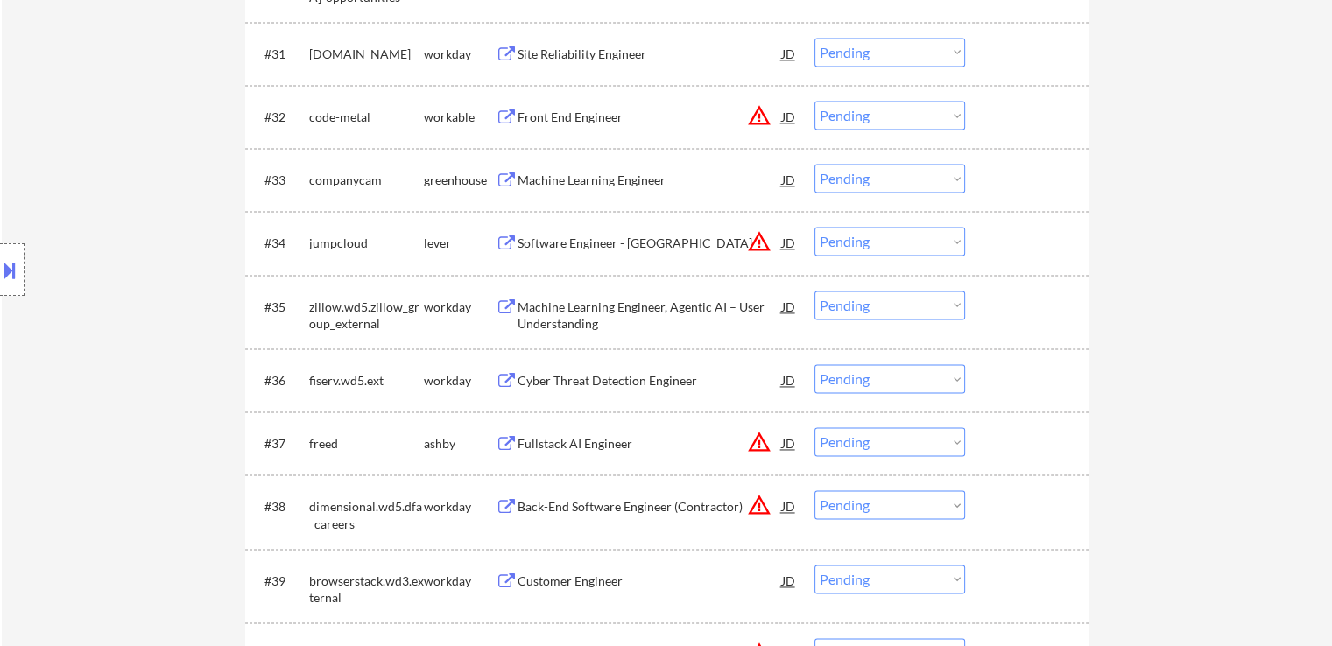
scroll to position [2578, 0]
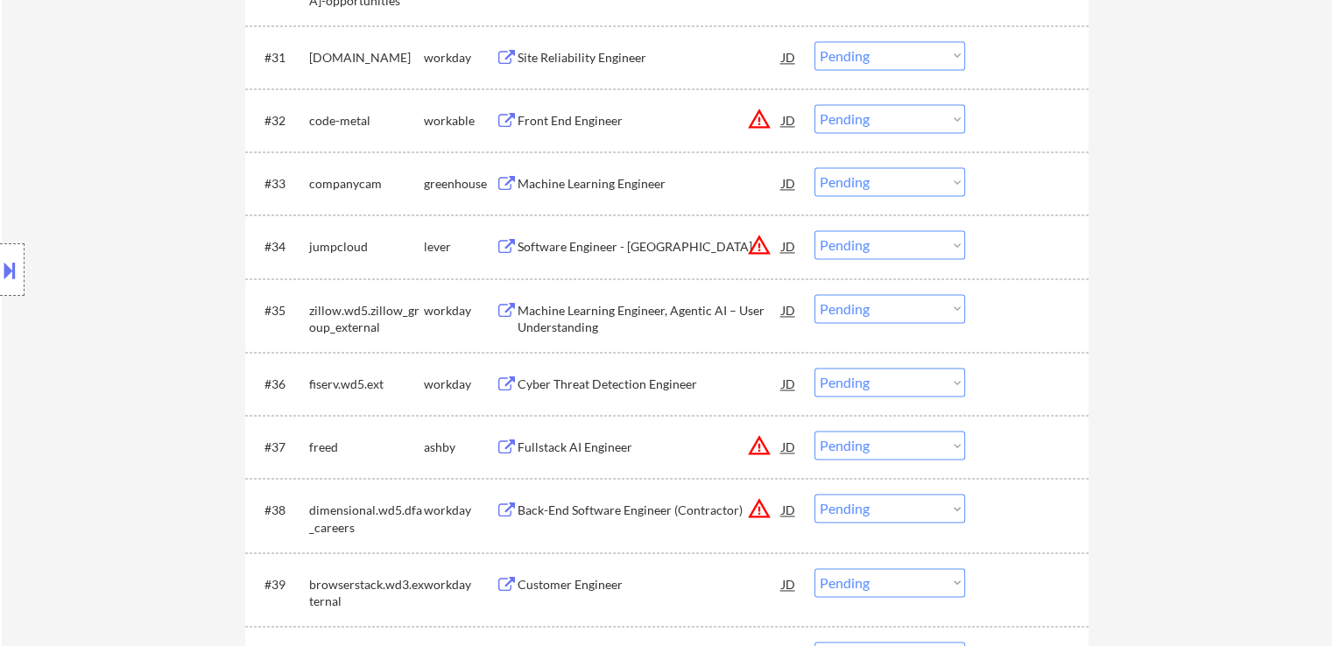
click at [583, 185] on div "Machine Learning Engineer" at bounding box center [649, 184] width 264 height 18
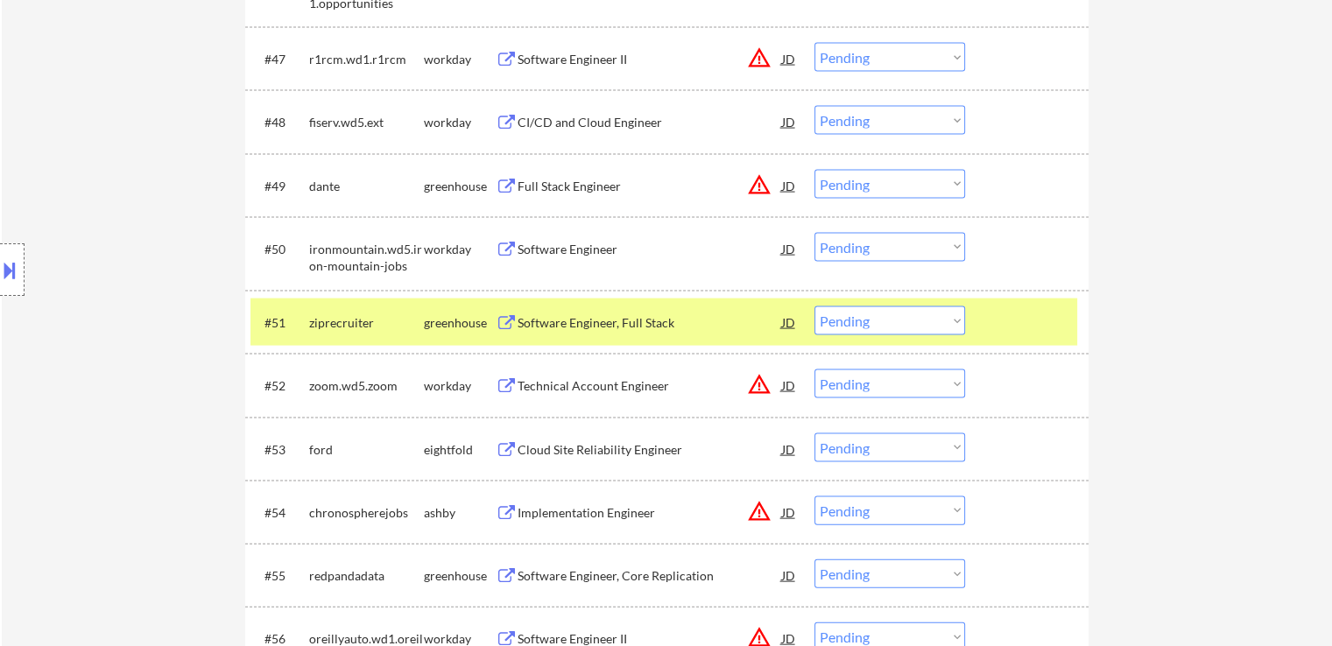
scroll to position [3749, 0]
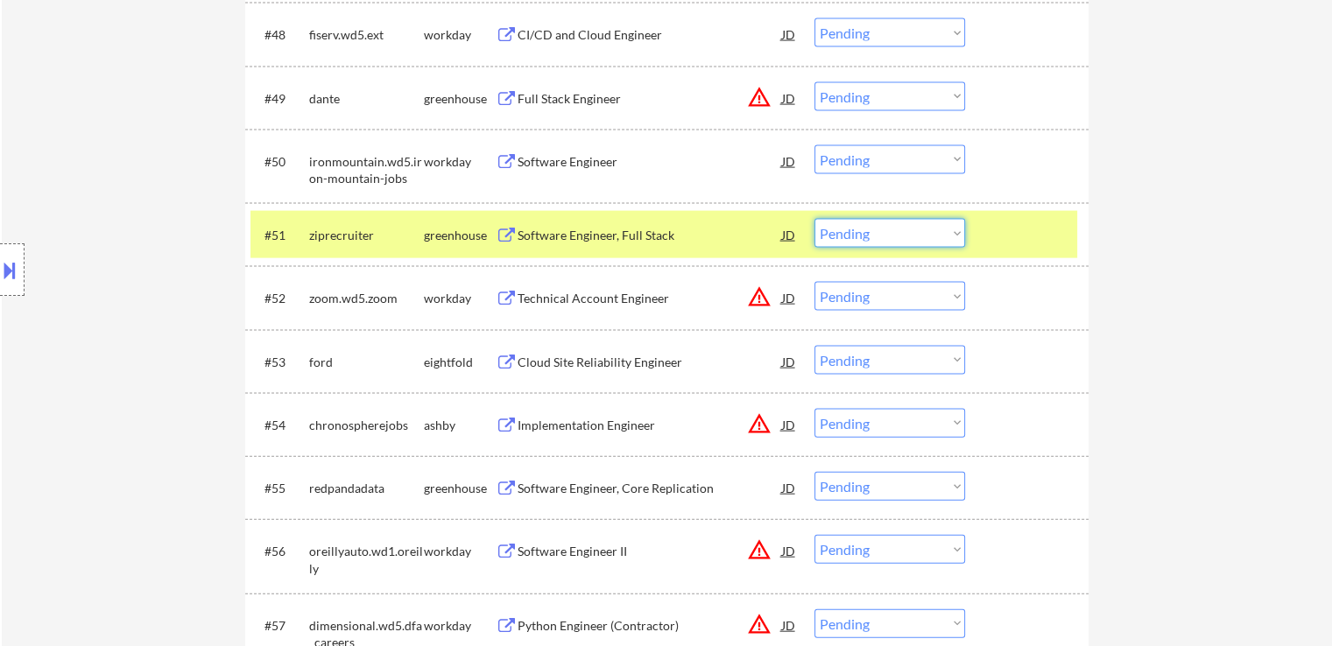
drag, startPoint x: 862, startPoint y: 234, endPoint x: 858, endPoint y: 246, distance: 12.7
click at [862, 234] on select "Choose an option... Pending Applied Excluded (Questions) Excluded (Expired) Exc…" at bounding box center [889, 233] width 151 height 29
click at [814, 219] on select "Choose an option... Pending Applied Excluded (Questions) Excluded (Expired) Exc…" at bounding box center [889, 233] width 151 height 29
select select ""pending""
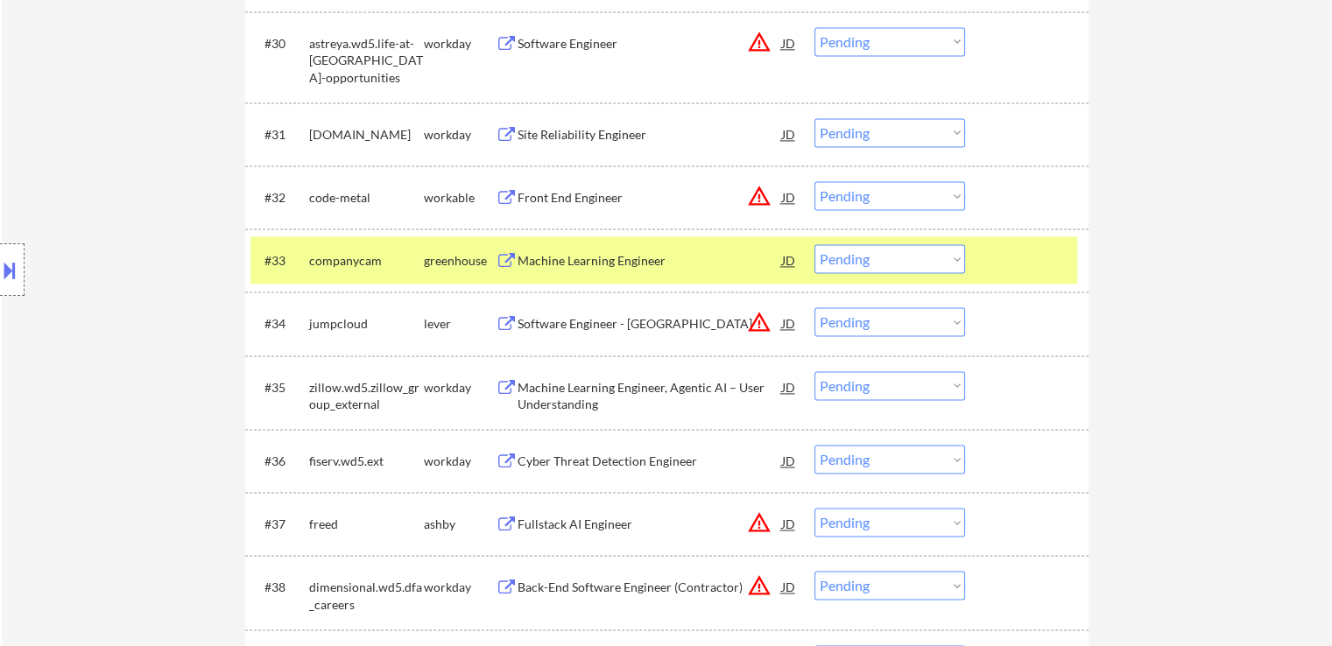
scroll to position [2525, 0]
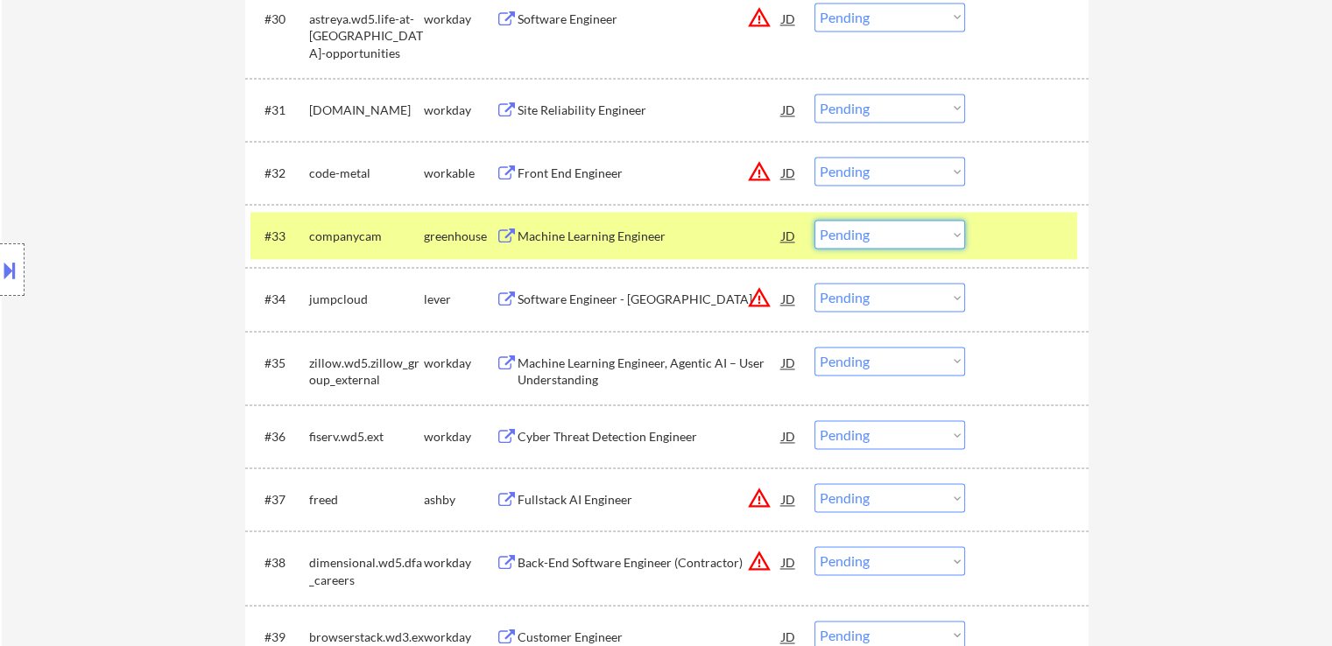
click at [890, 240] on select "Choose an option... Pending Applied Excluded (Questions) Excluded (Expired) Exc…" at bounding box center [889, 234] width 151 height 29
click at [814, 220] on select "Choose an option... Pending Applied Excluded (Questions) Excluded (Expired) Exc…" at bounding box center [889, 234] width 151 height 29
select select ""pending""
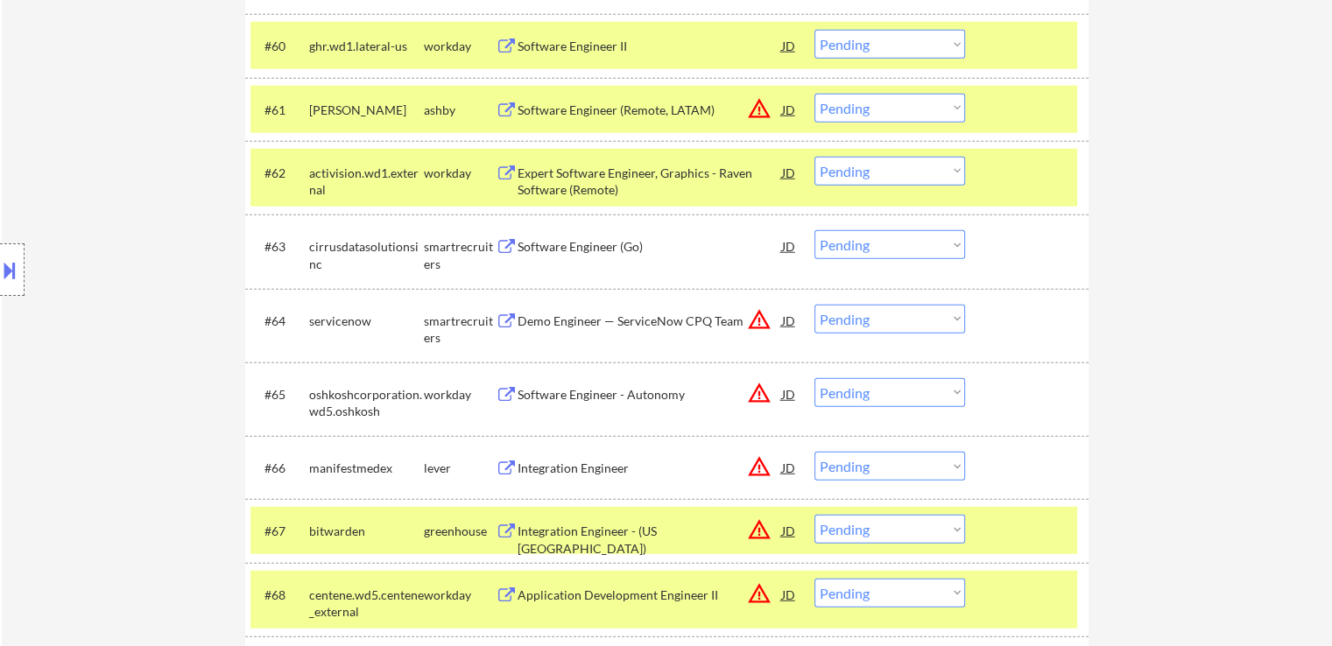
scroll to position [4549, 0]
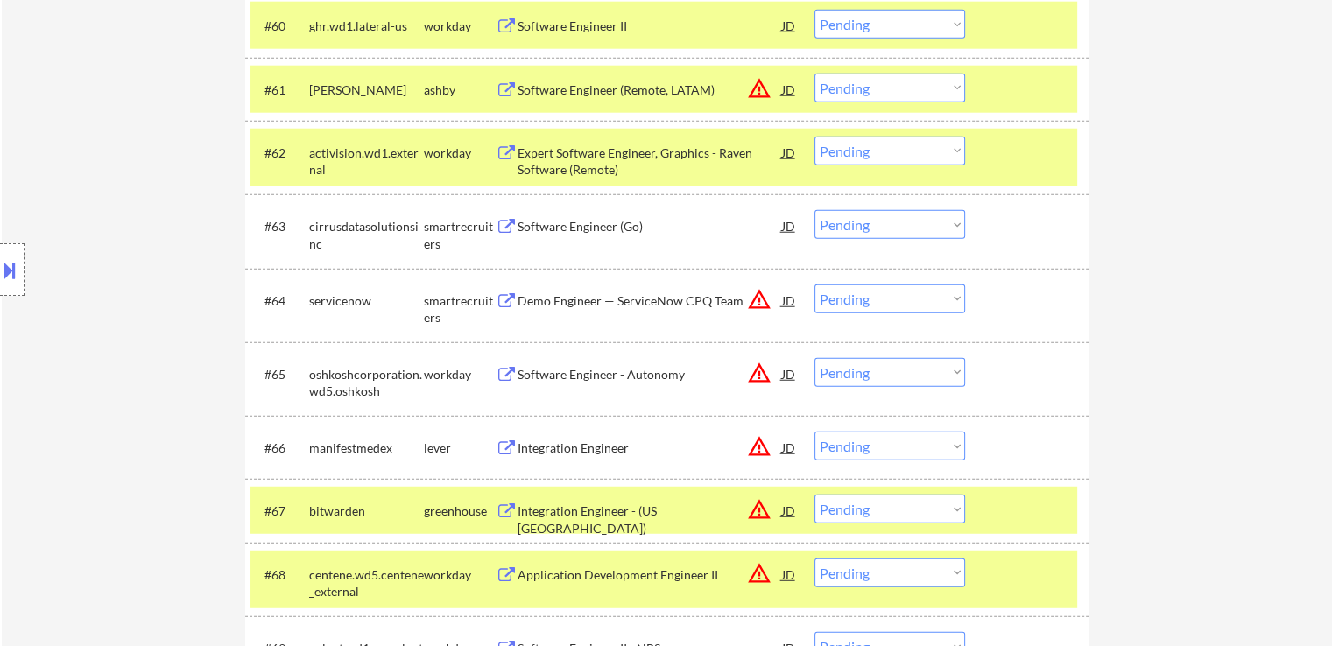
click at [862, 222] on select "Choose an option... Pending Applied Excluded (Questions) Excluded (Expired) Exc…" at bounding box center [889, 224] width 151 height 29
click at [814, 210] on select "Choose an option... Pending Applied Excluded (Questions) Excluded (Expired) Exc…" at bounding box center [889, 224] width 151 height 29
select select ""pending""
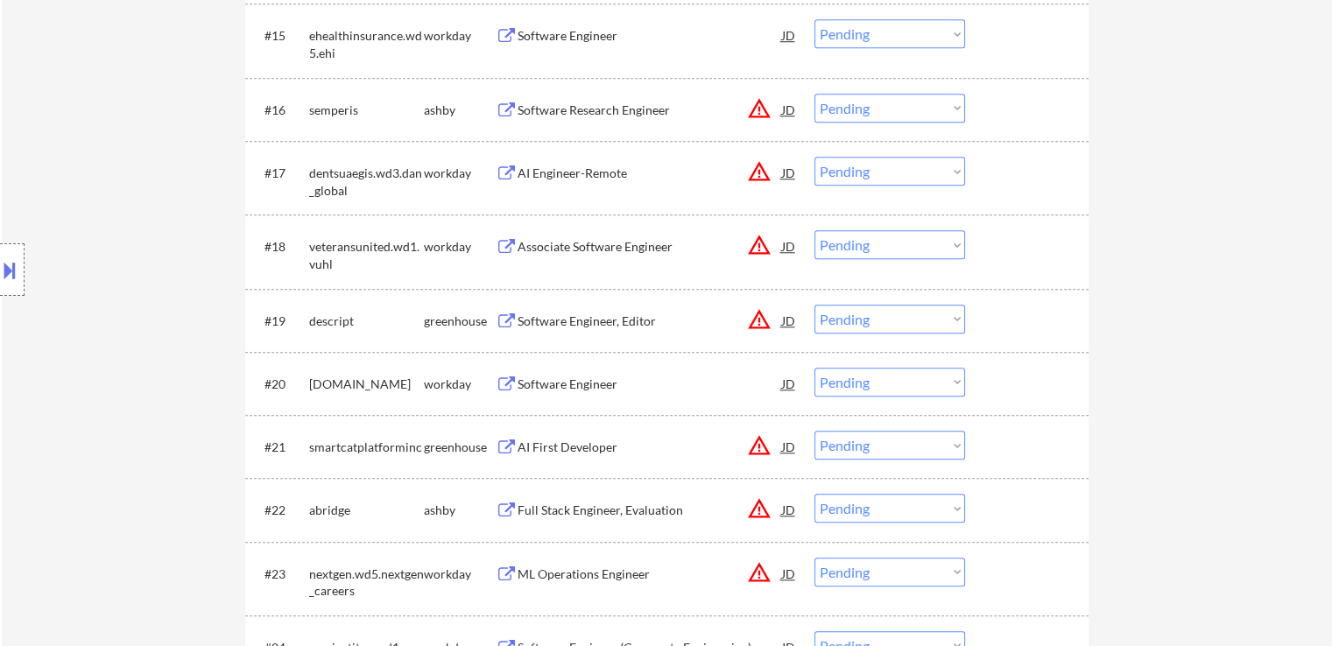
scroll to position [0, 0]
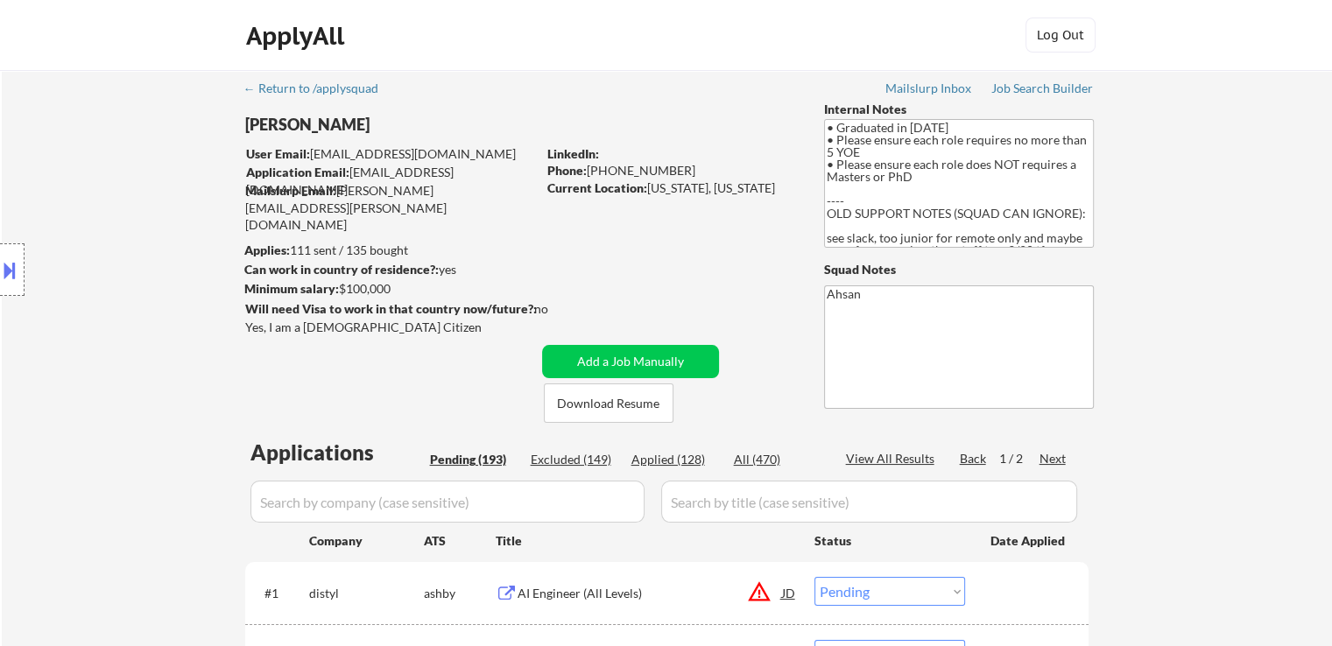
click at [1050, 461] on div "Next" at bounding box center [1053, 459] width 28 height 18
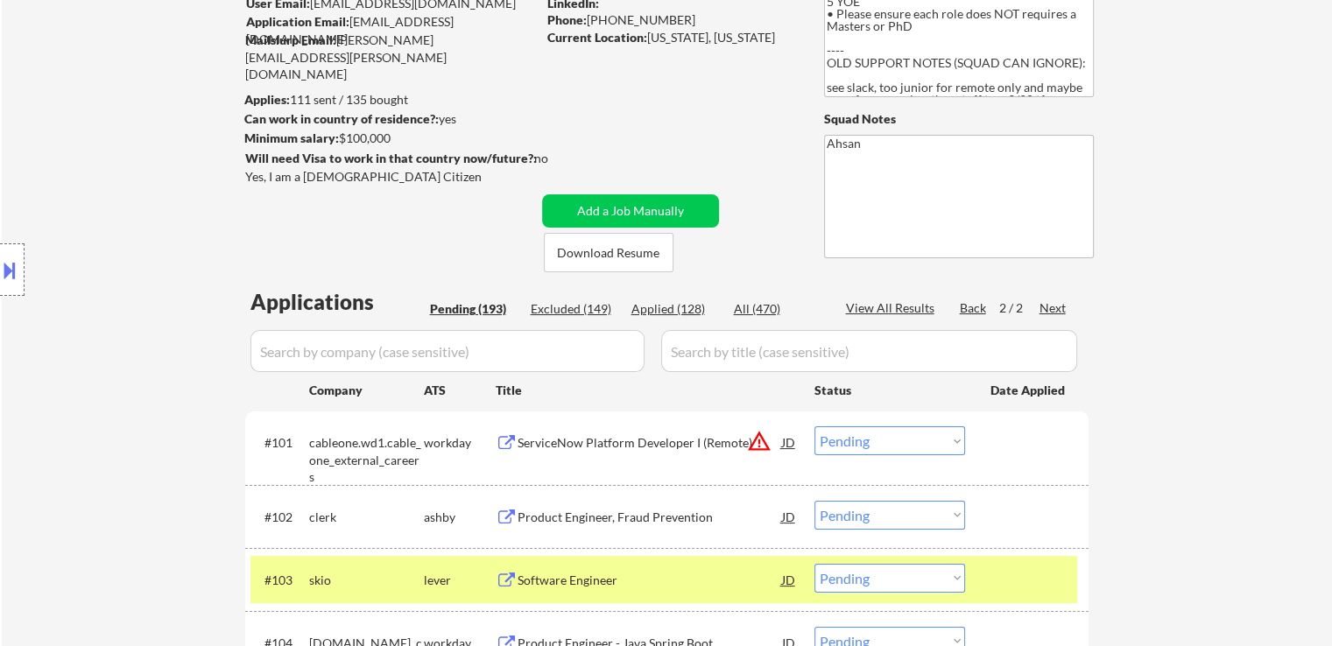
scroll to position [263, 0]
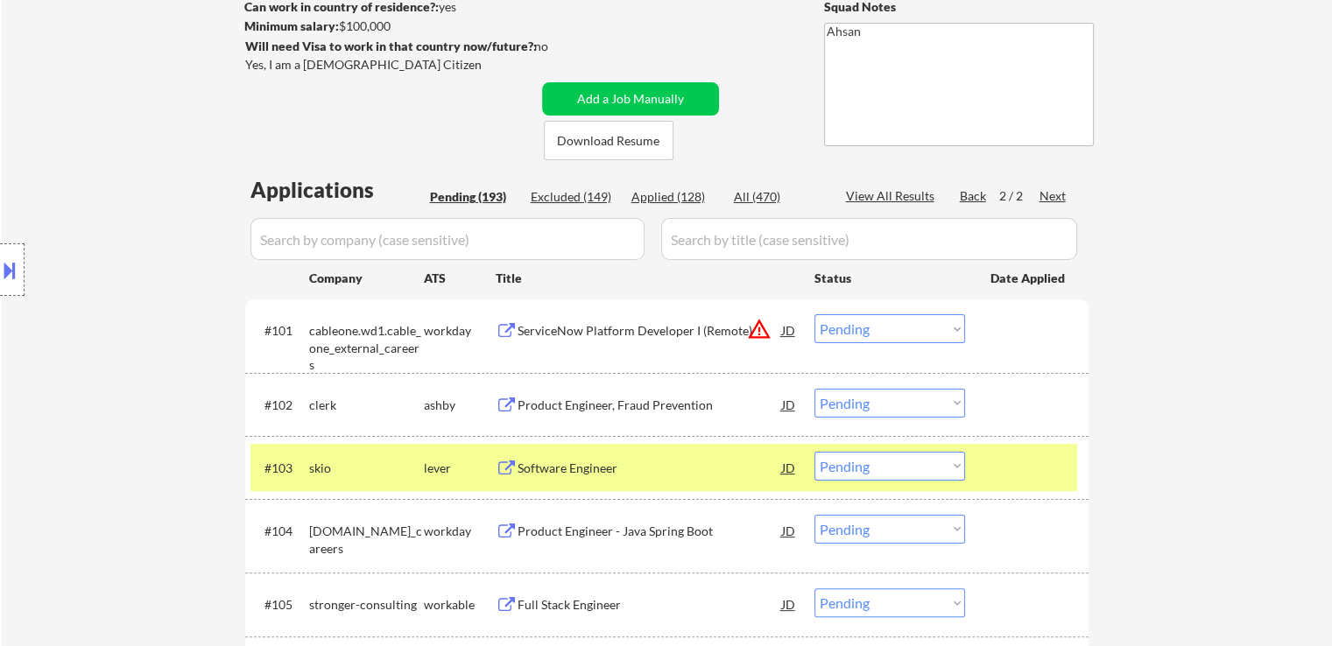
click at [618, 402] on div "Product Engineer, Fraud Prevention" at bounding box center [649, 406] width 264 height 18
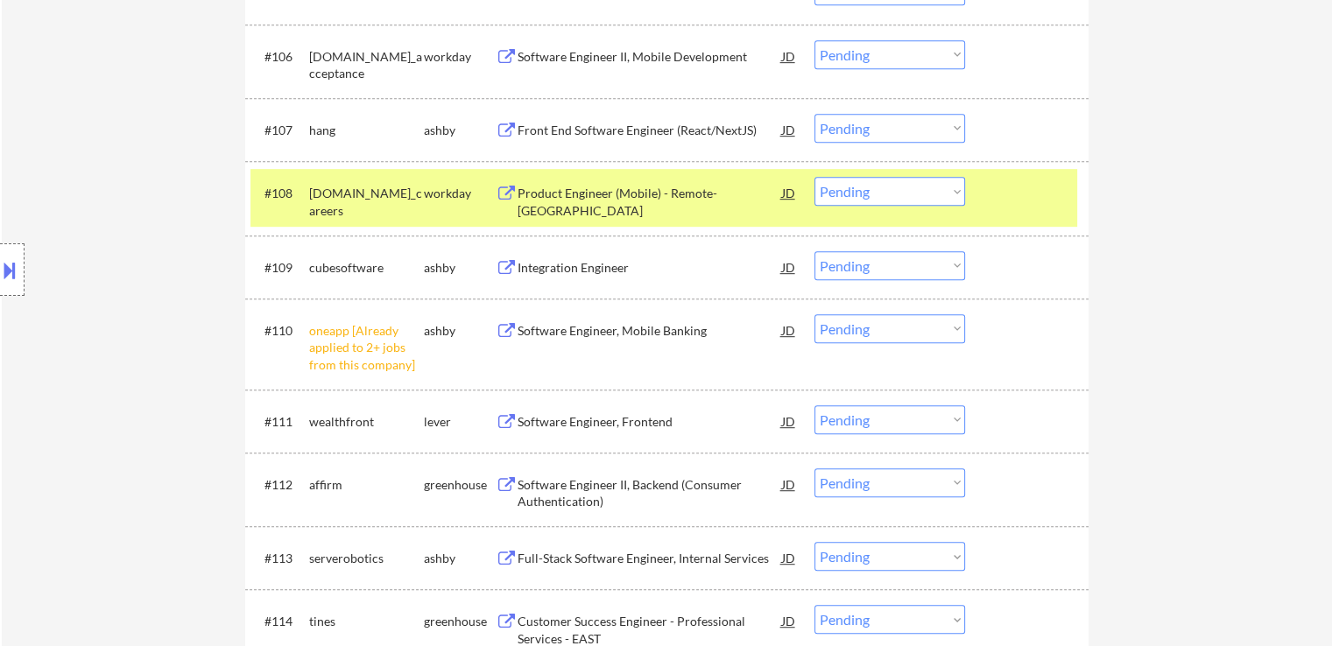
scroll to position [876, 0]
click at [560, 262] on div "Integration Engineer" at bounding box center [649, 267] width 264 height 18
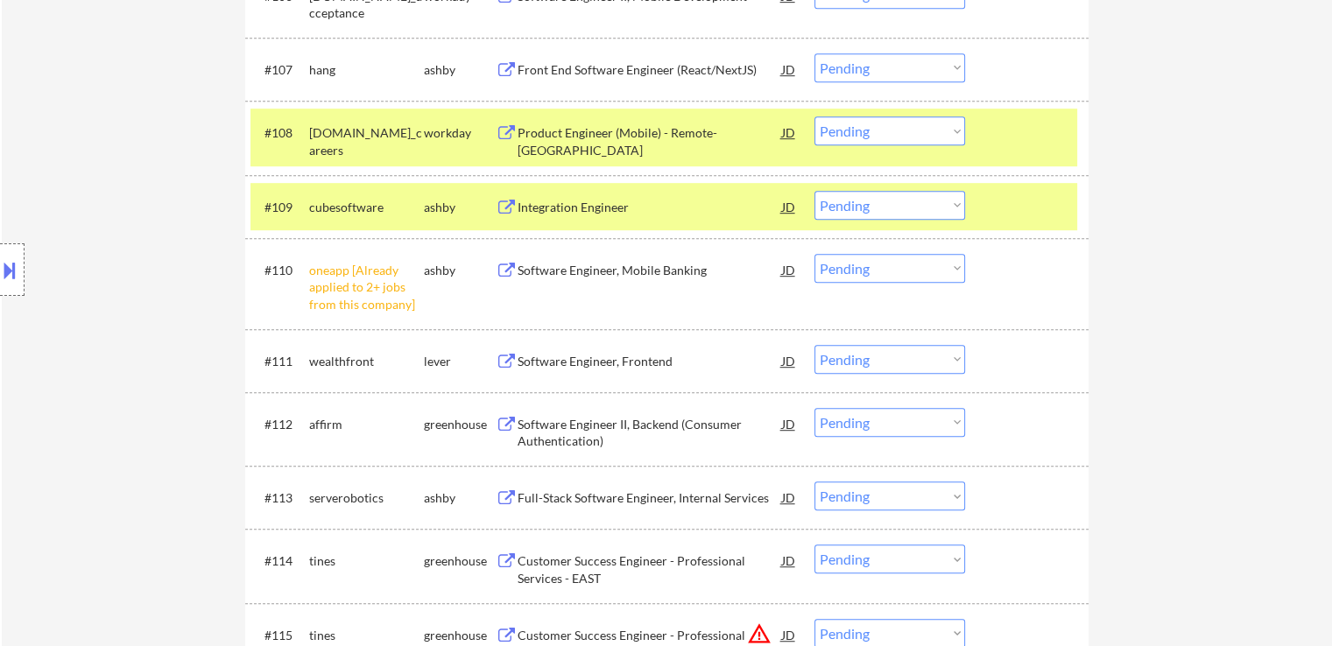
scroll to position [963, 0]
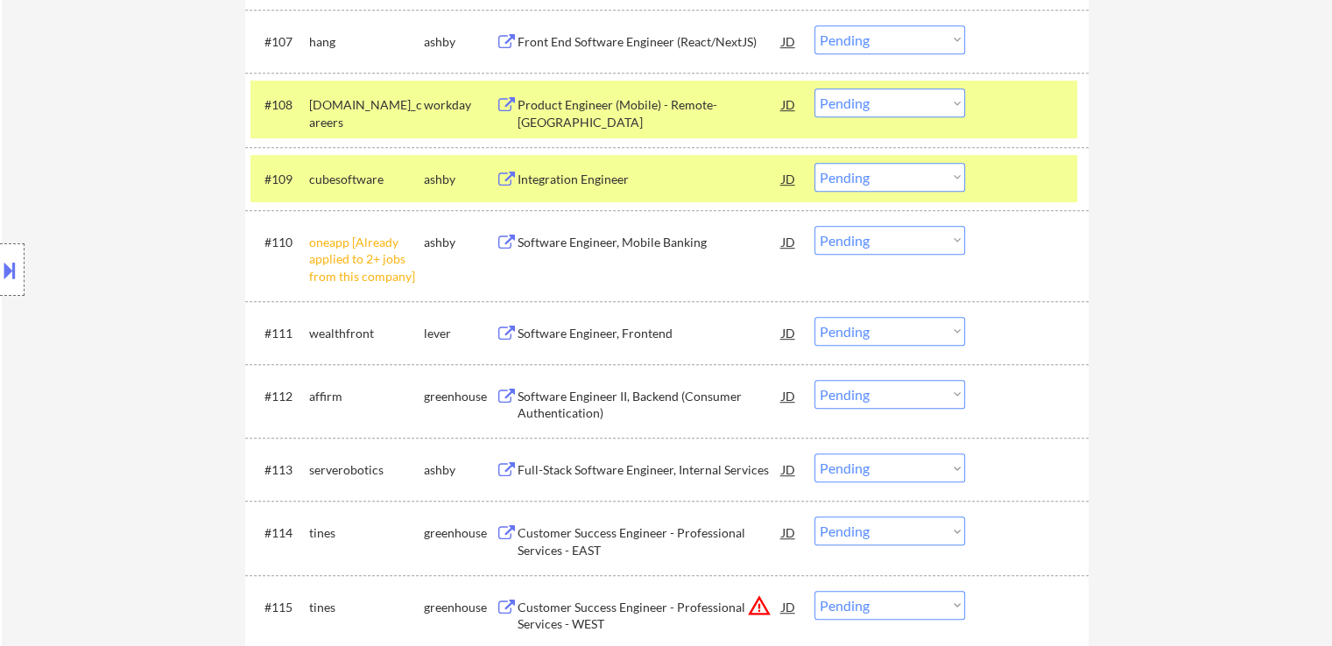
click at [565, 327] on div "Software Engineer, Frontend" at bounding box center [649, 334] width 264 height 18
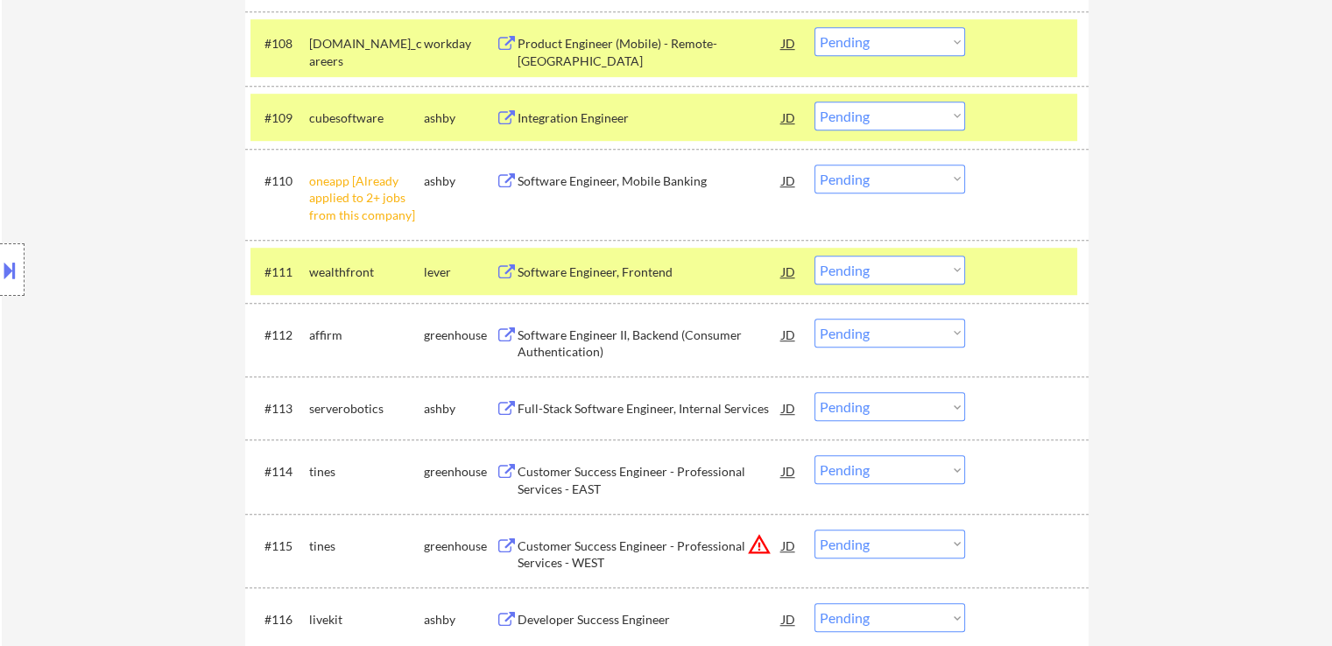
scroll to position [1051, 0]
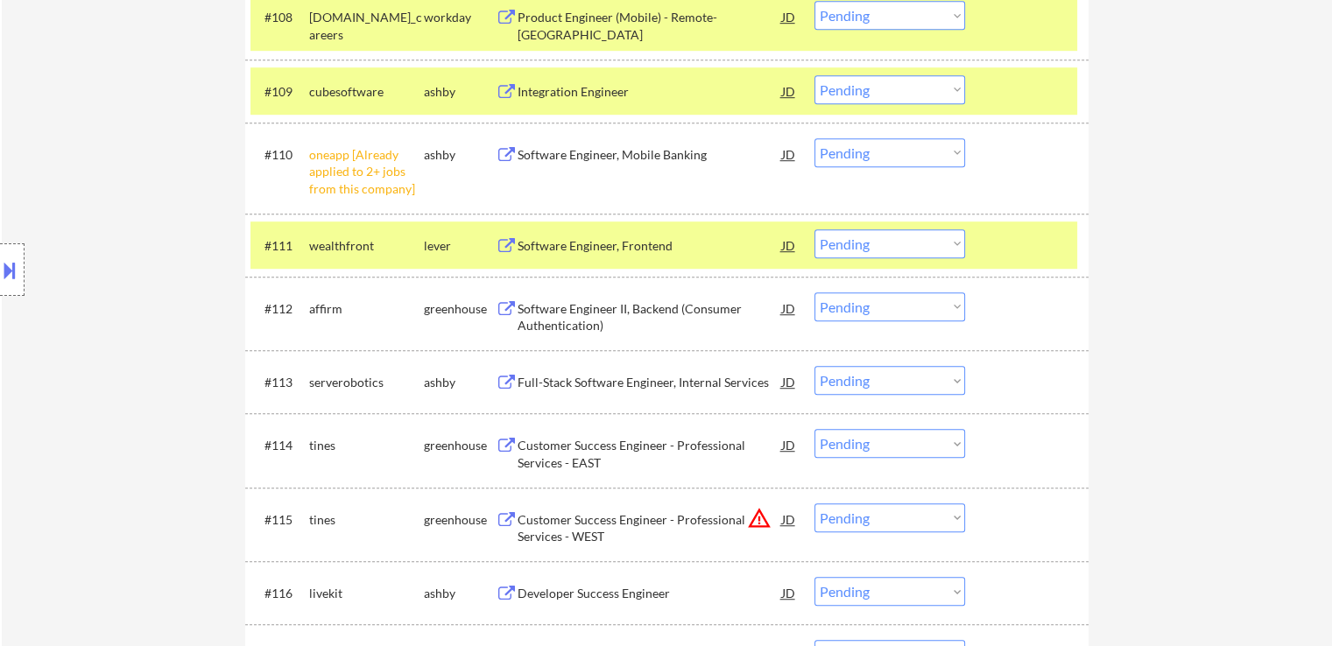
click at [576, 309] on div "Software Engineer II, Backend (Consumer Authentication)" at bounding box center [649, 317] width 264 height 34
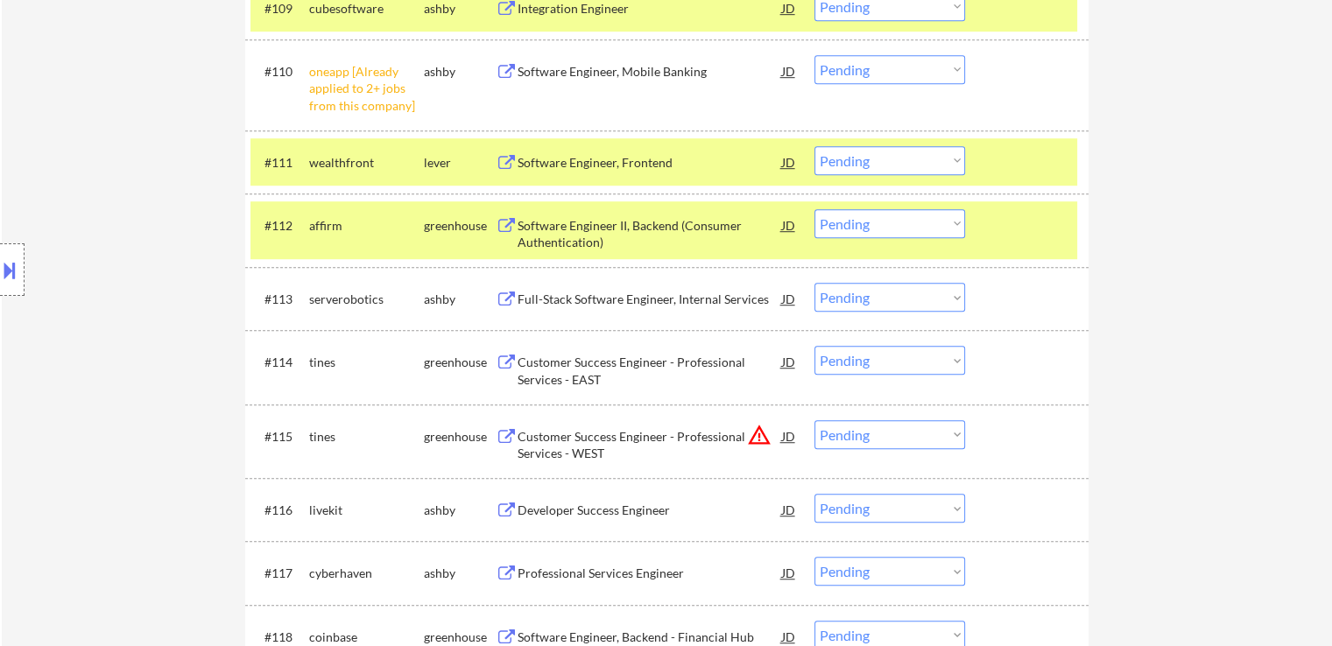
scroll to position [1138, 0]
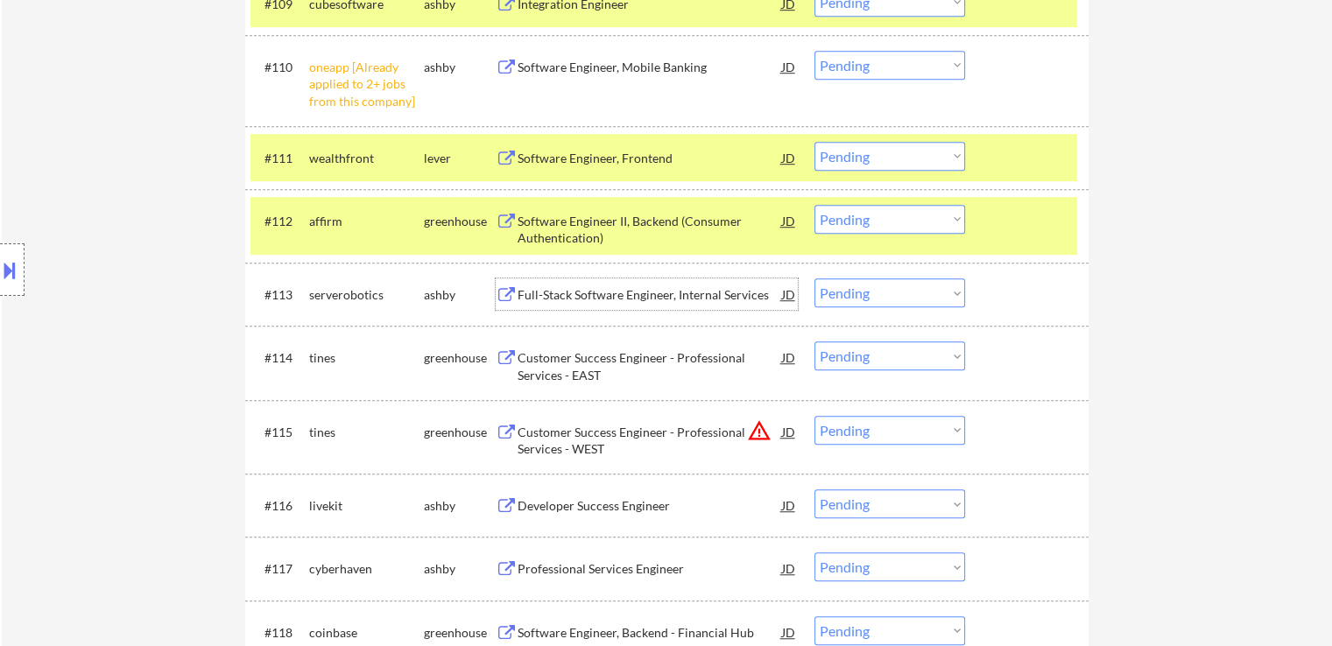
click at [609, 296] on div "Full-Stack Software Engineer, Internal Services" at bounding box center [649, 295] width 264 height 18
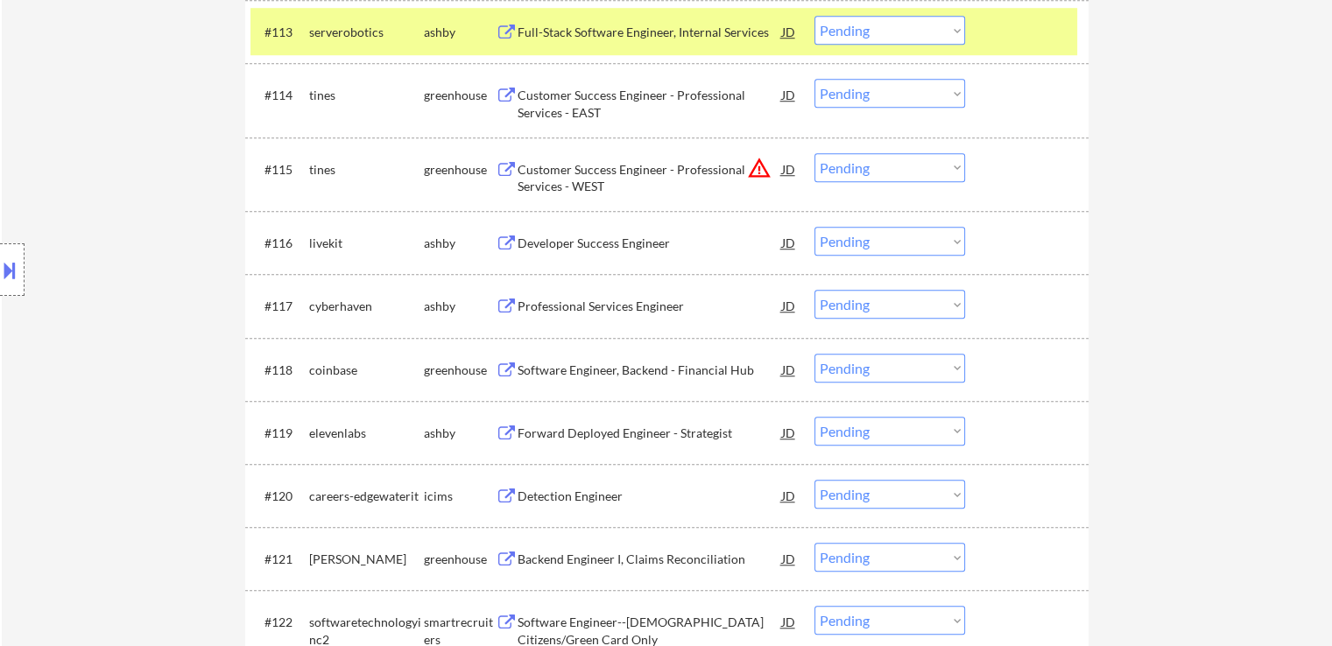
scroll to position [1488, 0]
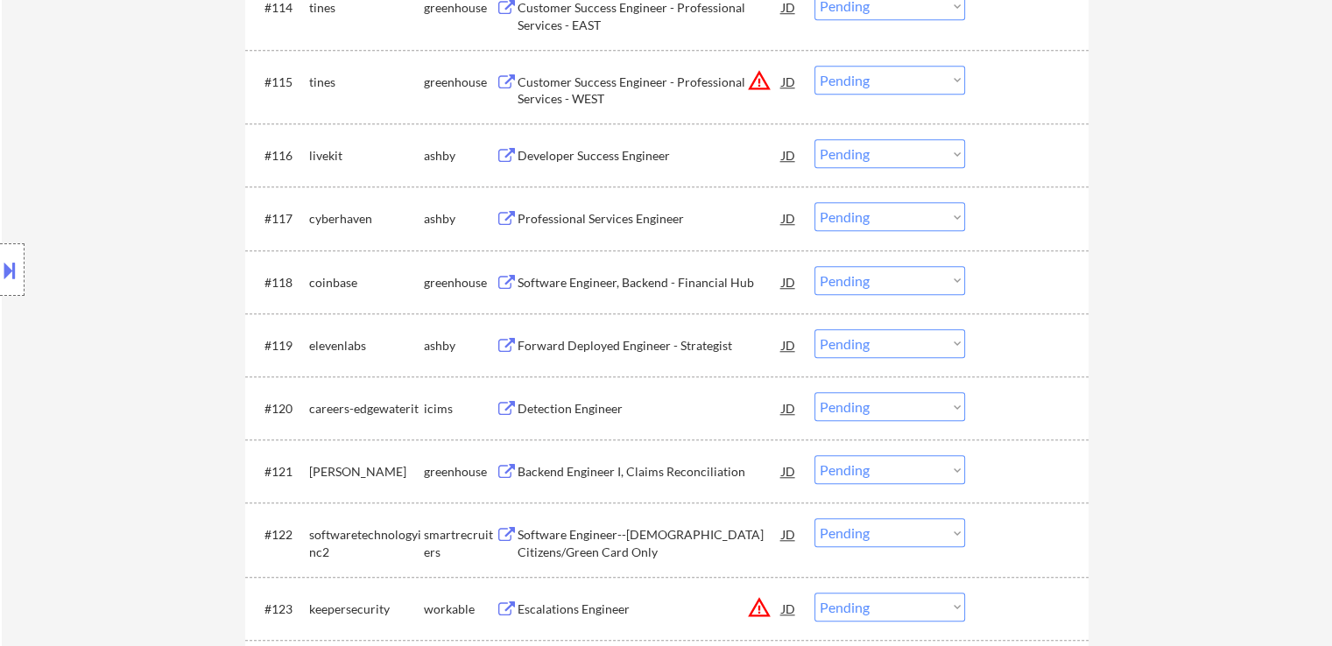
click at [603, 345] on div "Forward Deployed Engineer - Strategist" at bounding box center [649, 346] width 264 height 18
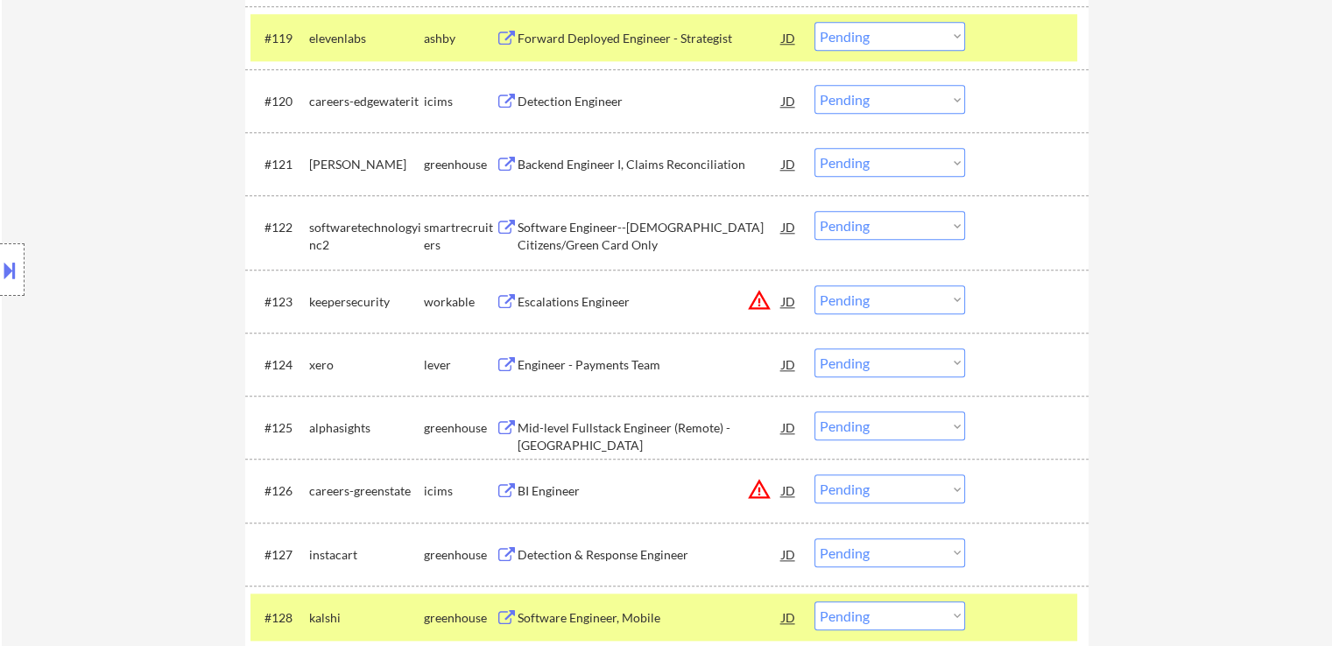
scroll to position [1839, 0]
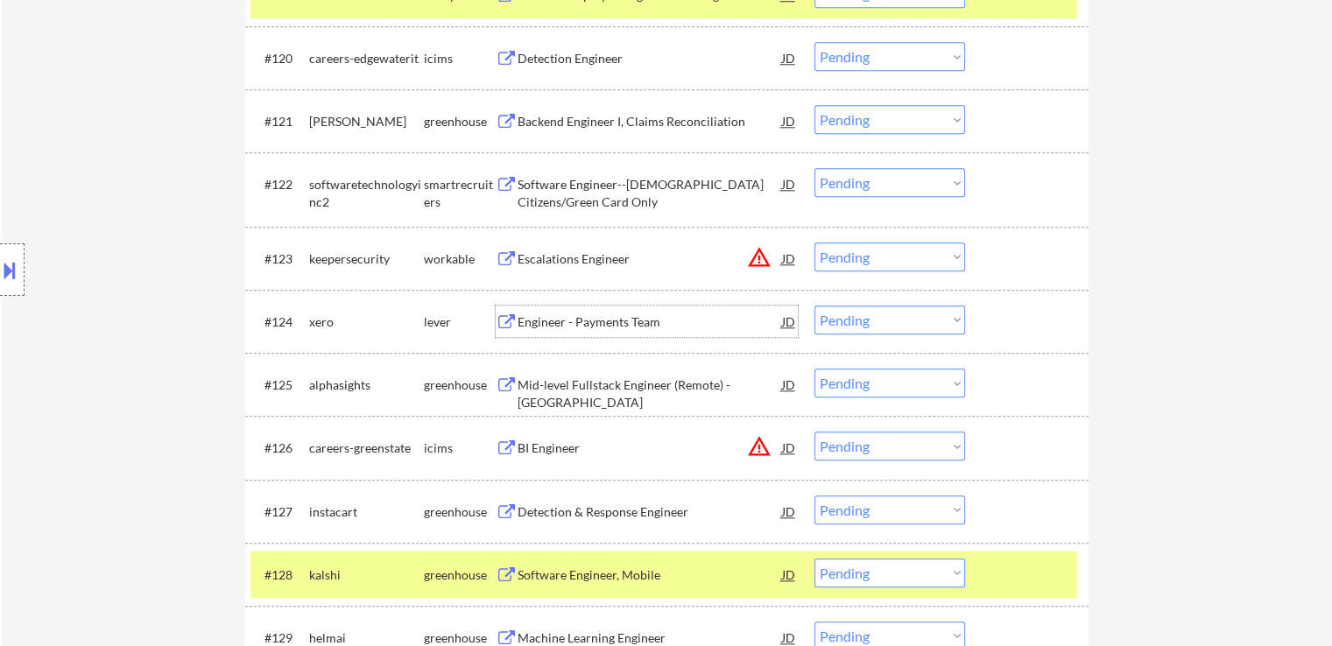
click at [590, 332] on div "Engineer - Payments Team" at bounding box center [649, 322] width 264 height 32
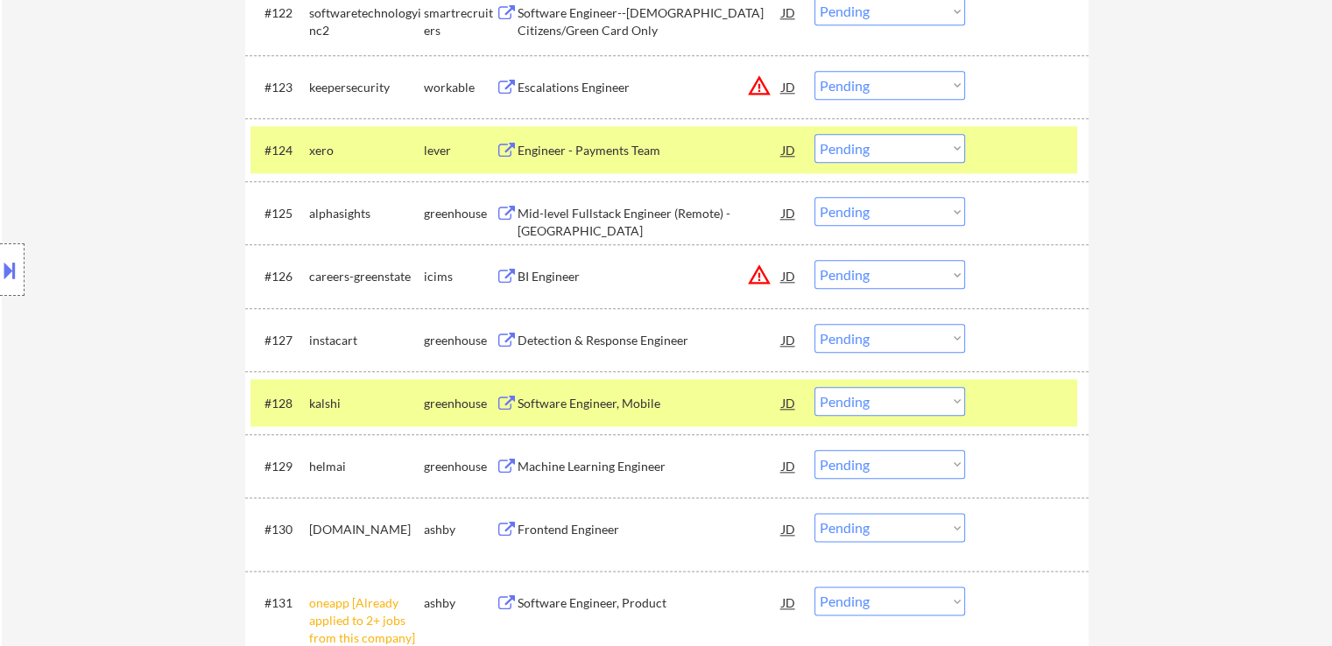
scroll to position [2014, 0]
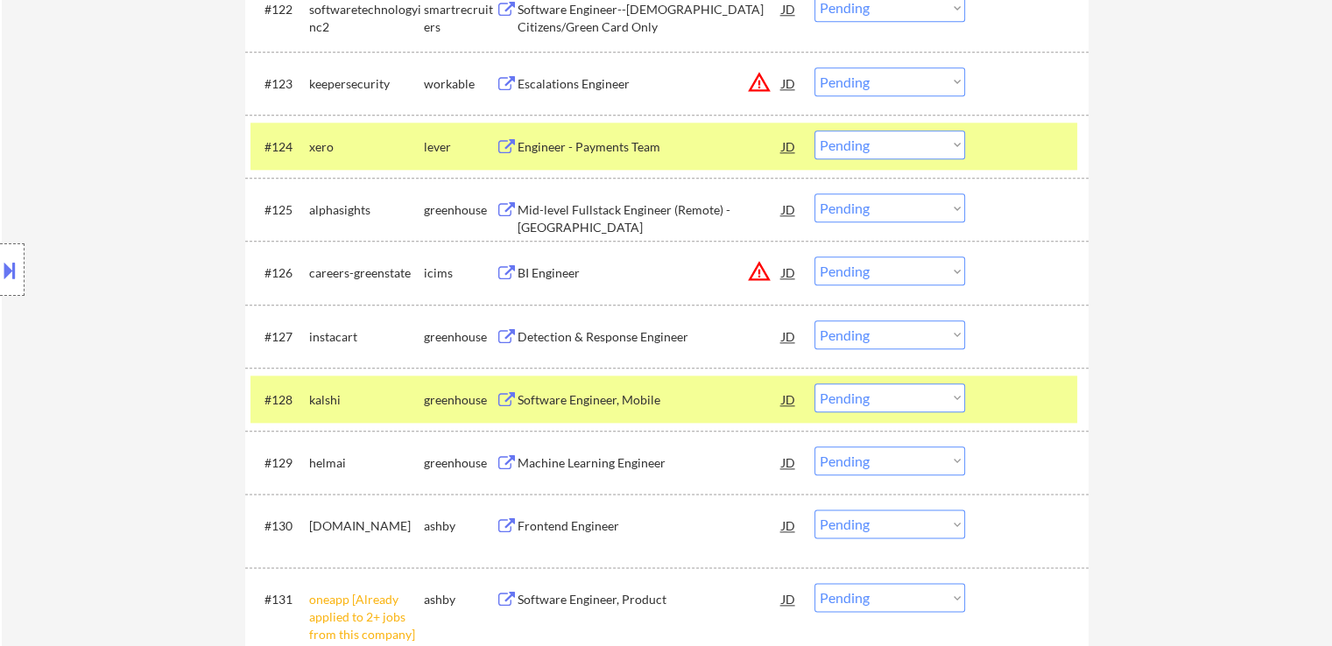
click at [587, 400] on div "Software Engineer, Mobile" at bounding box center [649, 400] width 264 height 18
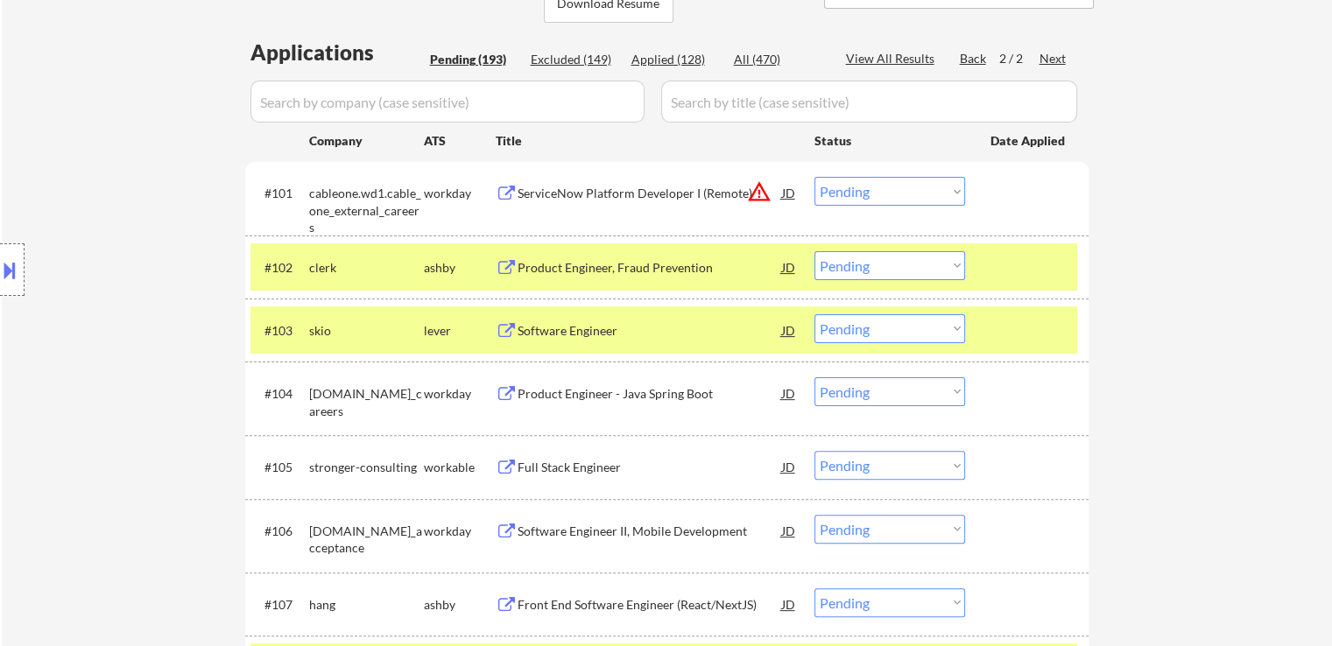
scroll to position [431, 0]
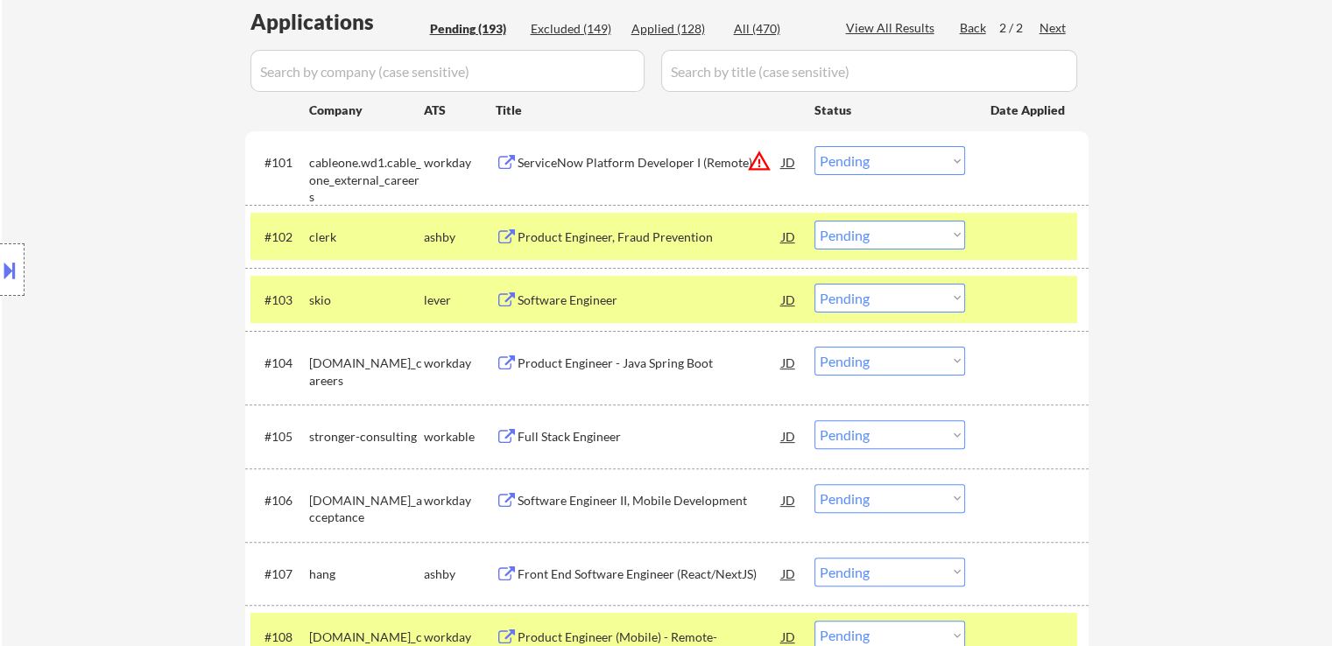
click at [857, 238] on select "Choose an option... Pending Applied Excluded (Questions) Excluded (Expired) Exc…" at bounding box center [889, 235] width 151 height 29
click at [814, 221] on select "Choose an option... Pending Applied Excluded (Questions) Excluded (Expired) Exc…" at bounding box center [889, 235] width 151 height 29
select select ""pending""
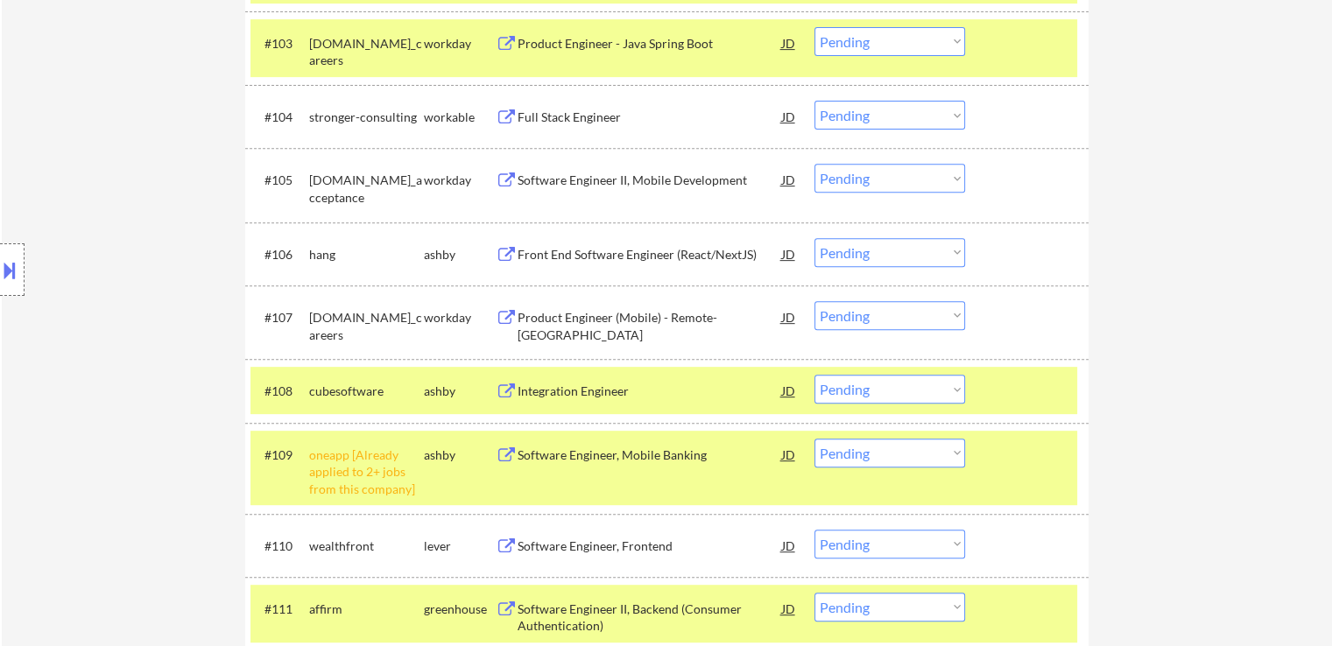
scroll to position [790, 0]
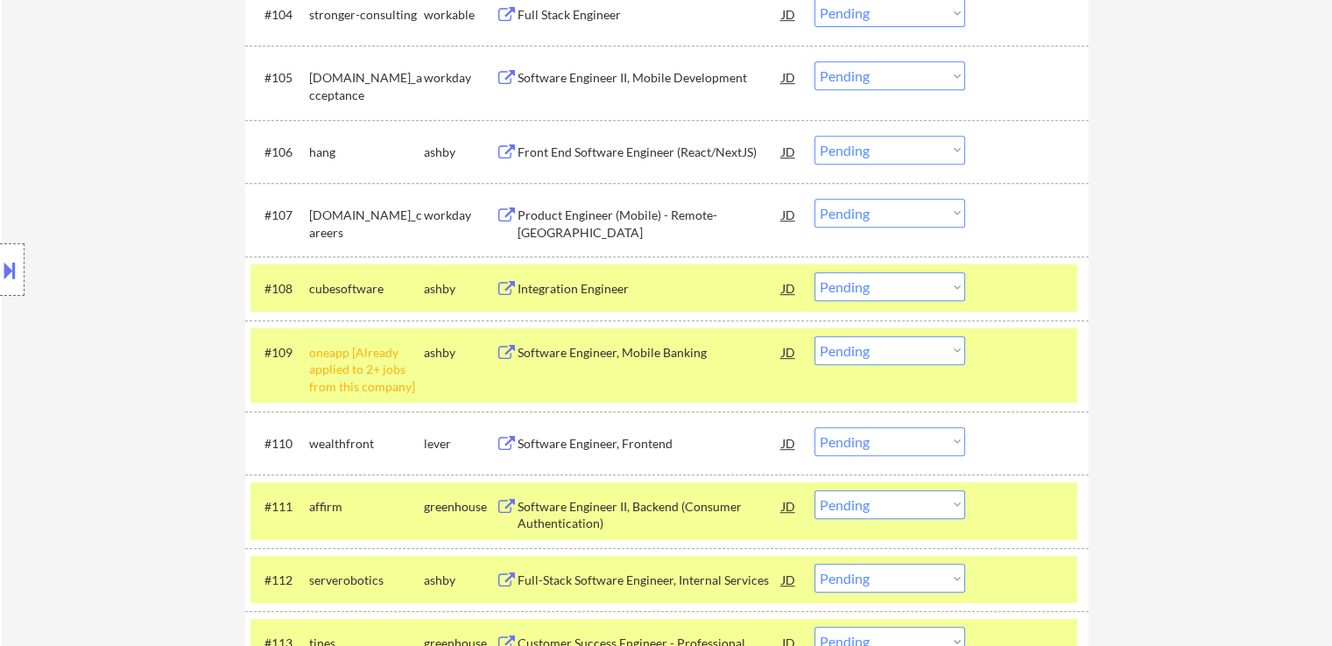
click at [873, 283] on select "Choose an option... Pending Applied Excluded (Questions) Excluded (Expired) Exc…" at bounding box center [889, 286] width 151 height 29
click at [814, 272] on select "Choose an option... Pending Applied Excluded (Questions) Excluded (Expired) Exc…" at bounding box center [889, 286] width 151 height 29
select select ""pending""
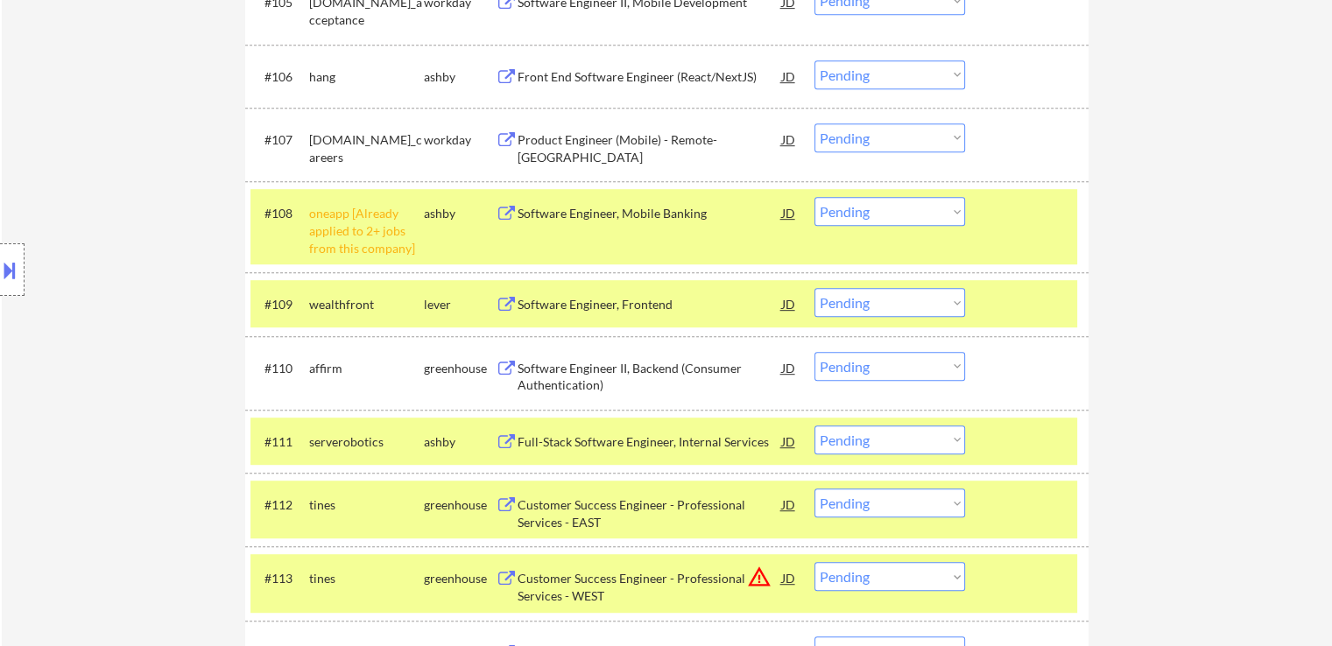
scroll to position [965, 0]
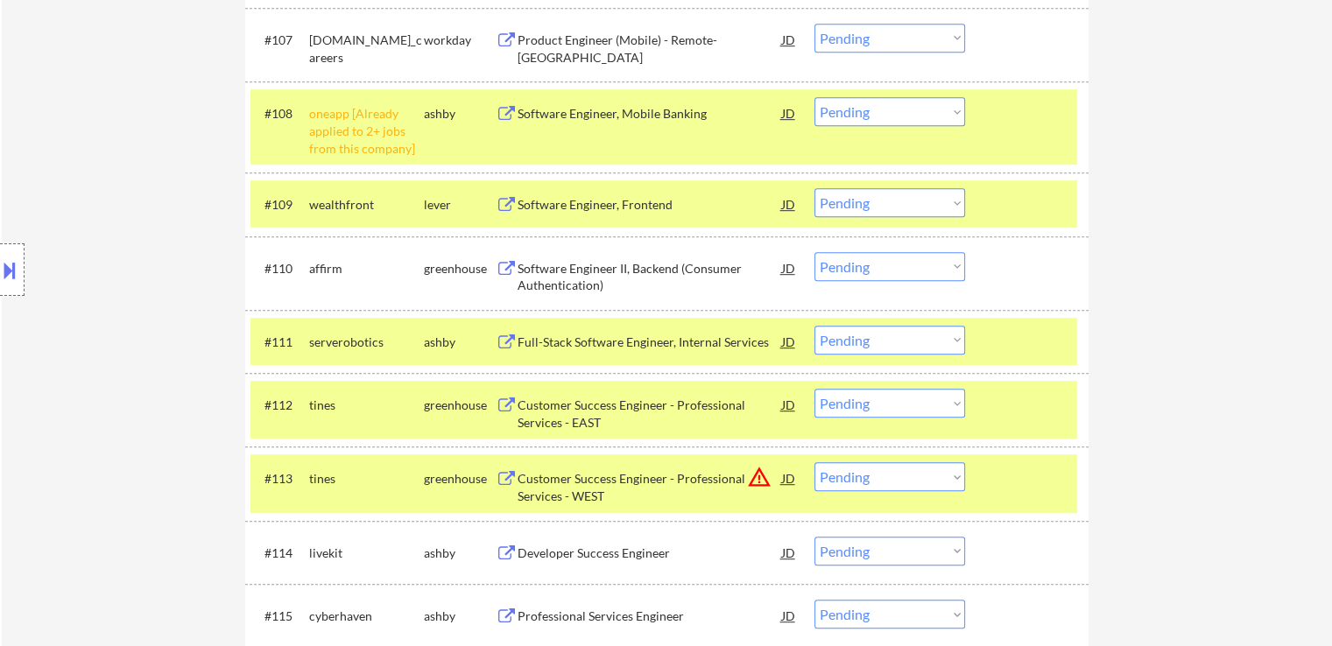
click at [832, 266] on select "Choose an option... Pending Applied Excluded (Questions) Excluded (Expired) Exc…" at bounding box center [889, 266] width 151 height 29
click at [814, 252] on select "Choose an option... Pending Applied Excluded (Questions) Excluded (Expired) Exc…" at bounding box center [889, 266] width 151 height 29
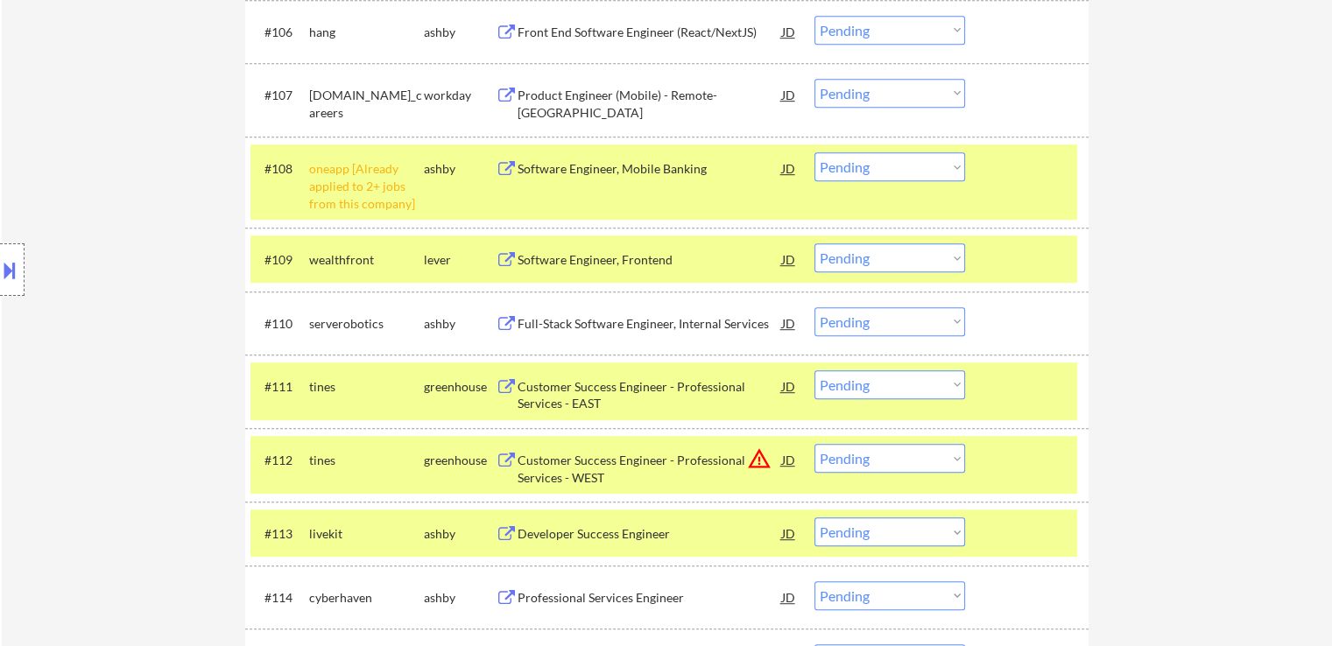
scroll to position [997, 0]
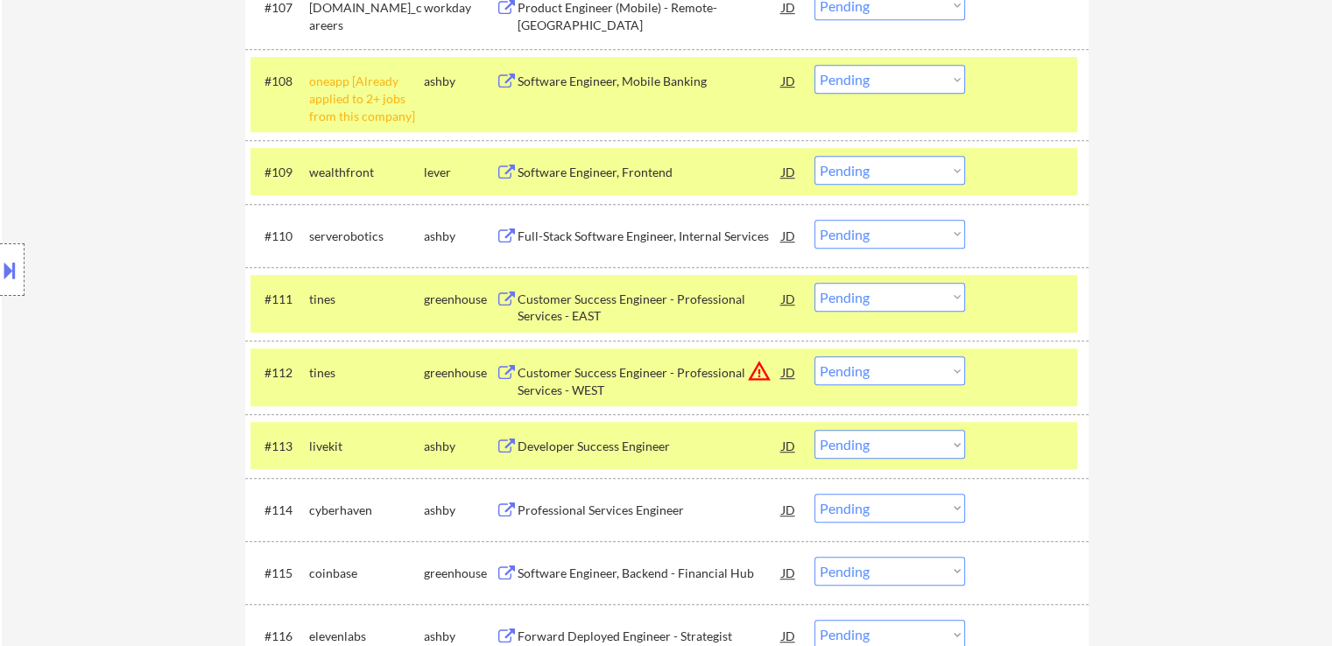
click at [856, 229] on select "Choose an option... Pending Applied Excluded (Questions) Excluded (Expired) Exc…" at bounding box center [889, 234] width 151 height 29
click at [814, 220] on select "Choose an option... Pending Applied Excluded (Questions) Excluded (Expired) Exc…" at bounding box center [889, 234] width 151 height 29
select select ""pending""
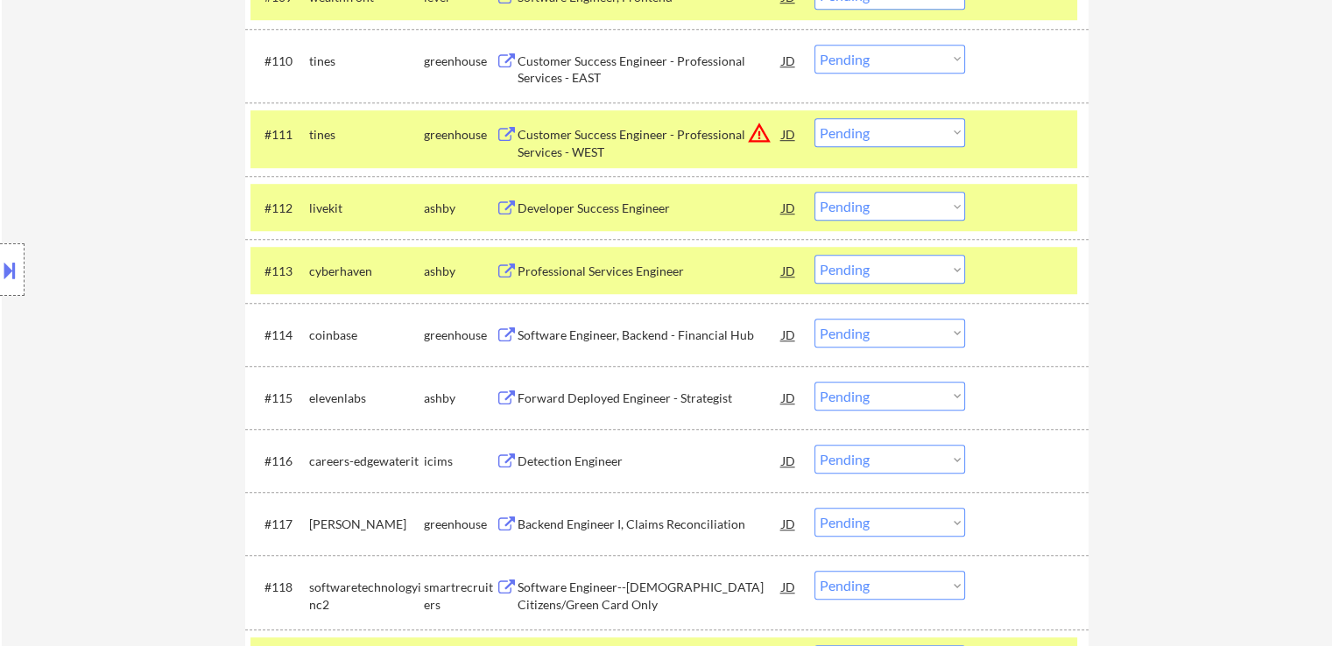
scroll to position [1260, 0]
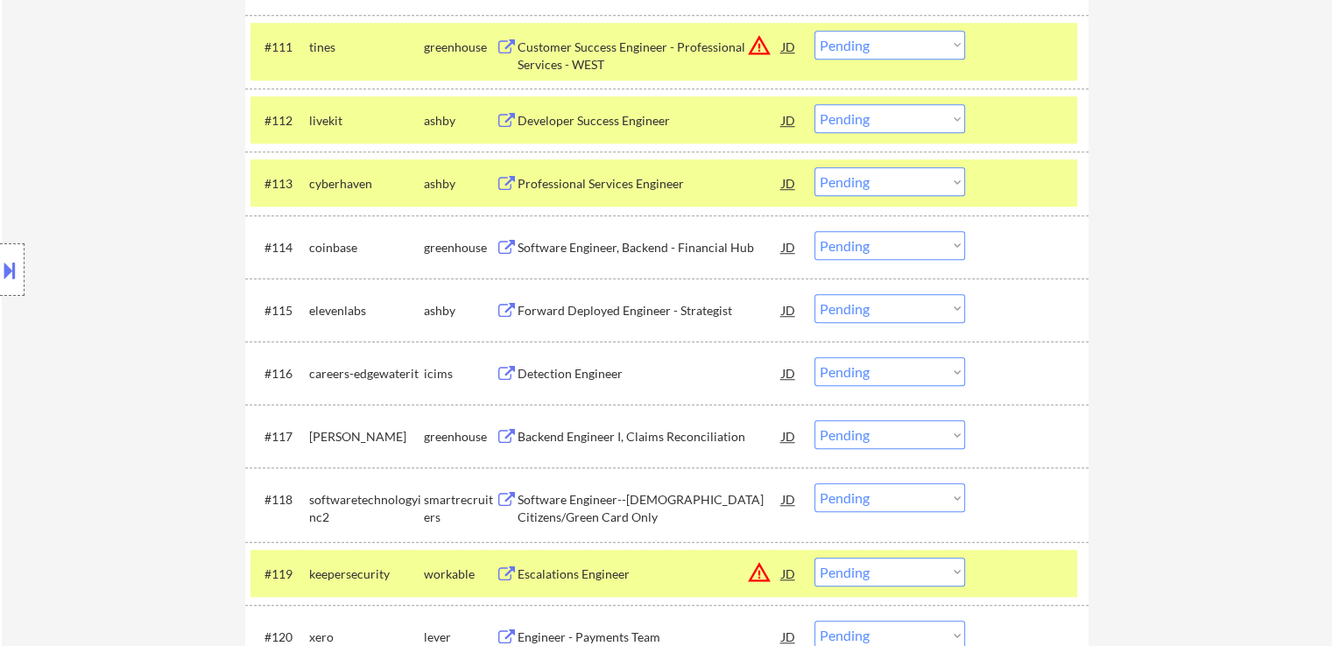
click at [844, 312] on select "Choose an option... Pending Applied Excluded (Questions) Excluded (Expired) Exc…" at bounding box center [889, 308] width 151 height 29
click at [814, 294] on select "Choose an option... Pending Applied Excluded (Questions) Excluded (Expired) Exc…" at bounding box center [889, 308] width 151 height 29
select select ""pending""
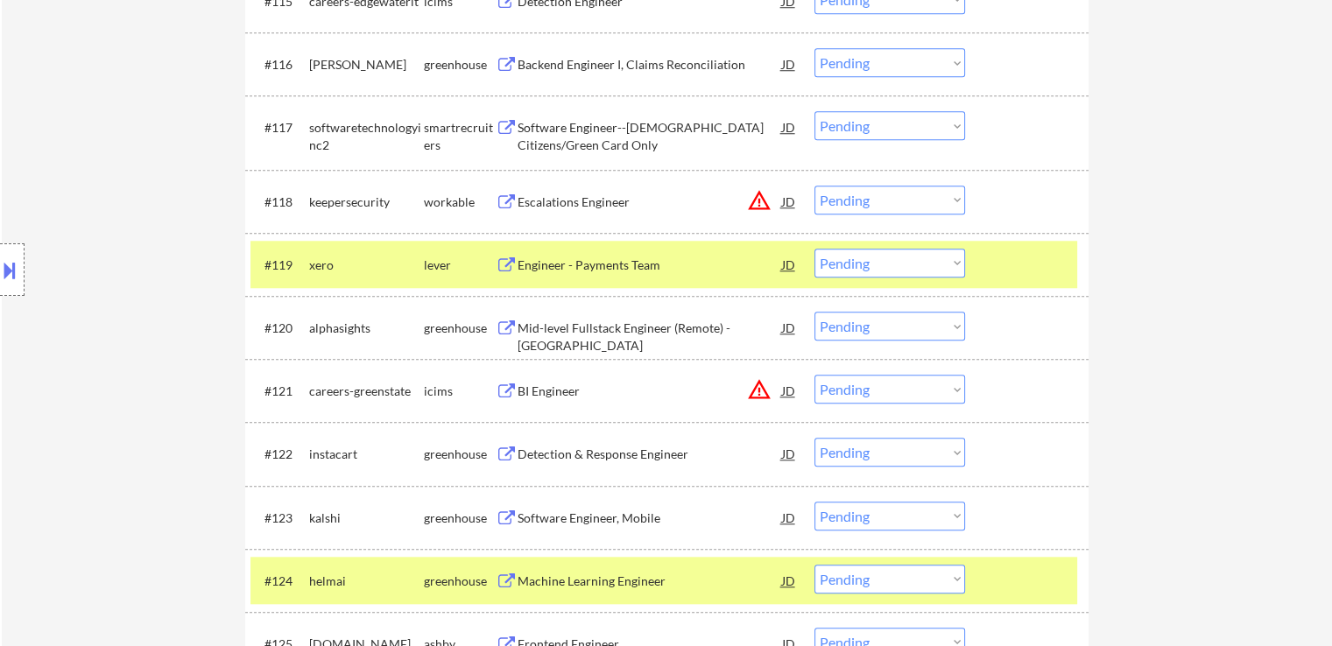
scroll to position [1610, 0]
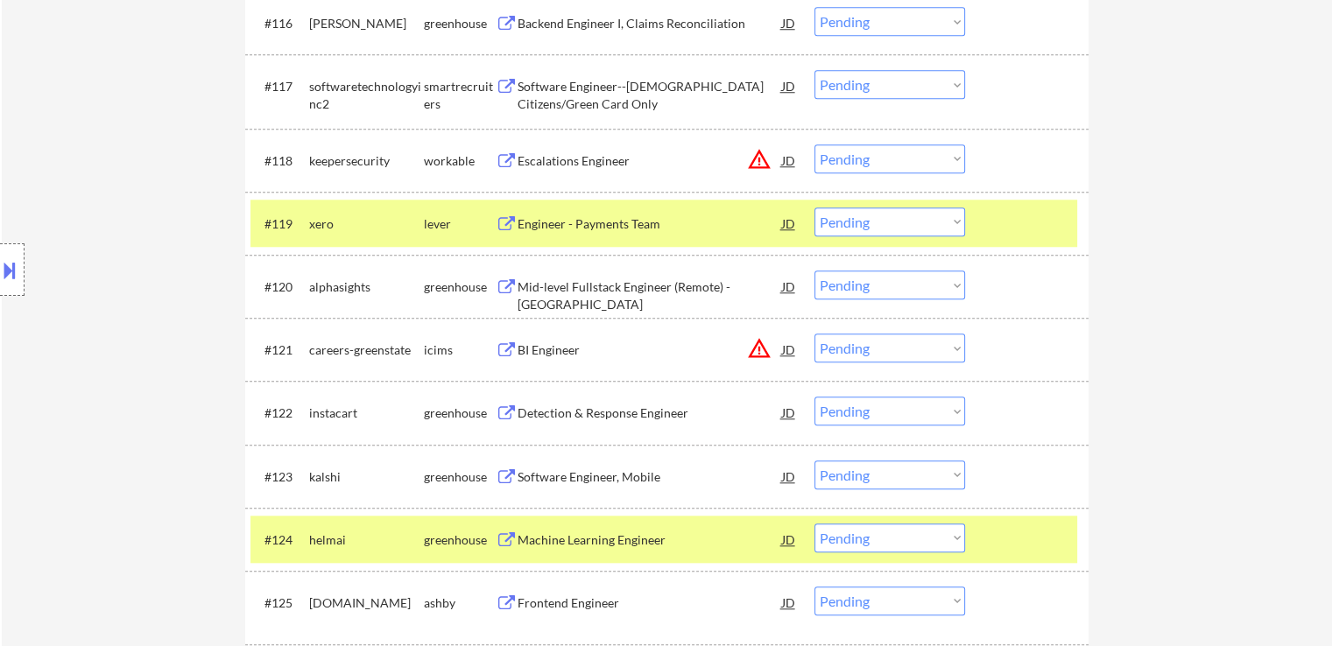
click at [900, 217] on select "Choose an option... Pending Applied Excluded (Questions) Excluded (Expired) Exc…" at bounding box center [889, 222] width 151 height 29
click at [814, 208] on select "Choose an option... Pending Applied Excluded (Questions) Excluded (Expired) Exc…" at bounding box center [889, 222] width 151 height 29
select select ""pending""
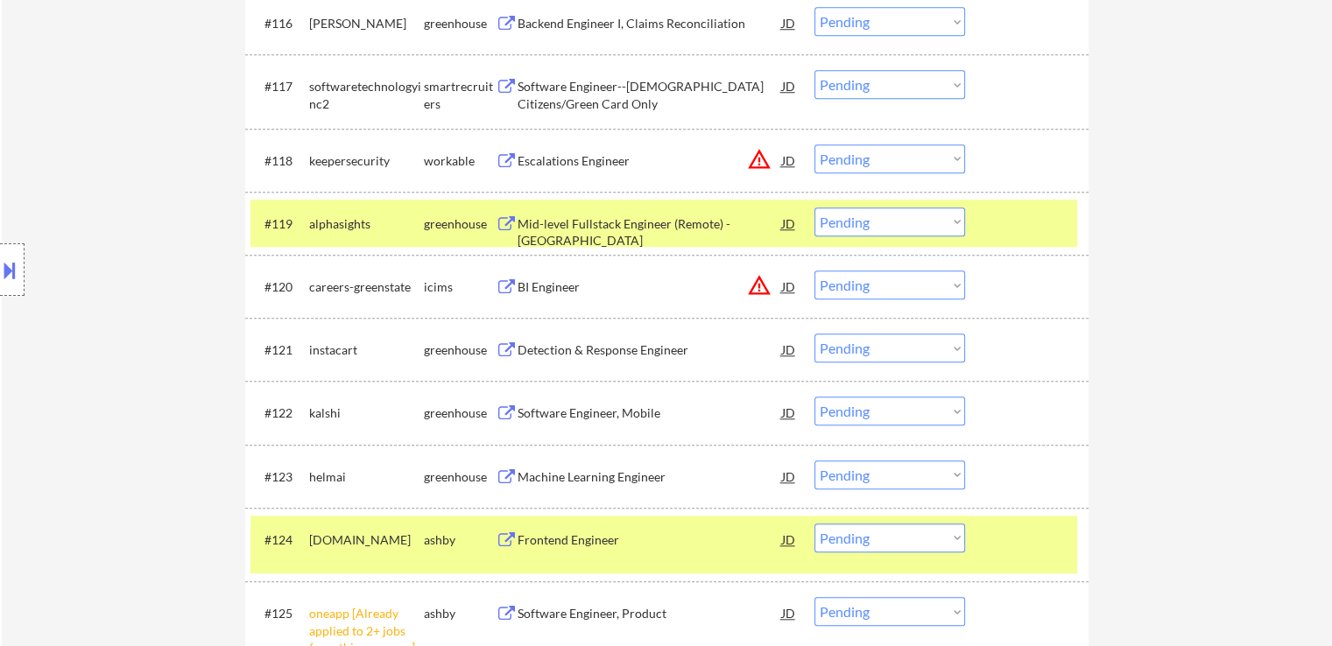
click at [591, 222] on div "Mid-level Fullstack Engineer (Remote) - [GEOGRAPHIC_DATA]" at bounding box center [649, 232] width 264 height 34
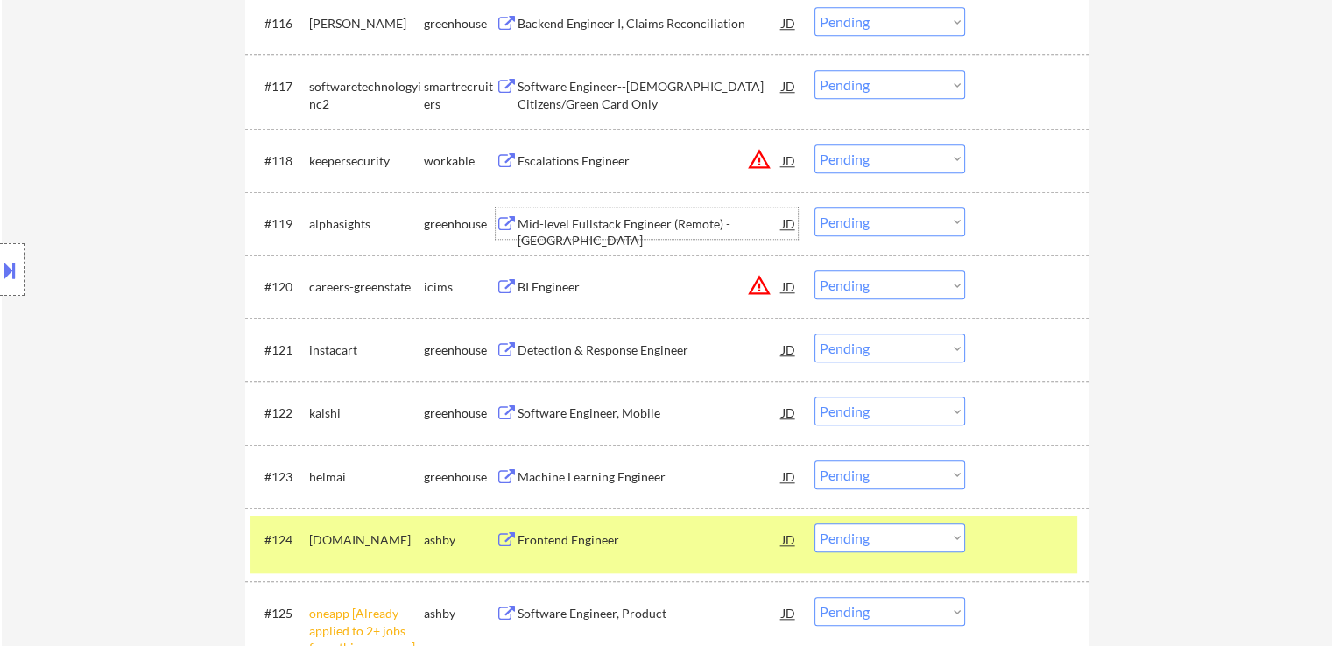
click at [602, 348] on div "Detection & Response Engineer" at bounding box center [649, 350] width 264 height 18
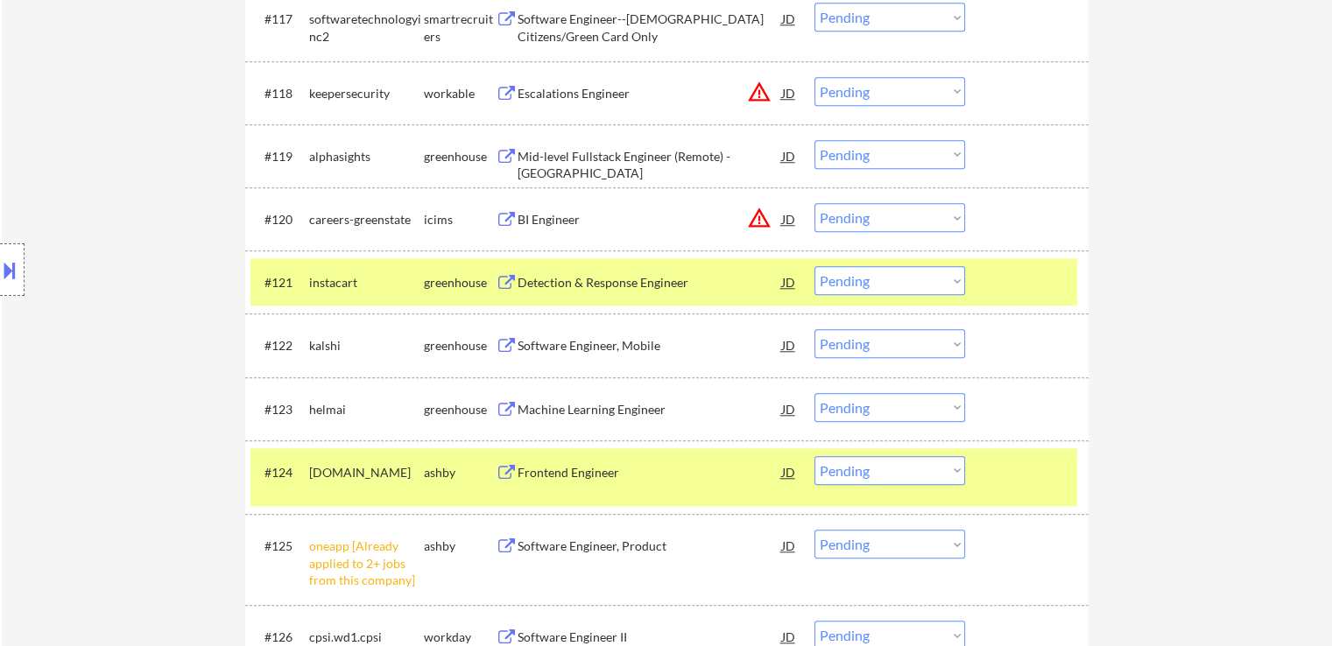
scroll to position [1785, 0]
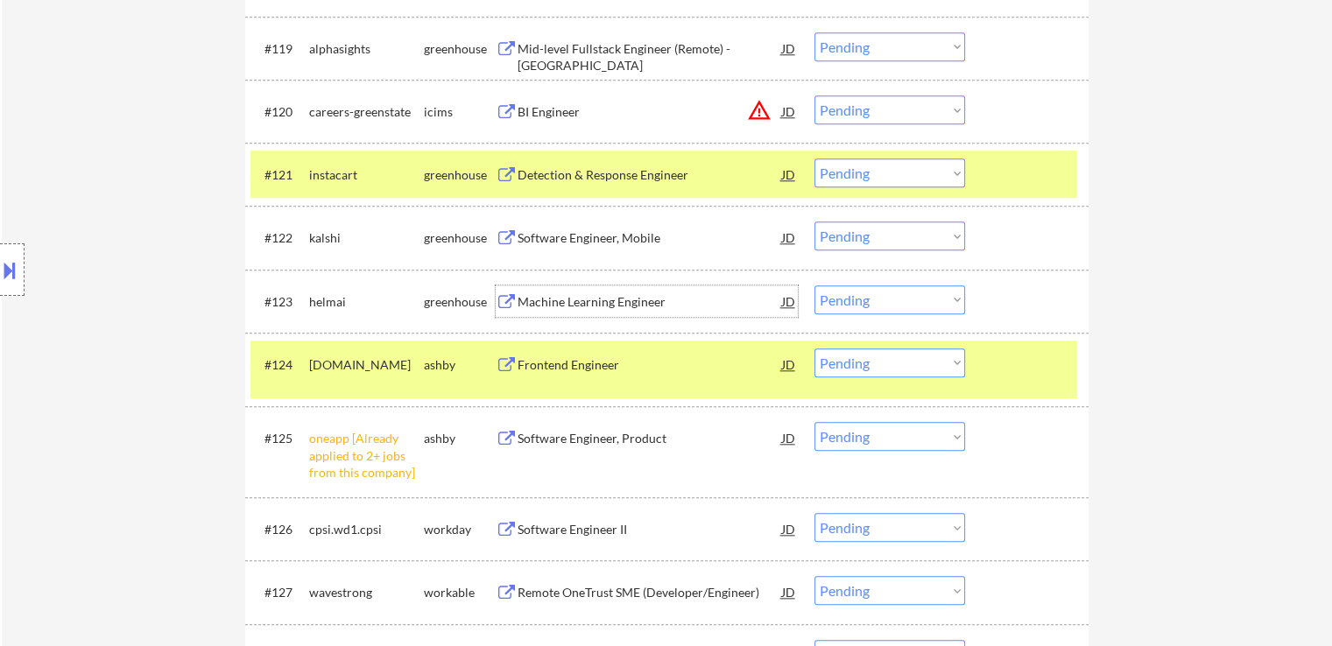
click at [606, 299] on div "Machine Learning Engineer" at bounding box center [649, 302] width 264 height 18
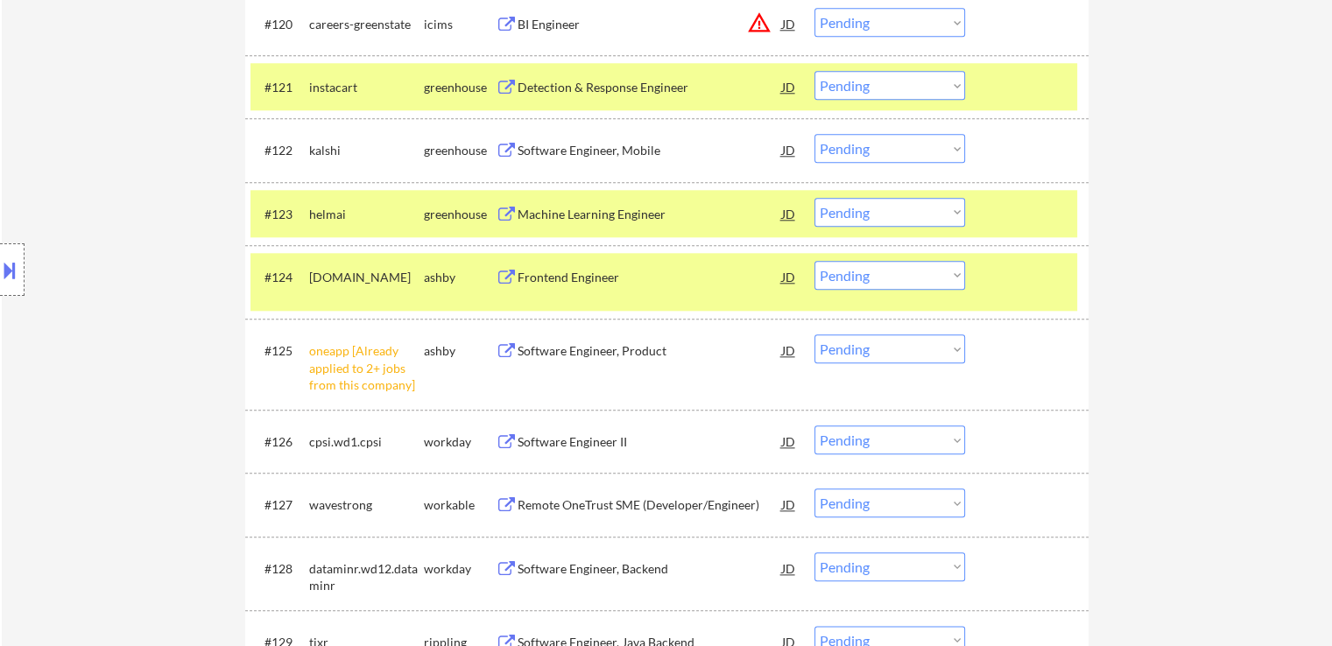
scroll to position [2048, 0]
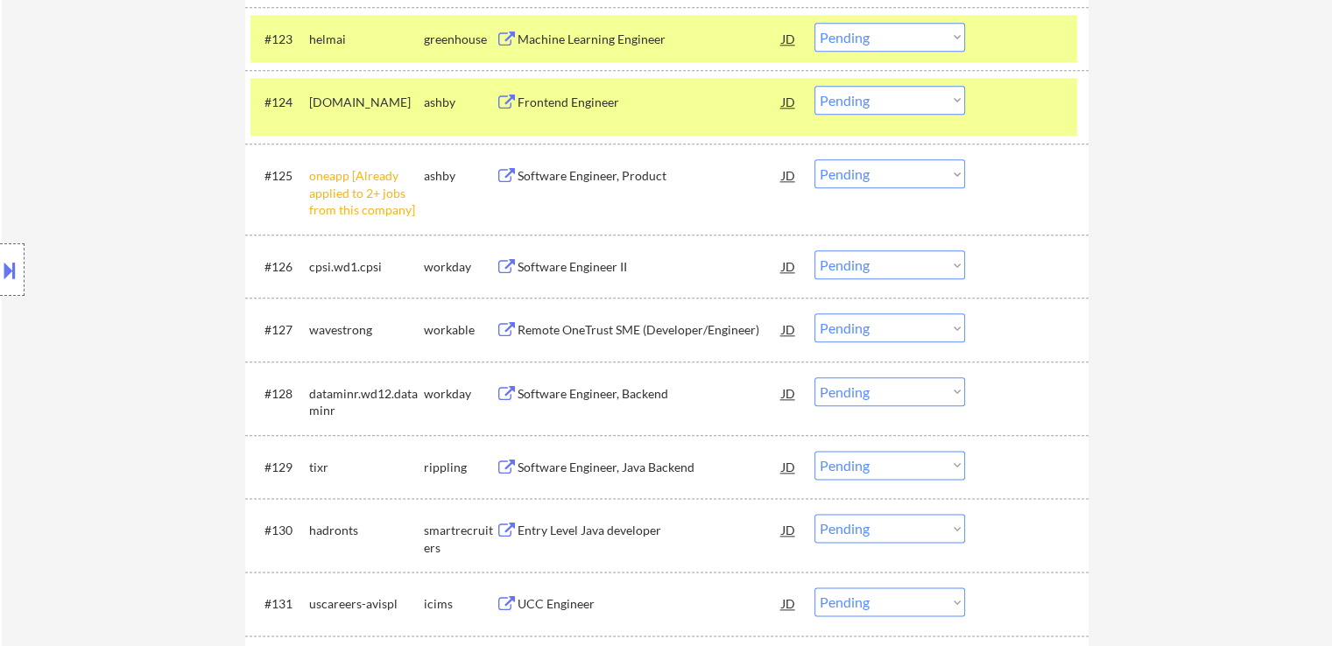
click at [612, 327] on div "Remote OneTrust SME (Developer/Engineer)" at bounding box center [649, 330] width 264 height 18
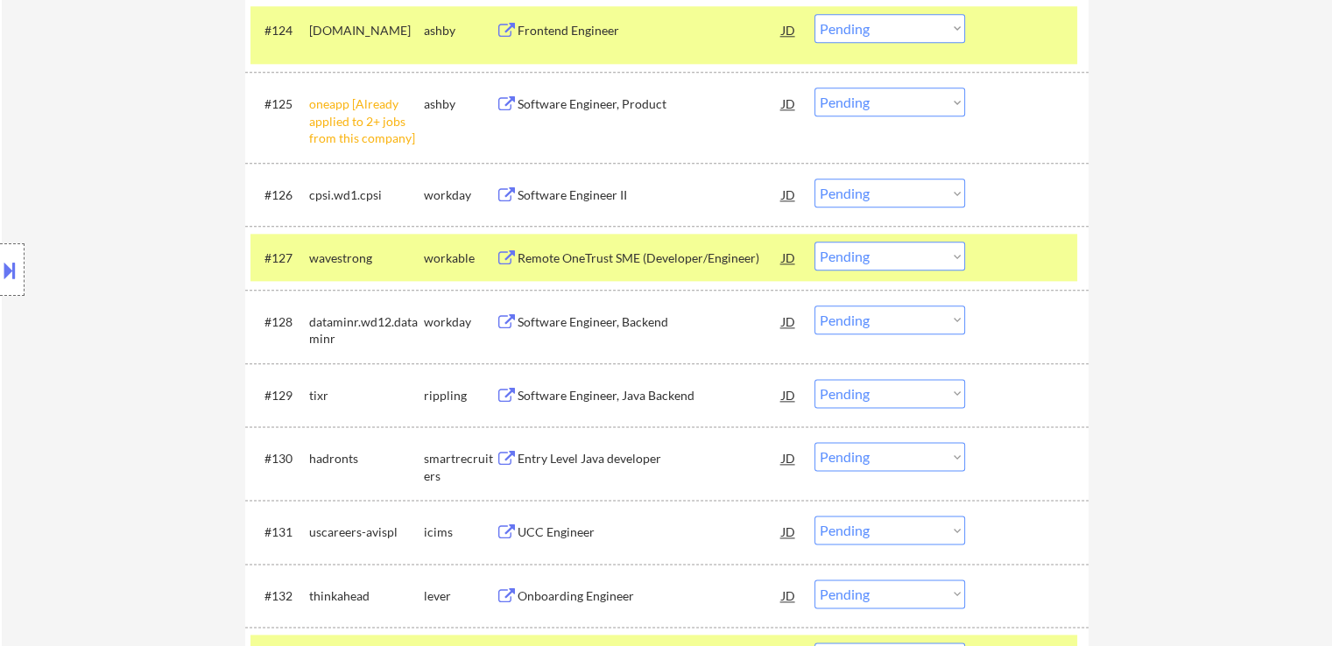
scroll to position [2223, 0]
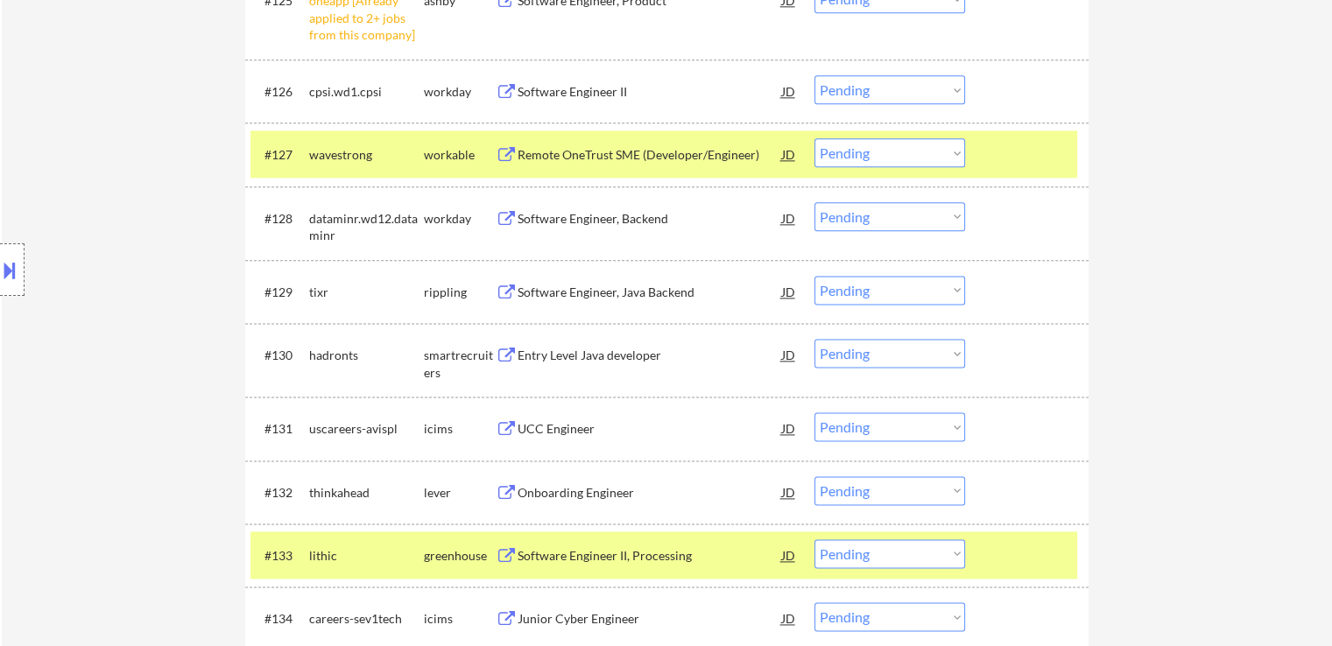
click at [602, 290] on div "Software Engineer, Java Backend" at bounding box center [649, 293] width 264 height 18
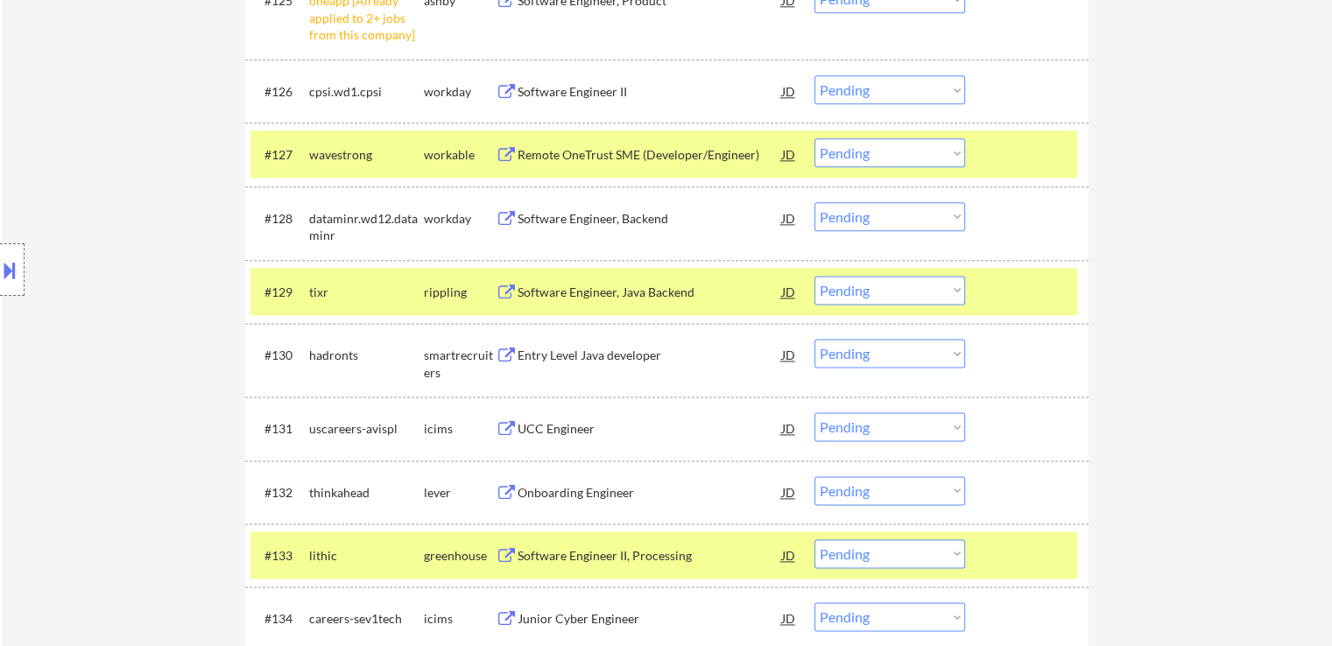
click at [595, 357] on div "Entry Level Java developer" at bounding box center [649, 356] width 264 height 18
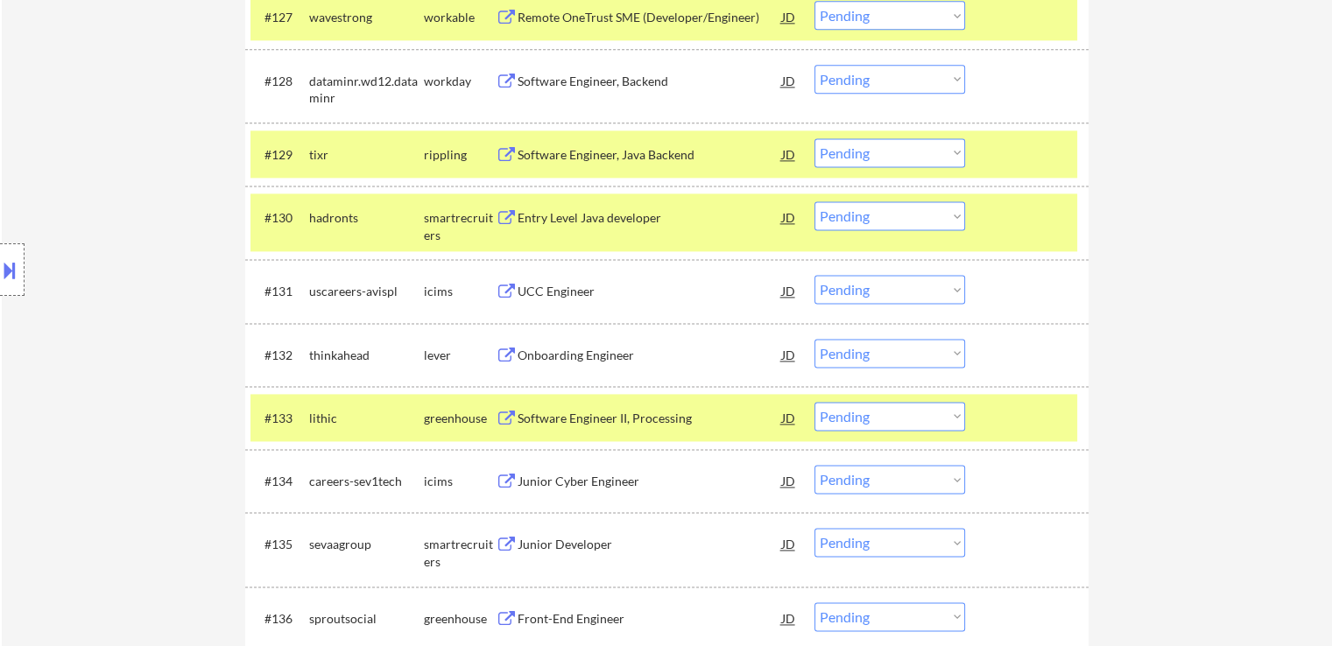
scroll to position [2398, 0]
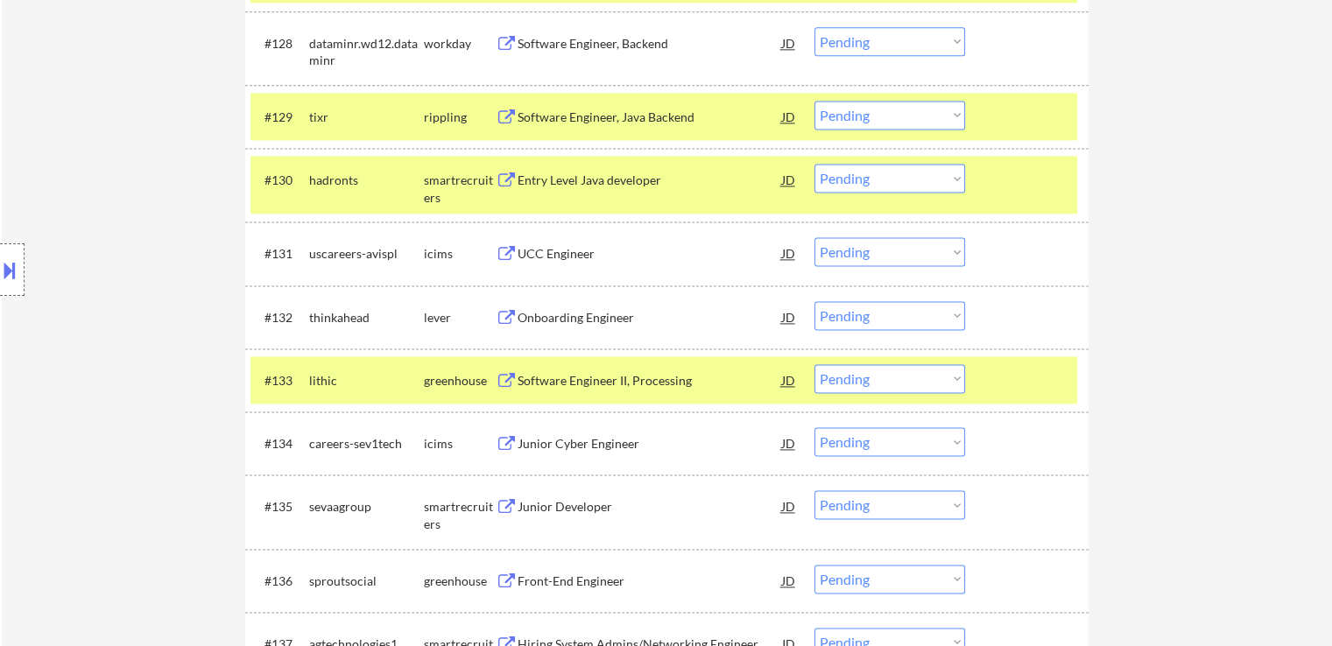
click at [589, 320] on div "Onboarding Engineer" at bounding box center [649, 318] width 264 height 18
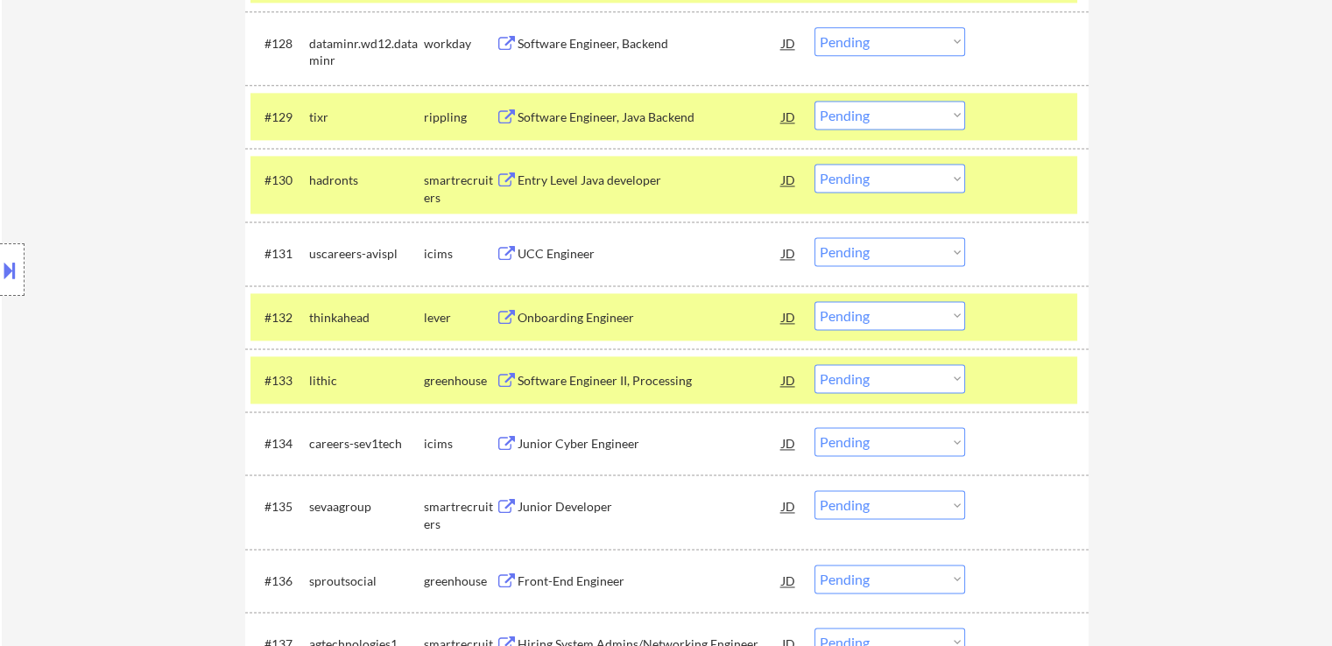
click at [607, 379] on div "Software Engineer II, Processing" at bounding box center [649, 381] width 264 height 18
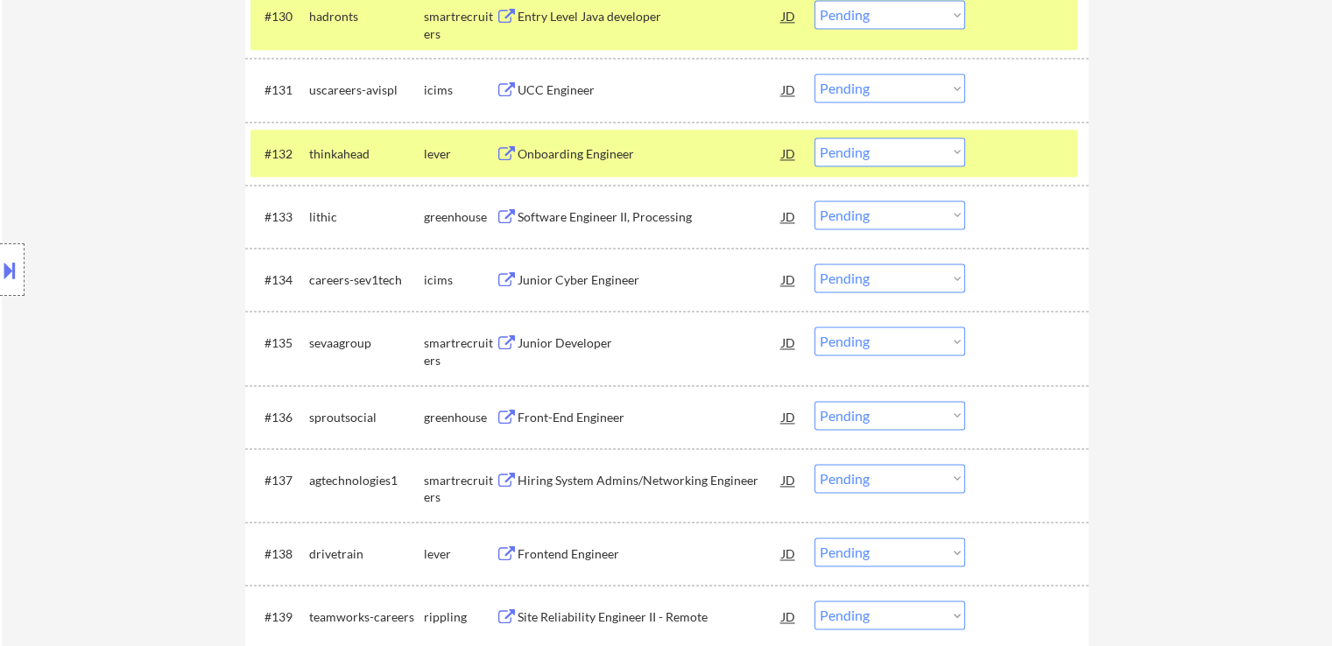
scroll to position [2573, 0]
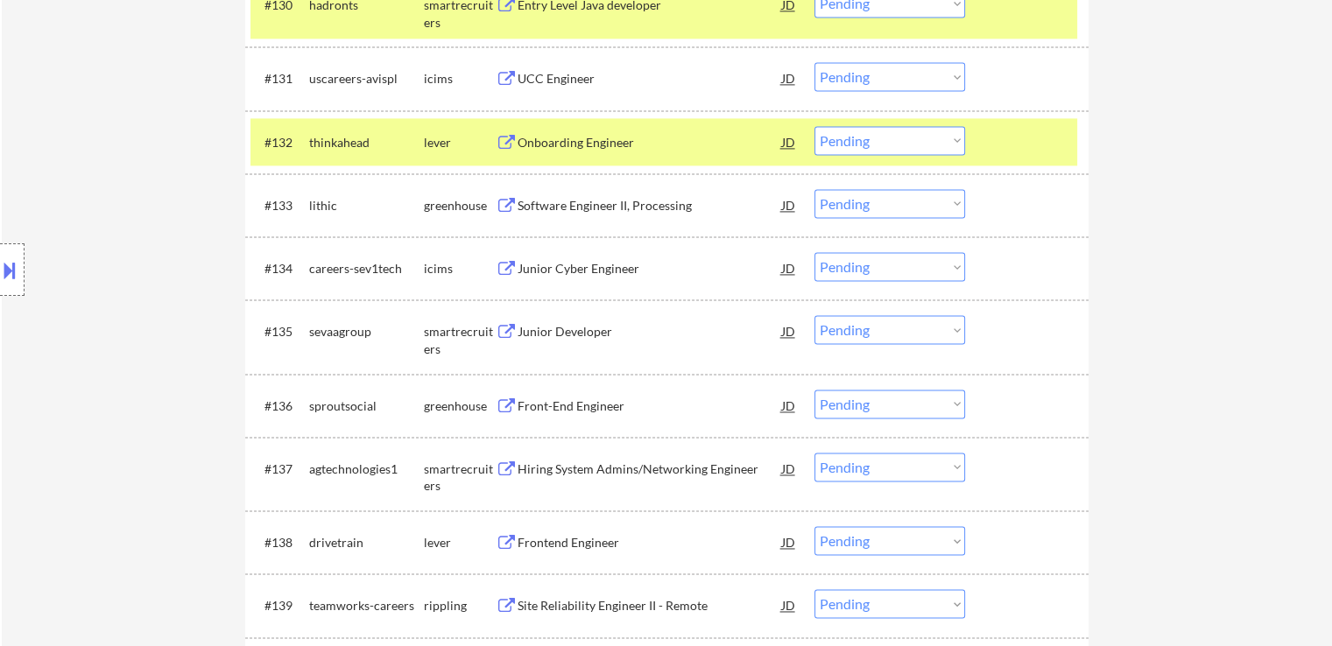
click at [588, 330] on div "Junior Developer" at bounding box center [649, 332] width 264 height 18
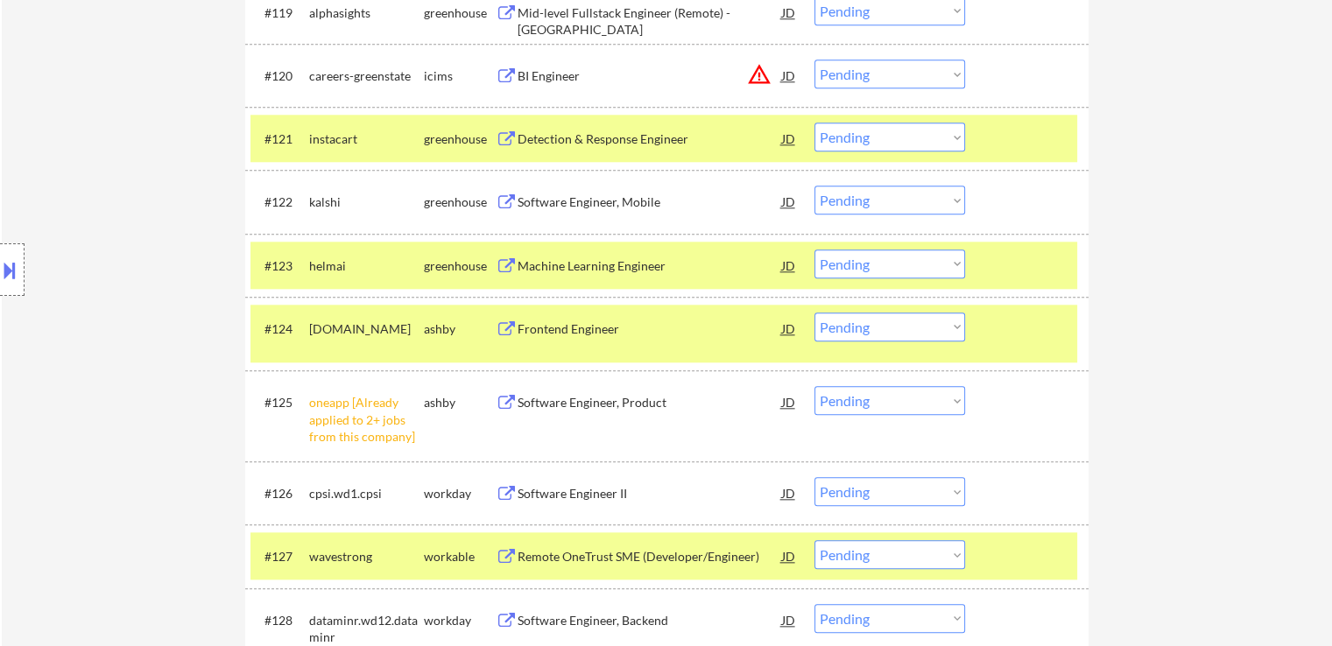
scroll to position [1939, 0]
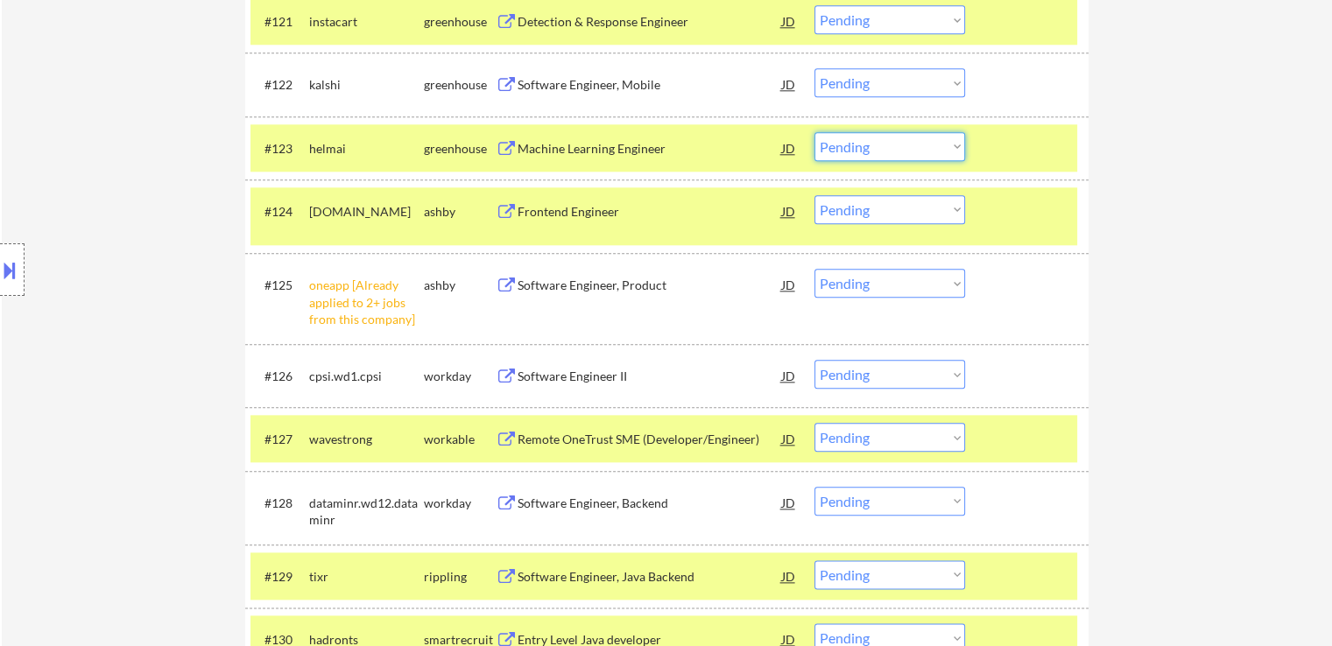
click at [849, 151] on select "Choose an option... Pending Applied Excluded (Questions) Excluded (Expired) Exc…" at bounding box center [889, 146] width 151 height 29
click at [814, 132] on select "Choose an option... Pending Applied Excluded (Questions) Excluded (Expired) Exc…" at bounding box center [889, 146] width 151 height 29
select select ""pending""
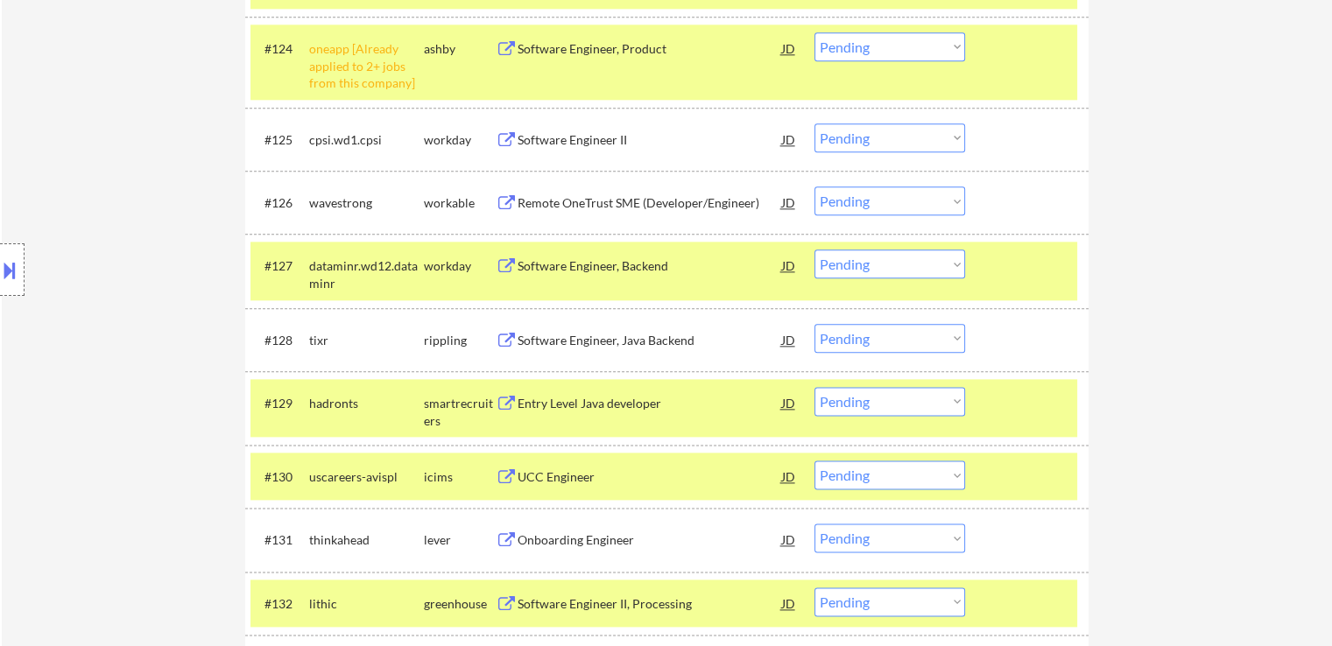
scroll to position [2114, 0]
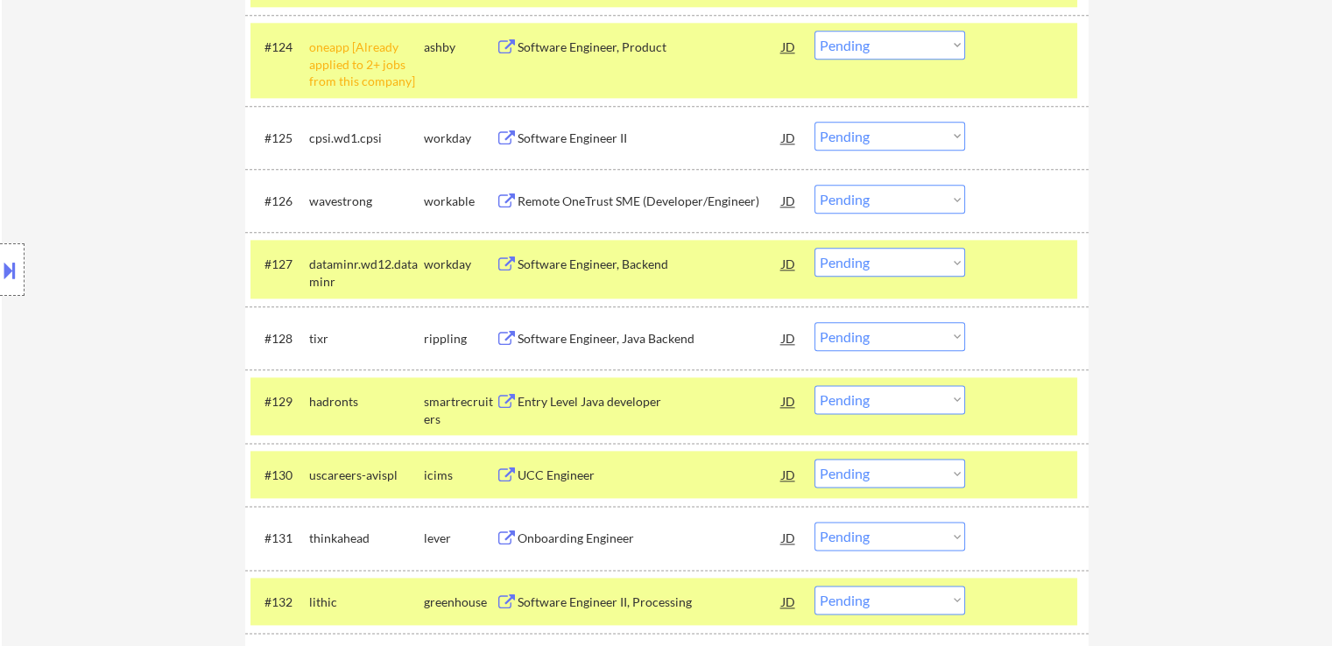
click at [881, 199] on select "Choose an option... Pending Applied Excluded (Questions) Excluded (Expired) Exc…" at bounding box center [889, 199] width 151 height 29
click at [814, 185] on select "Choose an option... Pending Applied Excluded (Questions) Excluded (Expired) Exc…" at bounding box center [889, 199] width 151 height 29
select select ""pending""
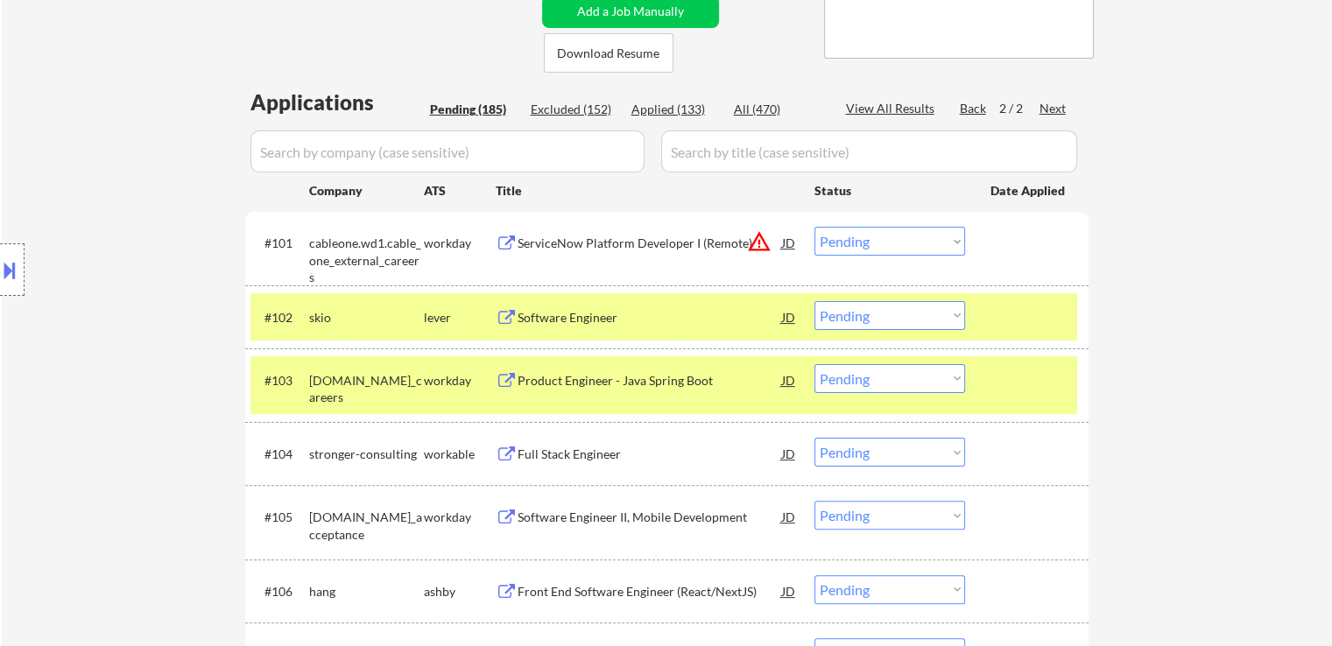
scroll to position [2129, 0]
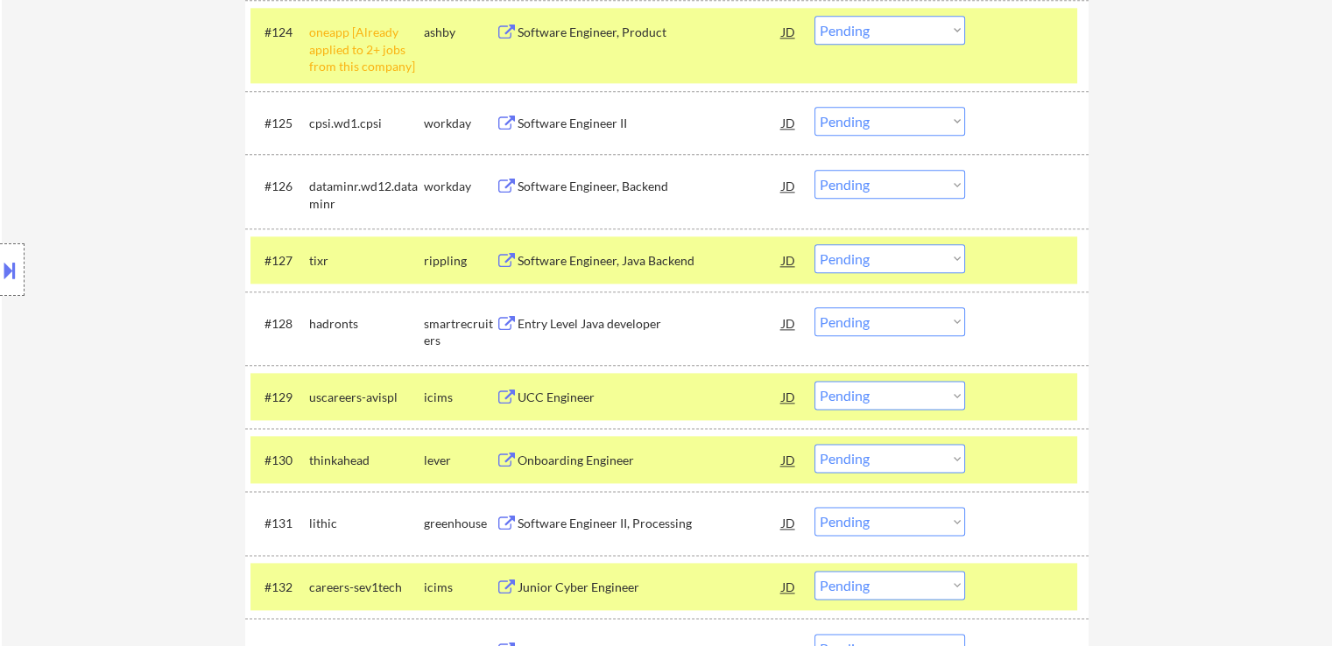
click at [851, 317] on select "Choose an option... Pending Applied Excluded (Questions) Excluded (Expired) Exc…" at bounding box center [889, 321] width 151 height 29
click at [814, 307] on select "Choose an option... Pending Applied Excluded (Questions) Excluded (Expired) Exc…" at bounding box center [889, 321] width 151 height 29
select select ""pending""
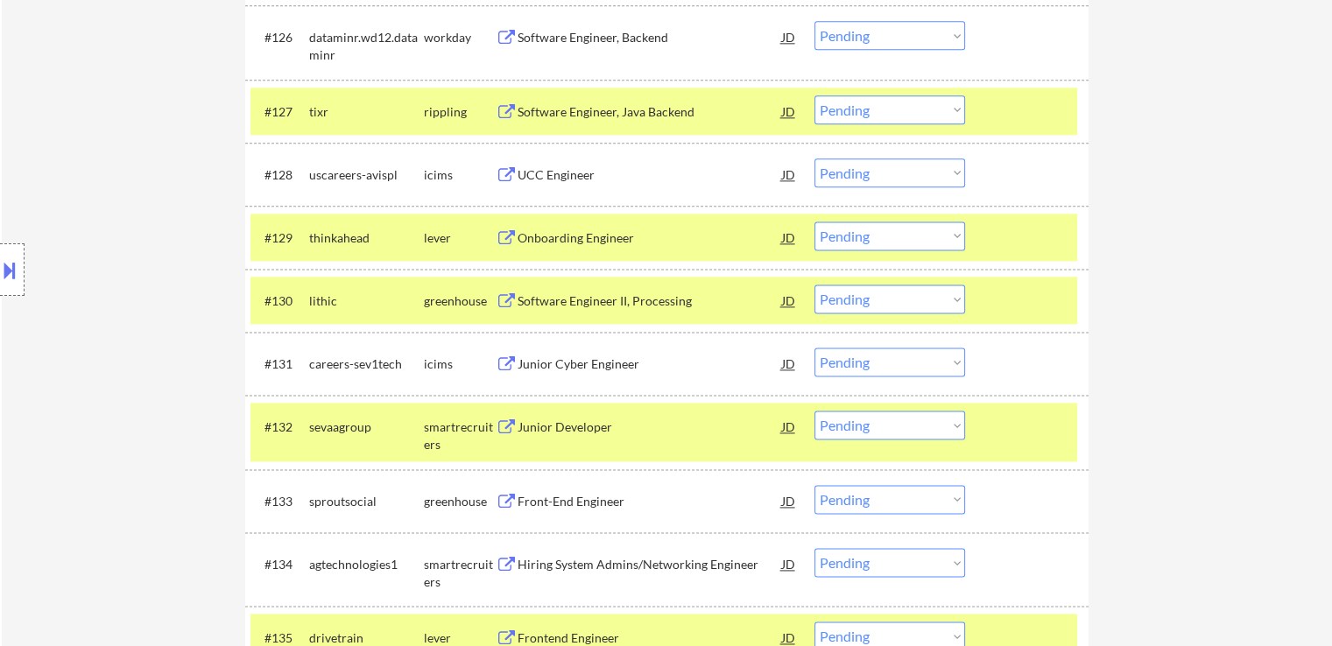
scroll to position [2304, 0]
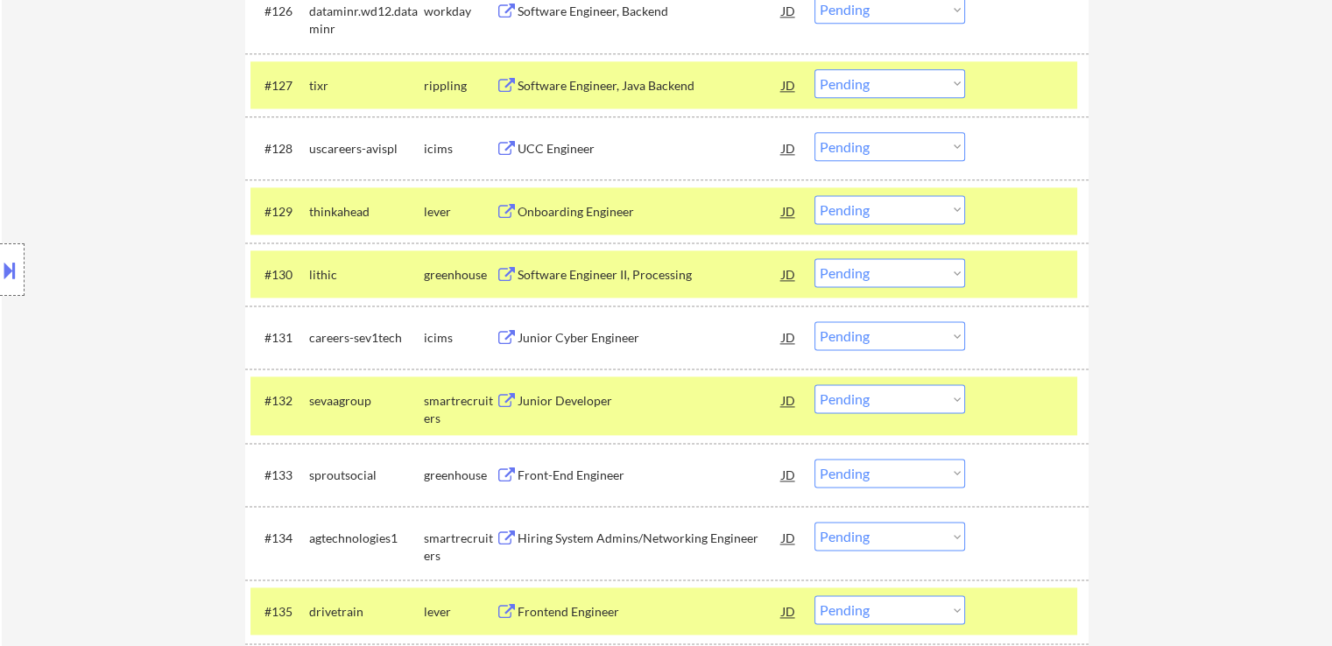
click at [862, 211] on select "Choose an option... Pending Applied Excluded (Questions) Excluded (Expired) Exc…" at bounding box center [889, 209] width 151 height 29
click at [814, 195] on select "Choose an option... Pending Applied Excluded (Questions) Excluded (Expired) Exc…" at bounding box center [889, 209] width 151 height 29
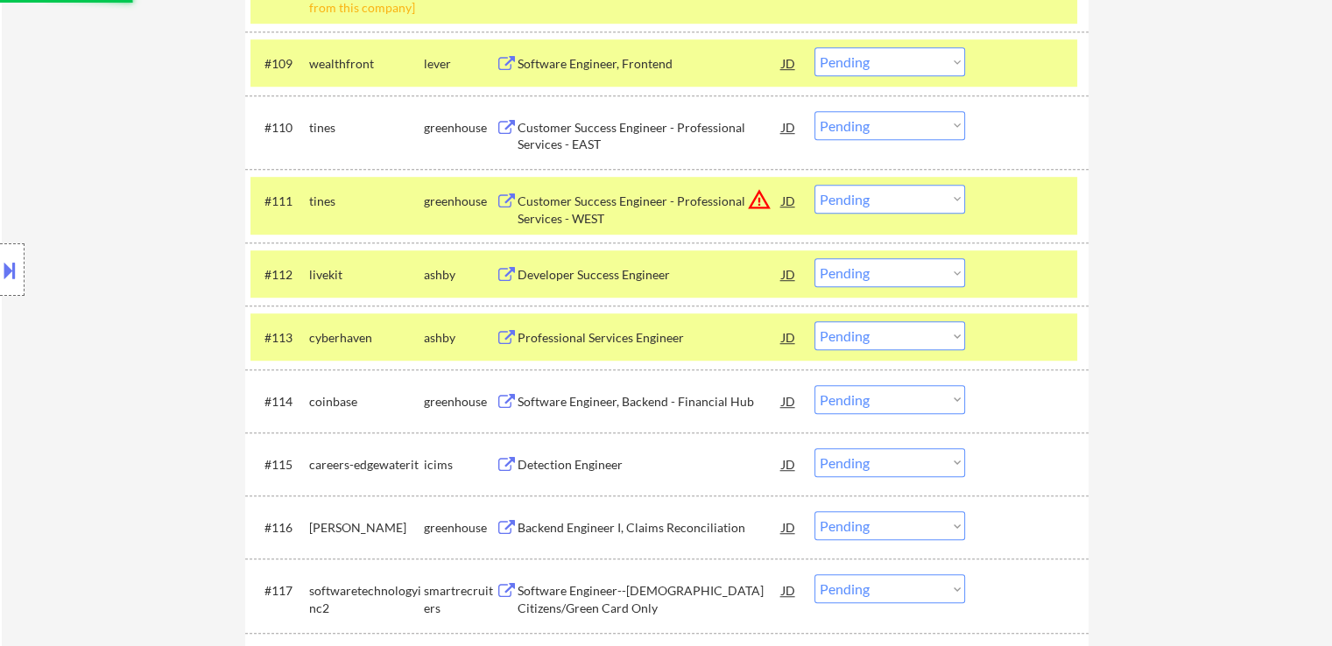
select select ""pending""
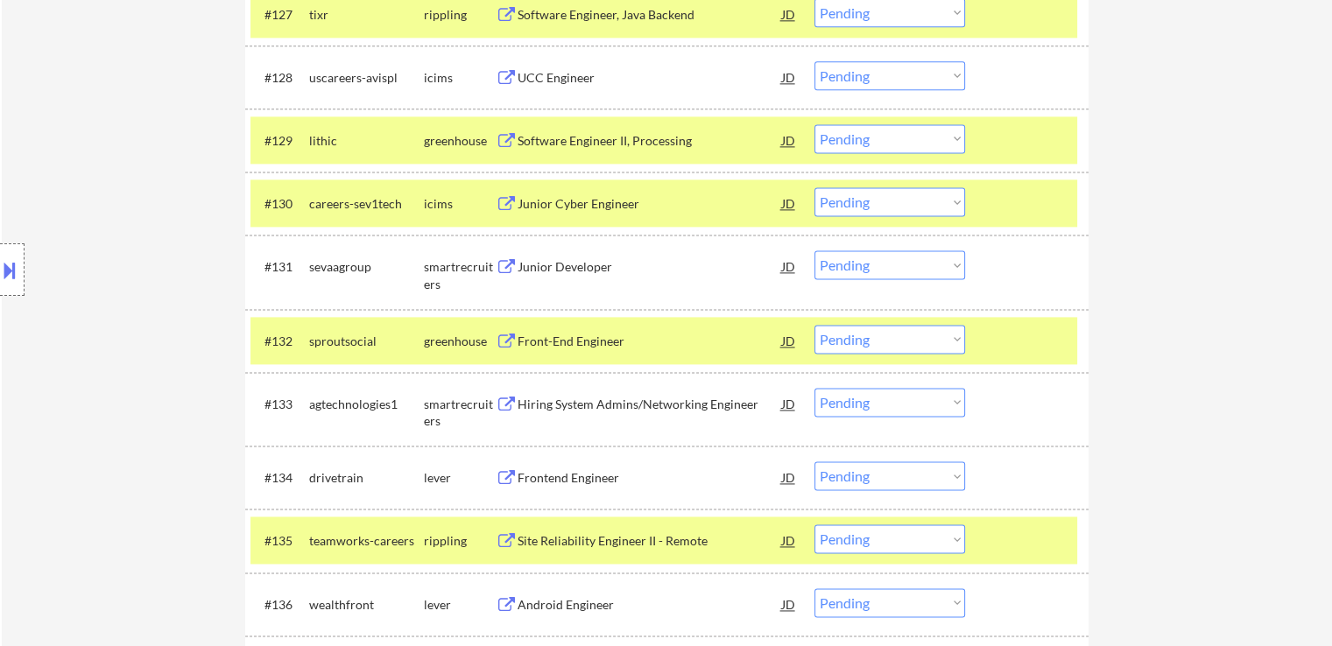
scroll to position [2406, 0]
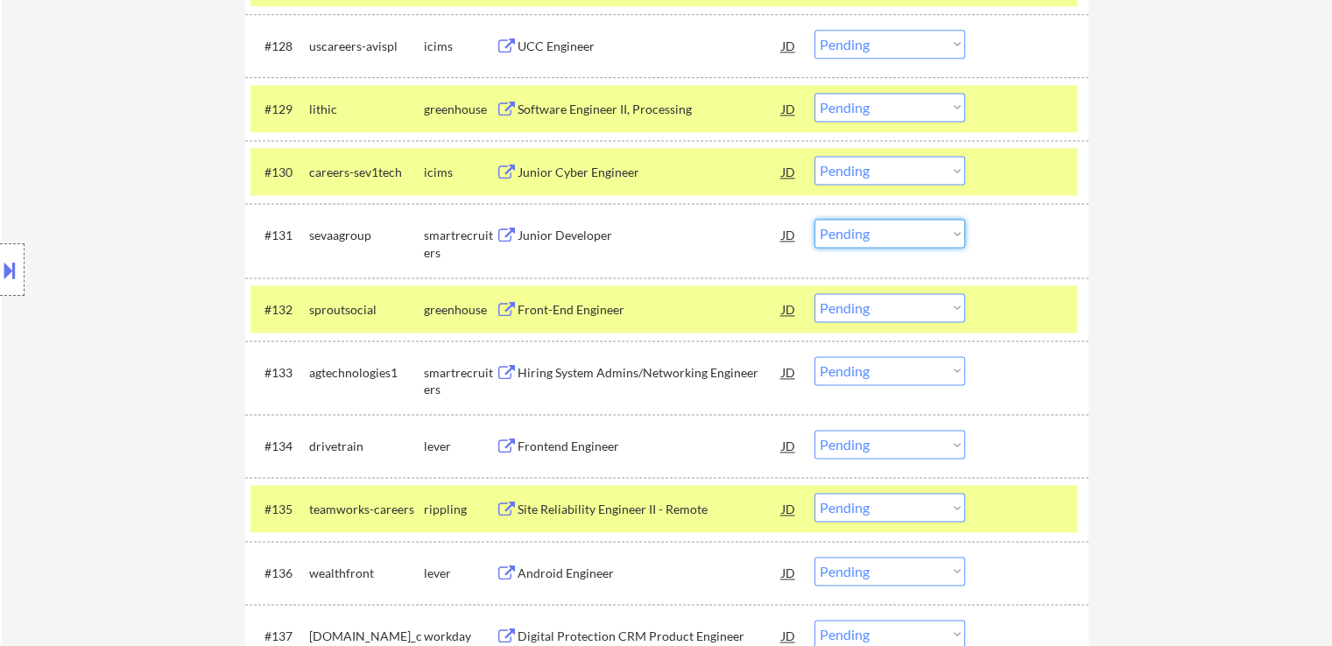
click at [891, 229] on select "Choose an option... Pending Applied Excluded (Questions) Excluded (Expired) Exc…" at bounding box center [889, 233] width 151 height 29
click at [814, 219] on select "Choose an option... Pending Applied Excluded (Questions) Excluded (Expired) Exc…" at bounding box center [889, 233] width 151 height 29
click at [563, 302] on div "Front-End Engineer" at bounding box center [649, 310] width 264 height 18
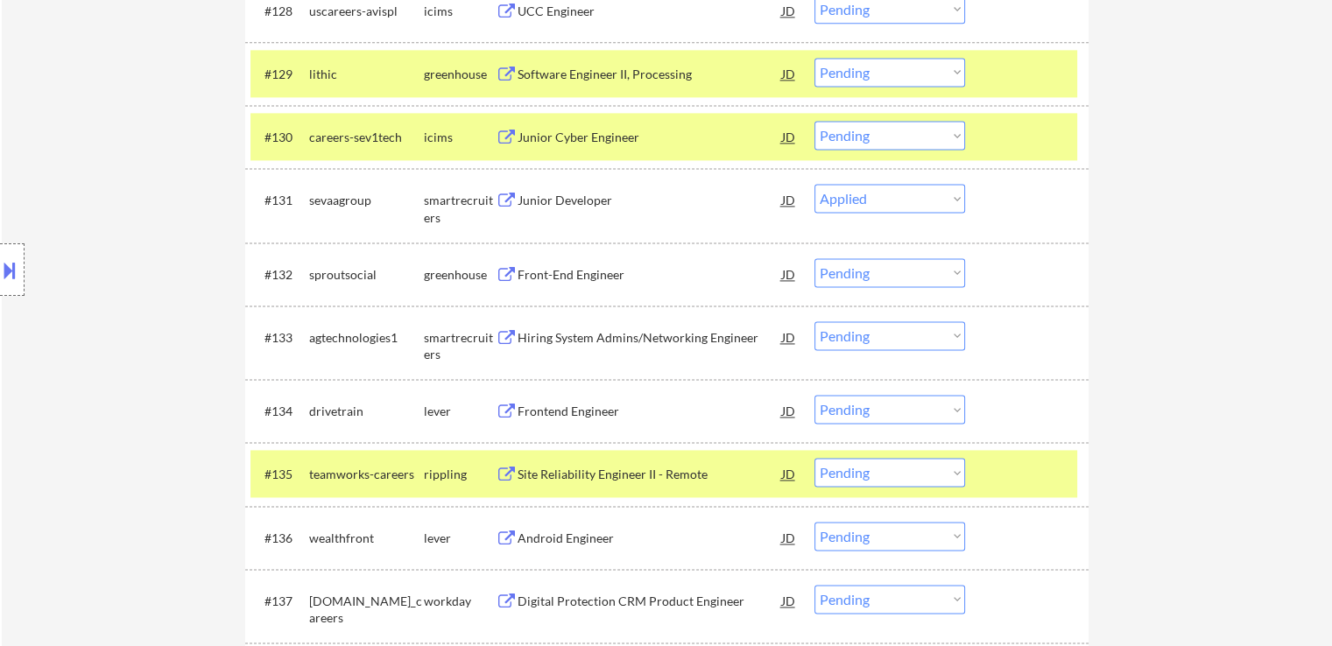
scroll to position [2494, 0]
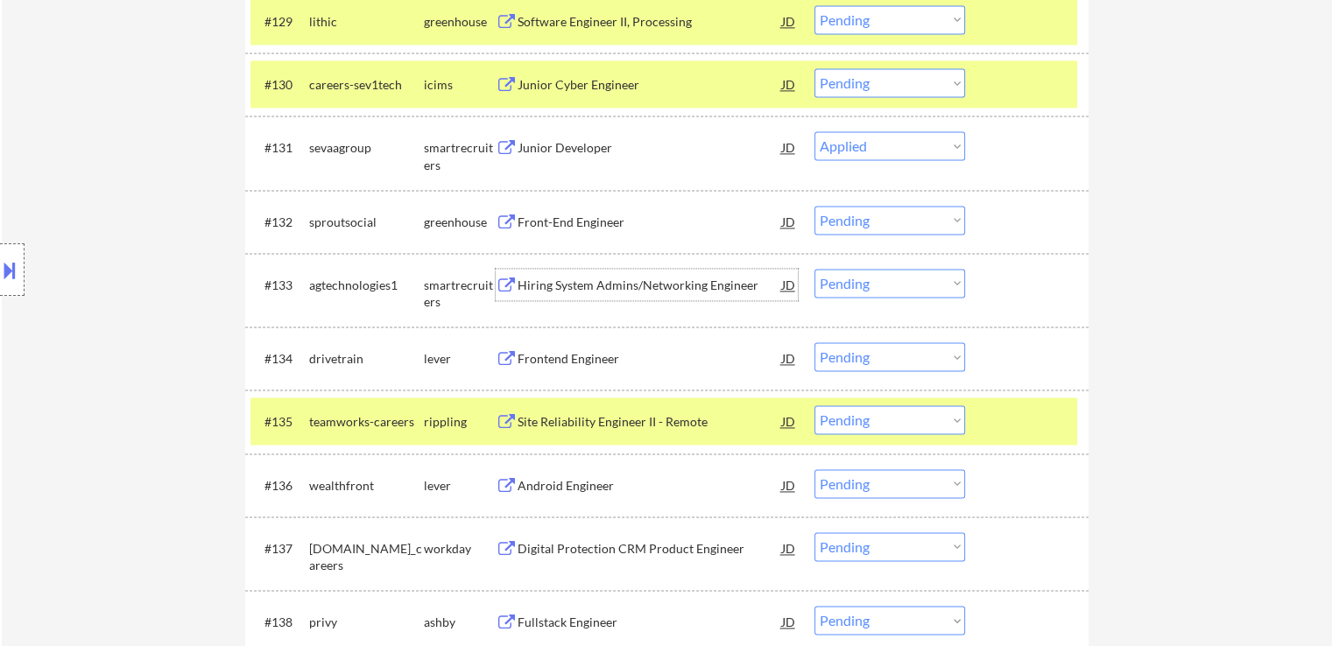
click at [573, 287] on div "Hiring System Admins/Networking Engineer" at bounding box center [649, 286] width 264 height 18
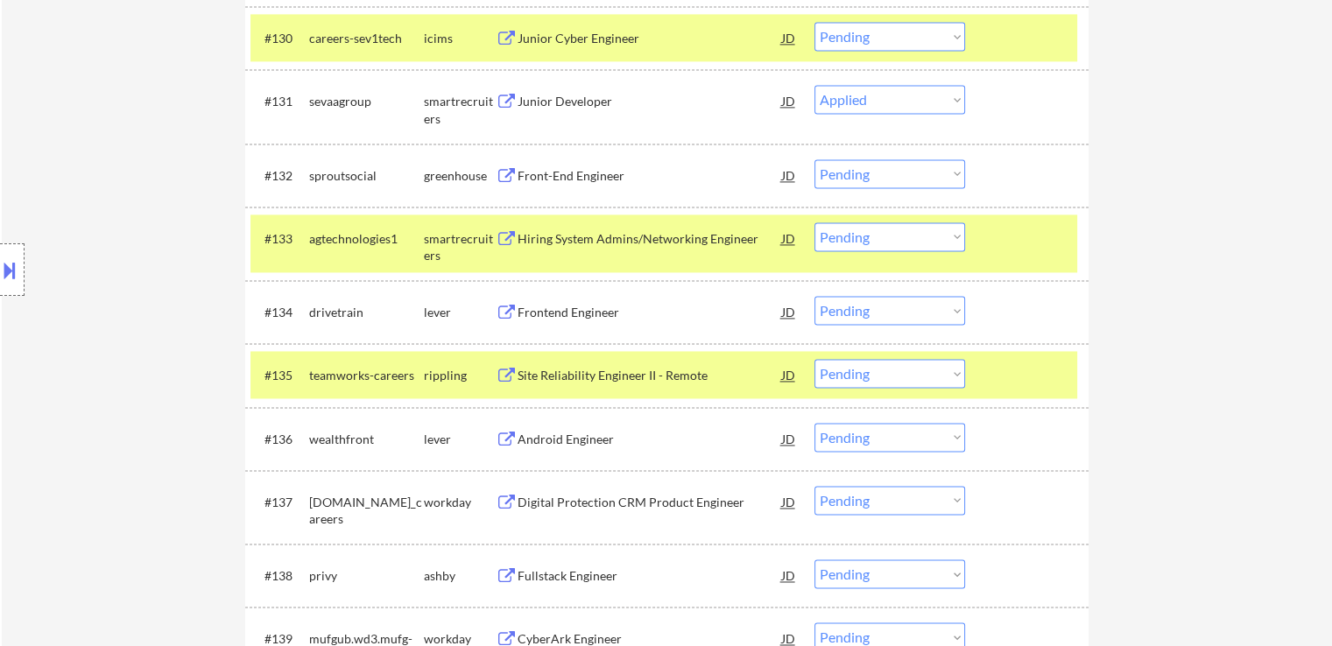
scroll to position [2581, 0]
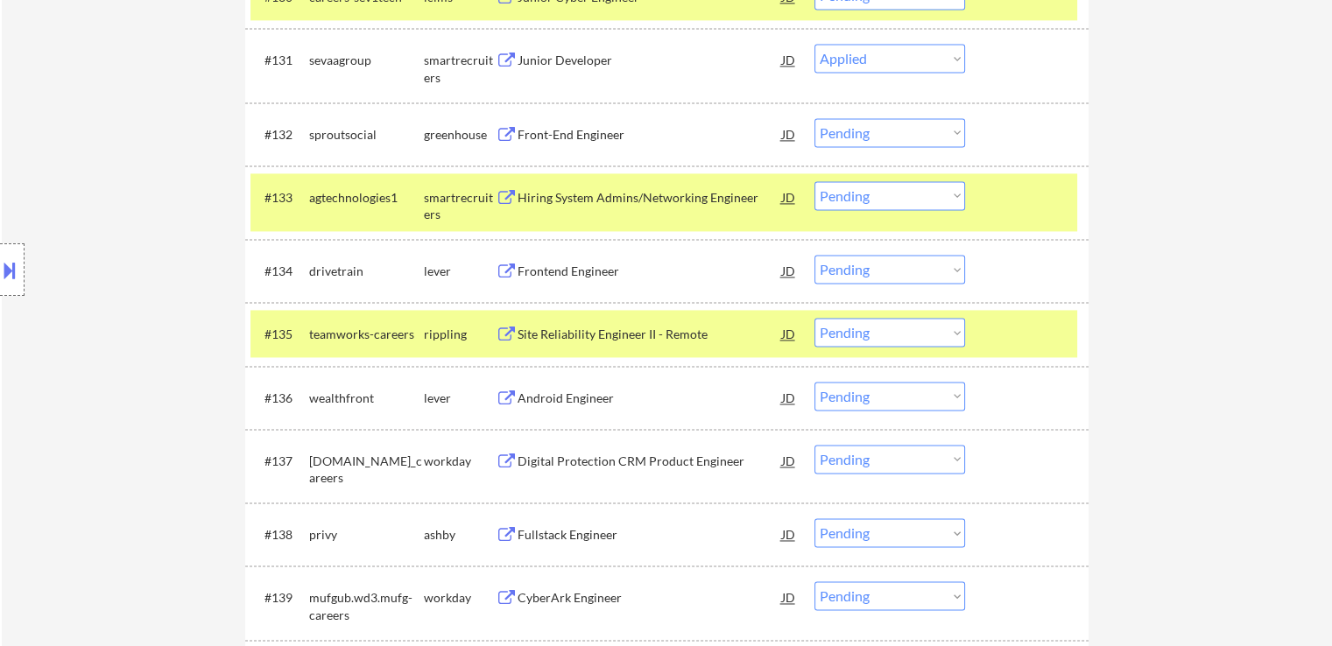
click at [529, 271] on div "Frontend Engineer" at bounding box center [649, 272] width 264 height 18
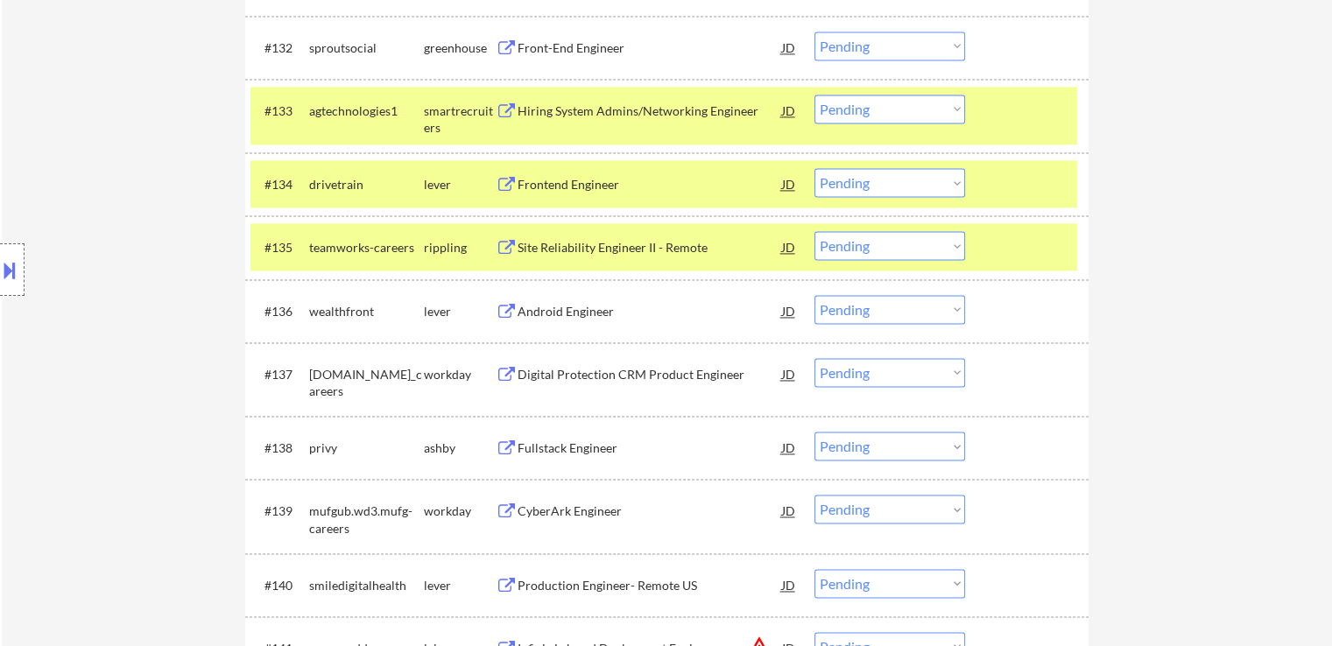
scroll to position [2669, 0]
click at [536, 305] on div "Android Engineer" at bounding box center [649, 311] width 264 height 18
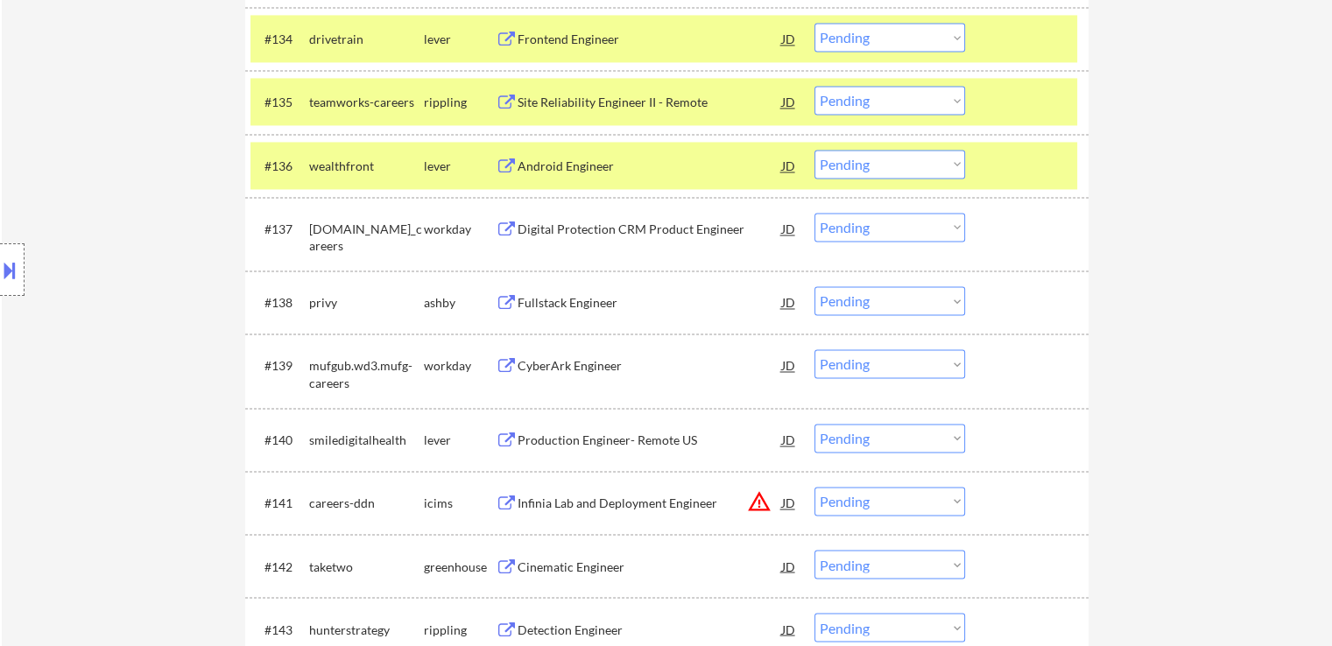
scroll to position [2844, 0]
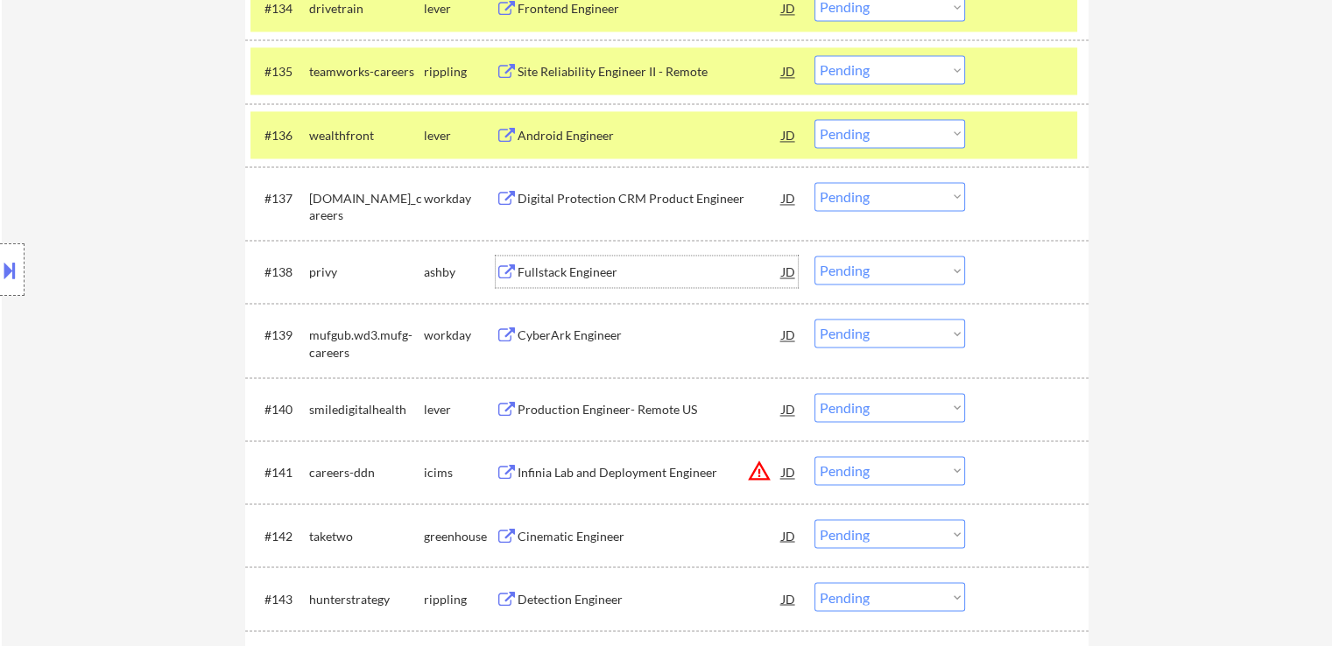
click at [546, 264] on div "Fullstack Engineer" at bounding box center [649, 273] width 264 height 18
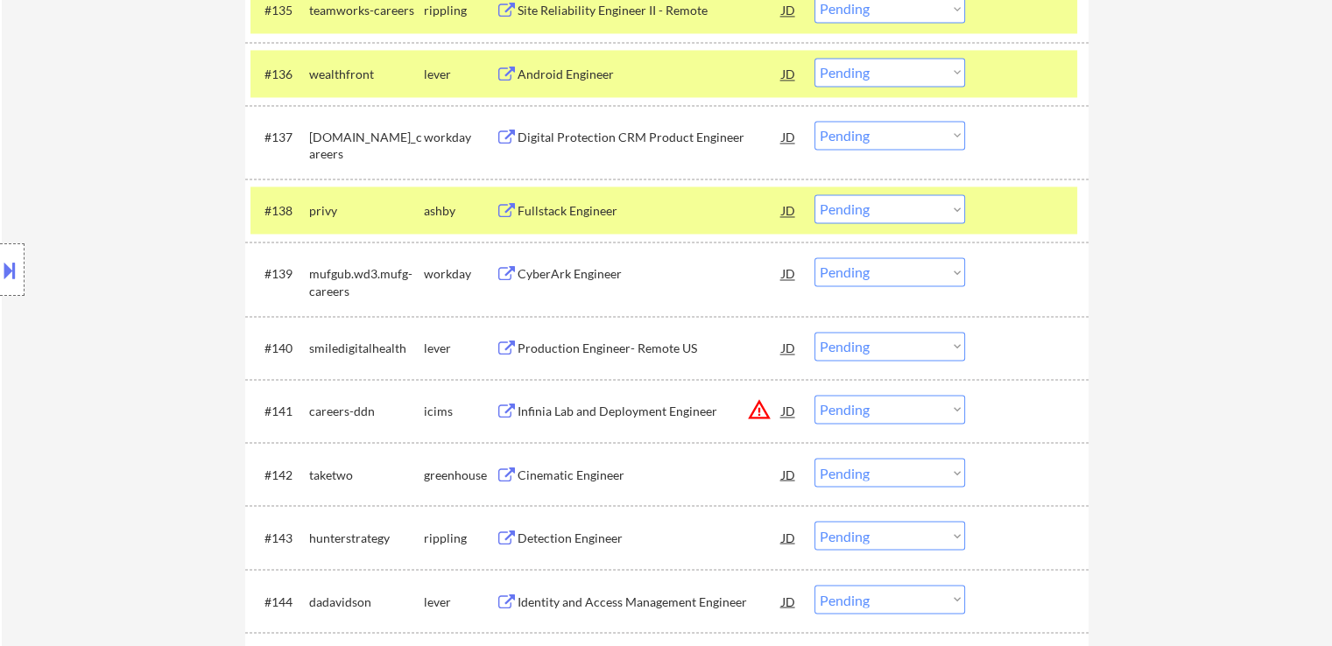
scroll to position [2931, 0]
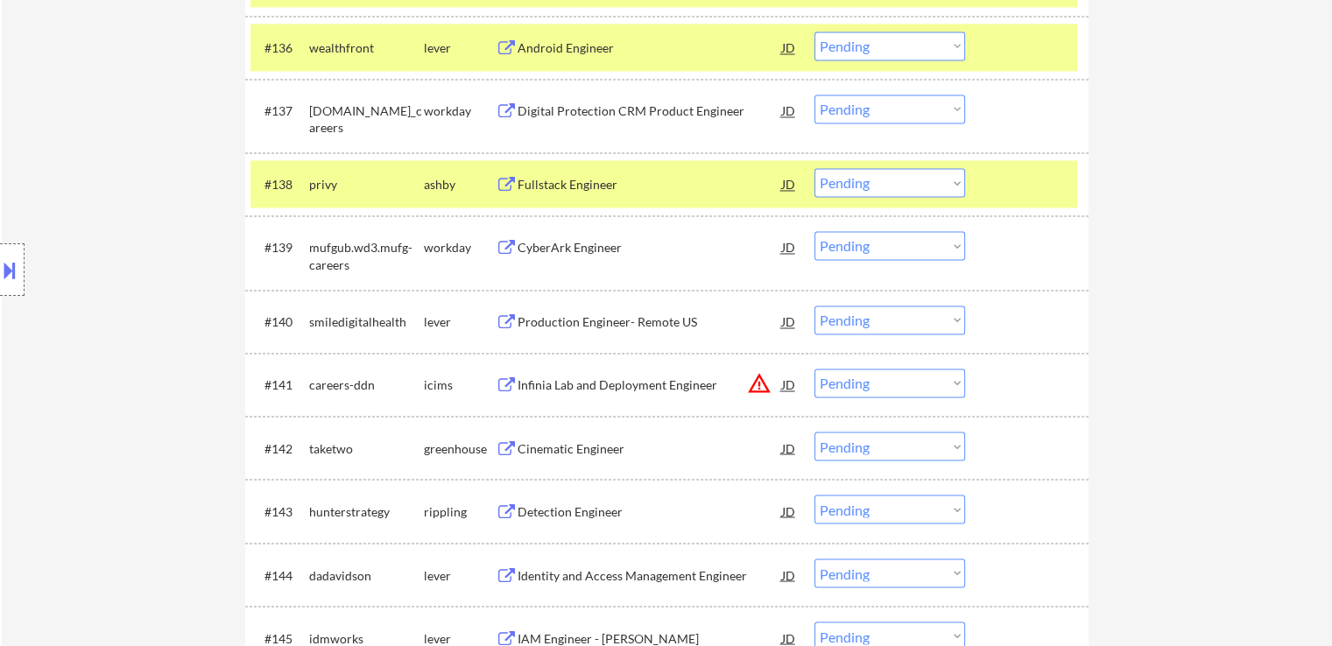
select select ""pending""
click at [571, 322] on div "Production Engineer- Remote US" at bounding box center [649, 322] width 264 height 32
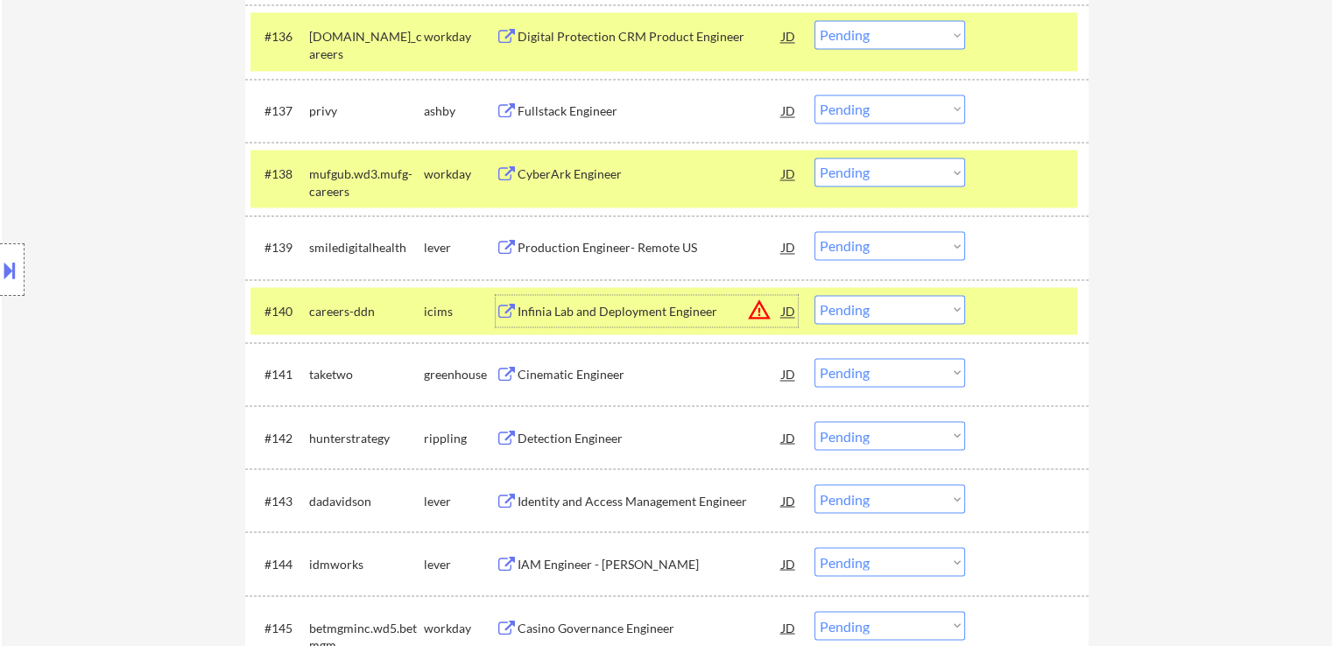
click at [575, 372] on div "Cinematic Engineer" at bounding box center [649, 375] width 264 height 18
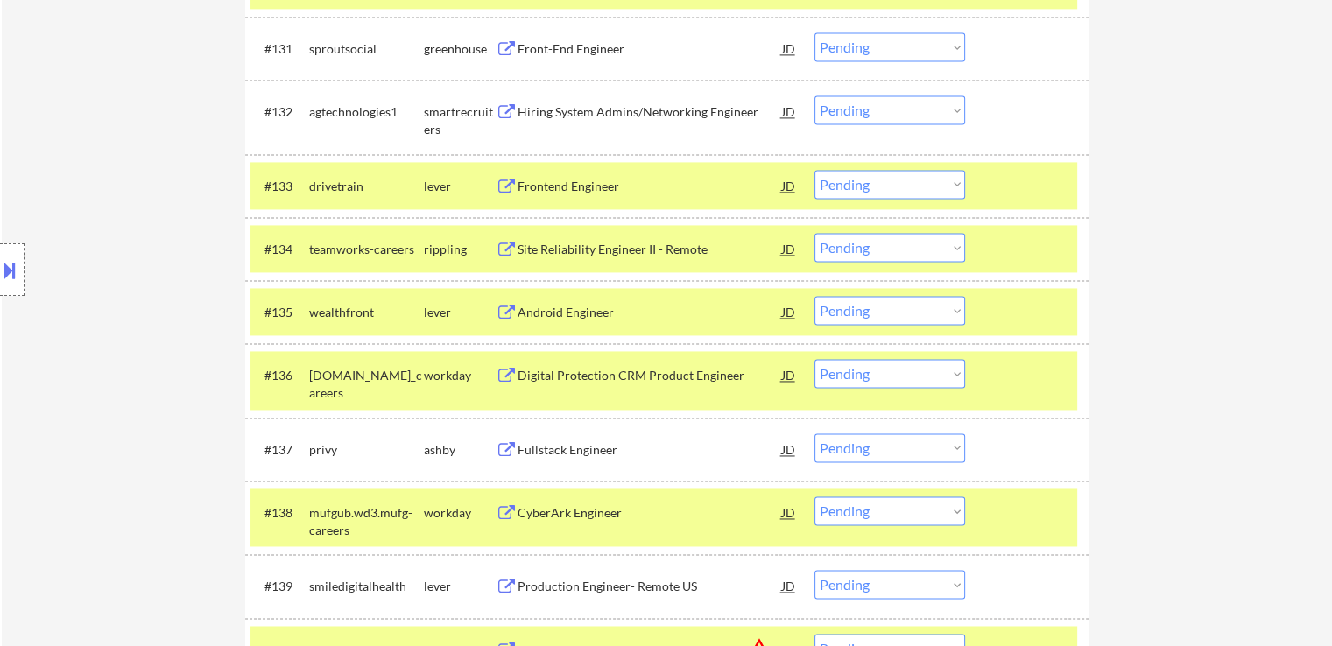
scroll to position [2630, 0]
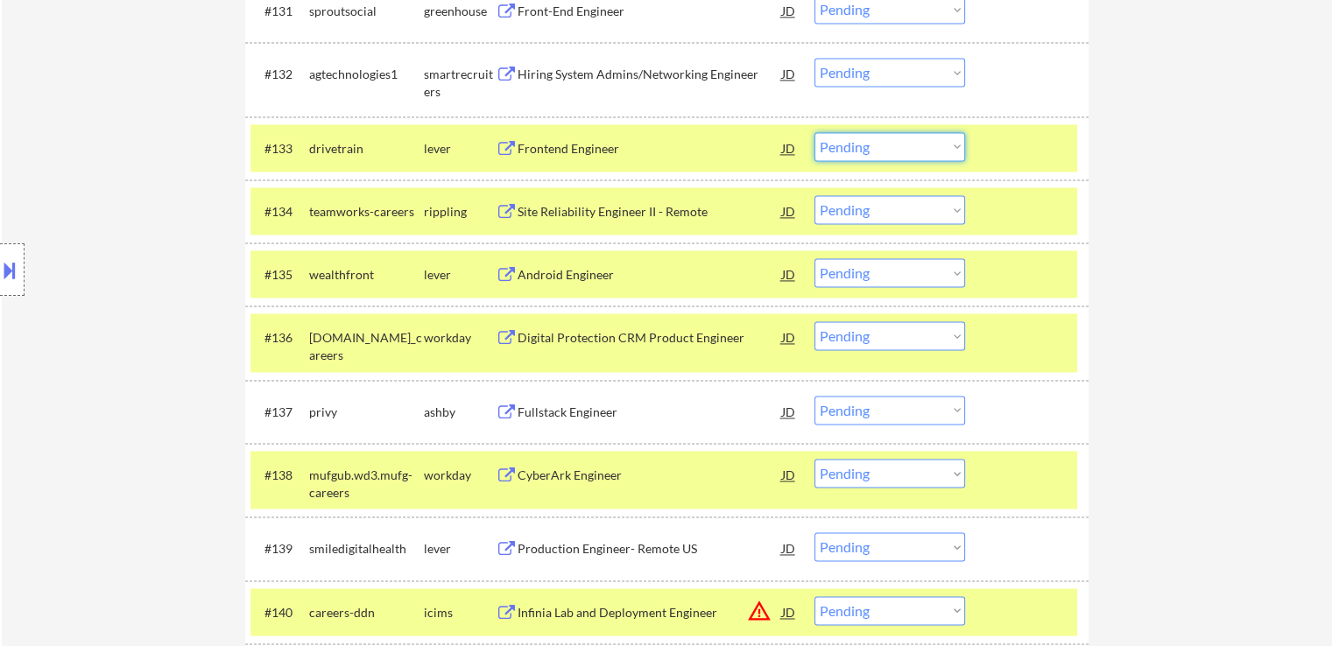
click at [883, 145] on select "Choose an option... Pending Applied Excluded (Questions) Excluded (Expired) Exc…" at bounding box center [889, 146] width 151 height 29
select select ""applied""
click at [814, 132] on select "Choose an option... Pending Applied Excluded (Questions) Excluded (Expired) Exc…" at bounding box center [889, 146] width 151 height 29
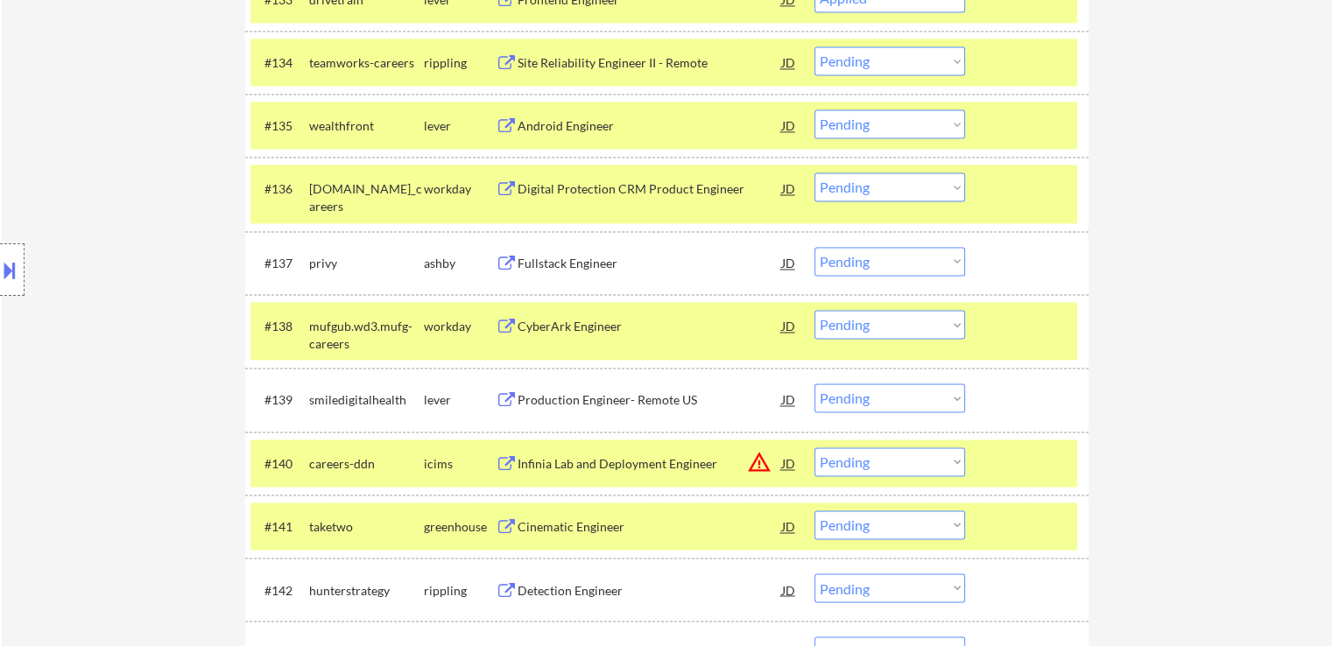
scroll to position [2805, 0]
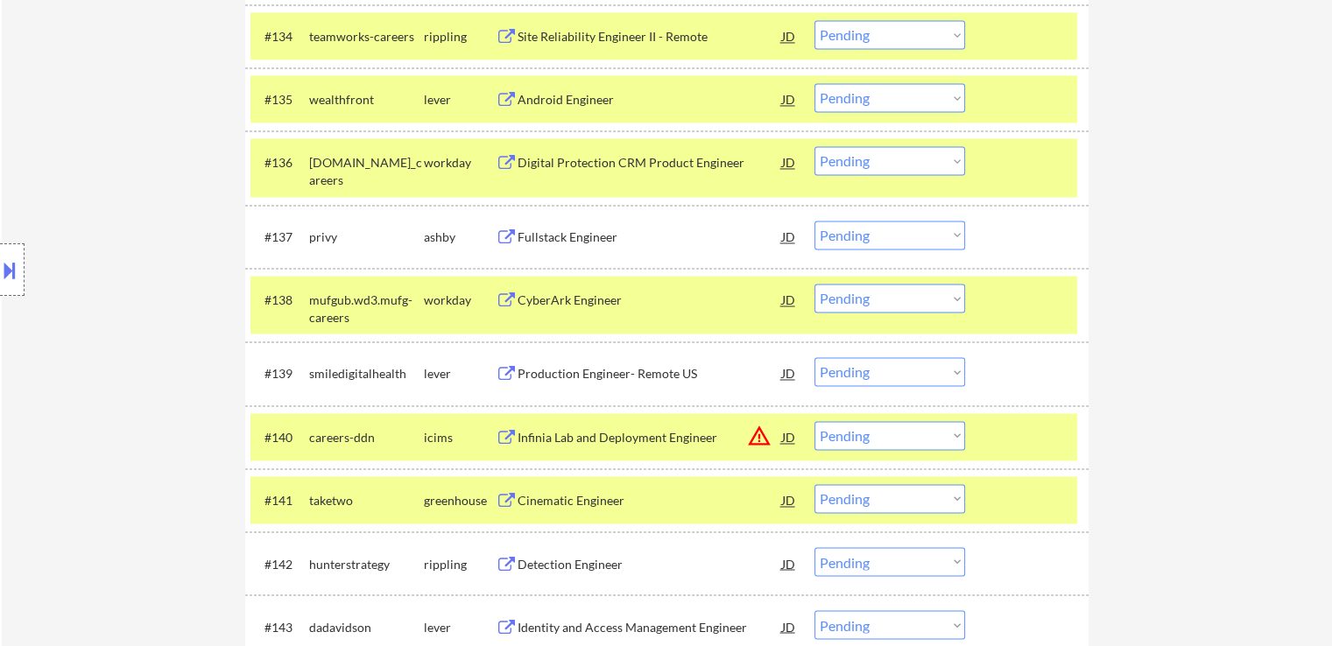
click at [581, 230] on div "Fullstack Engineer" at bounding box center [649, 238] width 264 height 18
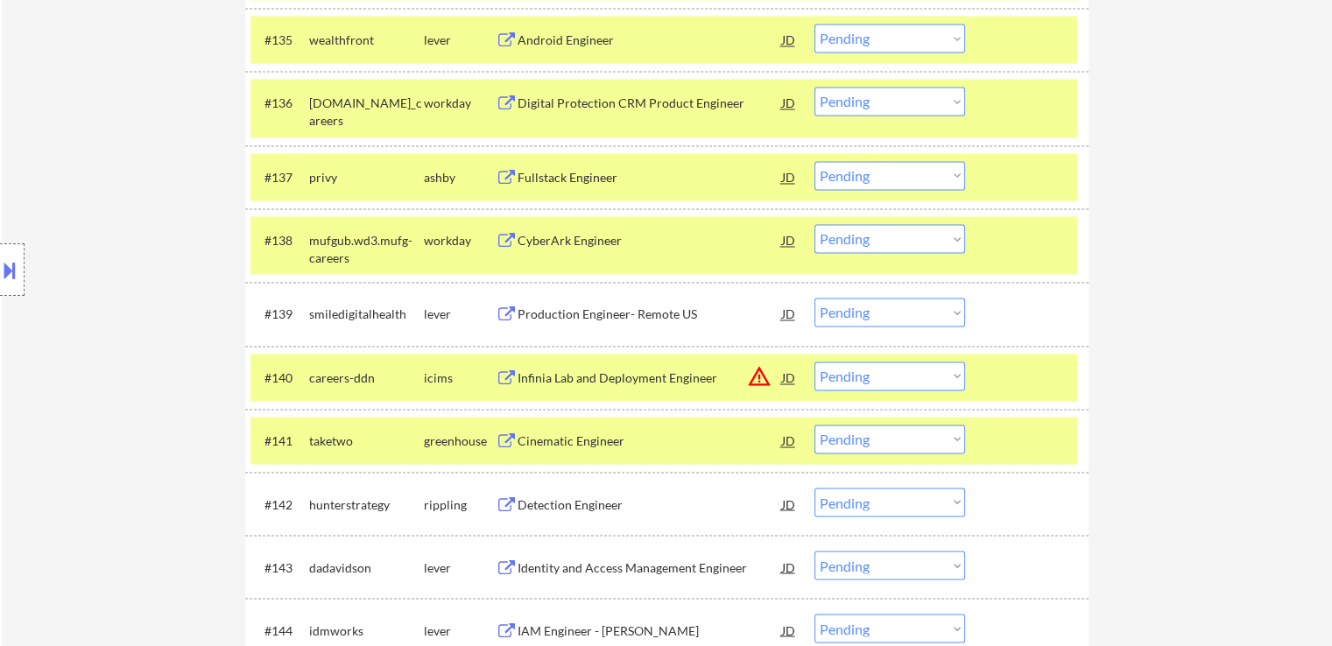
scroll to position [2893, 0]
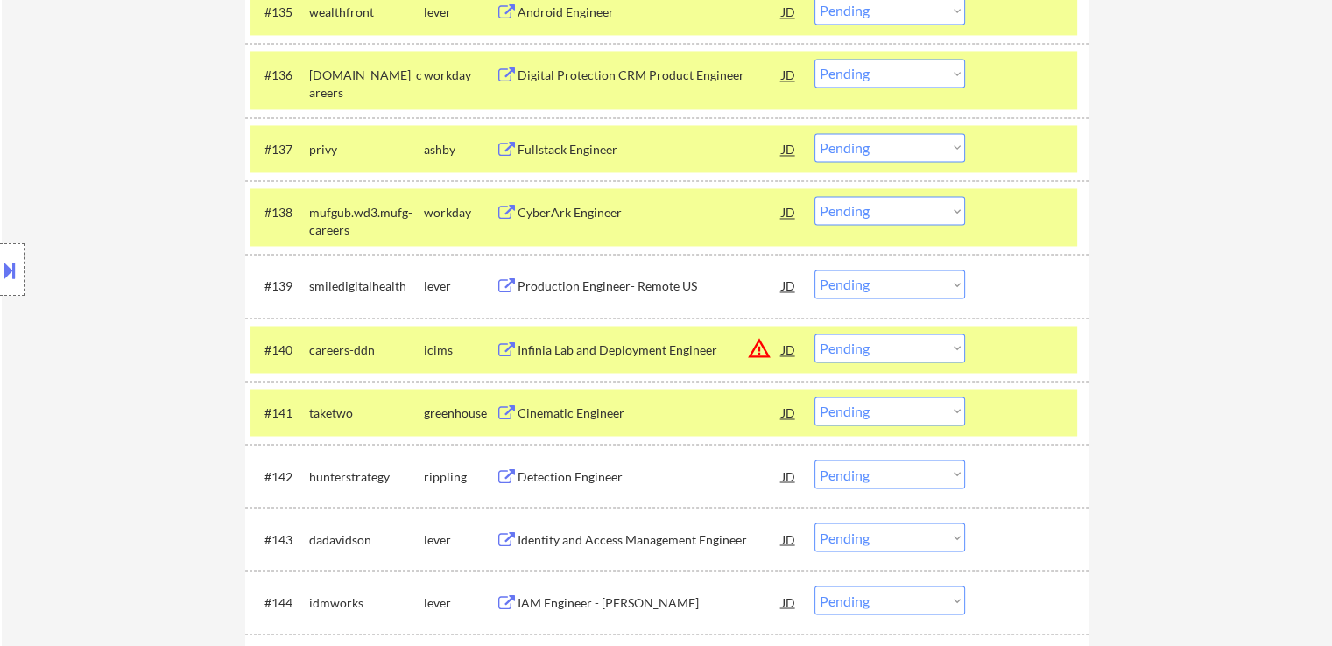
click at [620, 285] on div "Production Engineer- Remote US" at bounding box center [649, 287] width 264 height 18
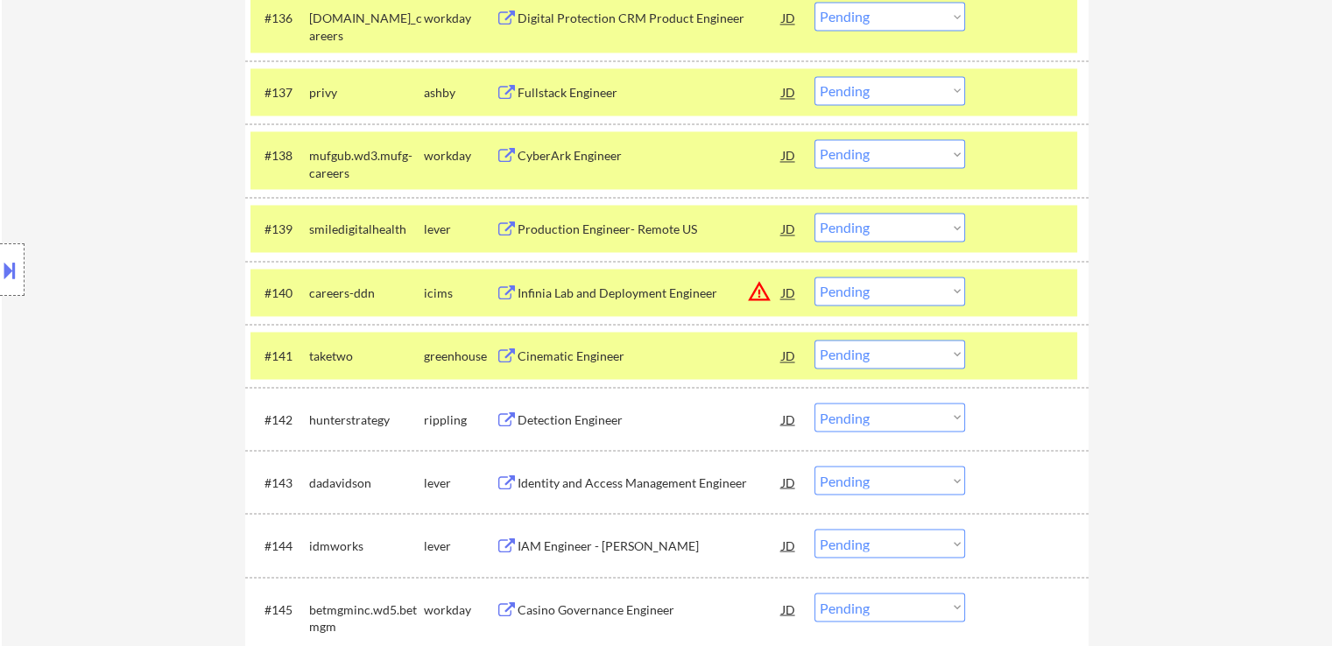
scroll to position [2980, 0]
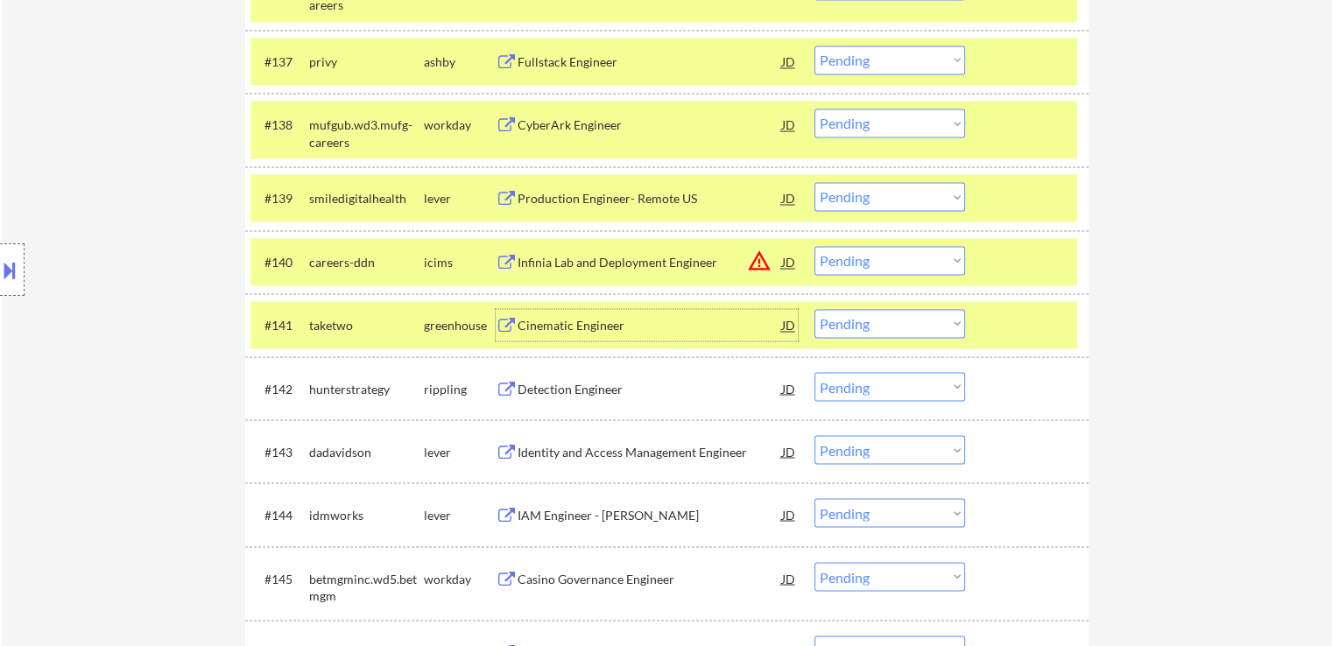
click at [576, 317] on div "Cinematic Engineer" at bounding box center [649, 326] width 264 height 18
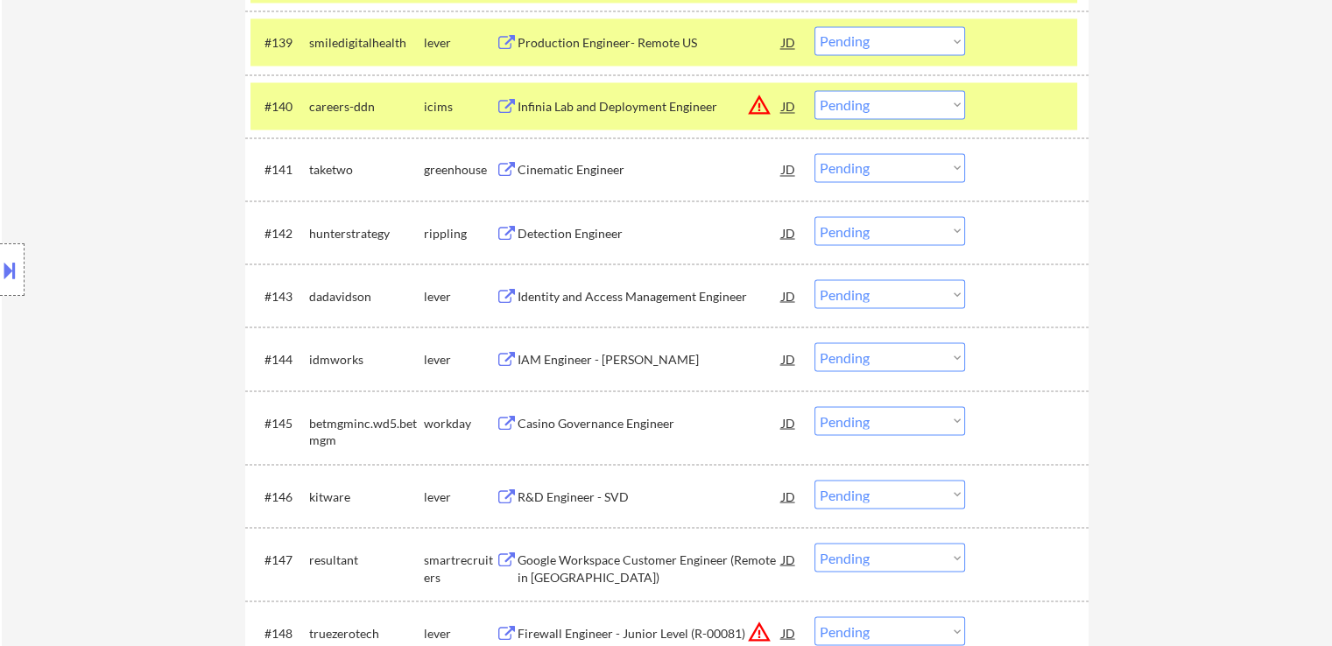
scroll to position [3156, 0]
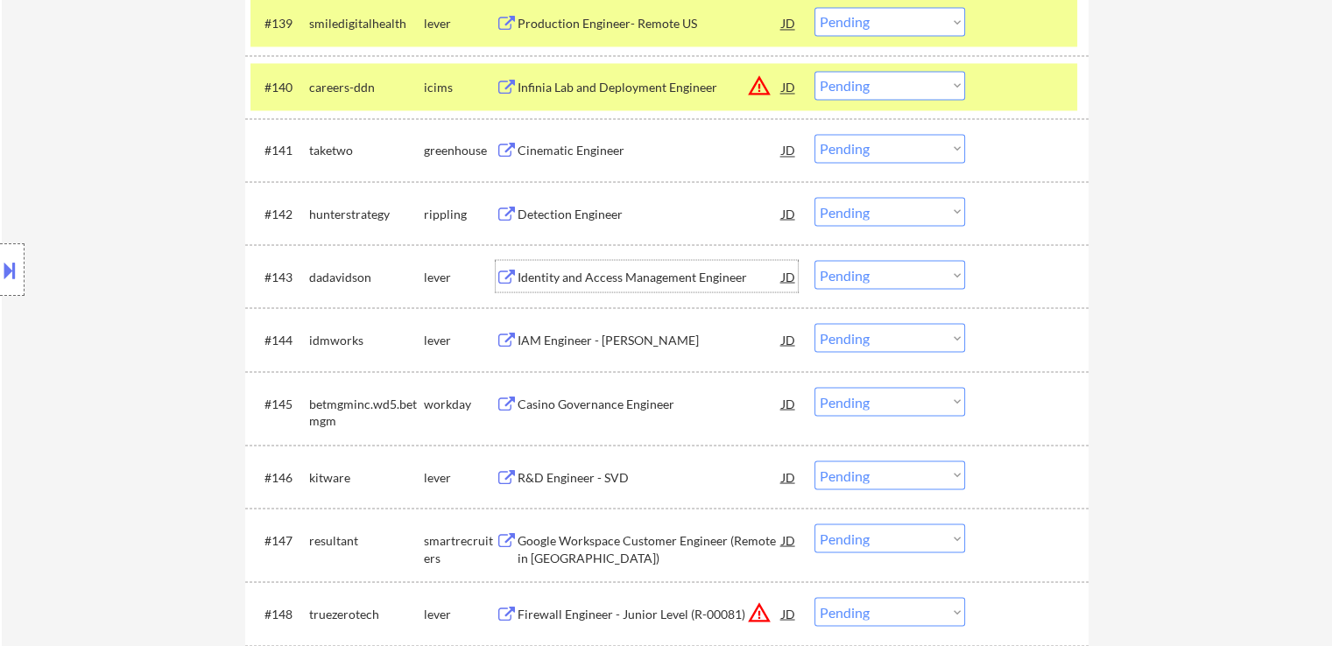
click at [584, 271] on div "Identity and Access Management Engineer" at bounding box center [649, 277] width 264 height 18
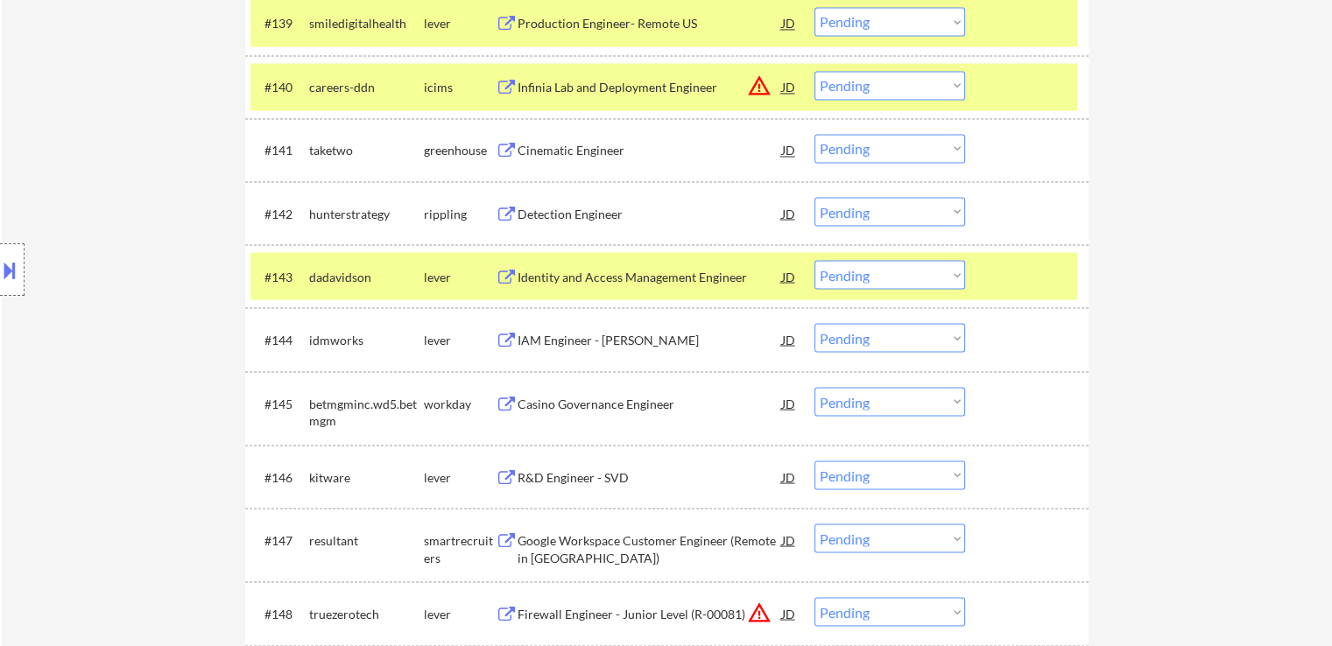
click at [574, 341] on div "IAM Engineer - [PERSON_NAME]" at bounding box center [649, 340] width 264 height 18
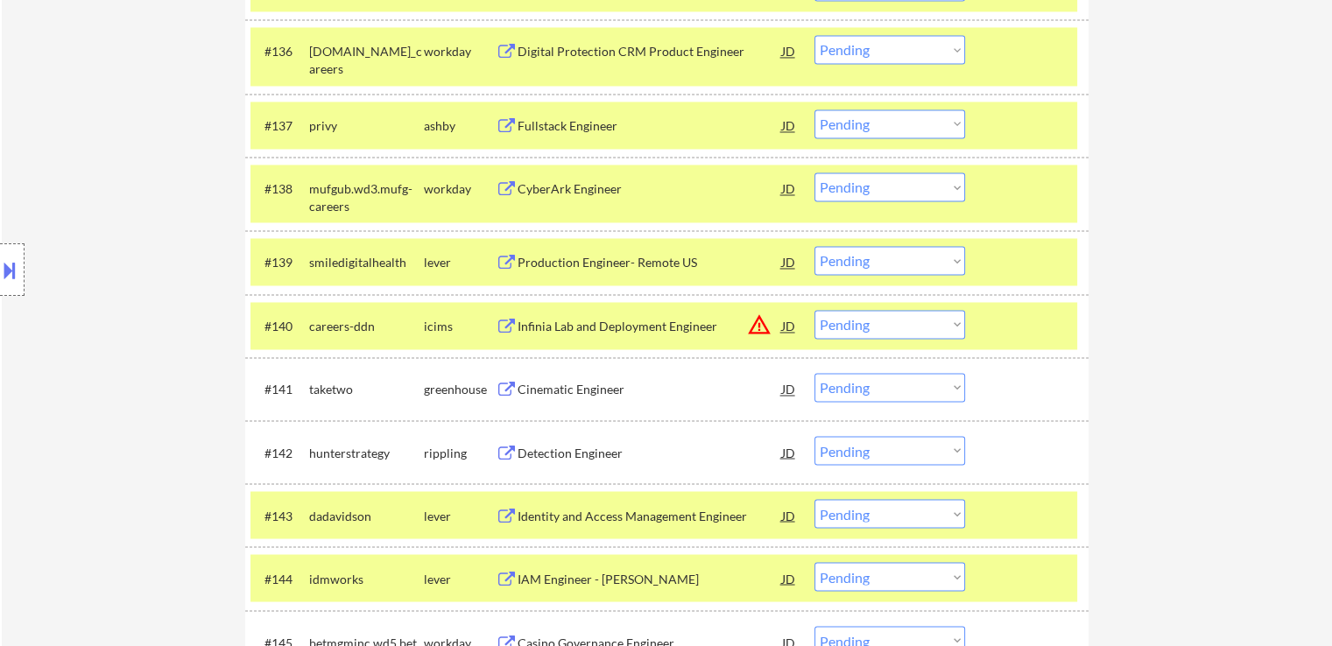
scroll to position [2944, 0]
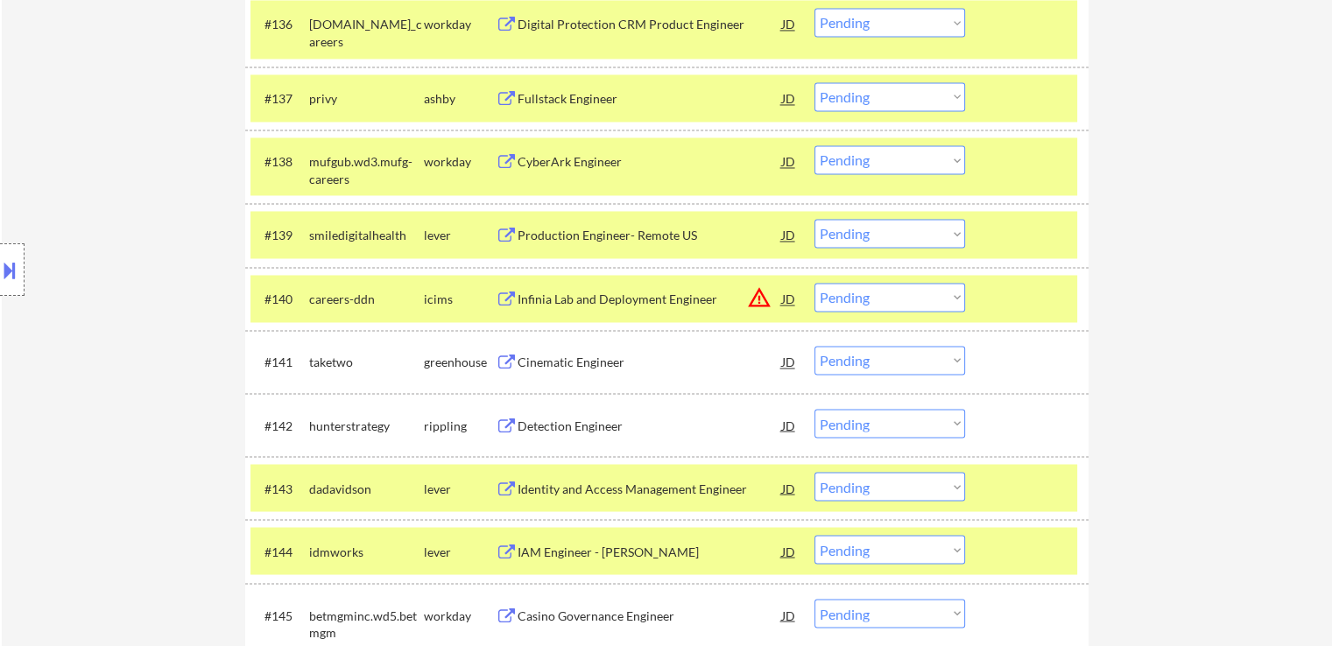
click at [854, 238] on select "Choose an option... Pending Applied Excluded (Questions) Excluded (Expired) Exc…" at bounding box center [889, 233] width 151 height 29
select select ""excluded__bad_match_""
click at [814, 219] on select "Choose an option... Pending Applied Excluded (Questions) Excluded (Expired) Exc…" at bounding box center [889, 233] width 151 height 29
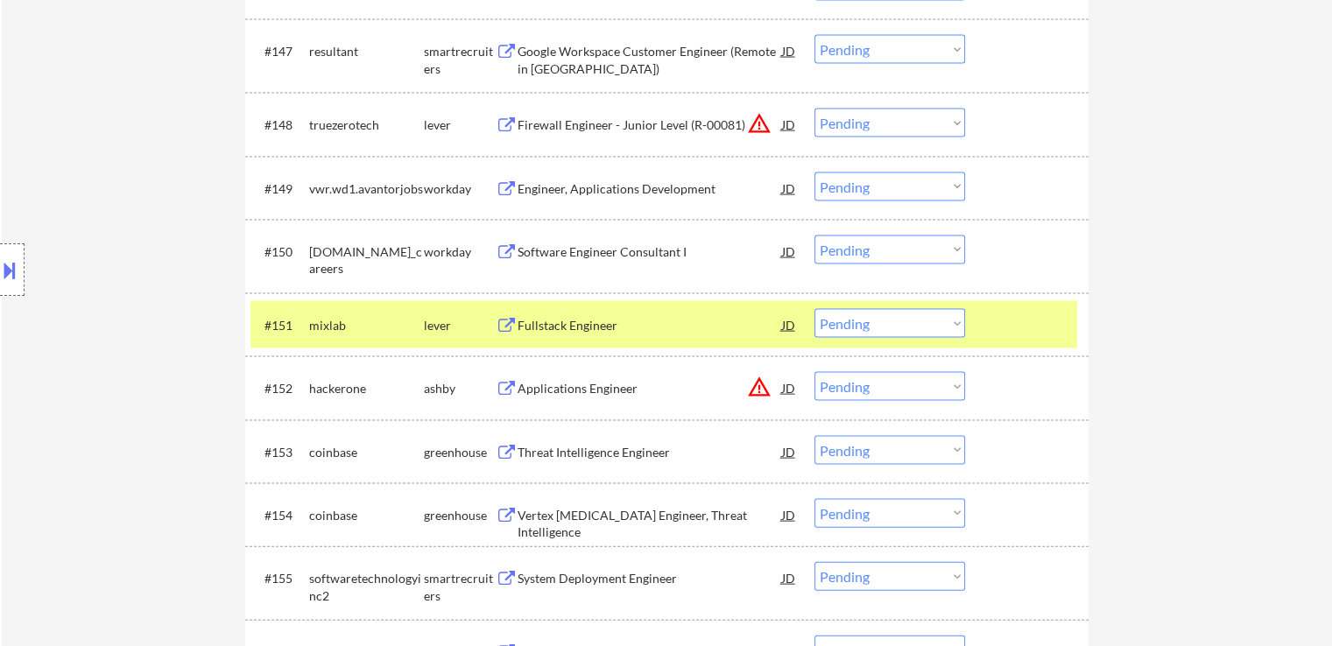
scroll to position [3819, 0]
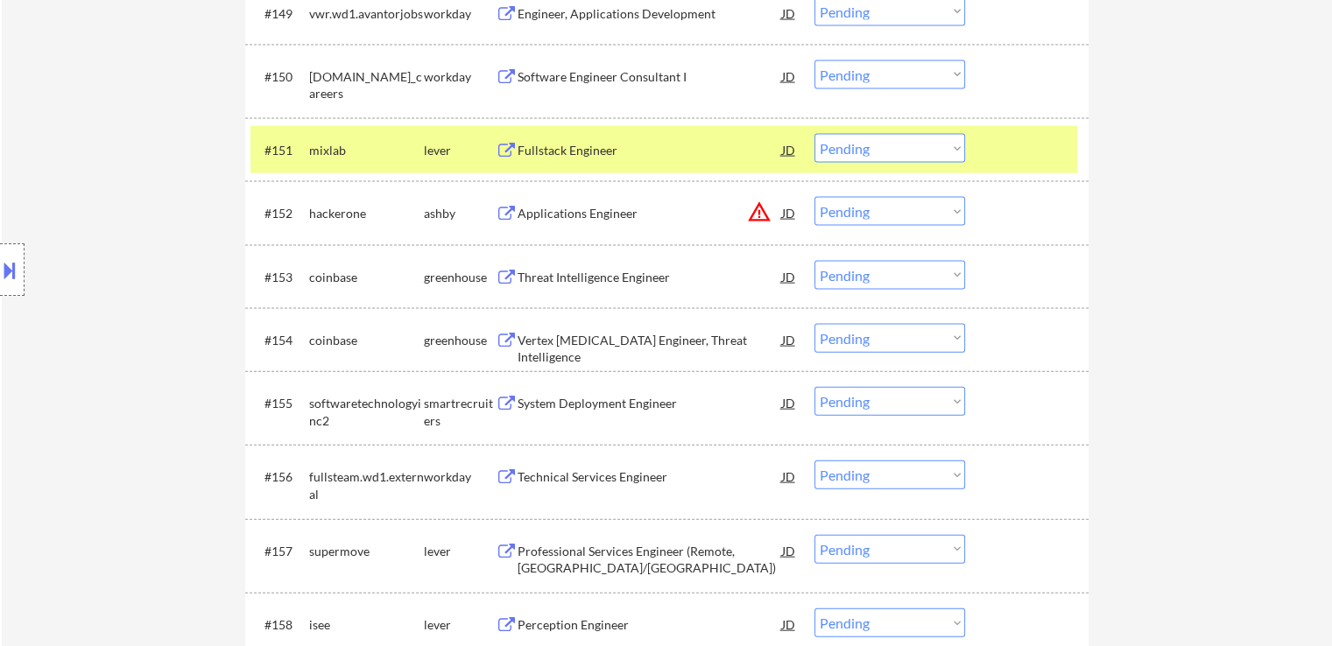
click at [602, 274] on div "Threat Intelligence Engineer" at bounding box center [649, 278] width 264 height 18
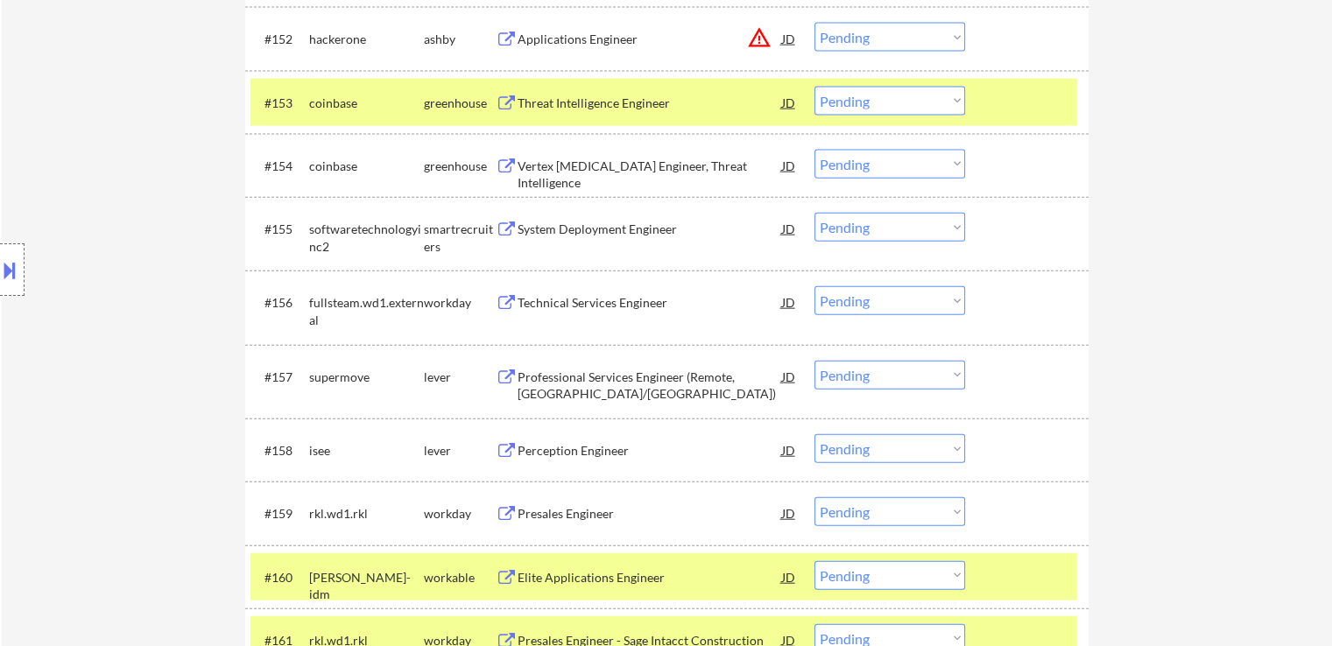
scroll to position [3994, 0]
click at [574, 236] on div "System Deployment Engineer" at bounding box center [649, 229] width 264 height 18
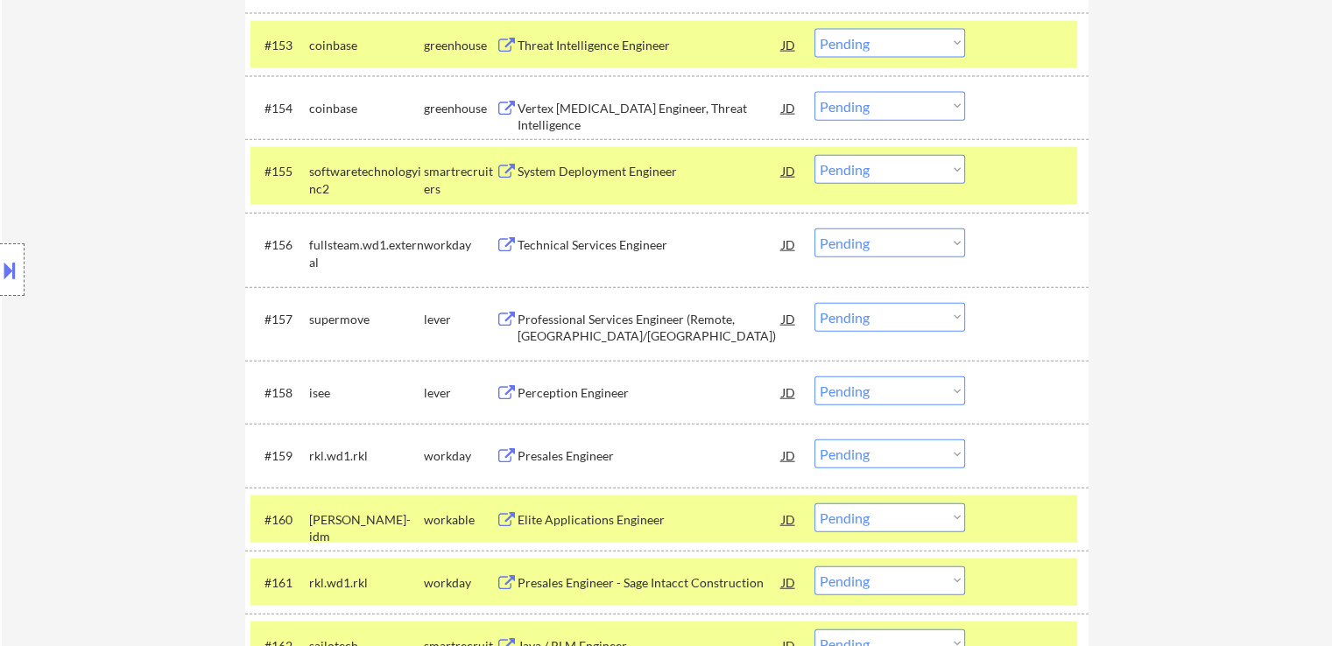
scroll to position [4082, 0]
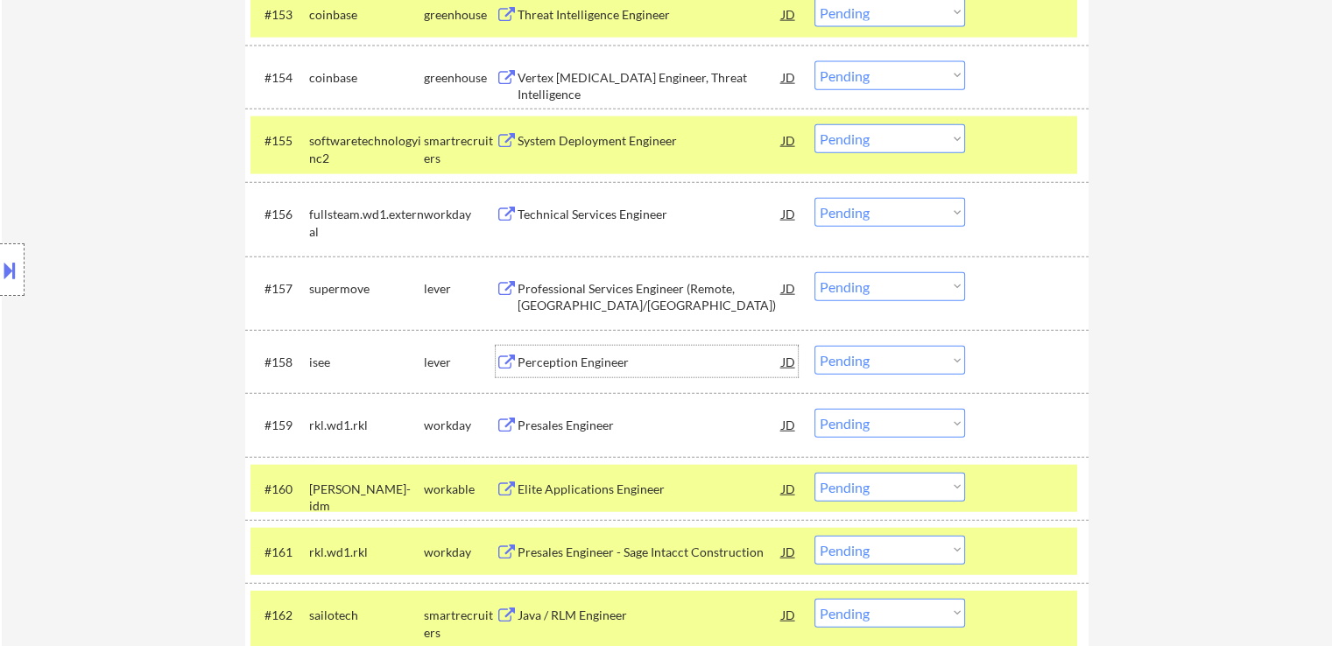
drag, startPoint x: 609, startPoint y: 366, endPoint x: 581, endPoint y: 355, distance: 30.2
click at [608, 366] on div "Perception Engineer" at bounding box center [649, 363] width 264 height 18
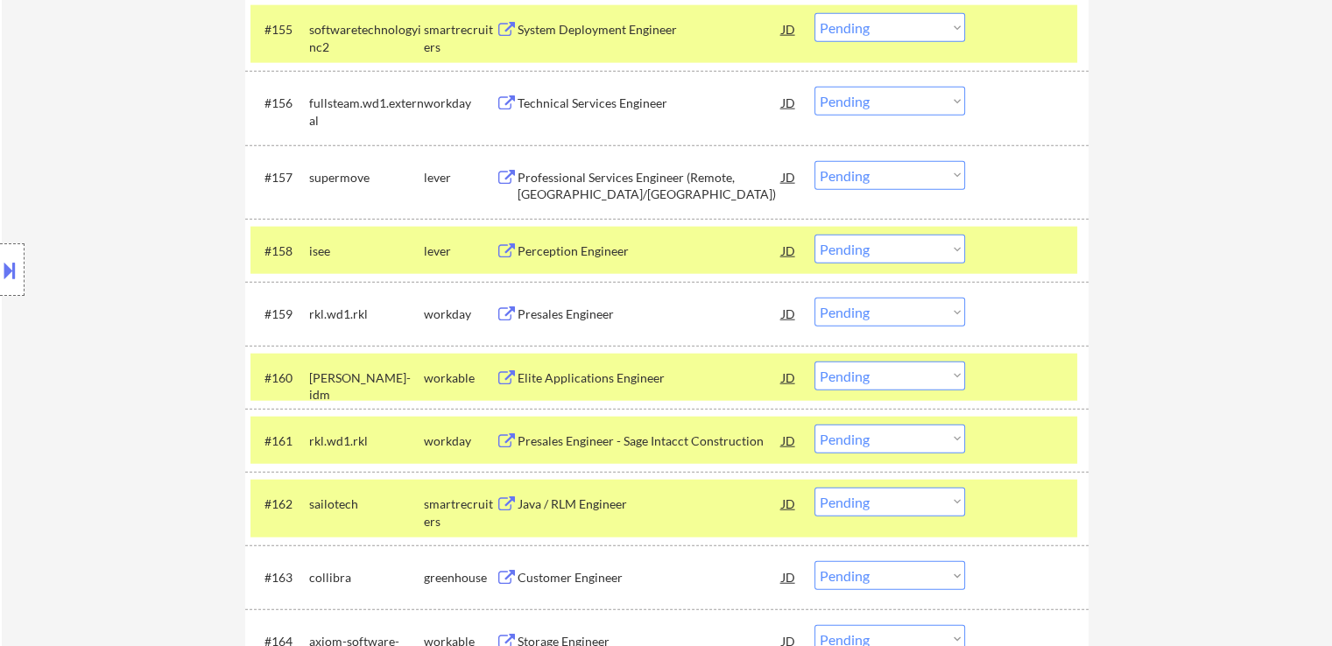
scroll to position [4257, 0]
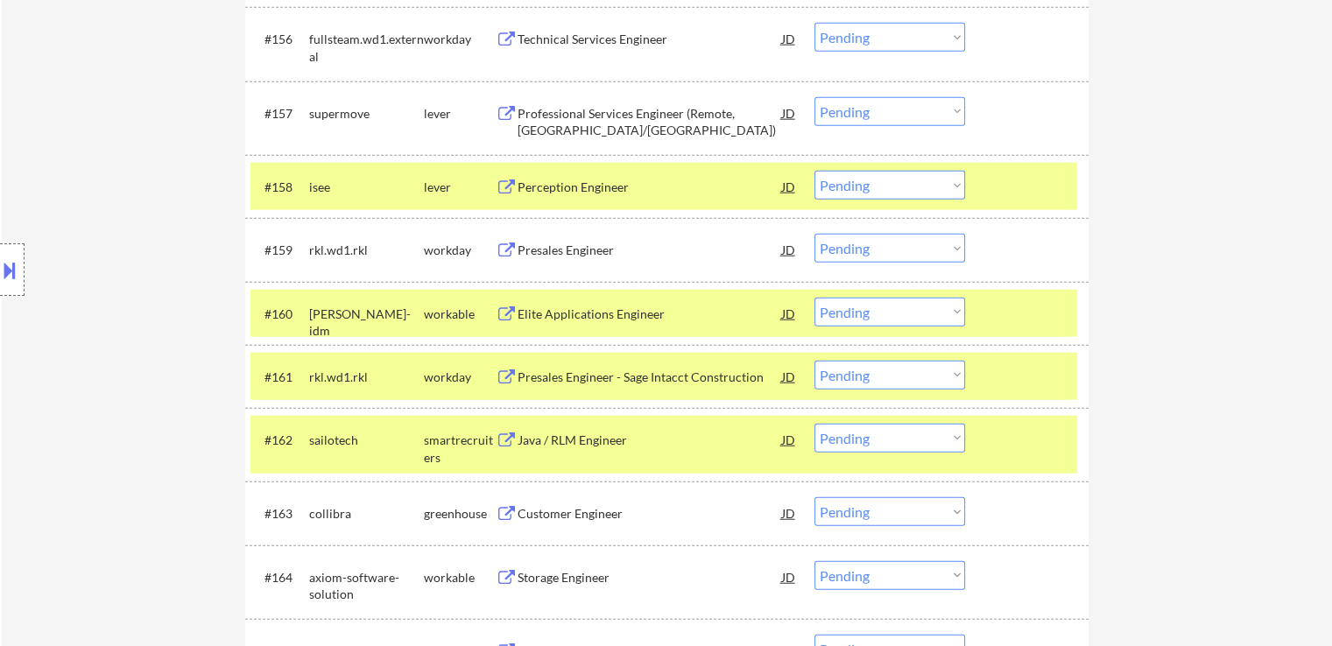
click at [602, 314] on div "Elite Applications Engineer" at bounding box center [649, 315] width 264 height 18
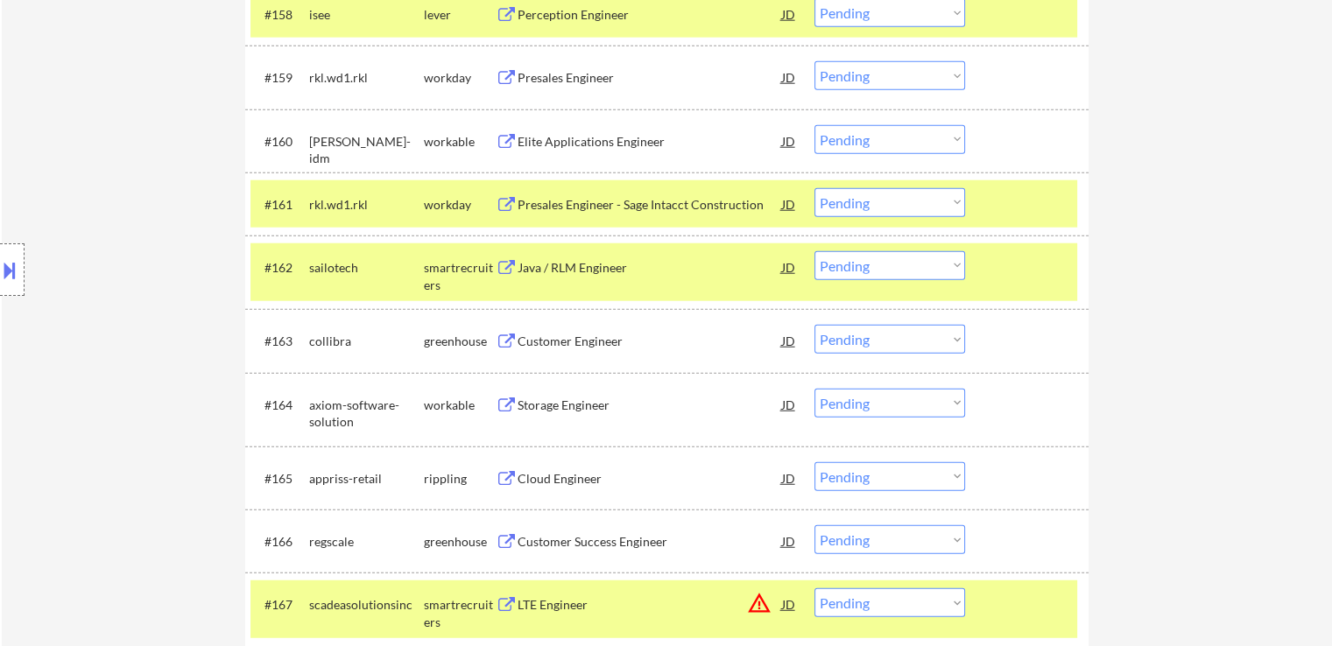
scroll to position [4432, 0]
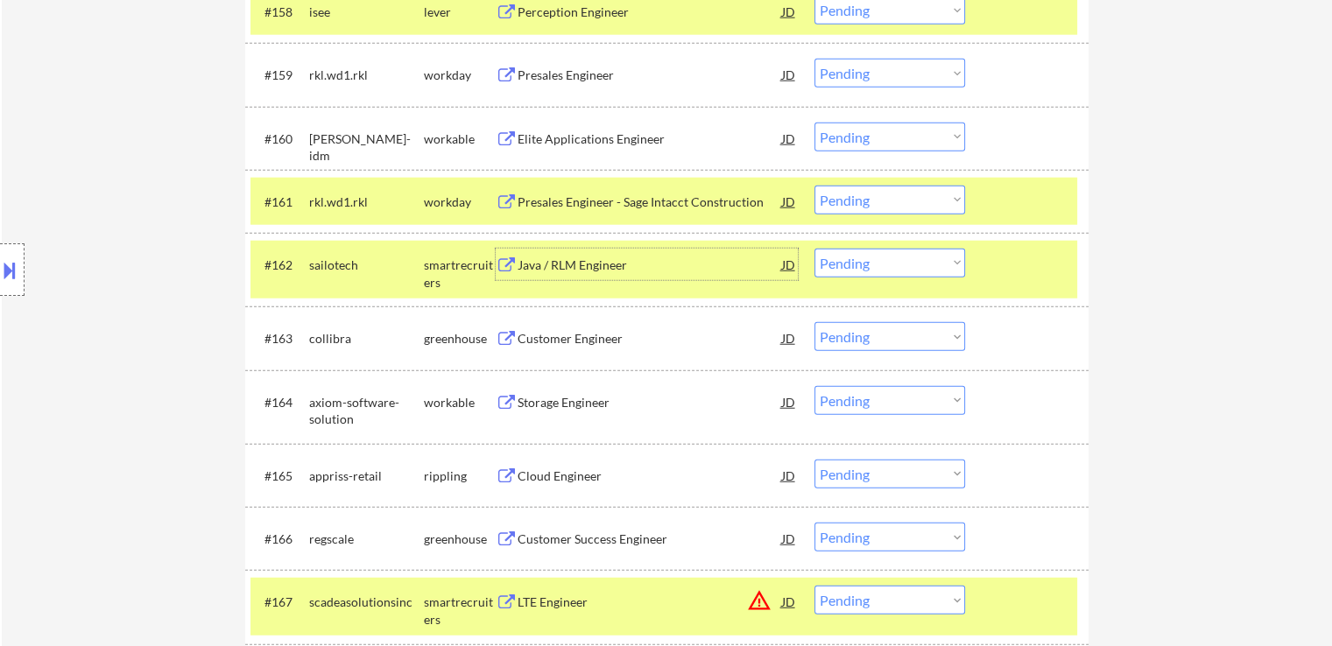
click at [573, 267] on div "Java / RLM Engineer" at bounding box center [649, 266] width 264 height 18
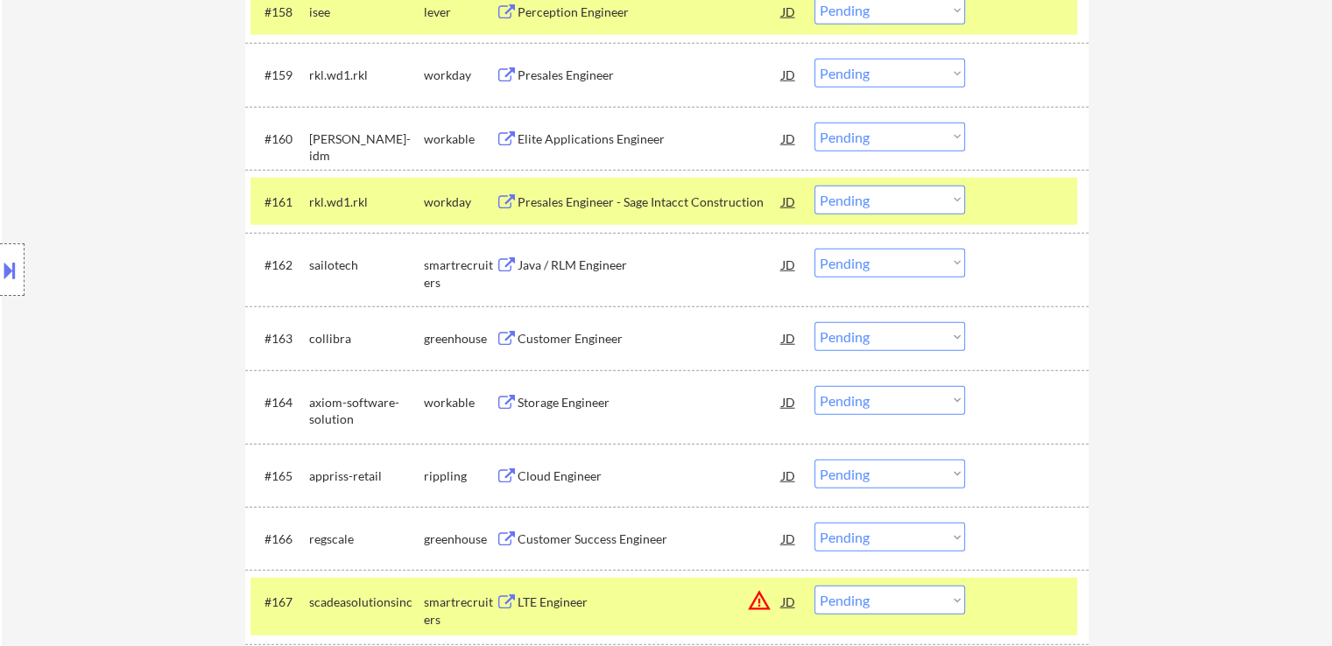
click at [578, 343] on div "Customer Engineer" at bounding box center [649, 339] width 264 height 18
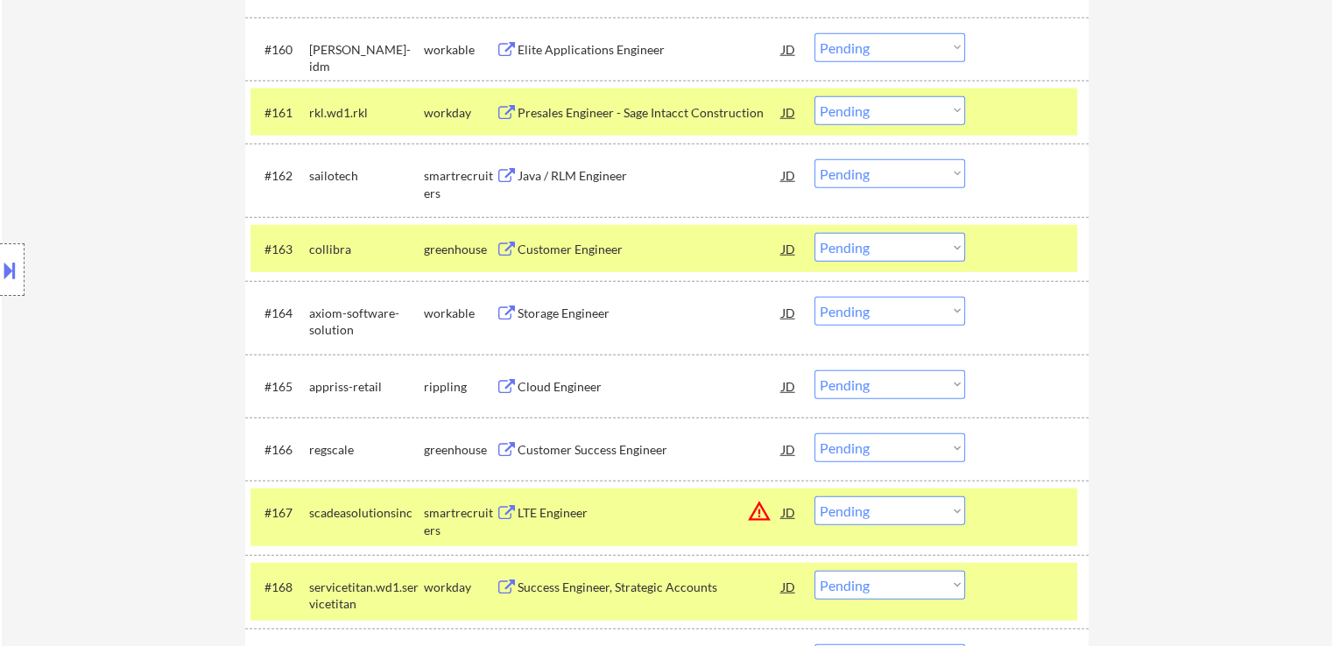
scroll to position [4607, 0]
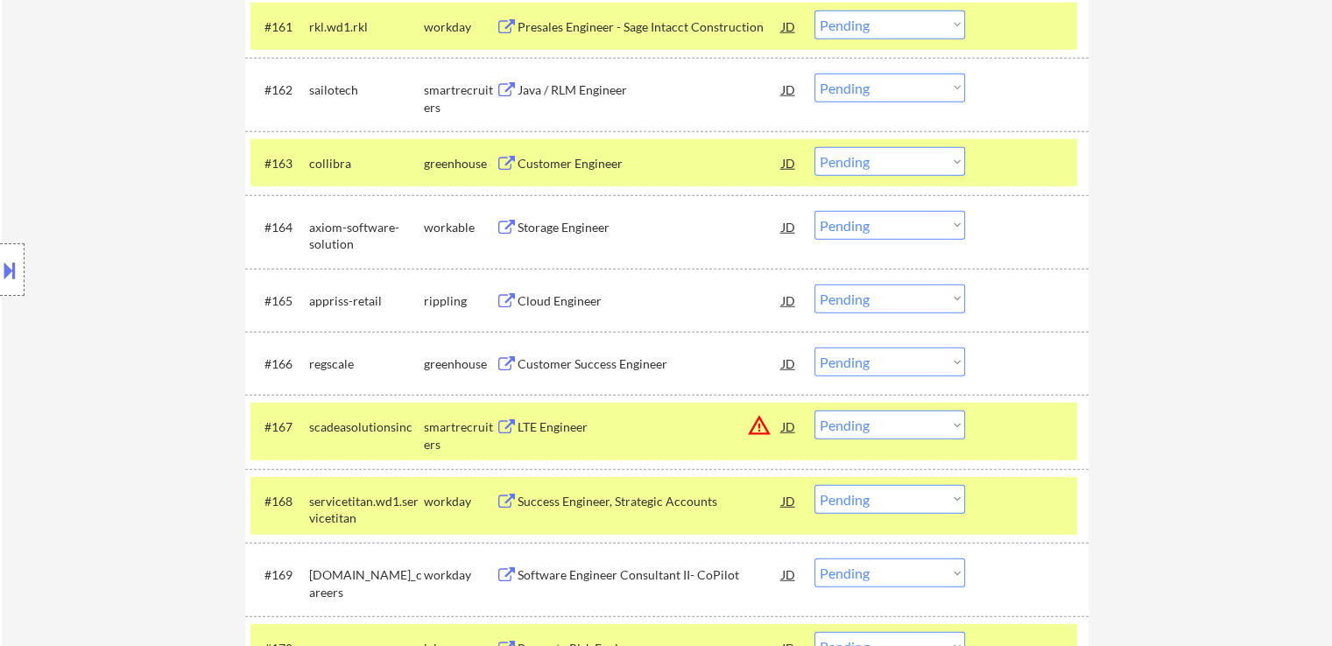
click at [572, 301] on div "Cloud Engineer" at bounding box center [649, 301] width 264 height 18
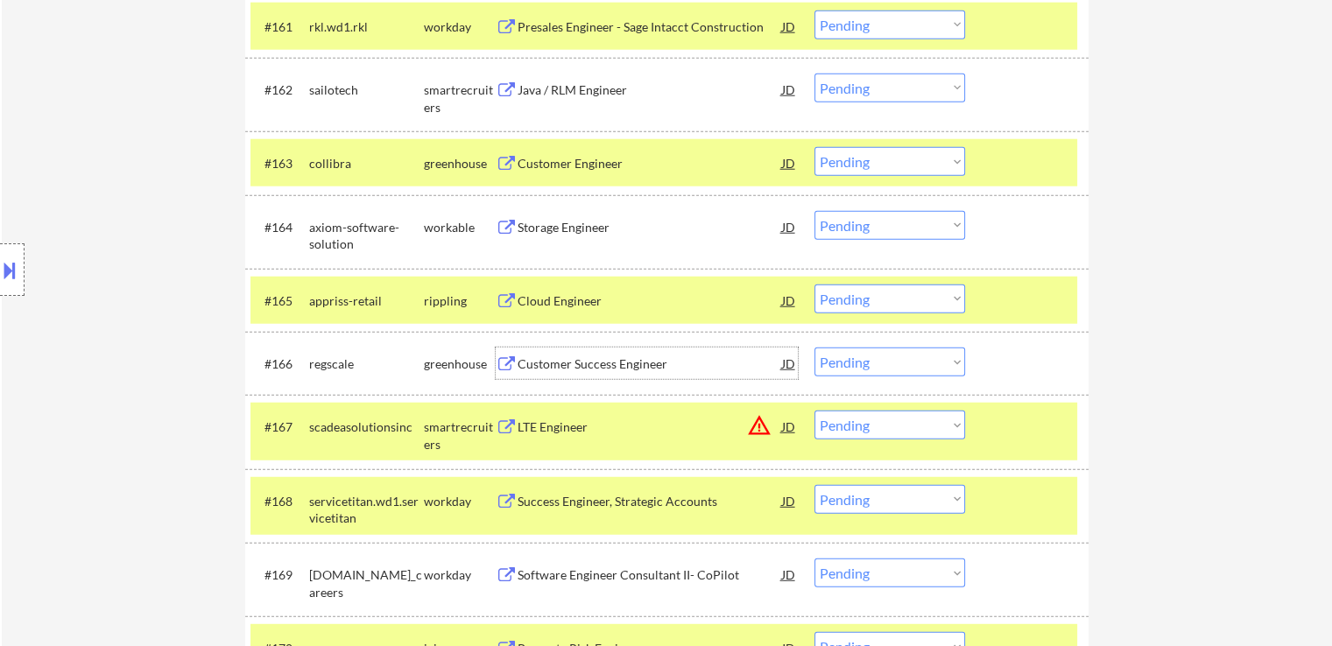
drag, startPoint x: 572, startPoint y: 356, endPoint x: 568, endPoint y: 341, distance: 15.3
click at [569, 356] on div "Customer Success Engineer" at bounding box center [649, 364] width 264 height 18
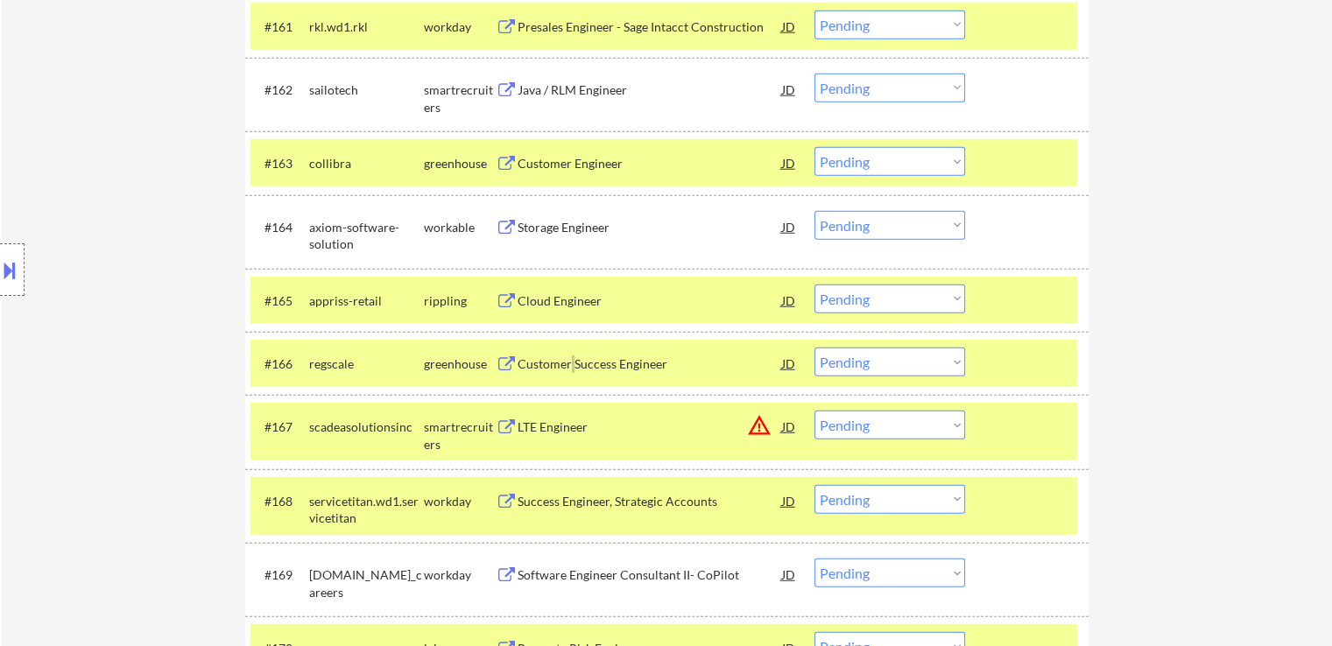
select select ""pending""
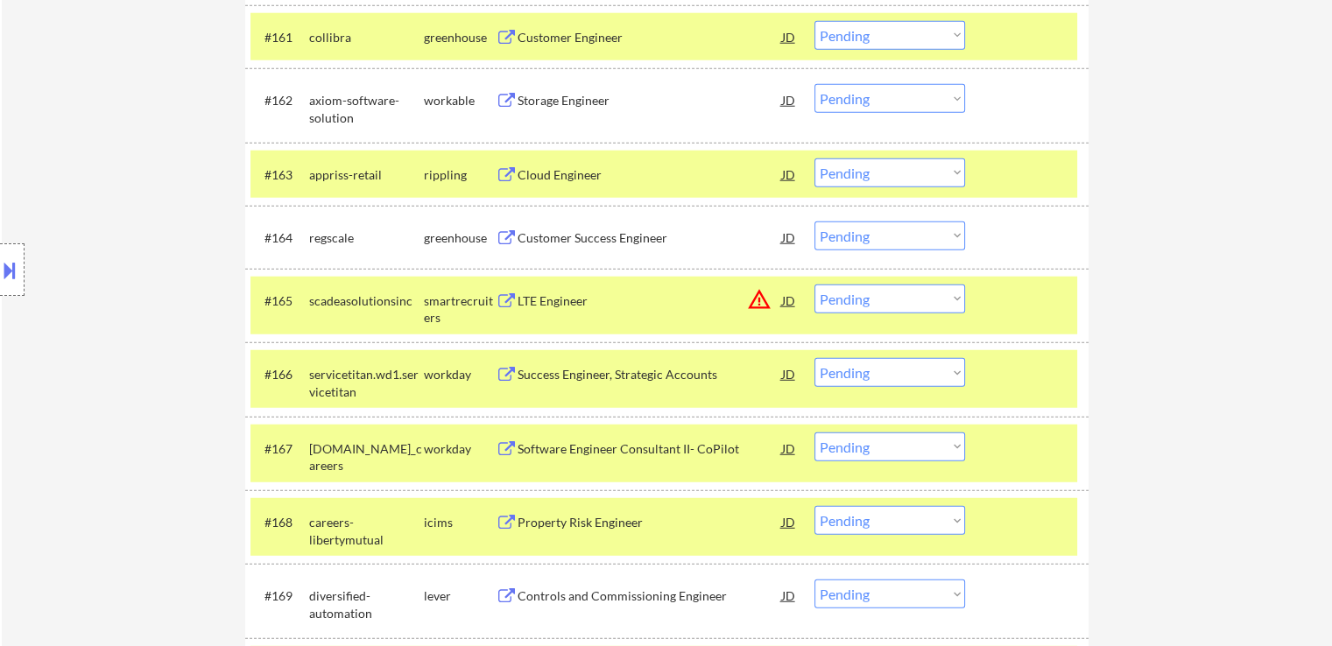
click at [830, 233] on select "Choose an option... Pending Applied Excluded (Questions) Excluded (Expired) Exc…" at bounding box center [889, 236] width 151 height 29
click at [814, 222] on select "Choose an option... Pending Applied Excluded (Questions) Excluded (Expired) Exc…" at bounding box center [889, 236] width 151 height 29
select select ""pending""
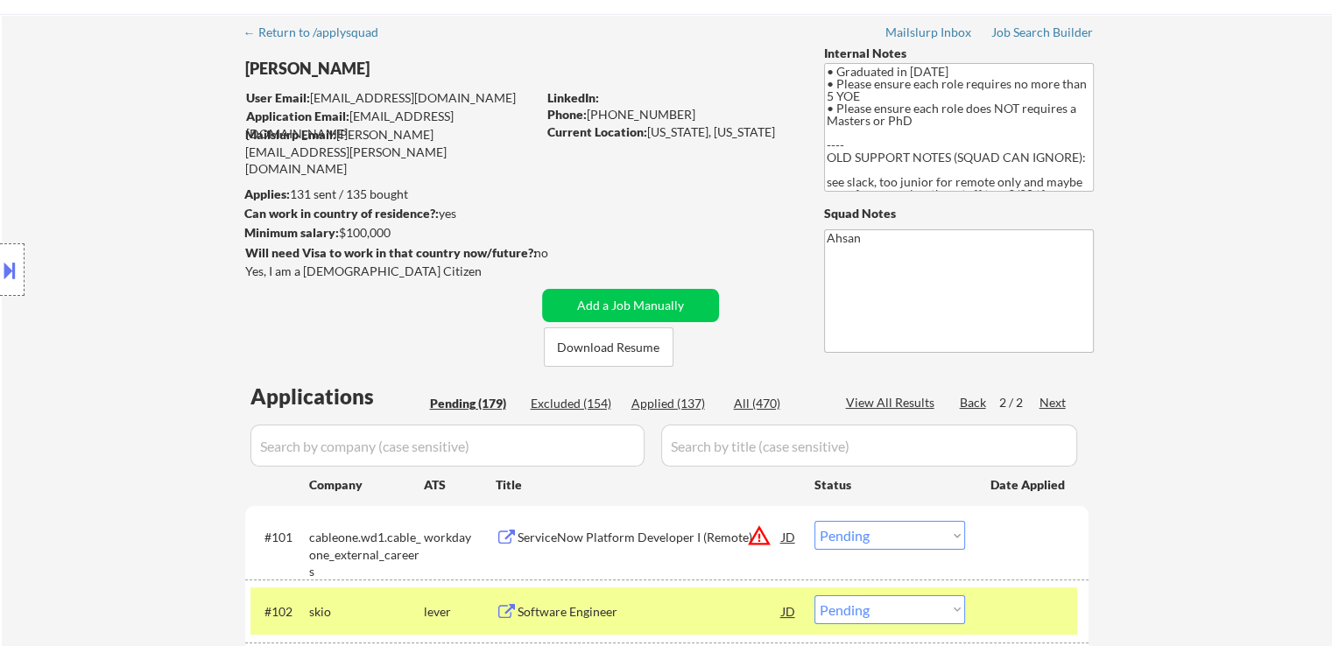
scroll to position [88, 0]
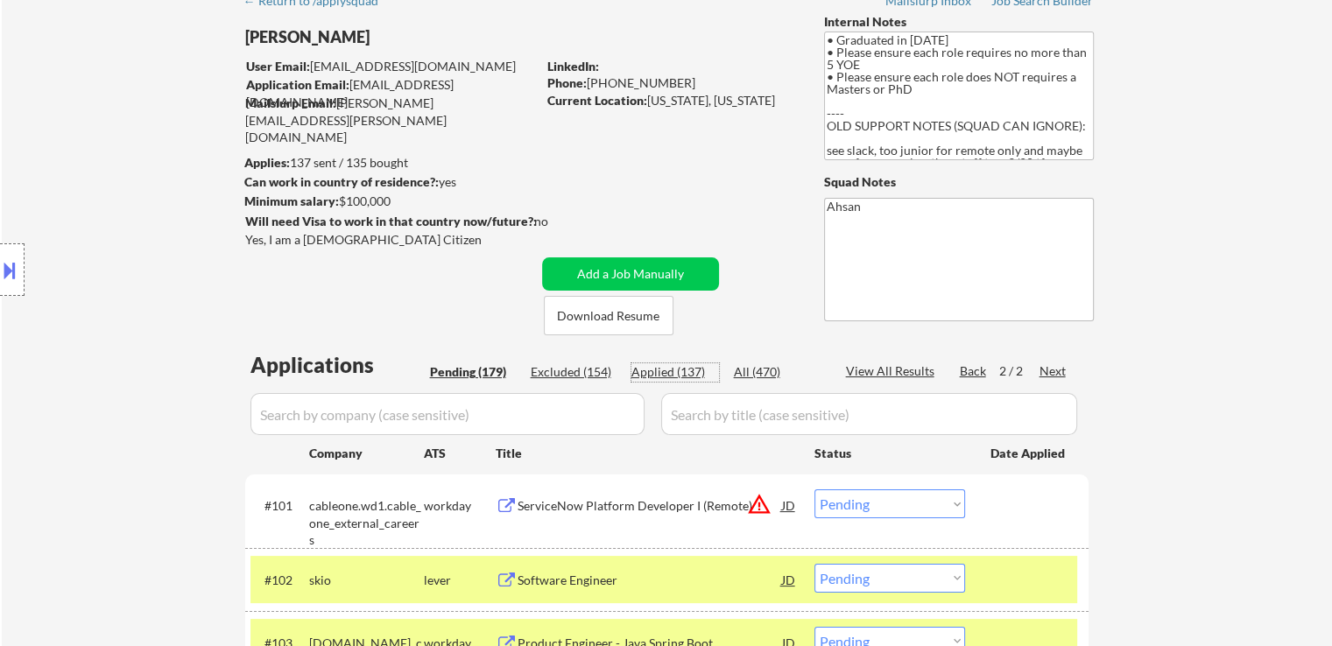
click at [661, 374] on div "Applied (137)" at bounding box center [675, 372] width 88 height 18
select select ""applied""
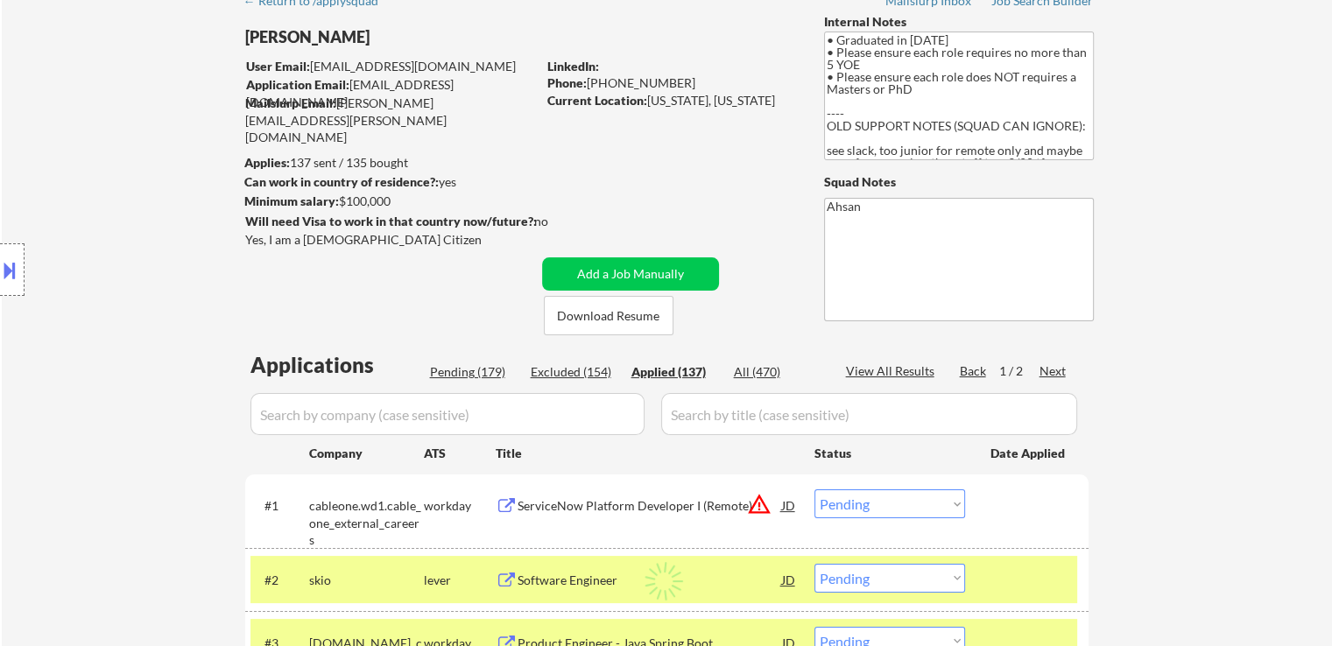
select select ""applied""
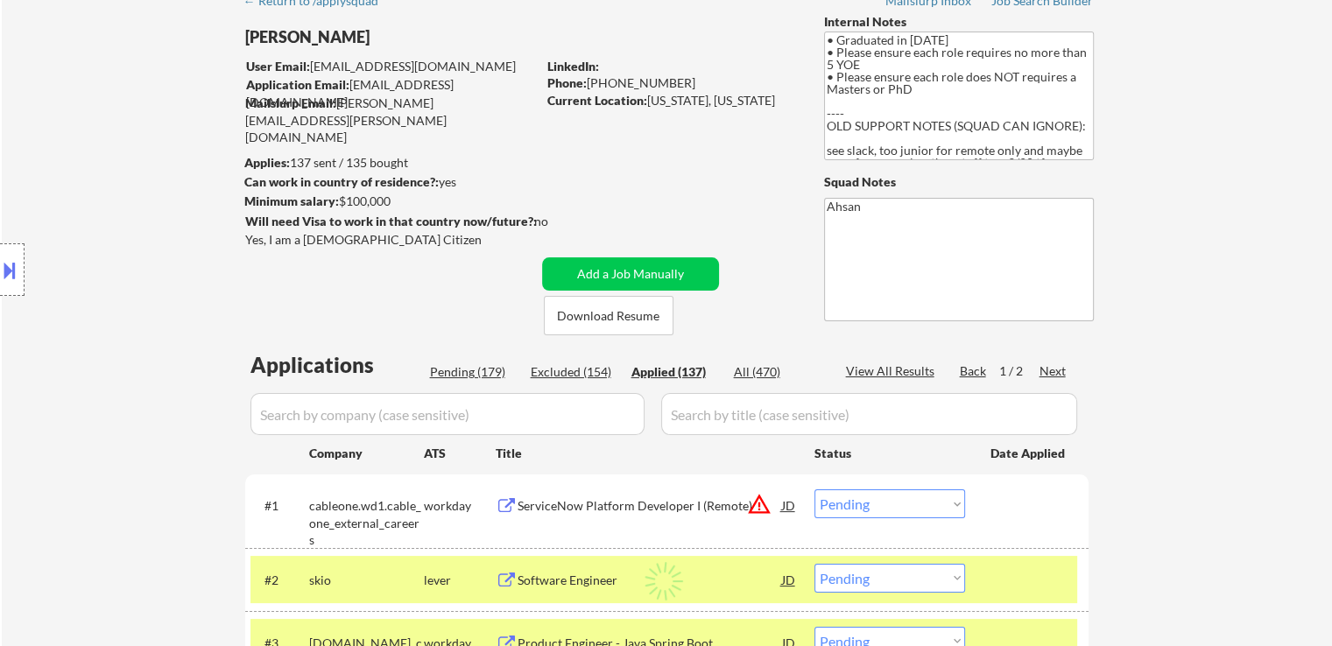
select select ""applied""
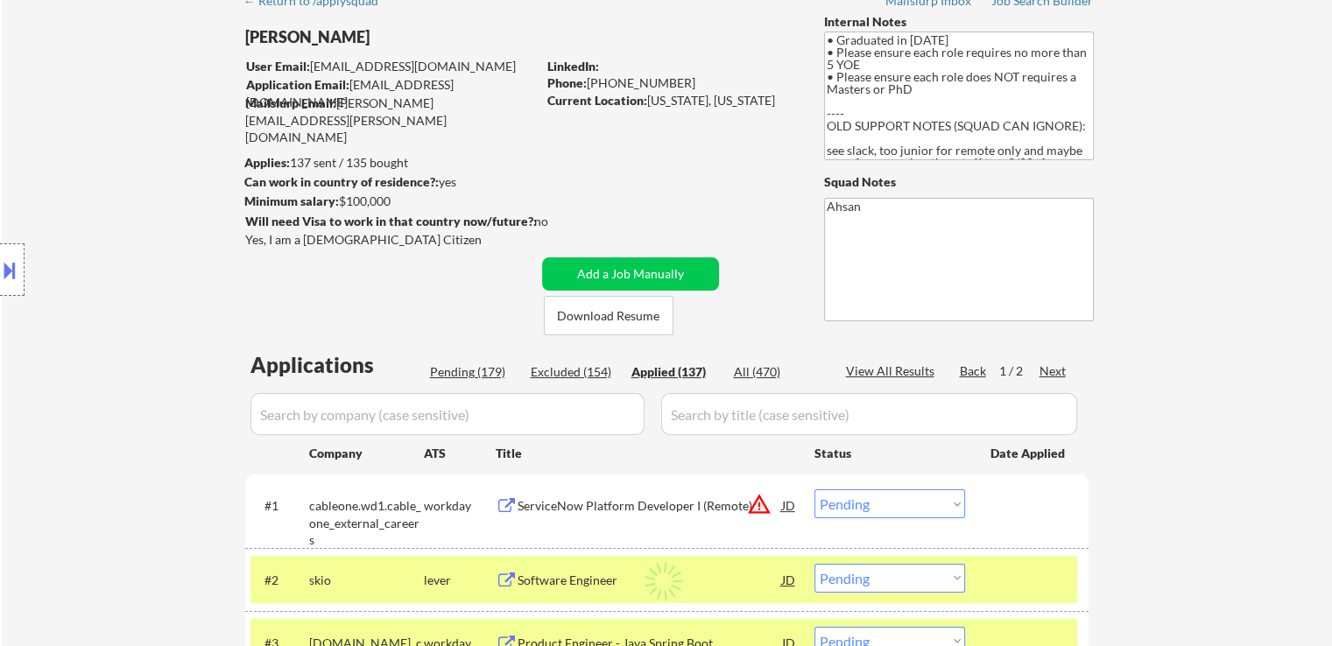
select select ""applied""
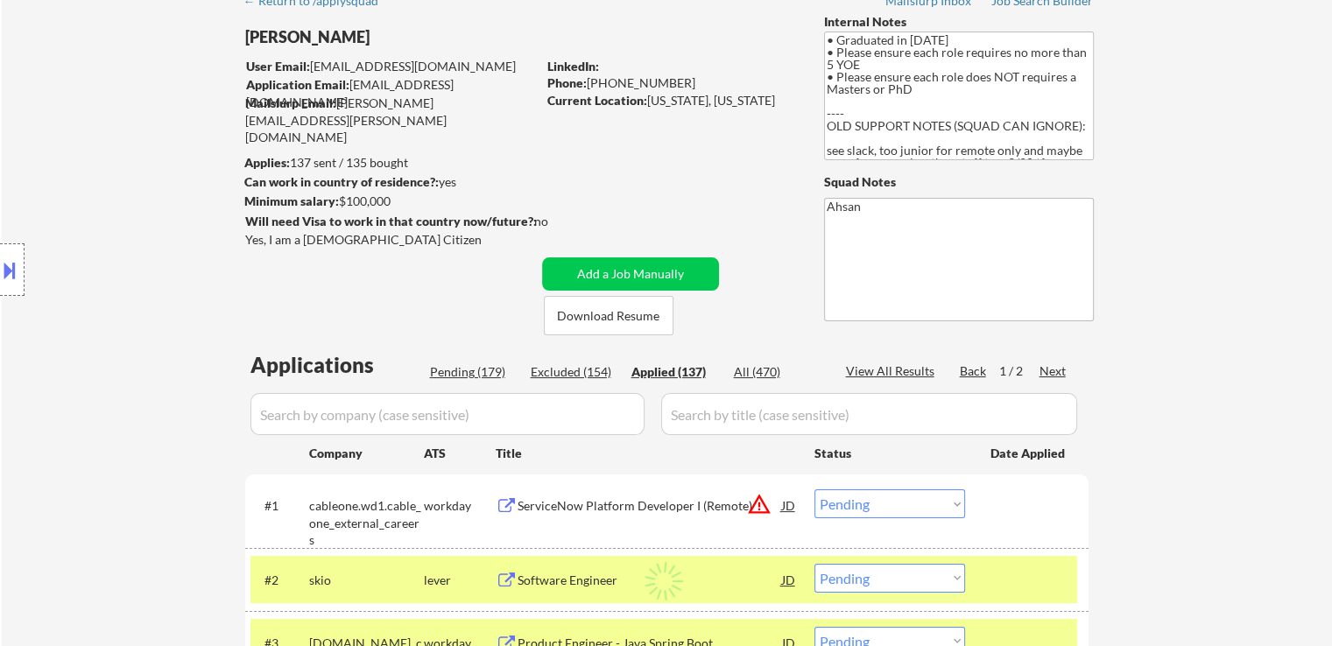
select select ""applied""
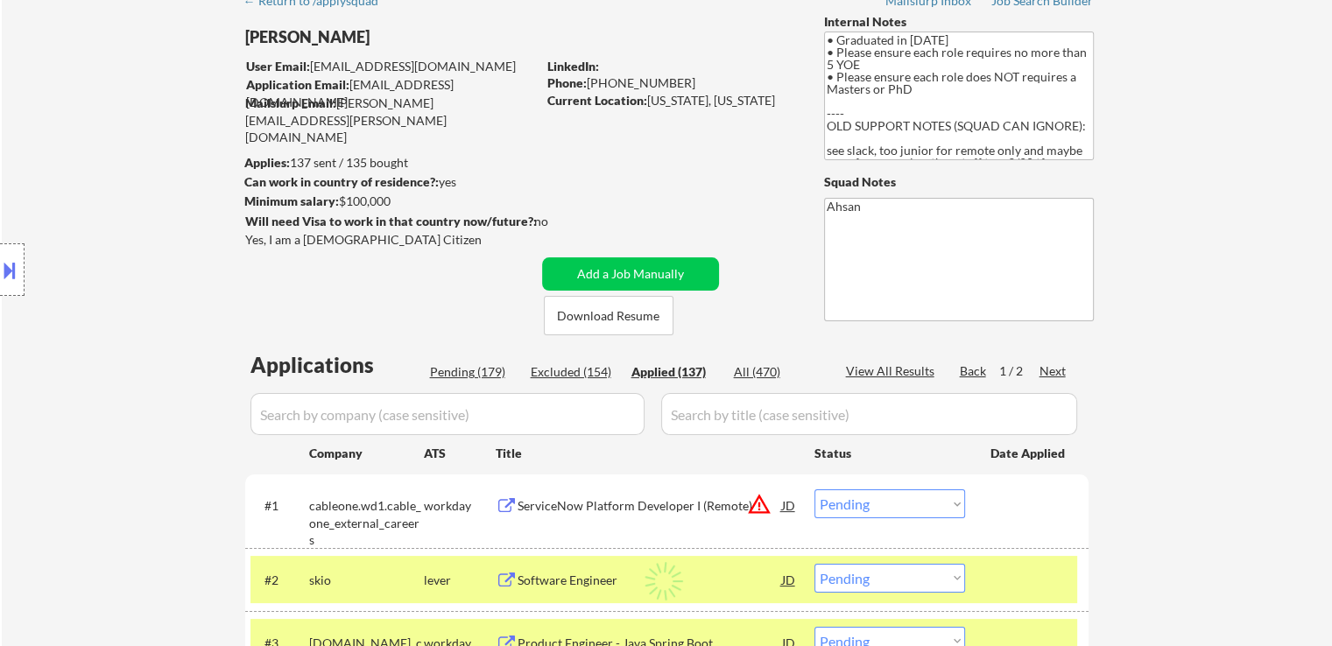
select select ""applied""
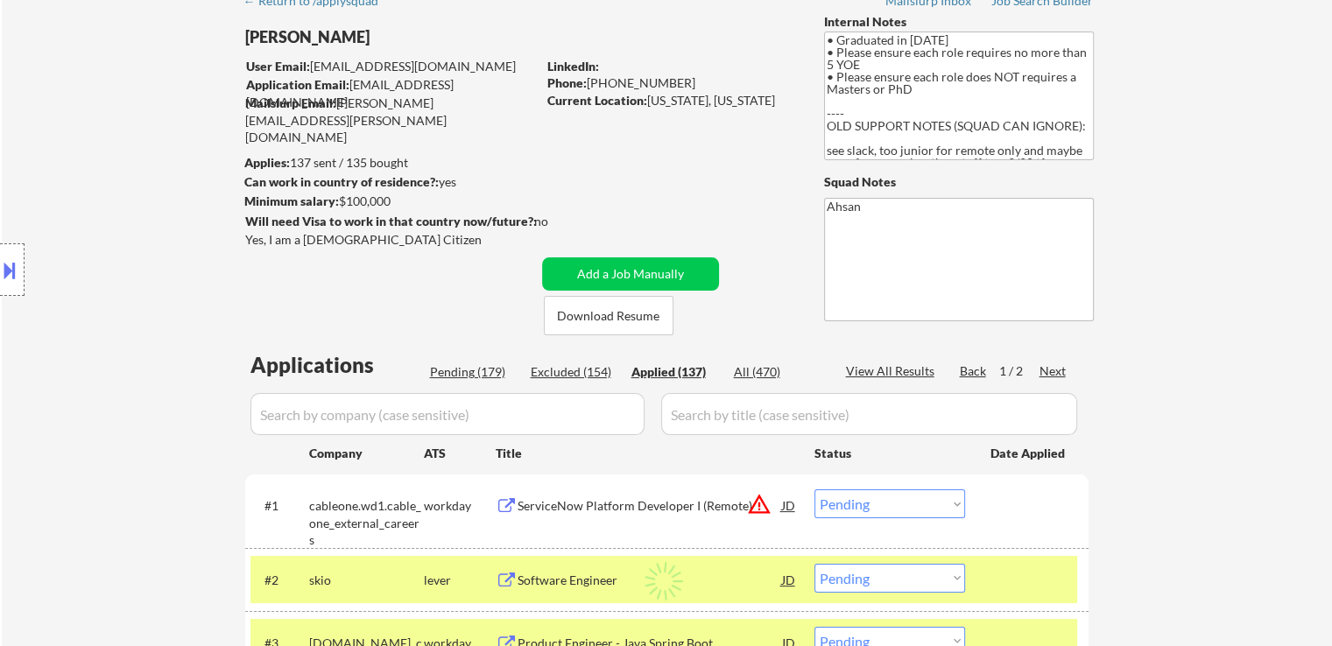
select select ""applied""
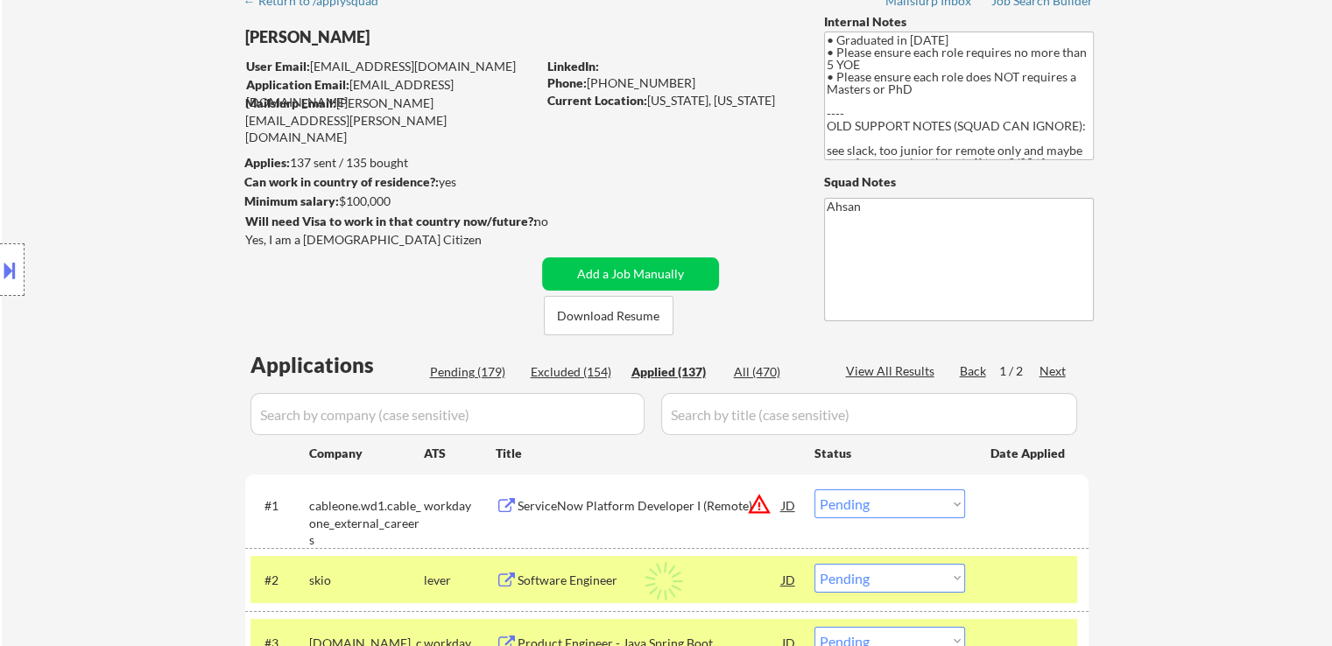
select select ""applied""
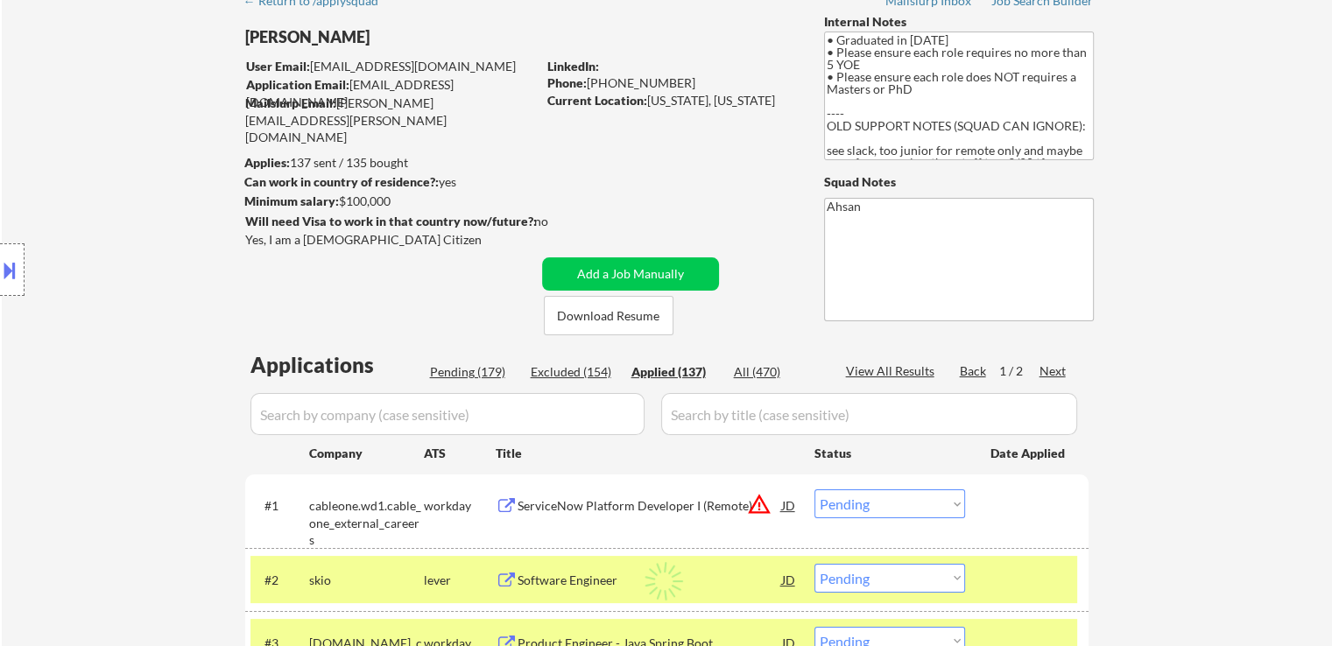
select select ""applied""
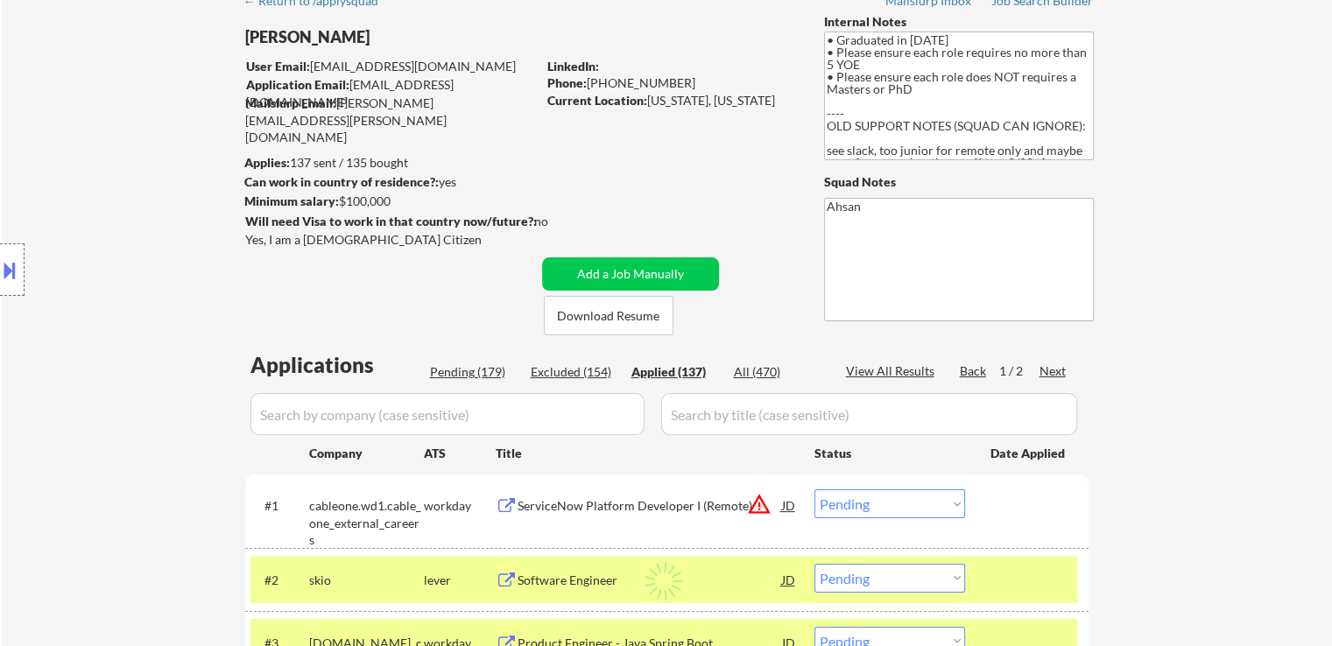
select select ""applied""
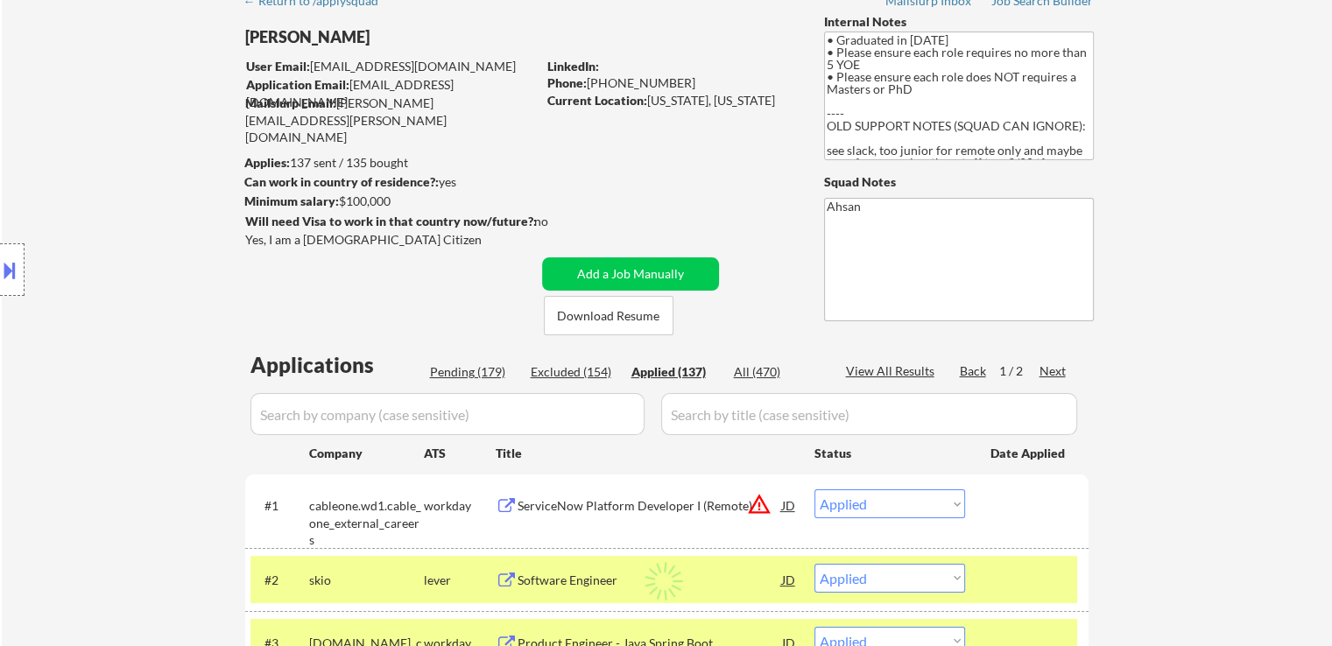
select select ""applied""
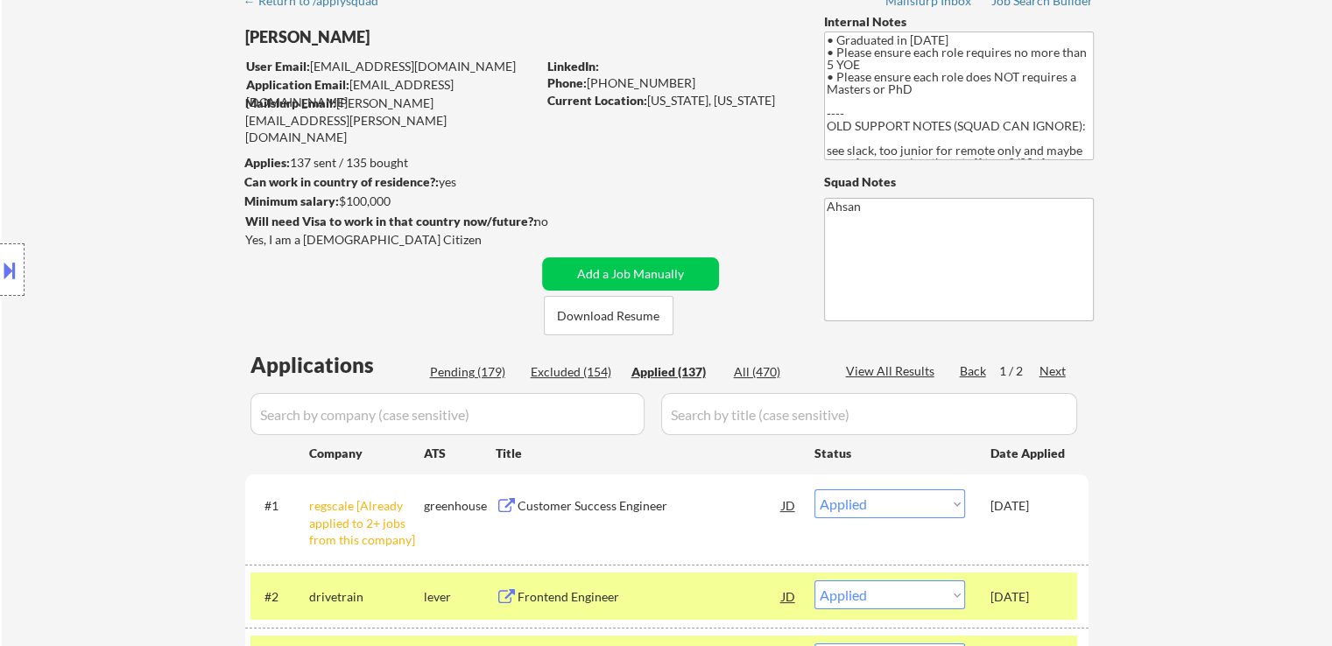
drag, startPoint x: 413, startPoint y: 158, endPoint x: 294, endPoint y: 159, distance: 119.1
click at [294, 159] on body "← Return to /applysquad Mailslurp Inbox Job Search Builder [PERSON_NAME] User E…" at bounding box center [666, 235] width 1332 height 646
click at [294, 158] on div "Location Inclusions:" at bounding box center [156, 270] width 313 height 325
drag, startPoint x: 411, startPoint y: 159, endPoint x: 385, endPoint y: 168, distance: 26.9
click at [304, 162] on body "← Return to /applysquad Mailslurp Inbox Job Search Builder [PERSON_NAME] User E…" at bounding box center [666, 235] width 1332 height 646
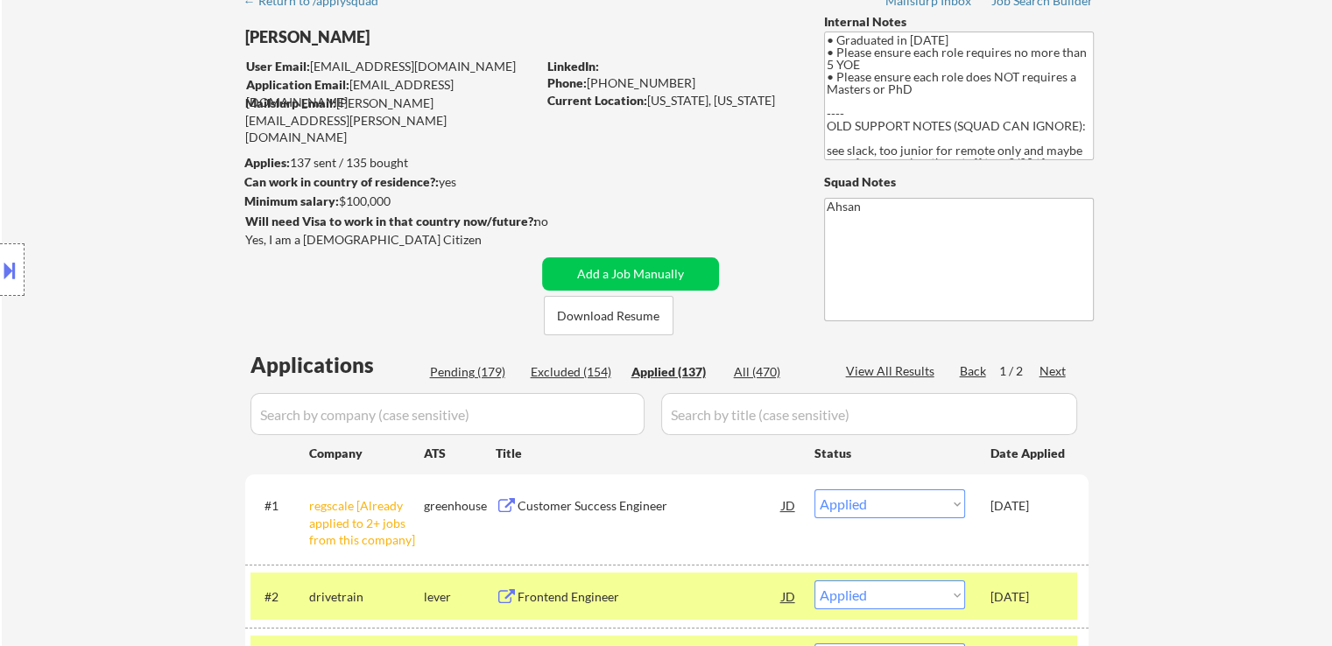
click at [392, 160] on div "Applies: 137 sent / 135 bought" at bounding box center [390, 163] width 292 height 18
drag, startPoint x: 410, startPoint y: 161, endPoint x: 299, endPoint y: 155, distance: 110.5
click at [299, 155] on body "← Return to /applysquad Mailslurp Inbox Job Search Builder [PERSON_NAME] User E…" at bounding box center [666, 235] width 1332 height 646
click at [299, 154] on div "Location Inclusions:" at bounding box center [156, 270] width 313 height 325
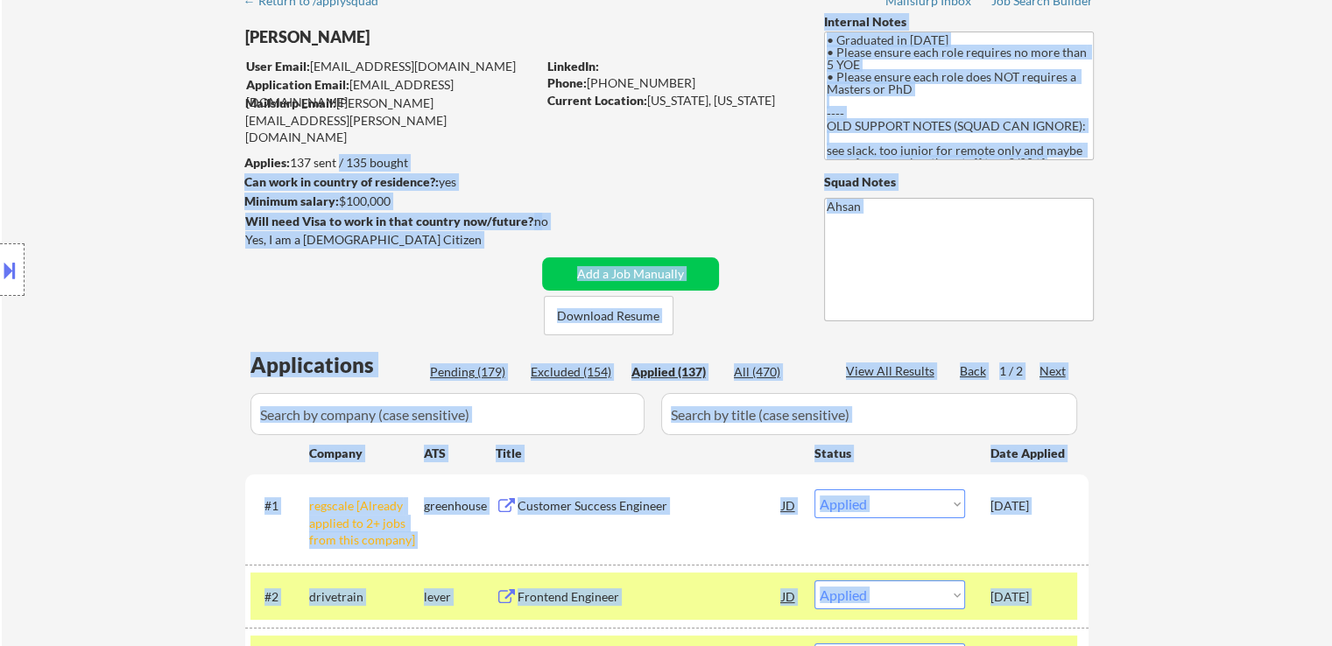
drag, startPoint x: 294, startPoint y: 158, endPoint x: 339, endPoint y: 159, distance: 44.7
click at [339, 159] on body "← Return to /applysquad Mailslurp Inbox Job Search Builder [PERSON_NAME] User E…" at bounding box center [666, 235] width 1332 height 646
click at [339, 159] on div "Applies: 137 sent / 135 bought" at bounding box center [390, 163] width 292 height 18
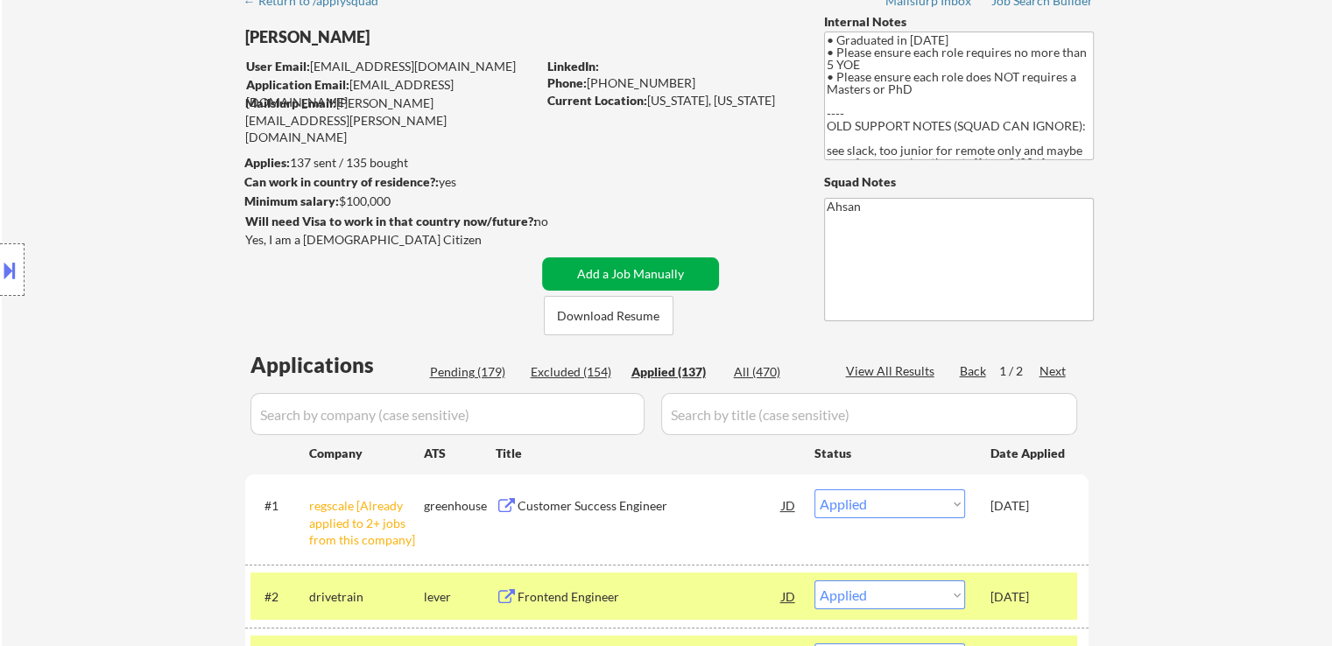
scroll to position [0, 0]
